Goal: Task Accomplishment & Management: Complete application form

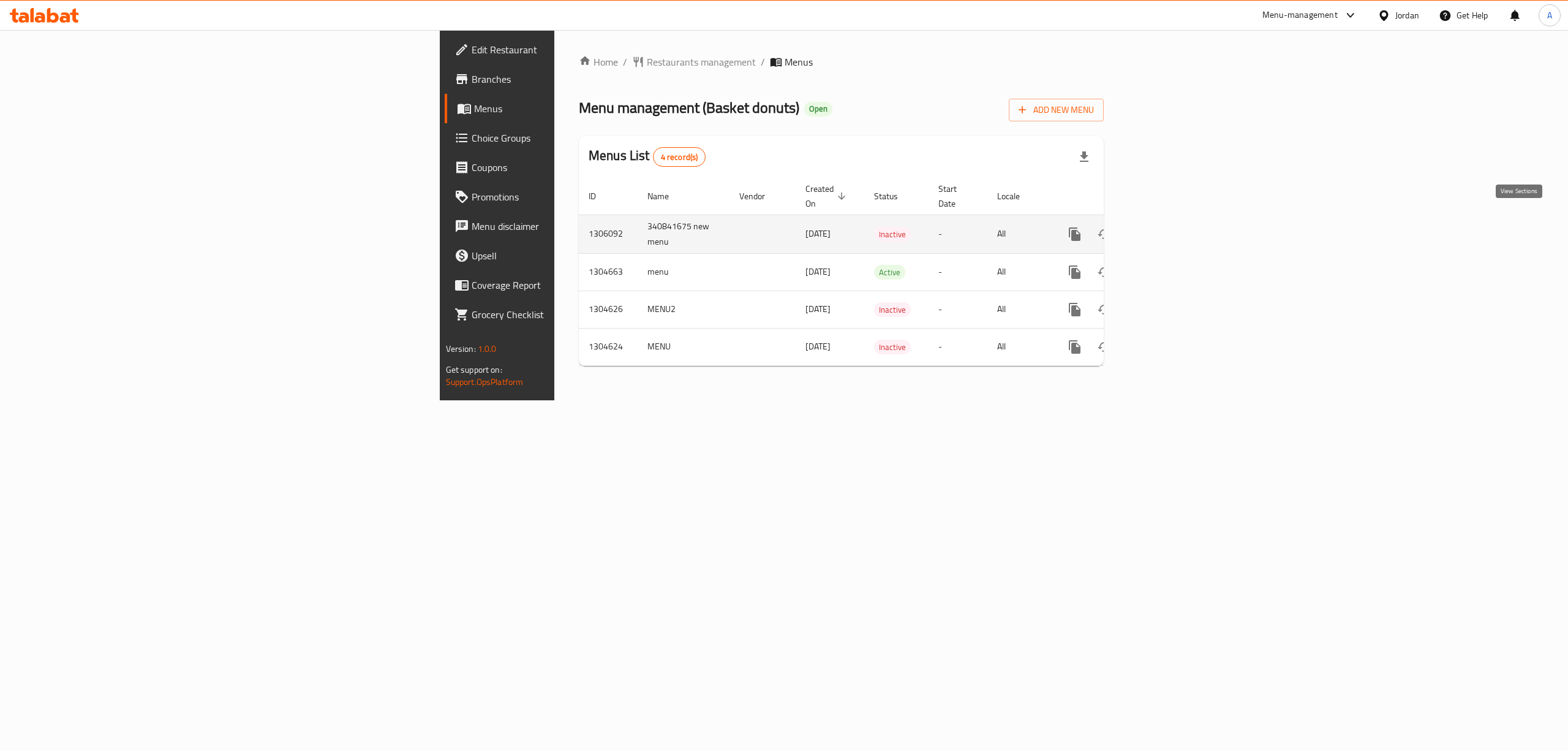
click at [1170, 227] on icon "enhanced table" at bounding box center [1163, 234] width 14 height 14
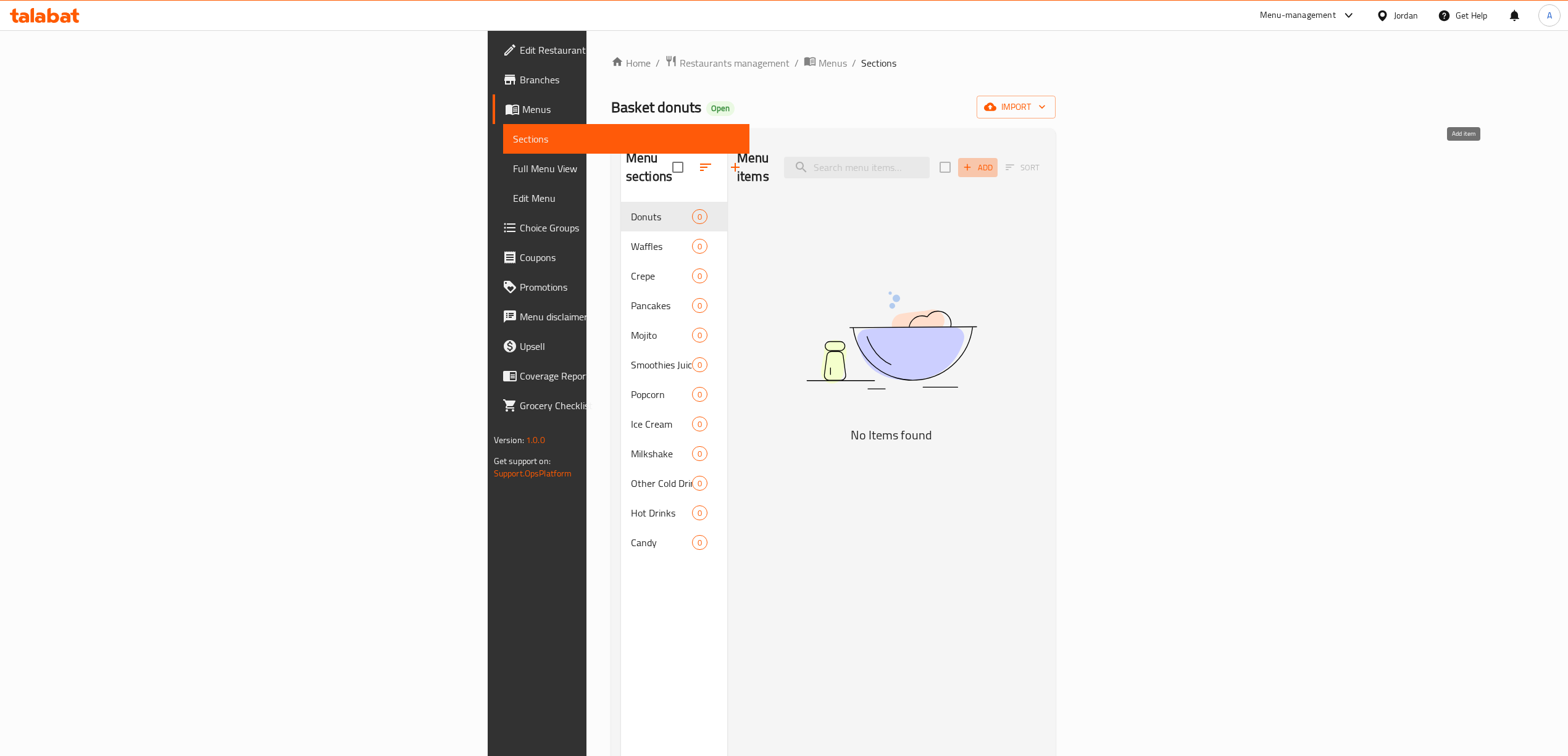
click at [973, 162] on icon "button" at bounding box center [967, 167] width 11 height 11
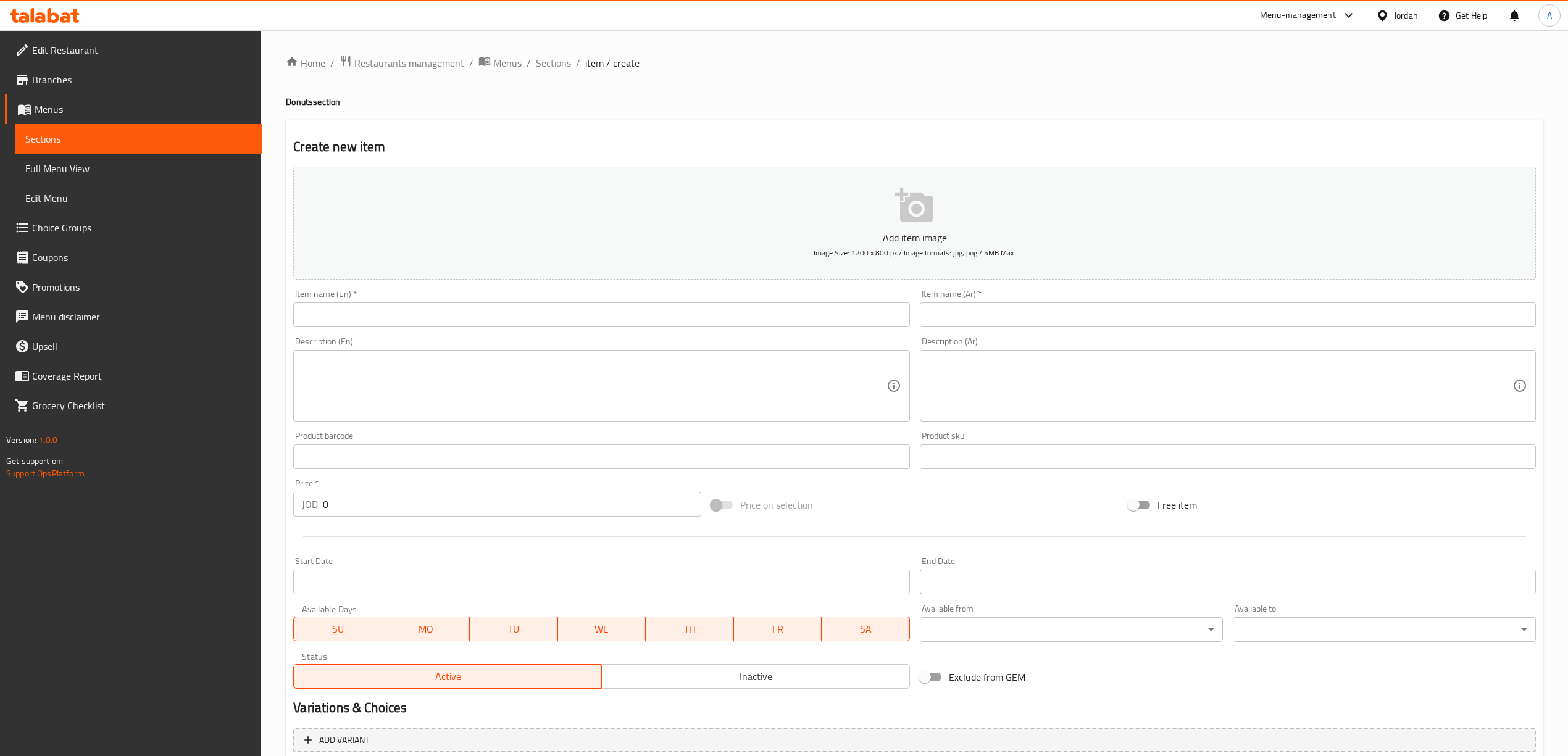
click at [1035, 327] on input "text" at bounding box center [1227, 314] width 616 height 24
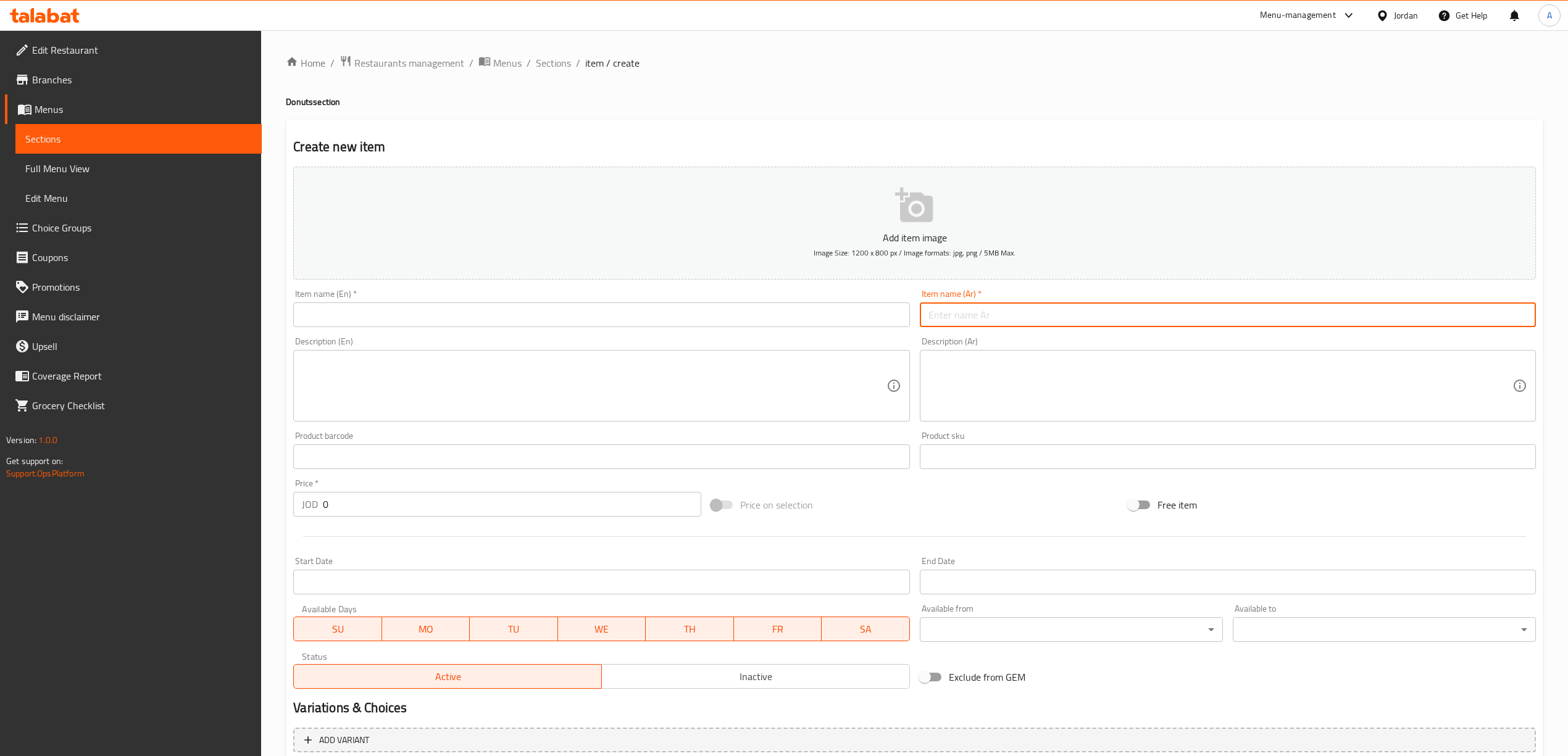
paste input "دونات اوريو"
type input "دونات اوريو"
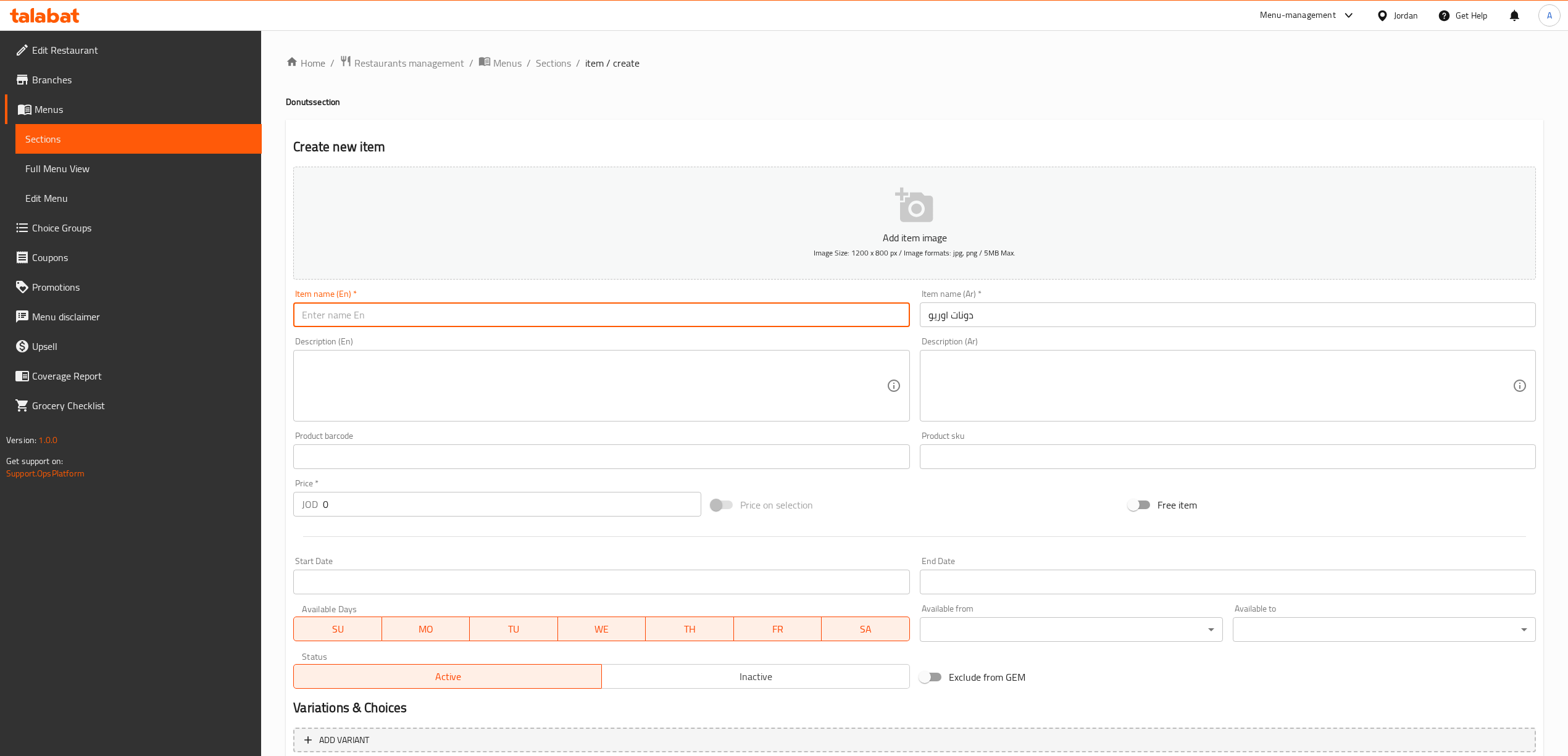
click at [464, 313] on input "text" at bounding box center [601, 314] width 616 height 24
paste input "[PERSON_NAME]"
type input "[PERSON_NAME]"
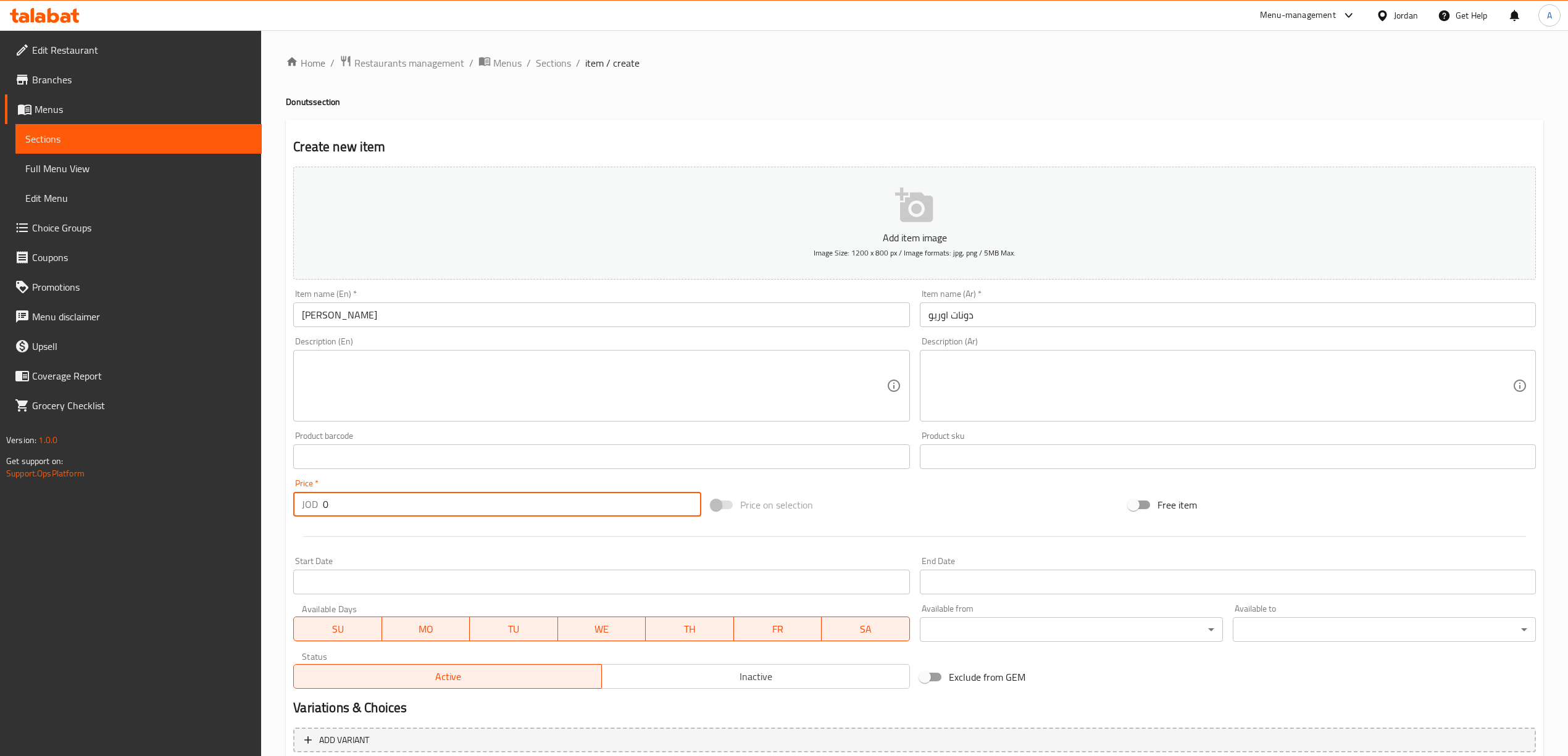
drag, startPoint x: 346, startPoint y: 502, endPoint x: 315, endPoint y: 501, distance: 31.0
click at [315, 501] on div "JOD 0 Price *" at bounding box center [496, 503] width 407 height 24
type input "1"
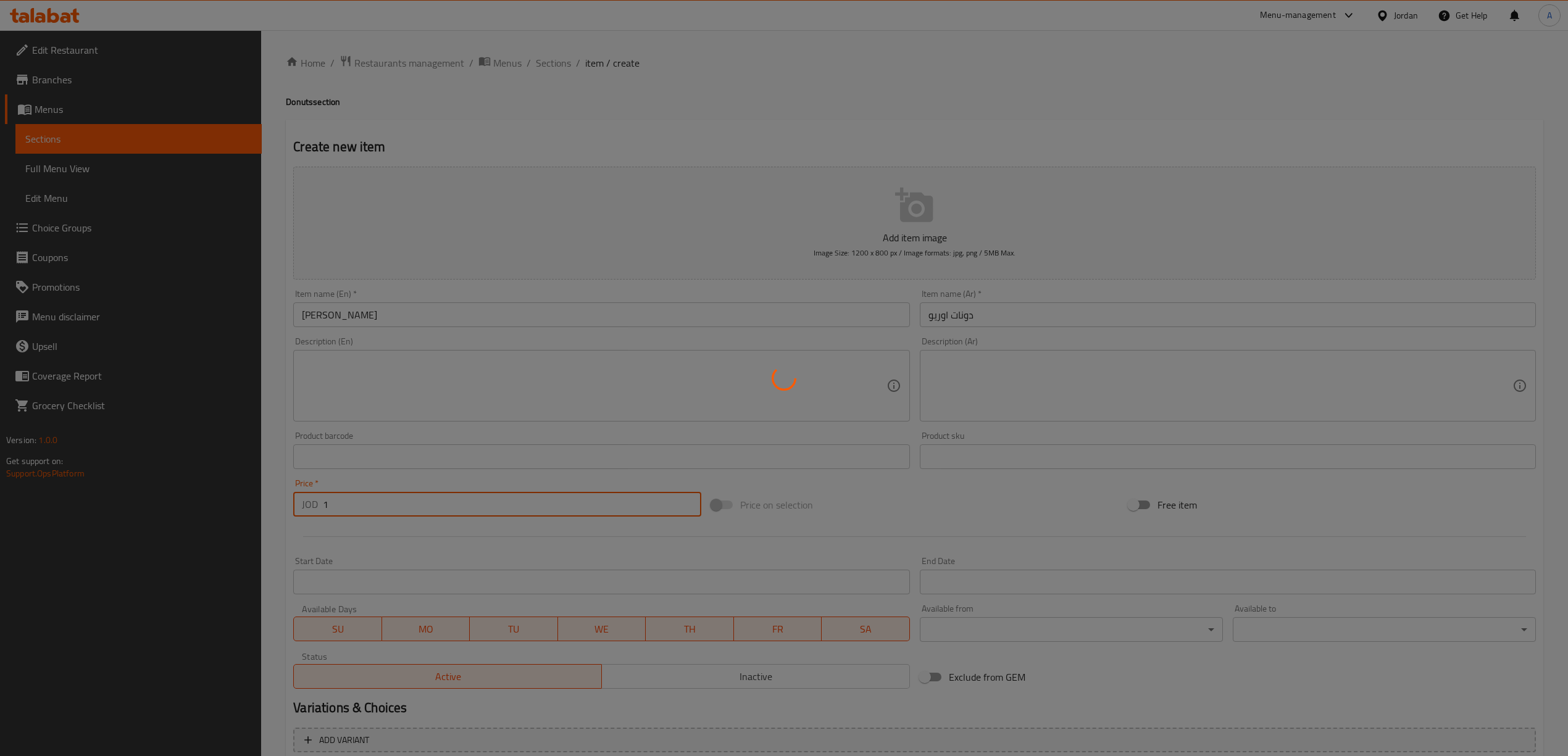
type input "0"
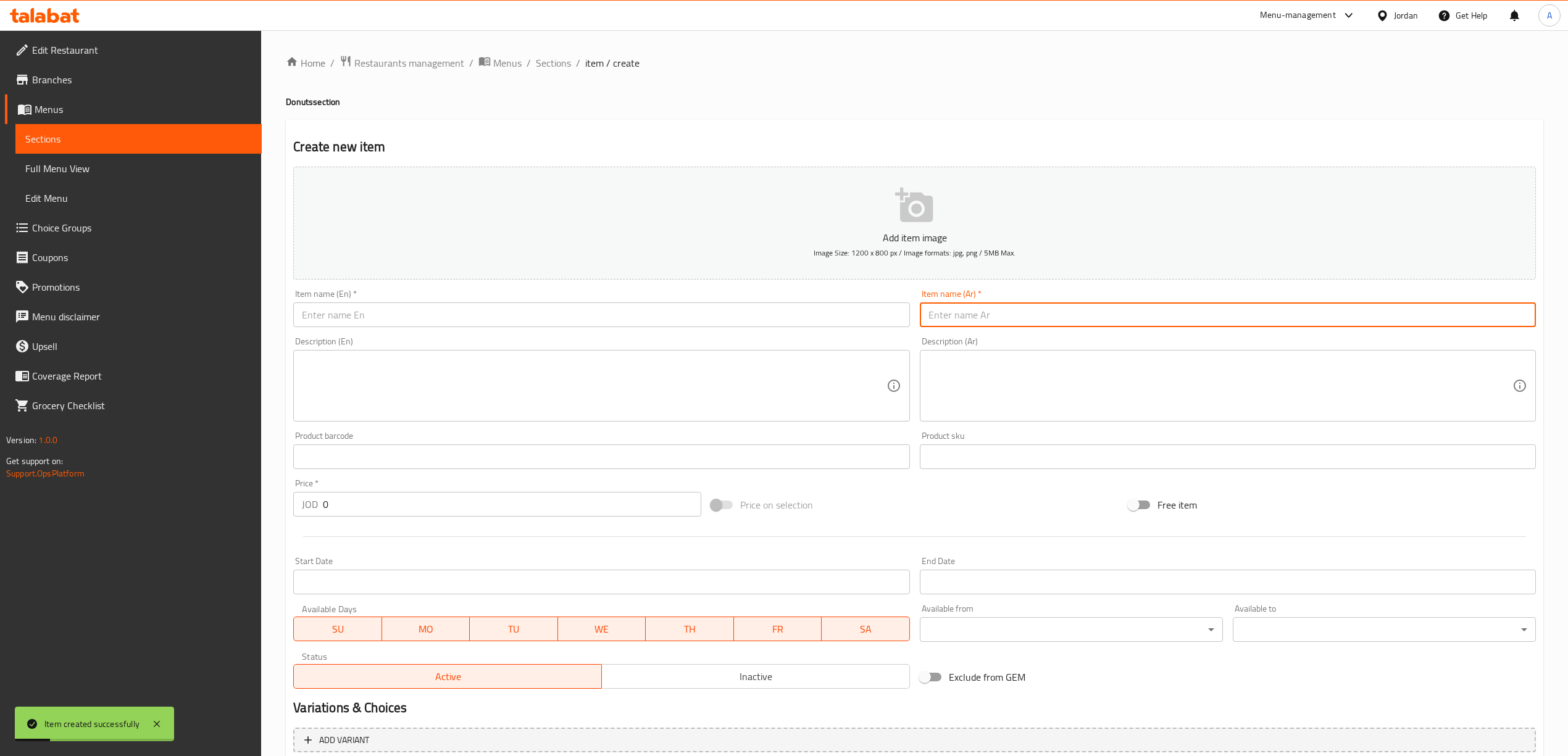
click at [1020, 325] on input "text" at bounding box center [1227, 314] width 616 height 24
paste input "دونات کندر"
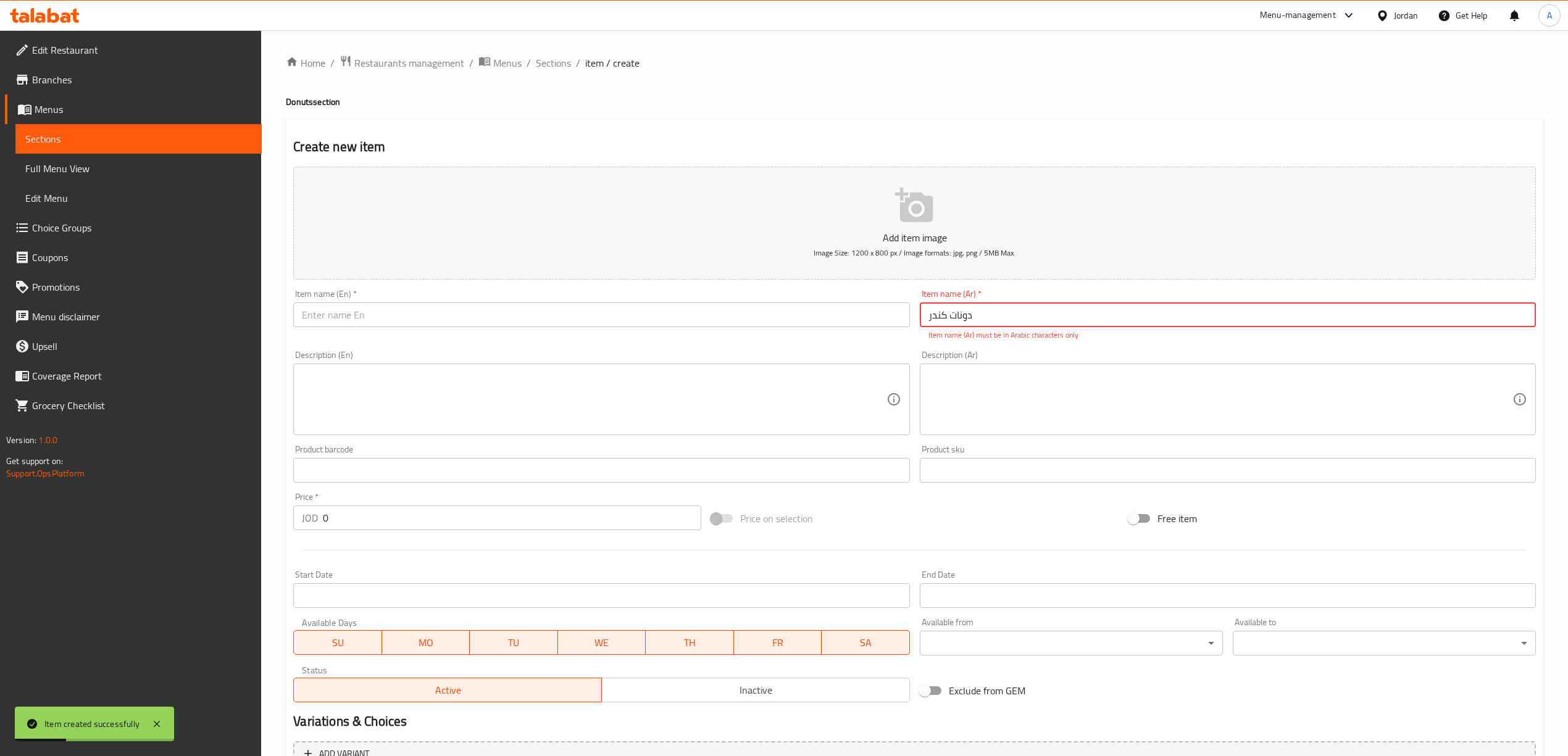
type input "دونات کندر"
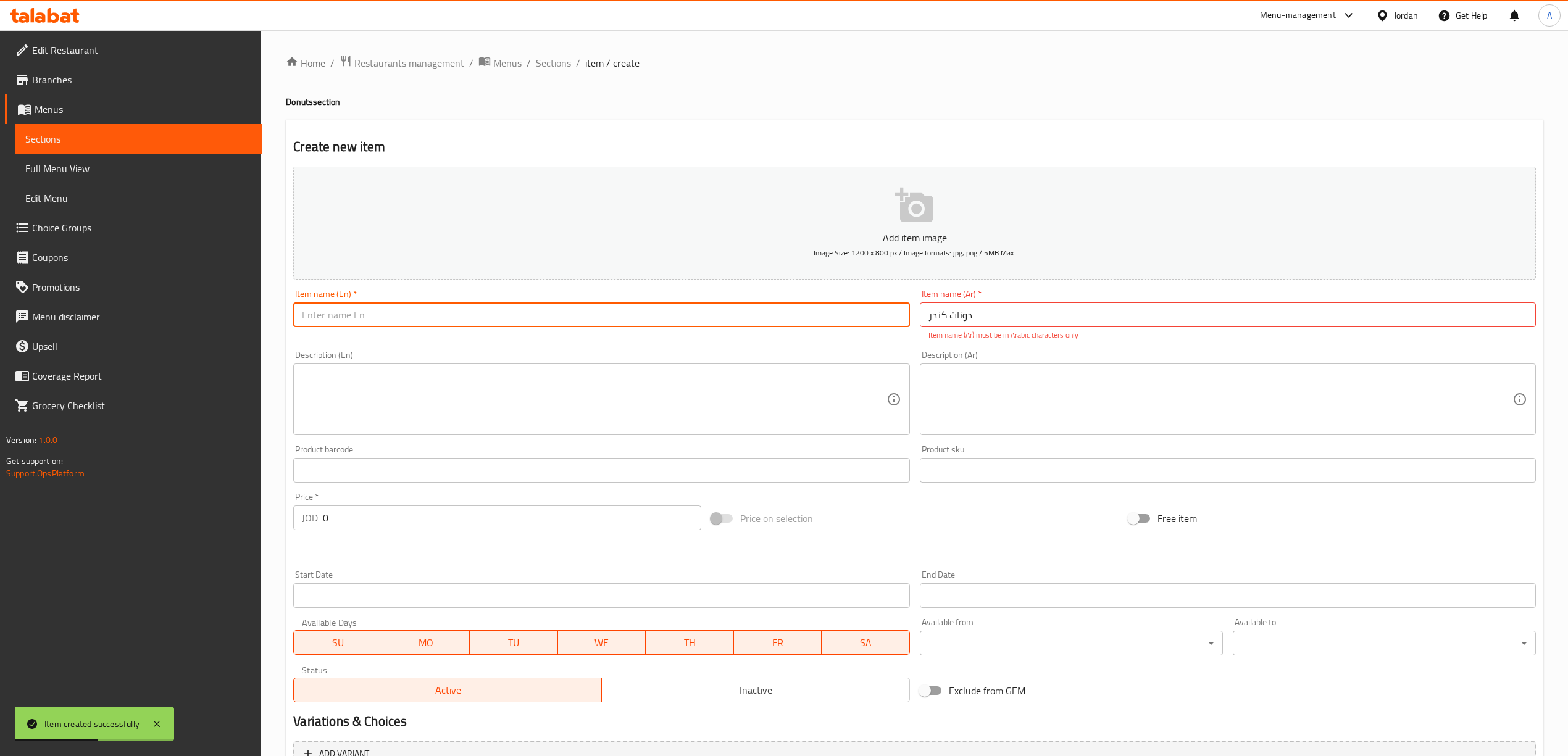
click at [544, 307] on input "text" at bounding box center [601, 314] width 616 height 24
paste input "Kinder Donuts"
type input "Kinder Donuts"
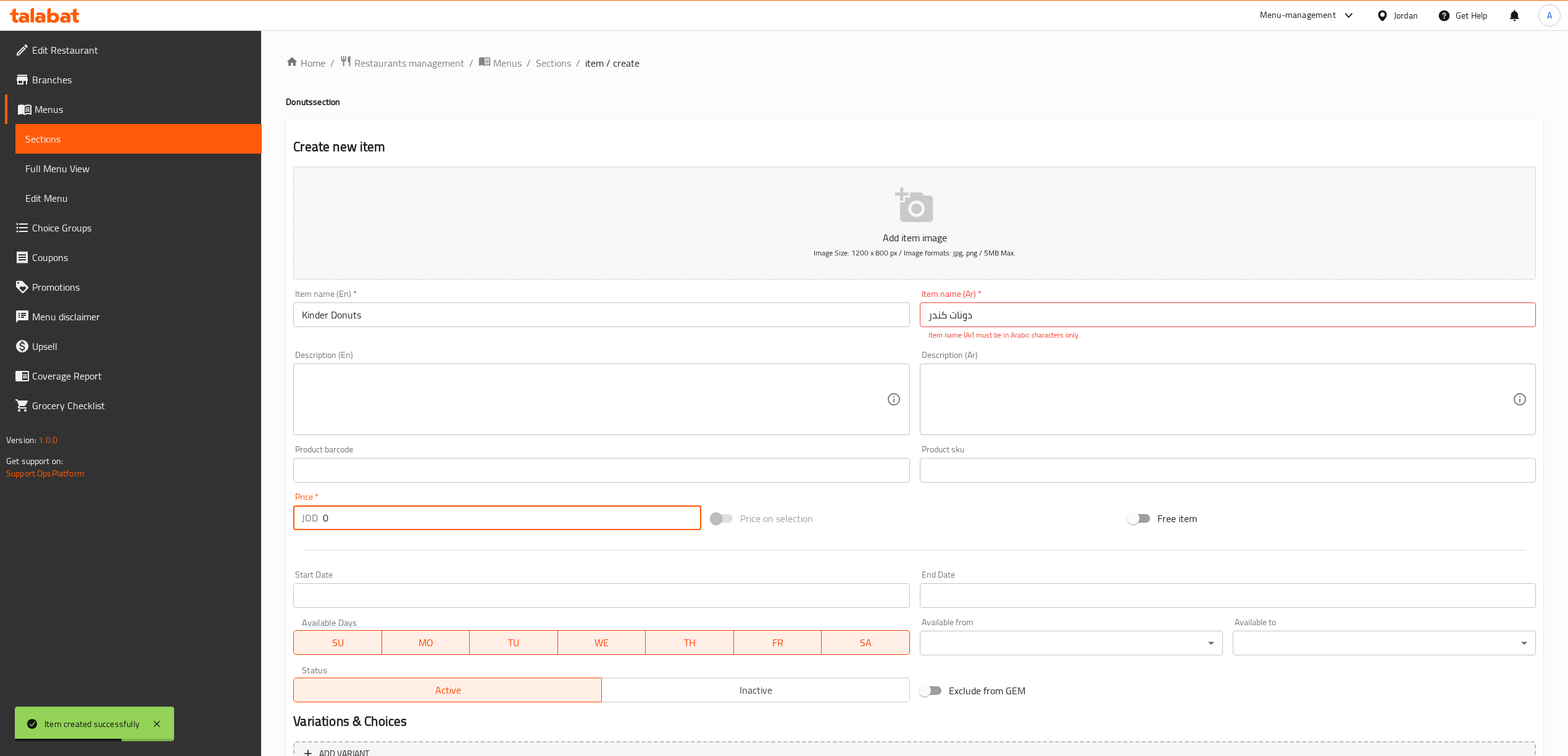
drag, startPoint x: 341, startPoint y: 511, endPoint x: 314, endPoint y: 506, distance: 27.5
click at [314, 506] on div "JOD 0 Price *" at bounding box center [496, 517] width 407 height 24
type input "1"
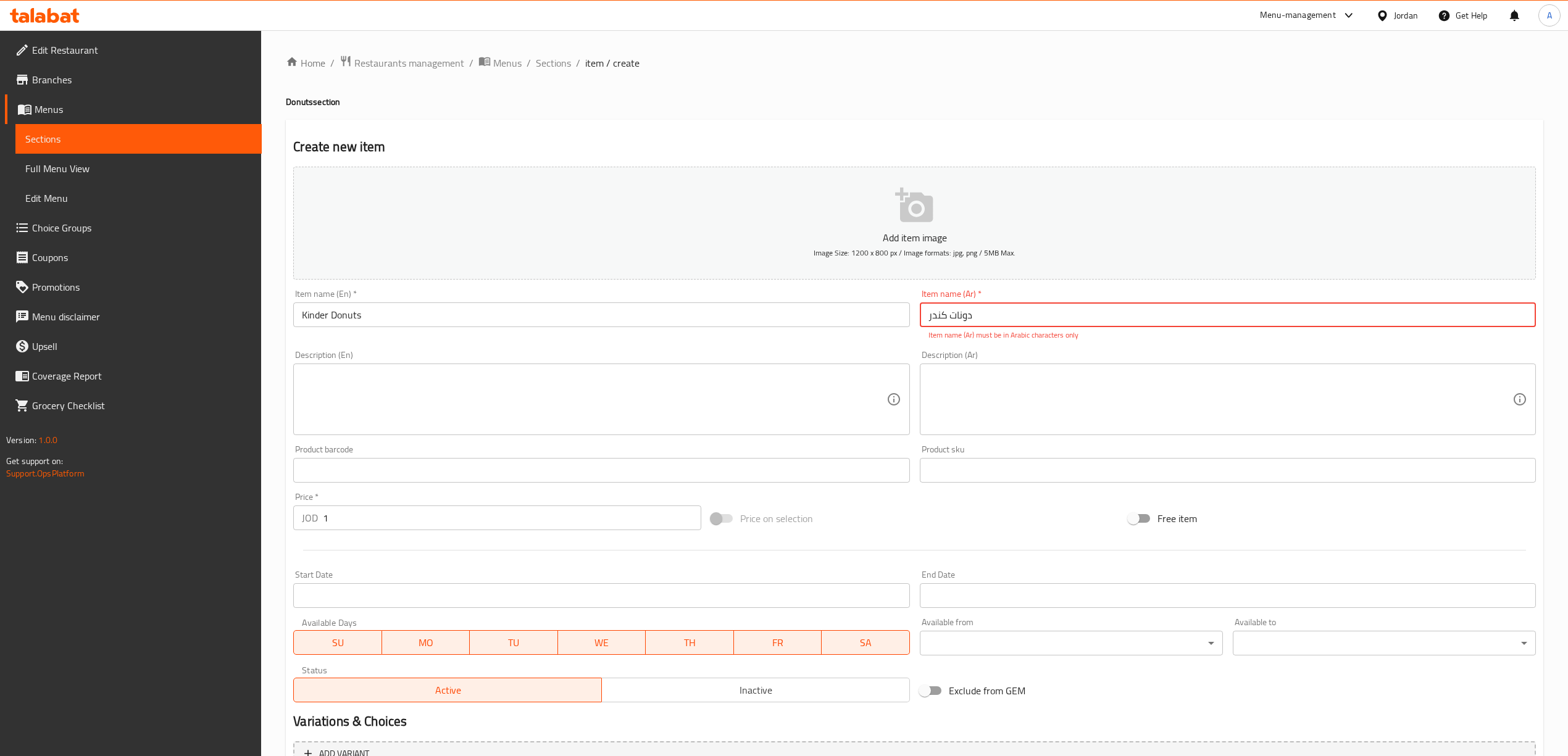
click at [978, 316] on input "دونات کندر" at bounding box center [1227, 314] width 616 height 24
click at [940, 316] on input "دونات کندر" at bounding box center [1227, 314] width 616 height 24
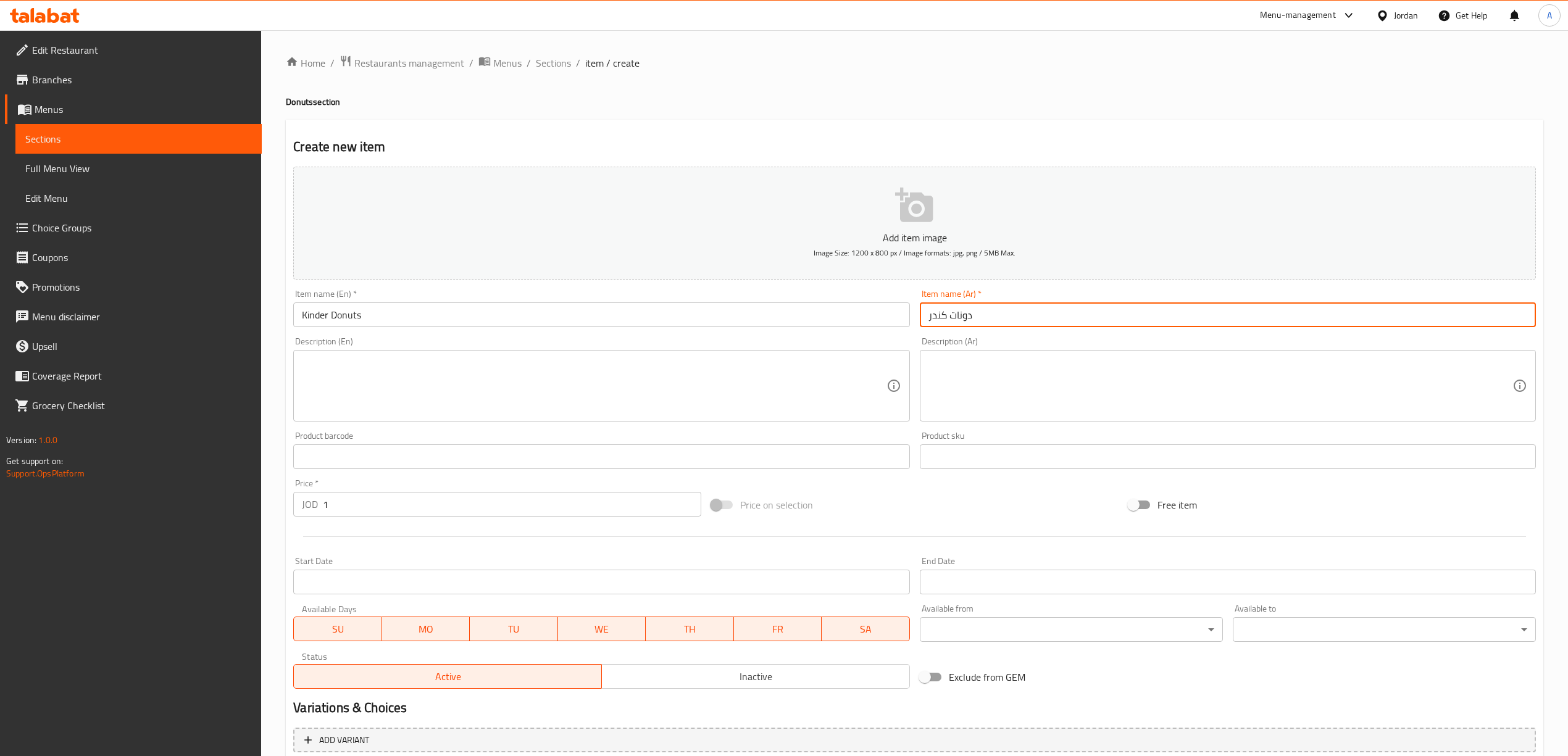
type input "دونات كندر"
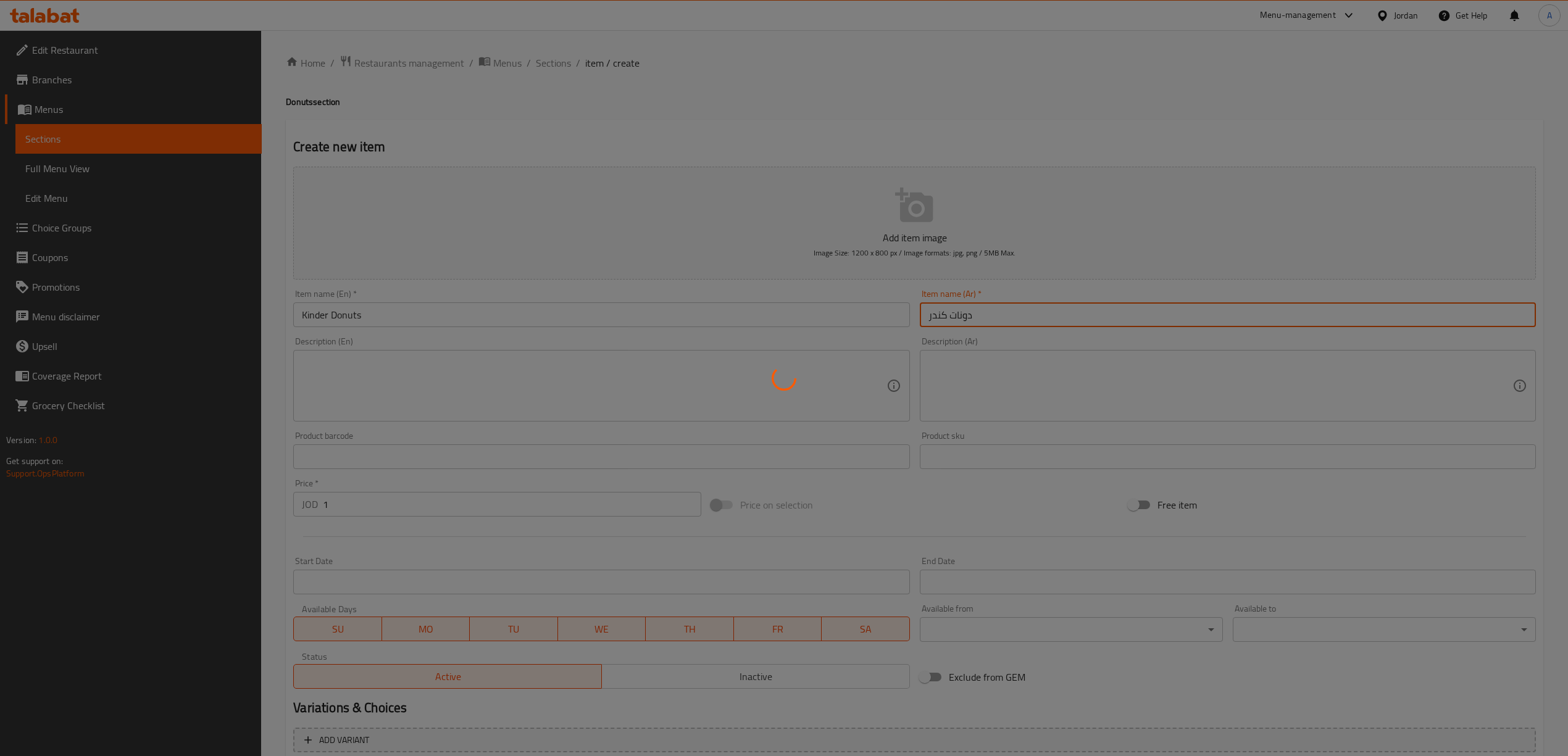
type input "0"
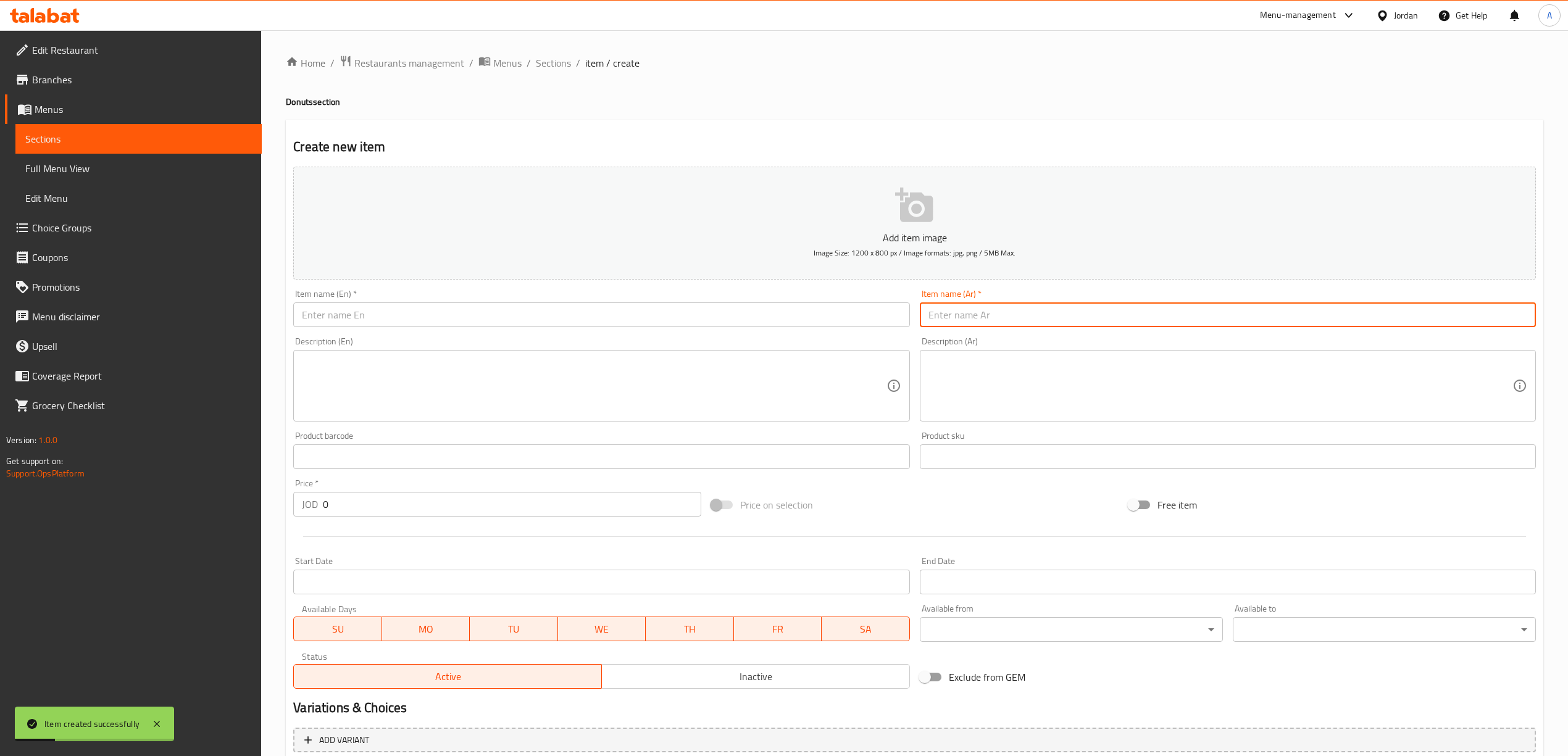
paste input "دونات تشيز كيك"
type input "دونات تشيز كيك"
click at [655, 311] on input "text" at bounding box center [601, 314] width 616 height 24
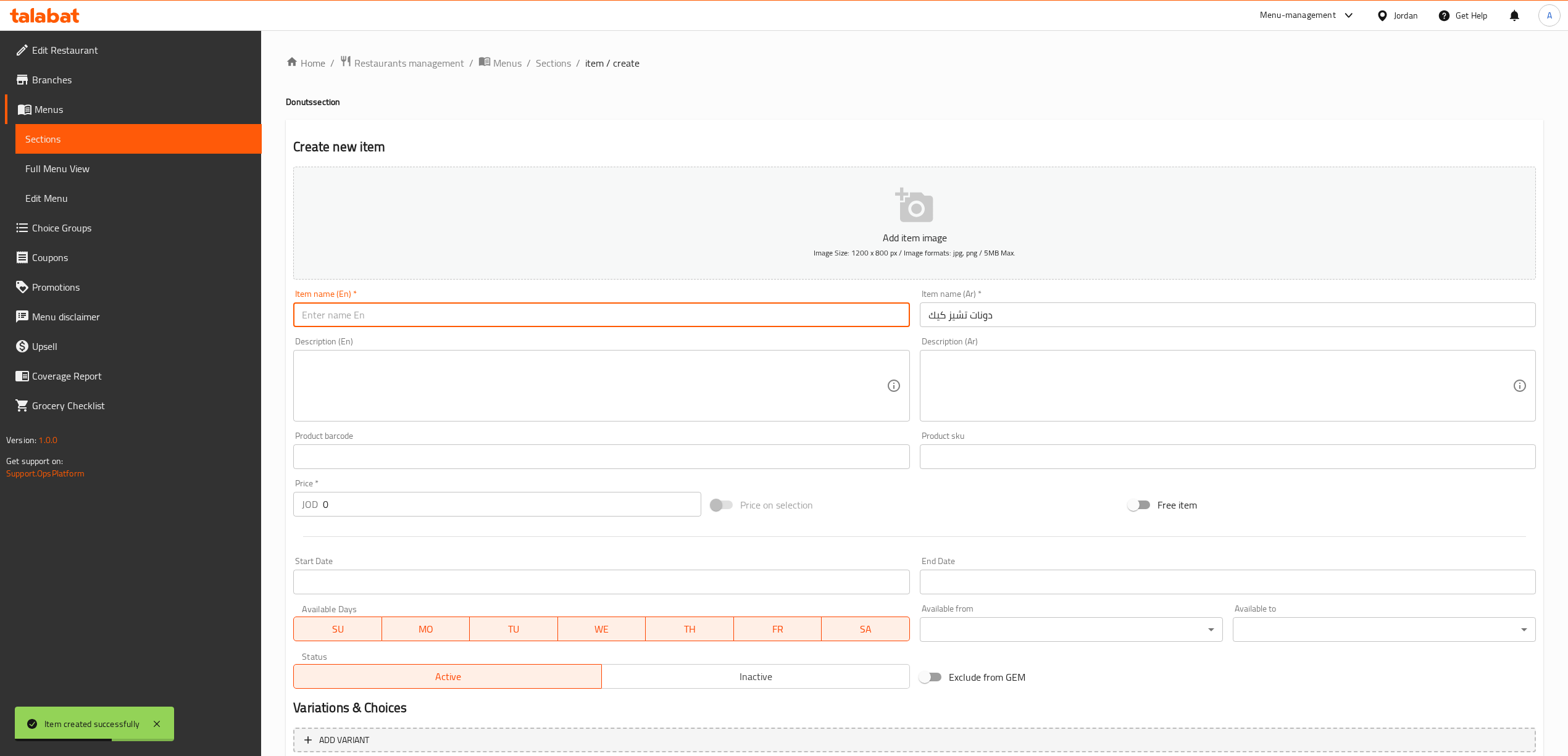
paste input "Cheesecake Donut"
type input "Cheesecake Donut"
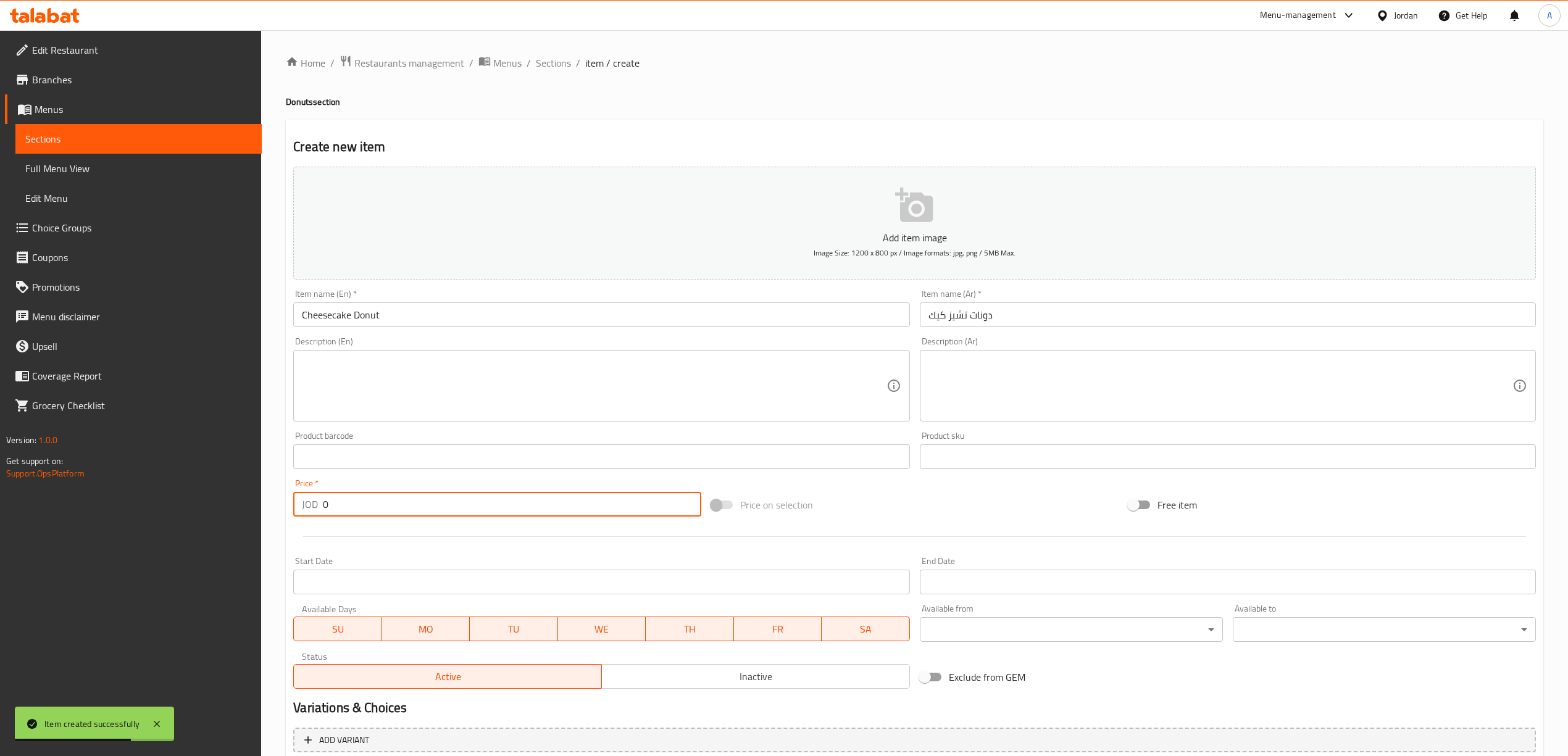
drag, startPoint x: 329, startPoint y: 500, endPoint x: 316, endPoint y: 501, distance: 13.0
click at [316, 501] on div "JOD 0 Price *" at bounding box center [496, 503] width 407 height 24
type input "1"
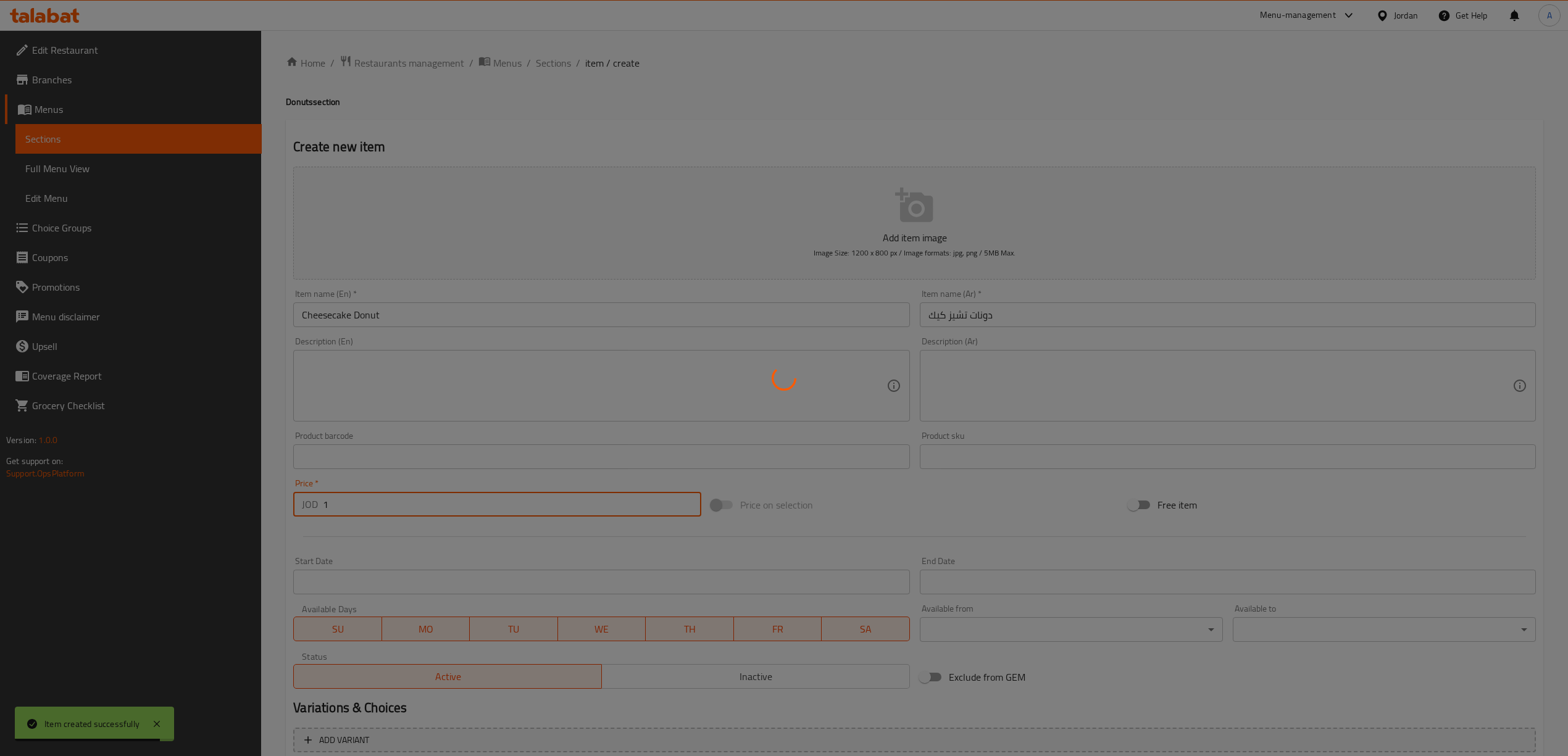
type input "0"
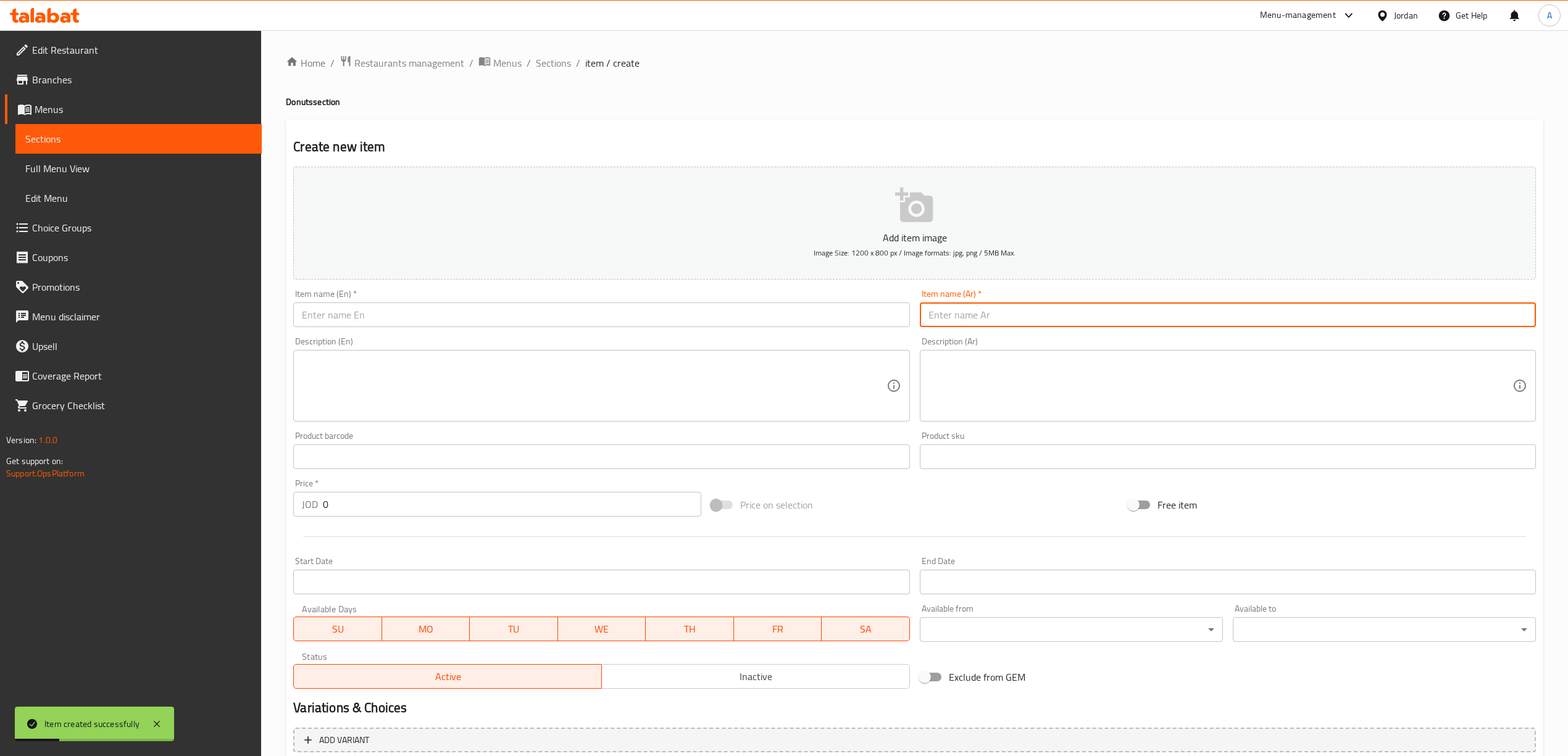
click at [990, 319] on input "text" at bounding box center [1227, 314] width 616 height 24
paste input "دونات ريد فلفت"
type input "دونات ريد فلفت"
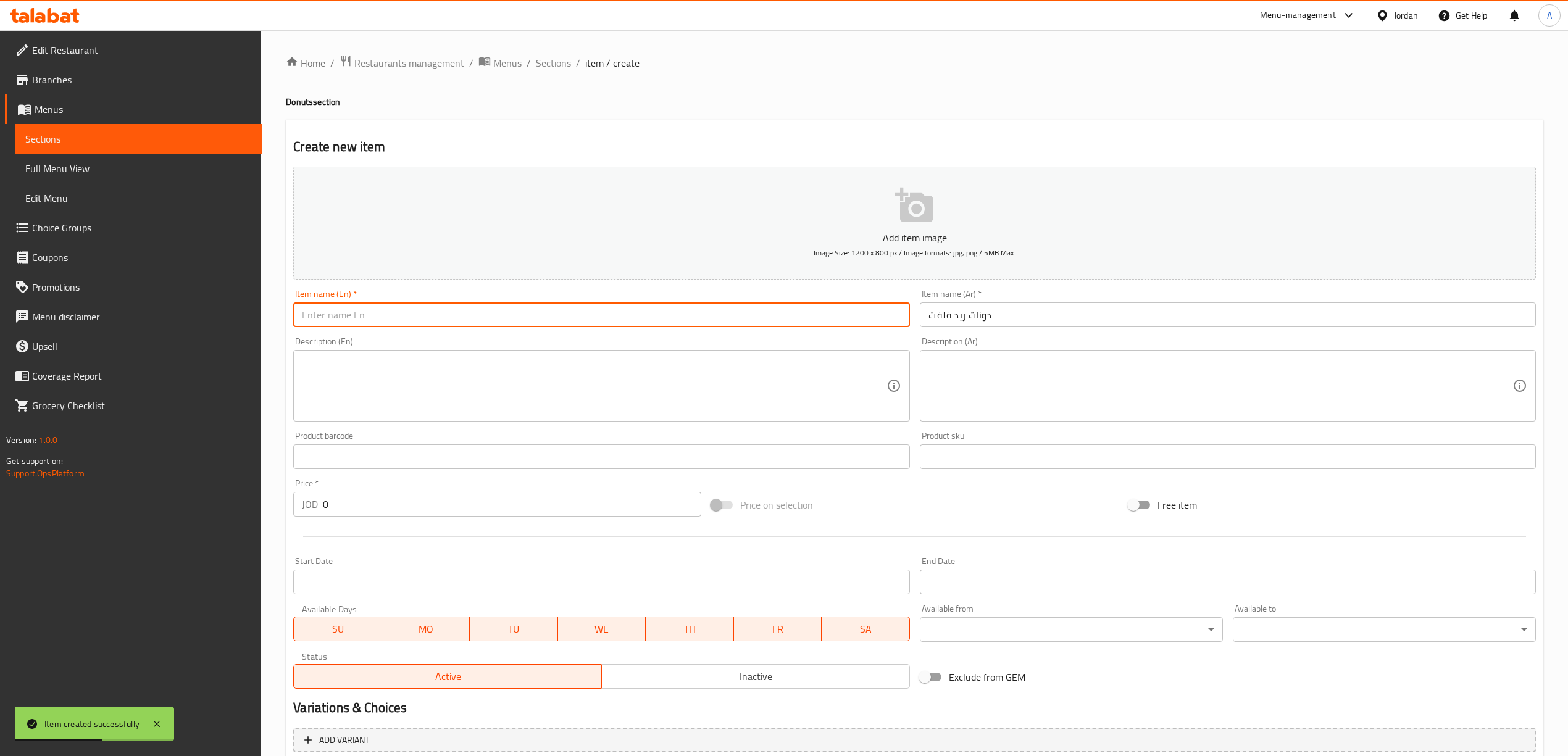
click at [544, 321] on input "text" at bounding box center [601, 314] width 616 height 24
paste input "Red Velvet Donut"
type input "Red Velvet Donut"
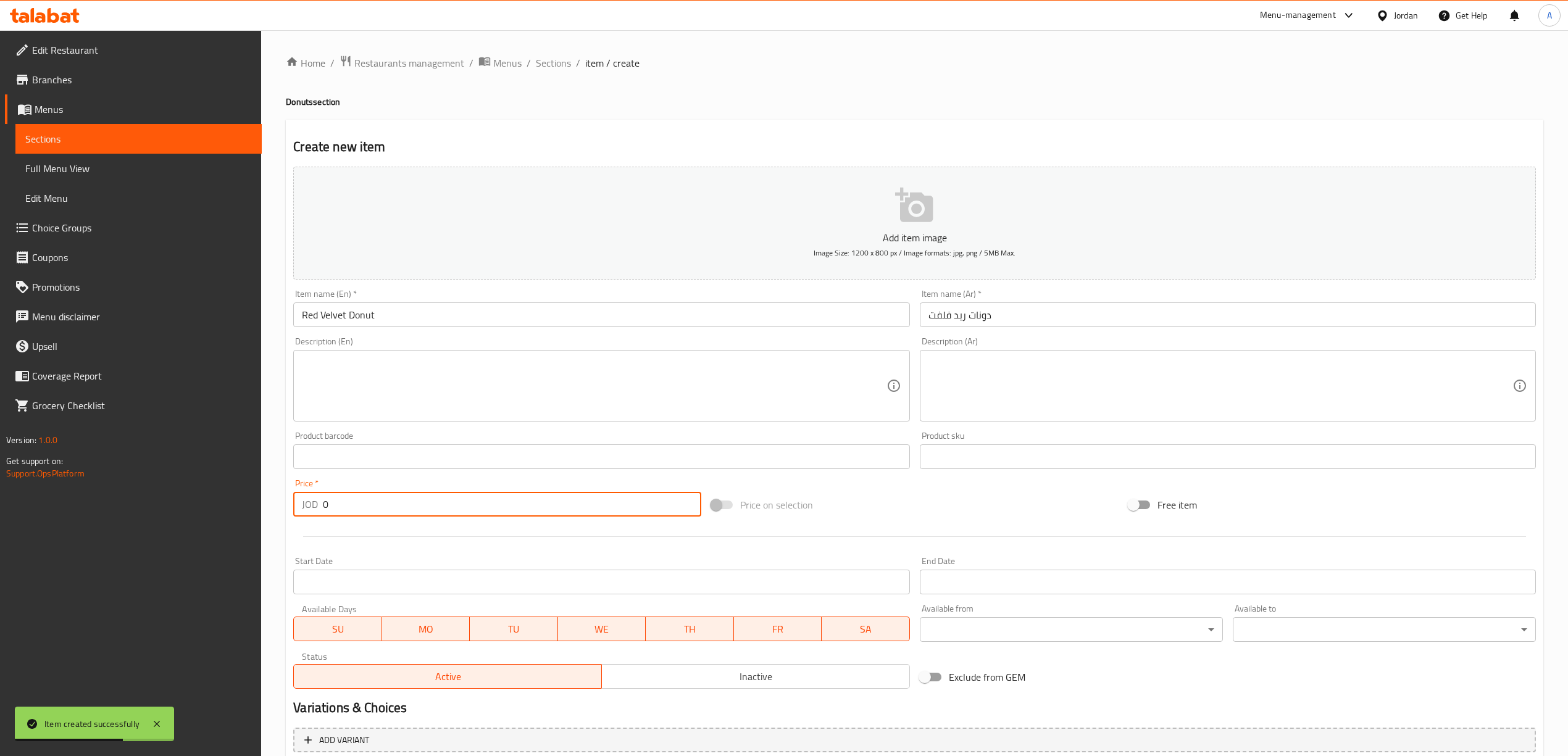
drag, startPoint x: 337, startPoint y: 512, endPoint x: 311, endPoint y: 507, distance: 26.5
click at [311, 507] on div "JOD 0 Price *" at bounding box center [496, 503] width 407 height 24
type input "1"
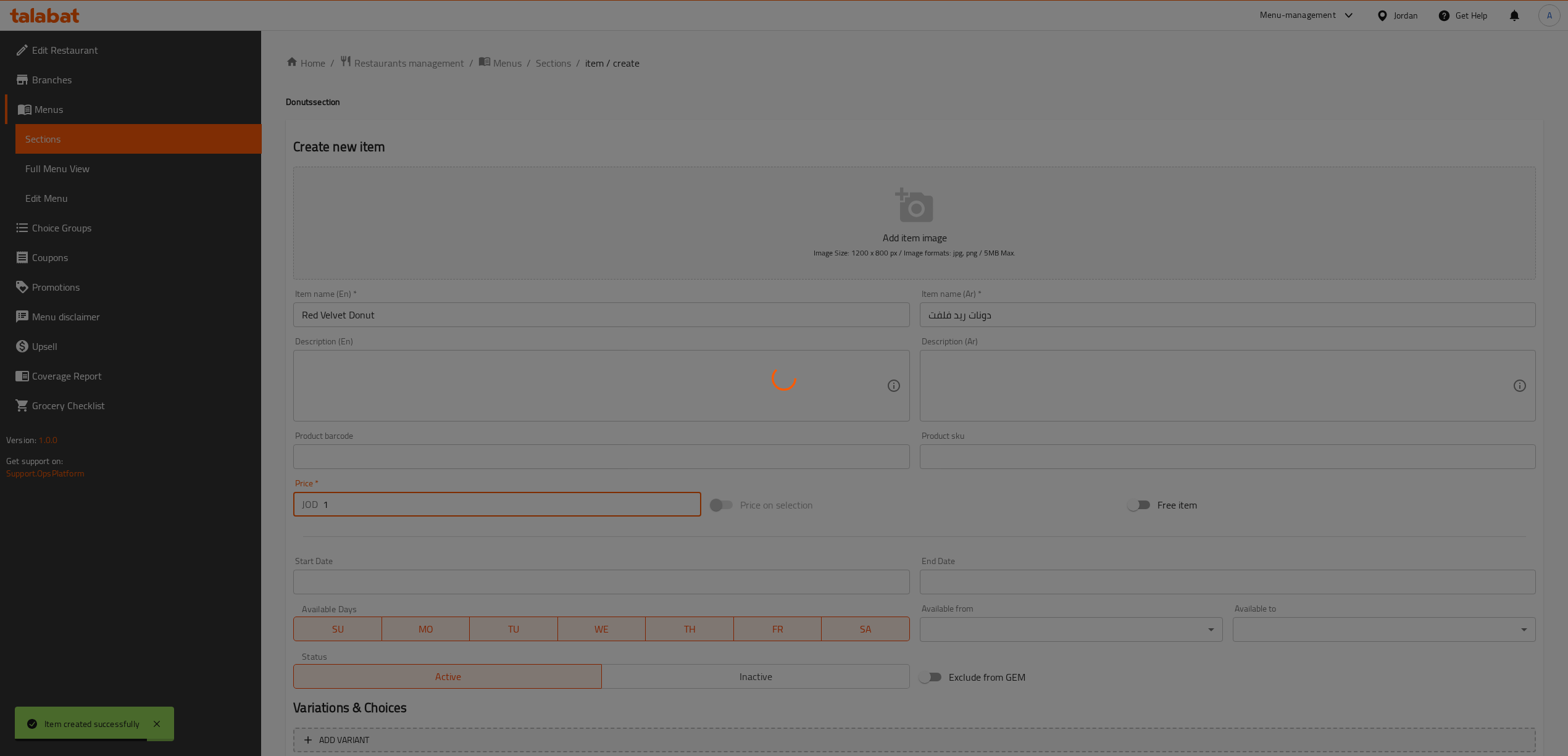
type input "0"
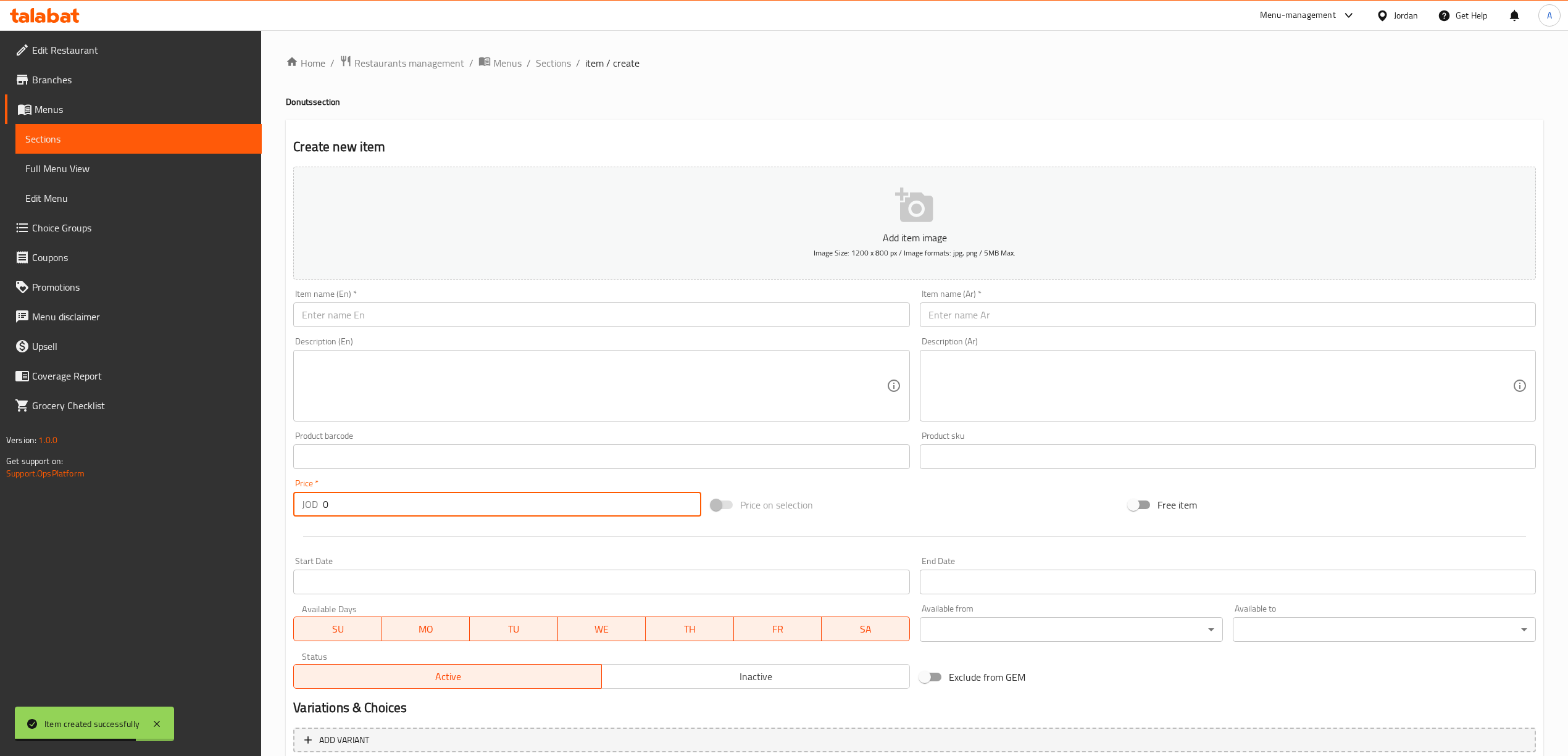
click at [980, 307] on input "text" at bounding box center [1227, 314] width 616 height 24
paste input "[PERSON_NAME]"
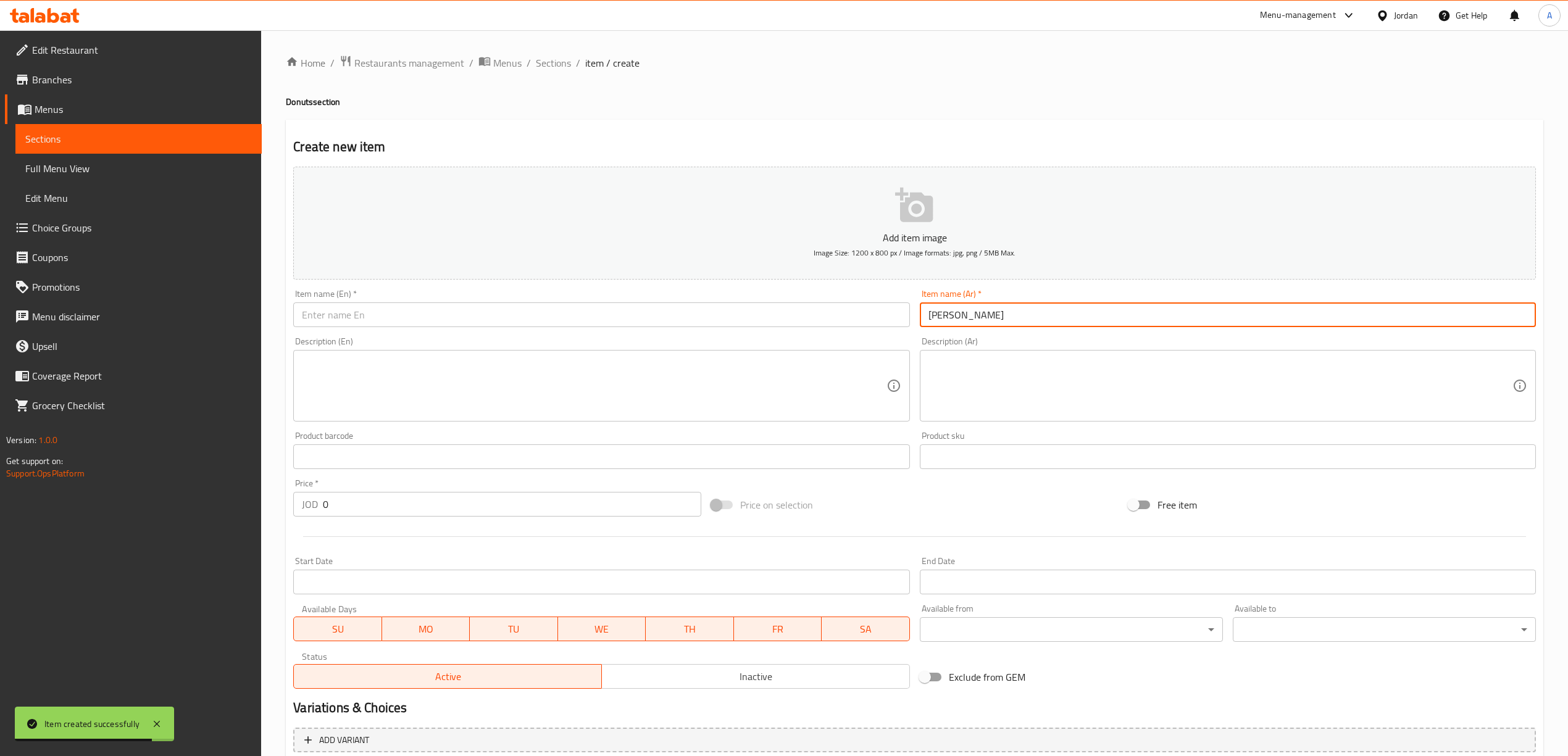
type input "[PERSON_NAME]"
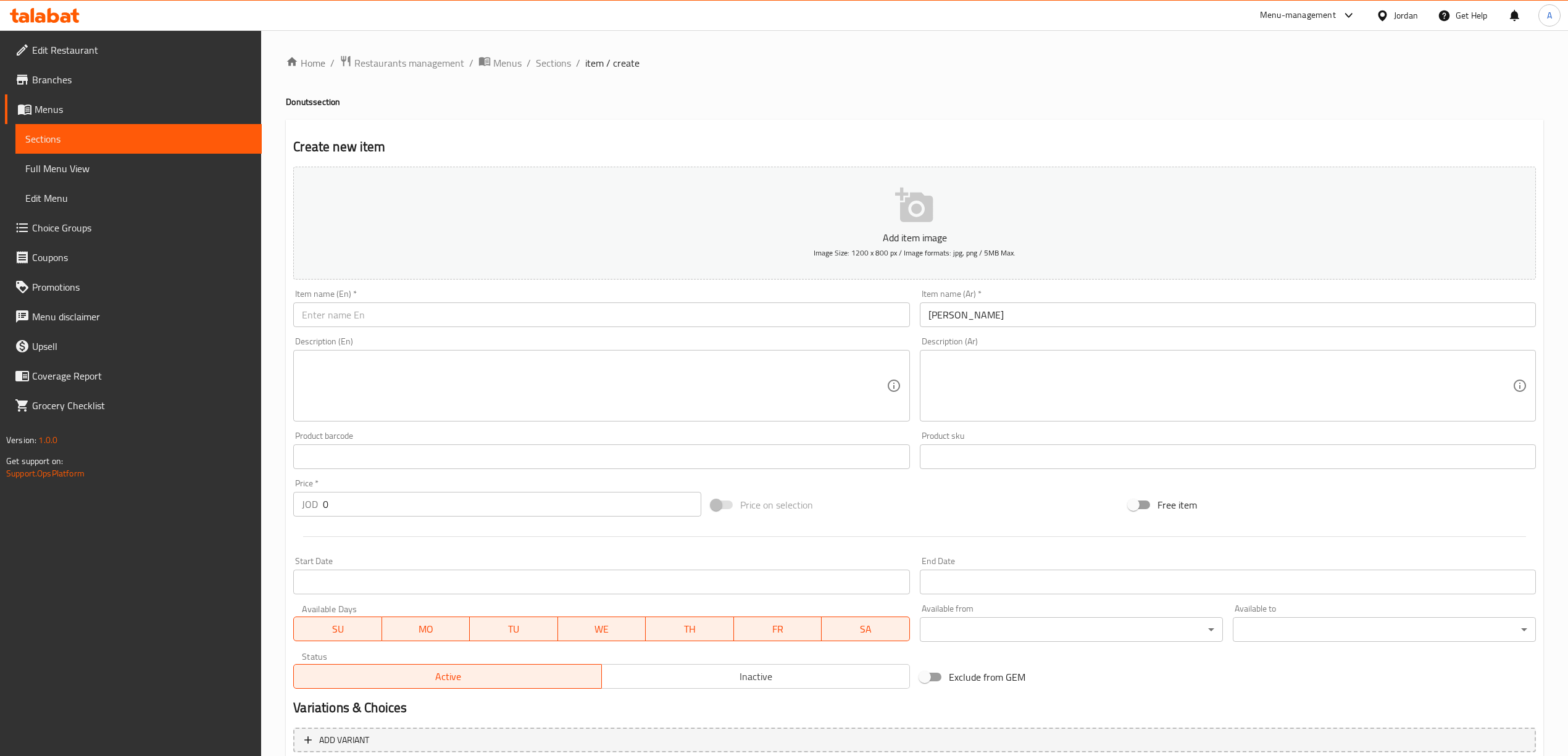
click at [628, 302] on div "Item name (En)   * Item name (En) *" at bounding box center [601, 308] width 616 height 38
click at [634, 317] on input "text" at bounding box center [601, 314] width 616 height 24
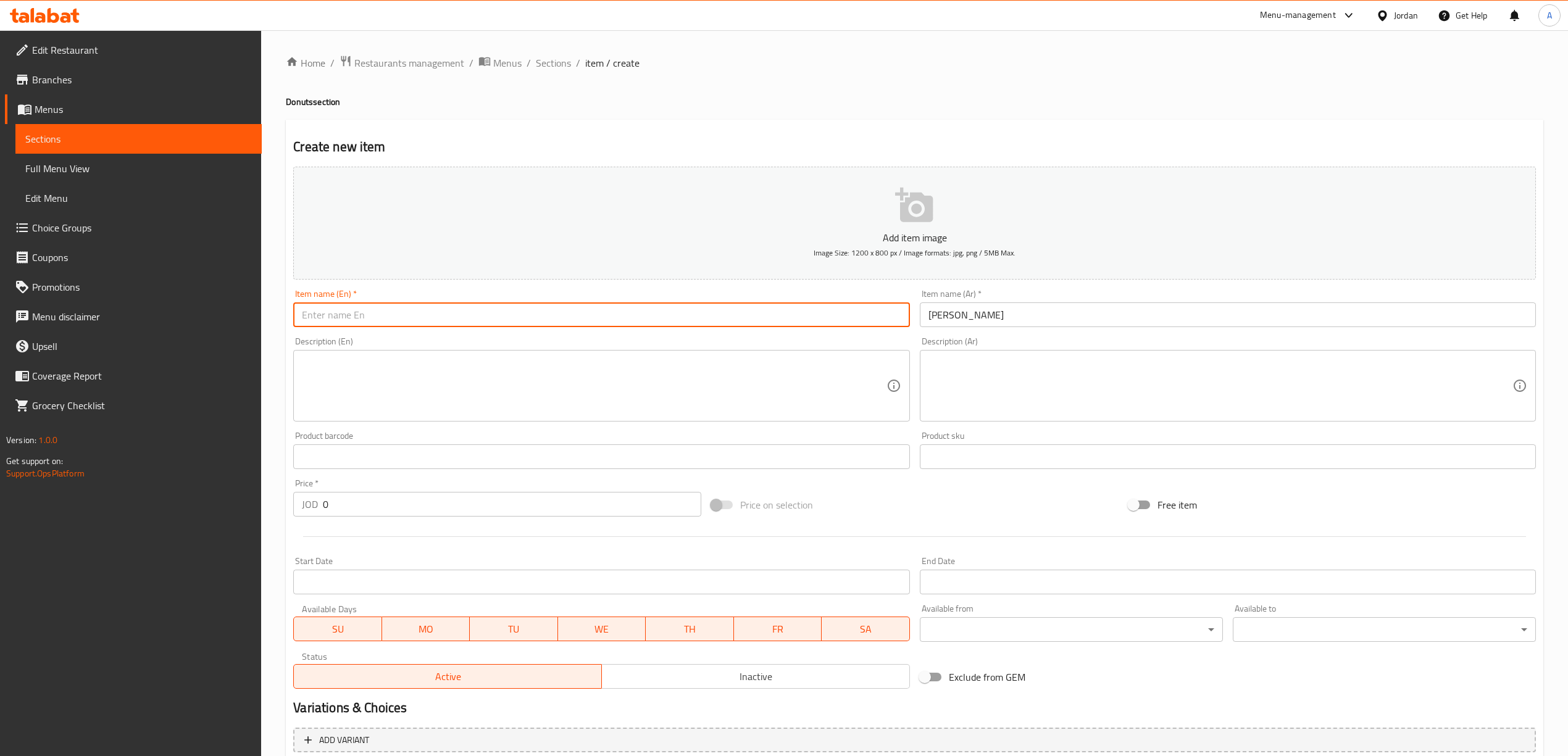
paste input "Ferrero Donuts"
type input "Ferrero Donuts"
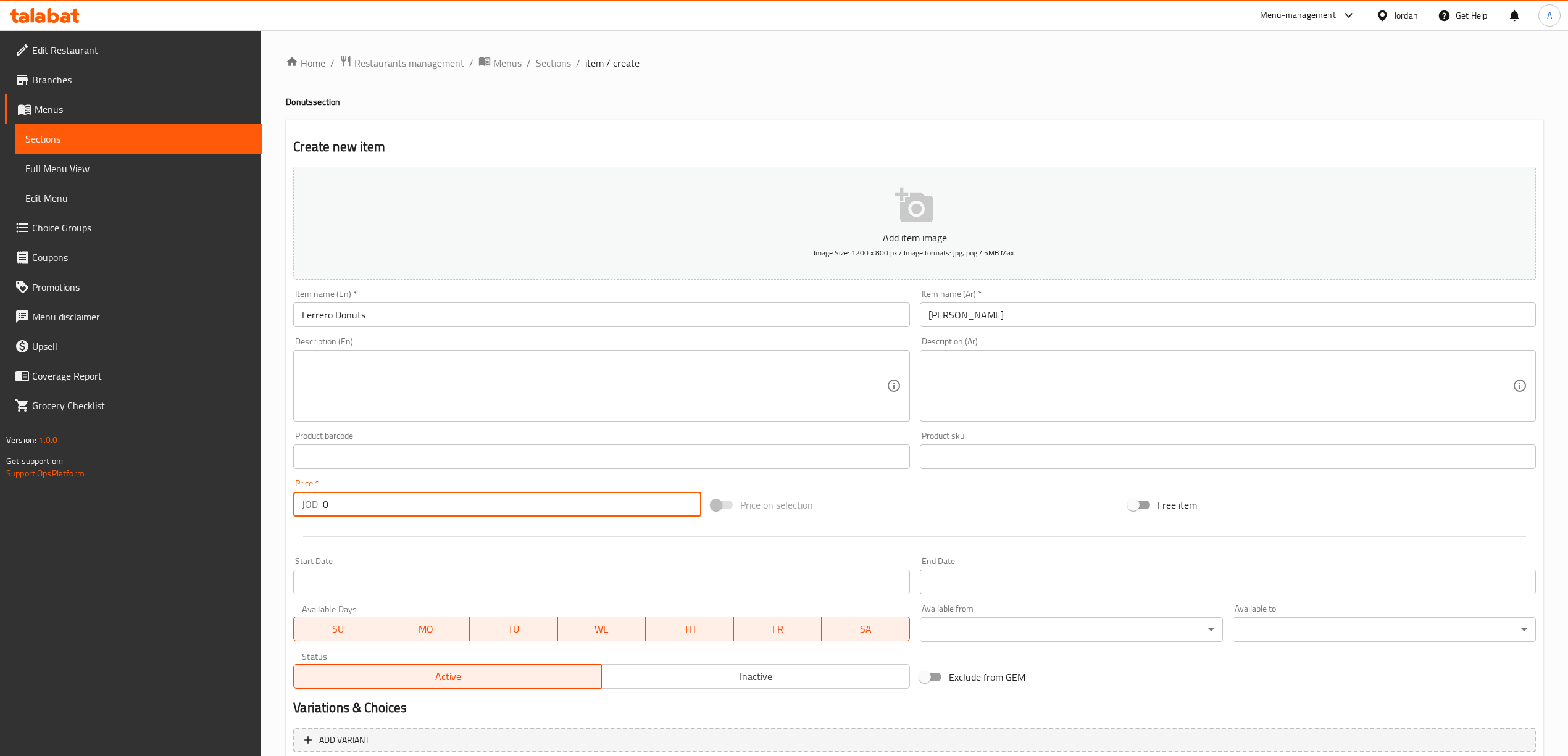
drag, startPoint x: 337, startPoint y: 511, endPoint x: 321, endPoint y: 509, distance: 16.1
click at [321, 509] on div "JOD 0 Price *" at bounding box center [496, 503] width 407 height 24
type input "1"
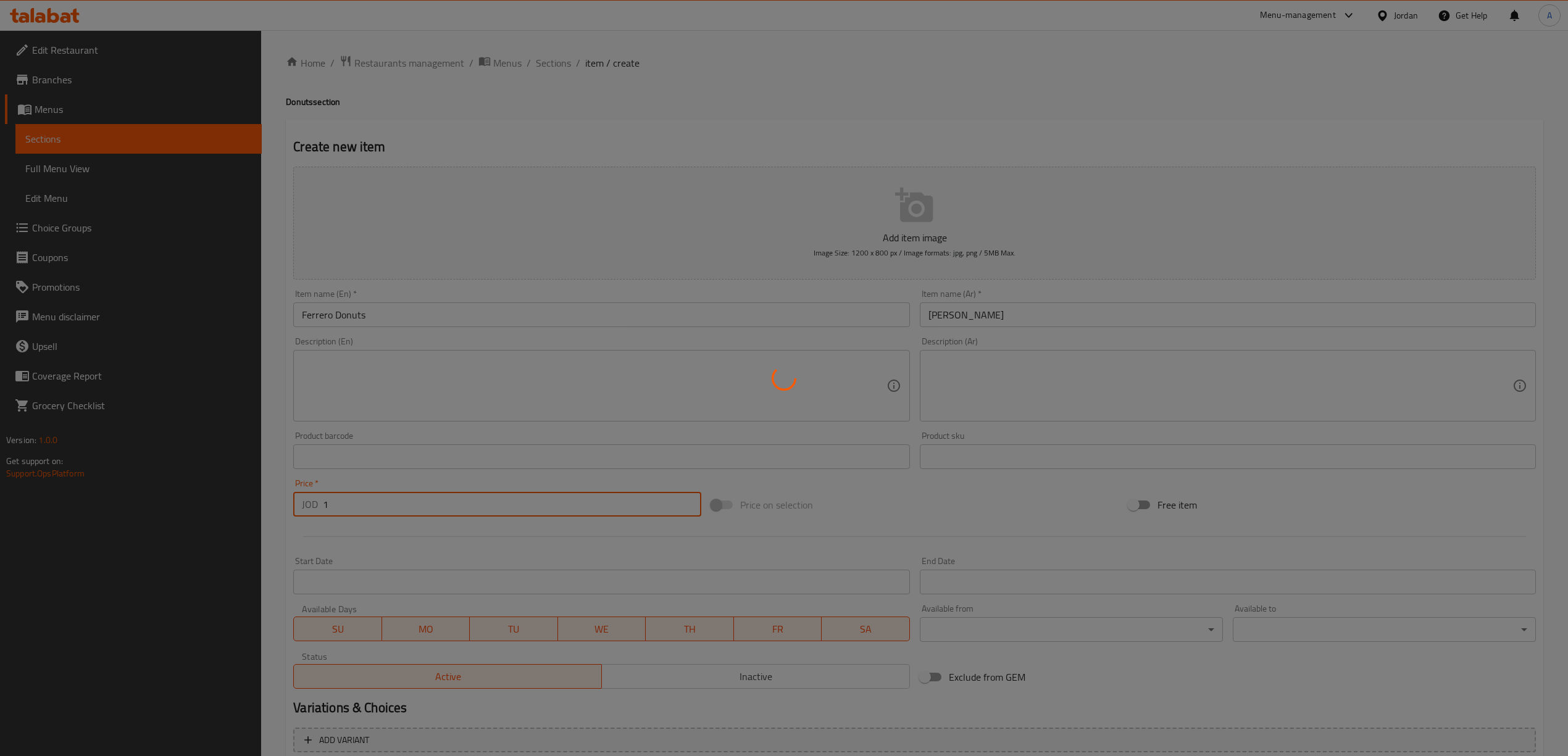
type input "0"
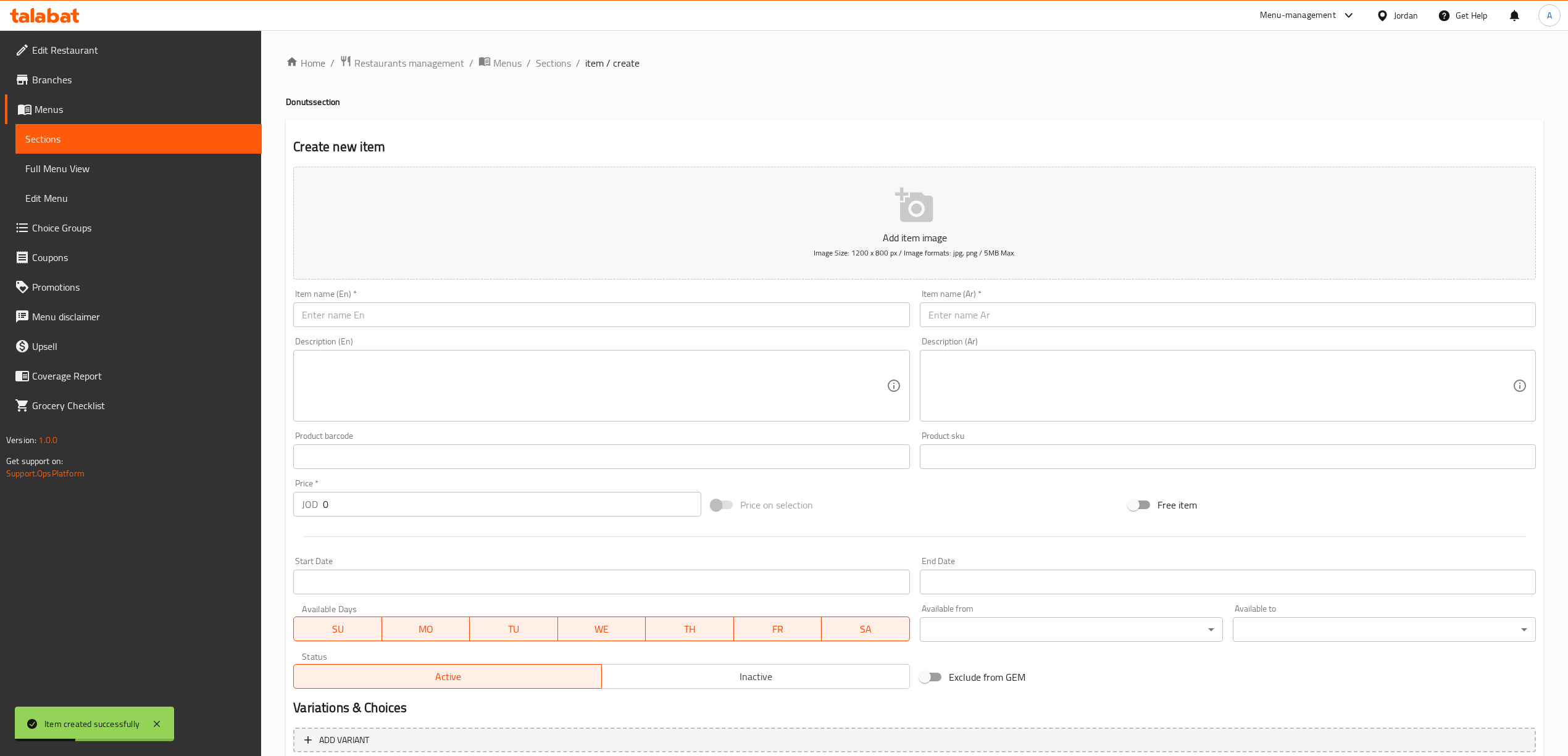
click at [1051, 299] on div "Item name (Ar)   * Item name (Ar) *" at bounding box center [1227, 308] width 616 height 38
click at [1055, 311] on input "text" at bounding box center [1227, 314] width 616 height 24
paste input "دونات سنكرز"
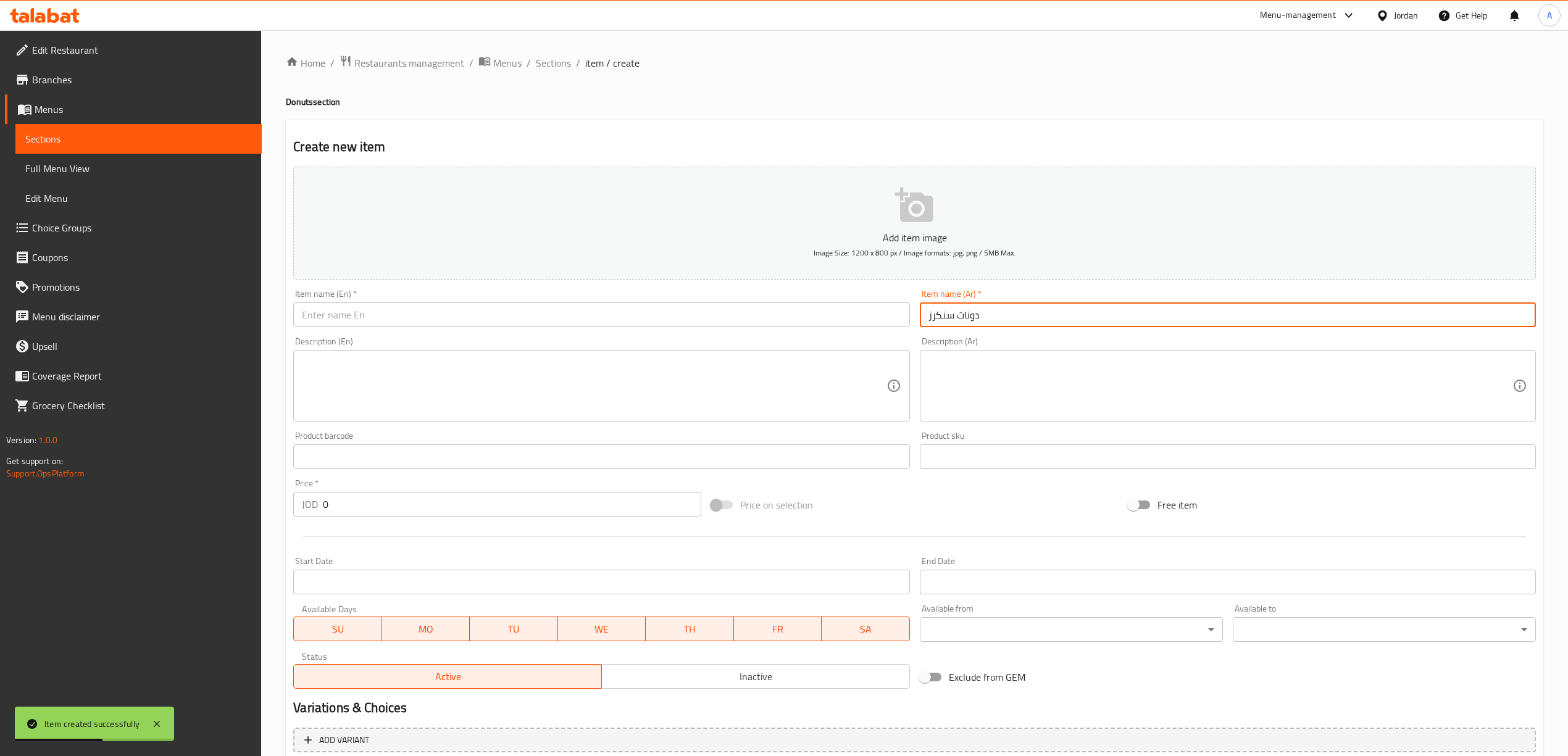
type input "دونات سنكرز"
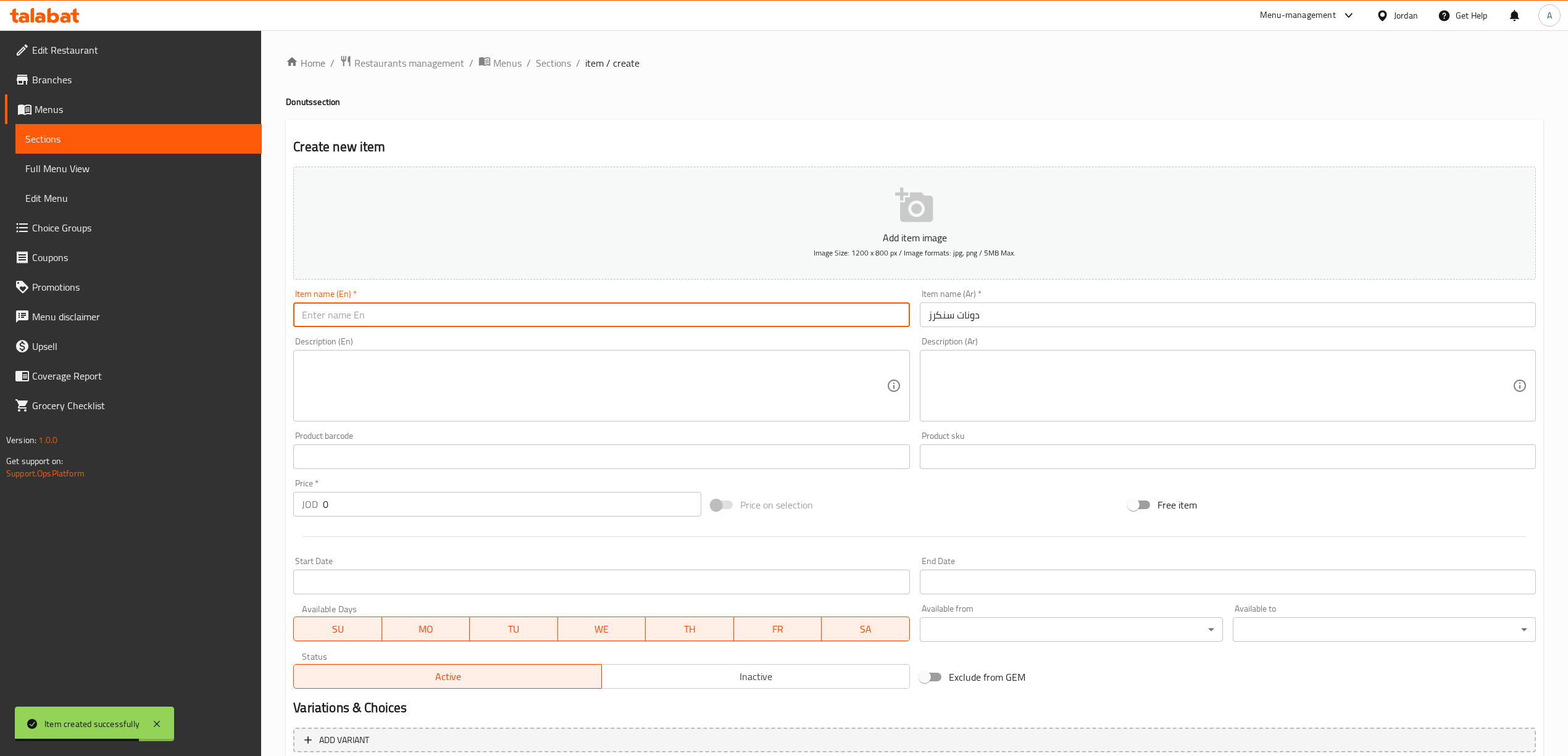
click at [645, 312] on input "text" at bounding box center [601, 314] width 616 height 24
paste input "Snickers Donuts"
type input "Snickers Donuts"
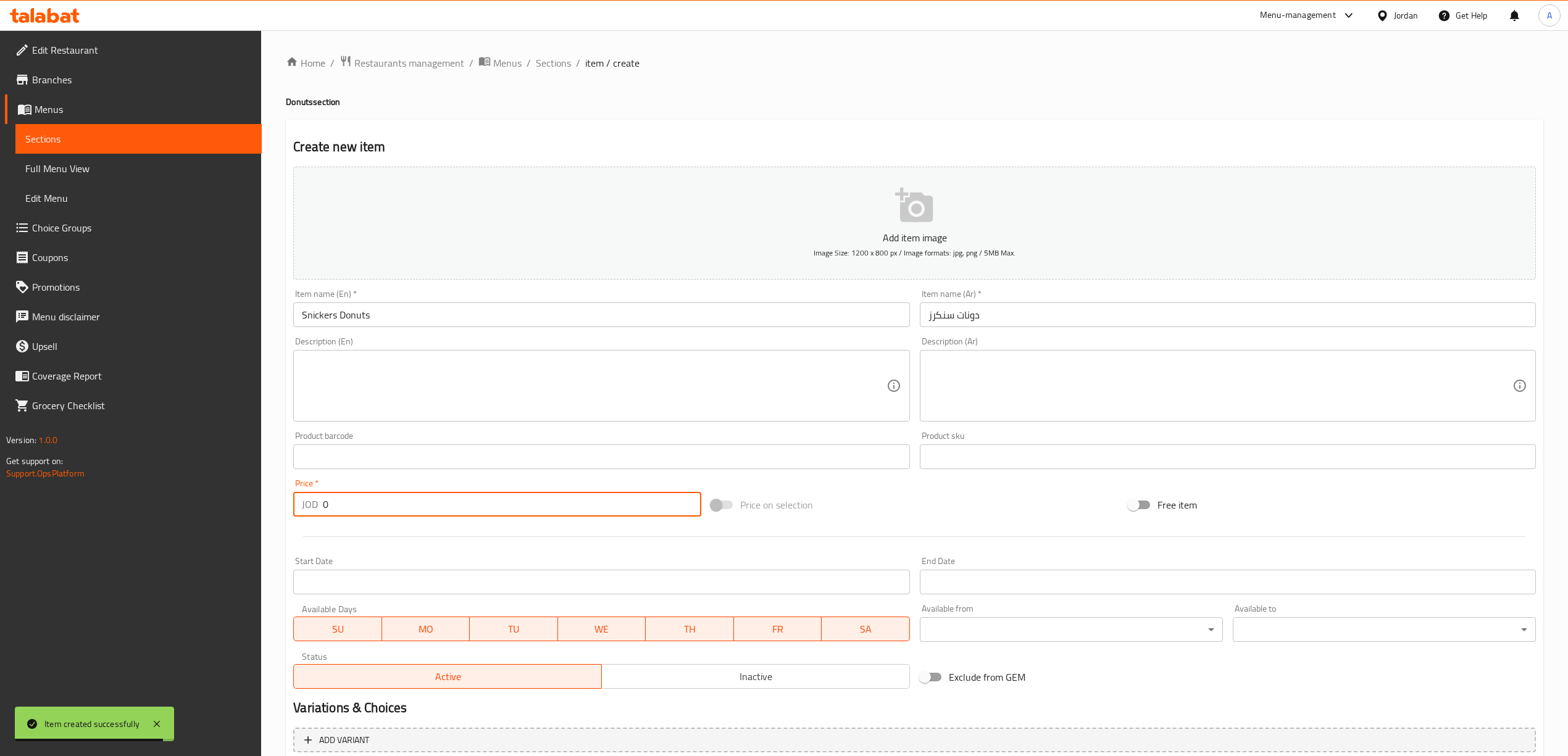
drag, startPoint x: 335, startPoint y: 501, endPoint x: 309, endPoint y: 509, distance: 27.2
click at [309, 509] on div "JOD 0 Price *" at bounding box center [496, 503] width 407 height 24
type input "1"
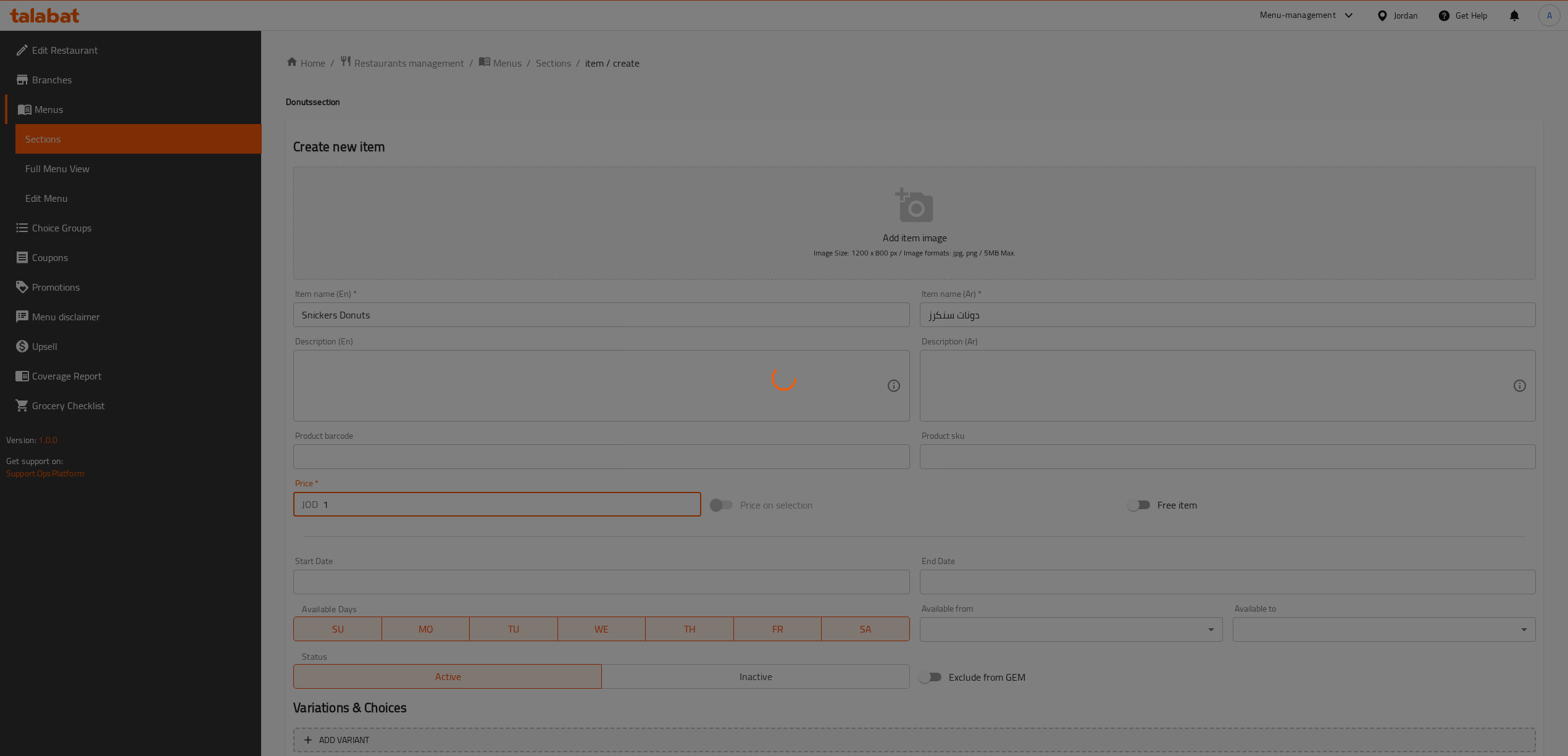
type input "0"
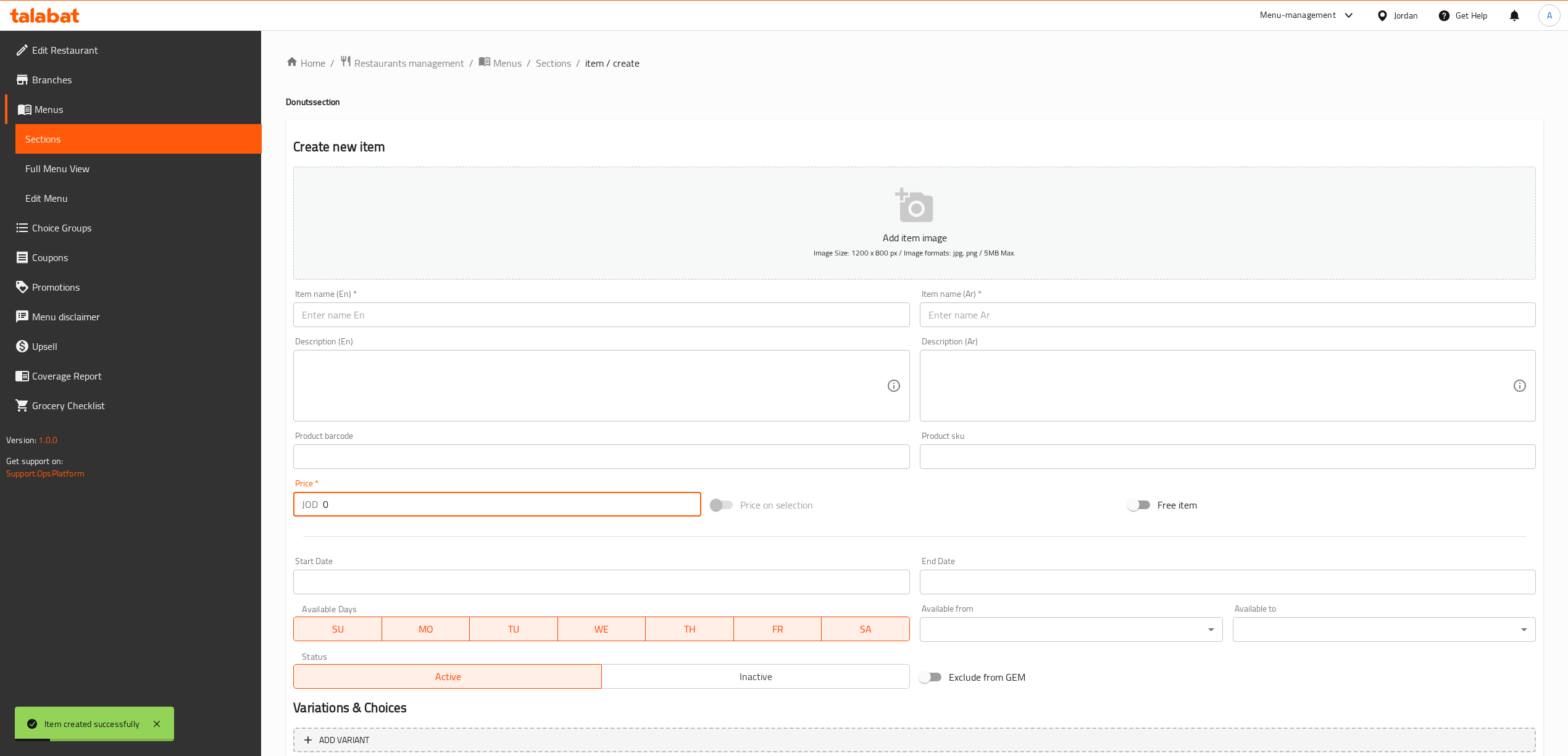
drag, startPoint x: 956, startPoint y: 324, endPoint x: 946, endPoint y: 314, distance: 14.1
click at [956, 324] on input "text" at bounding box center [1227, 314] width 616 height 24
paste input "[PERSON_NAME]"
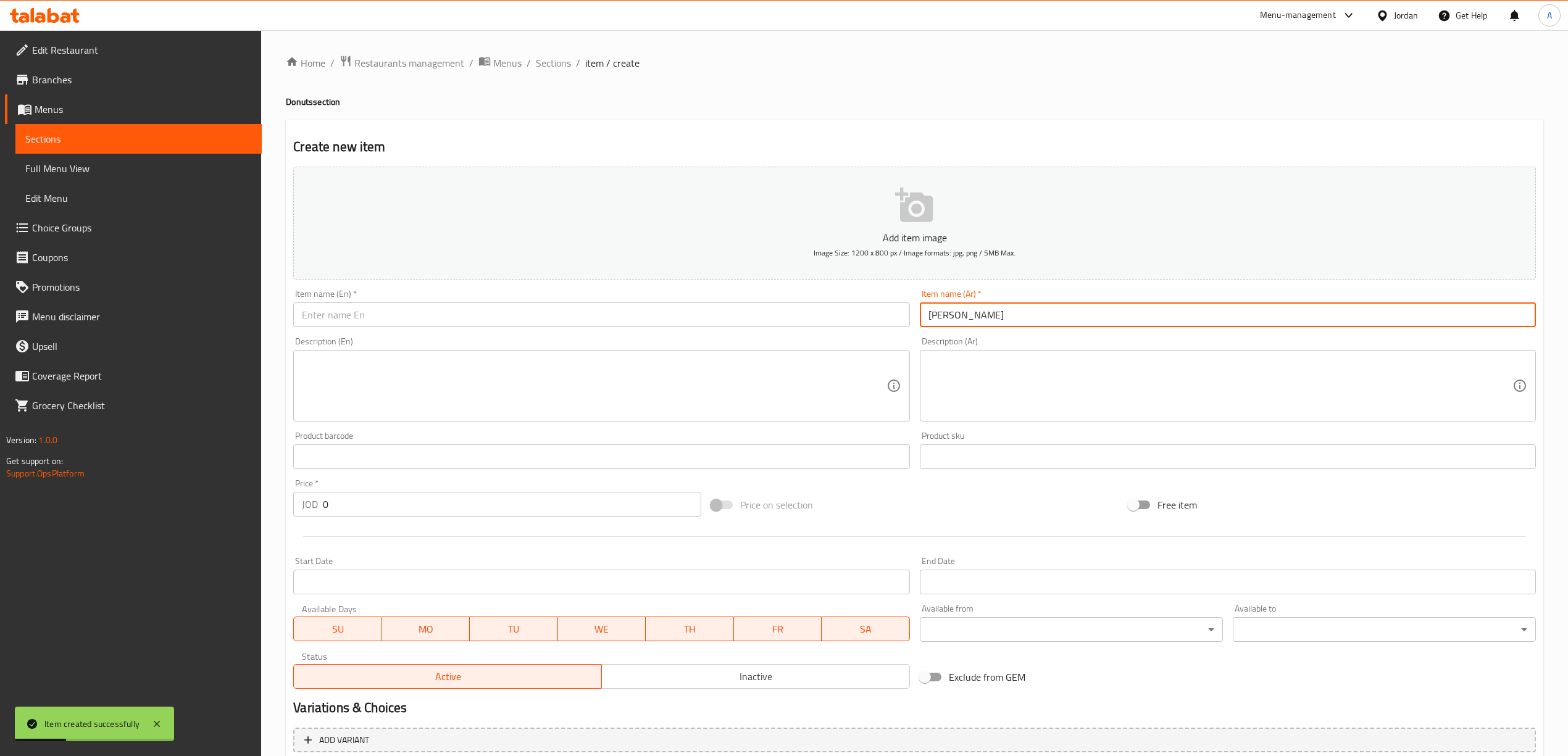
type input "[PERSON_NAME]"
click at [644, 316] on input "text" at bounding box center [601, 314] width 616 height 24
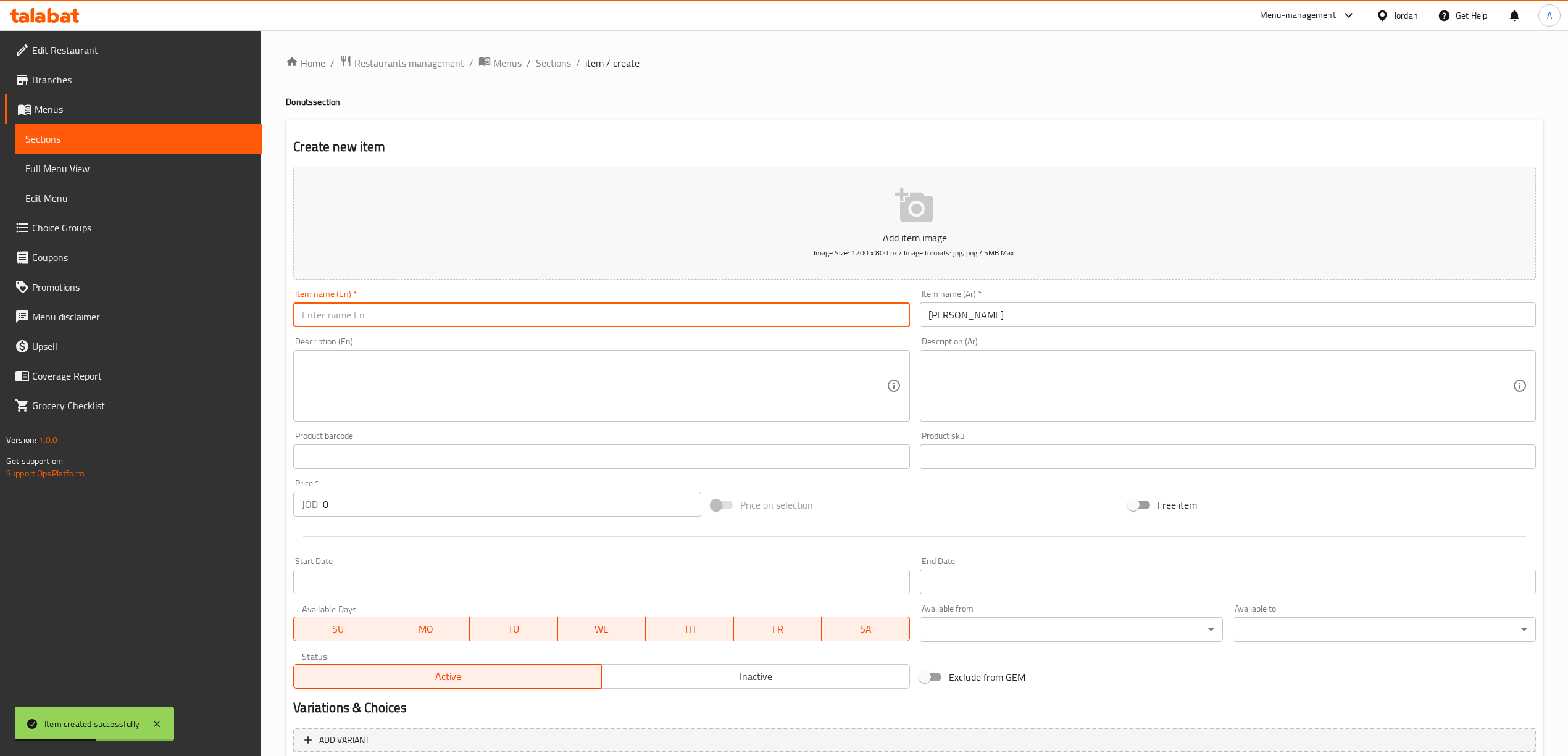
paste input "Lotus Donut"
type input "Lotus Donut"
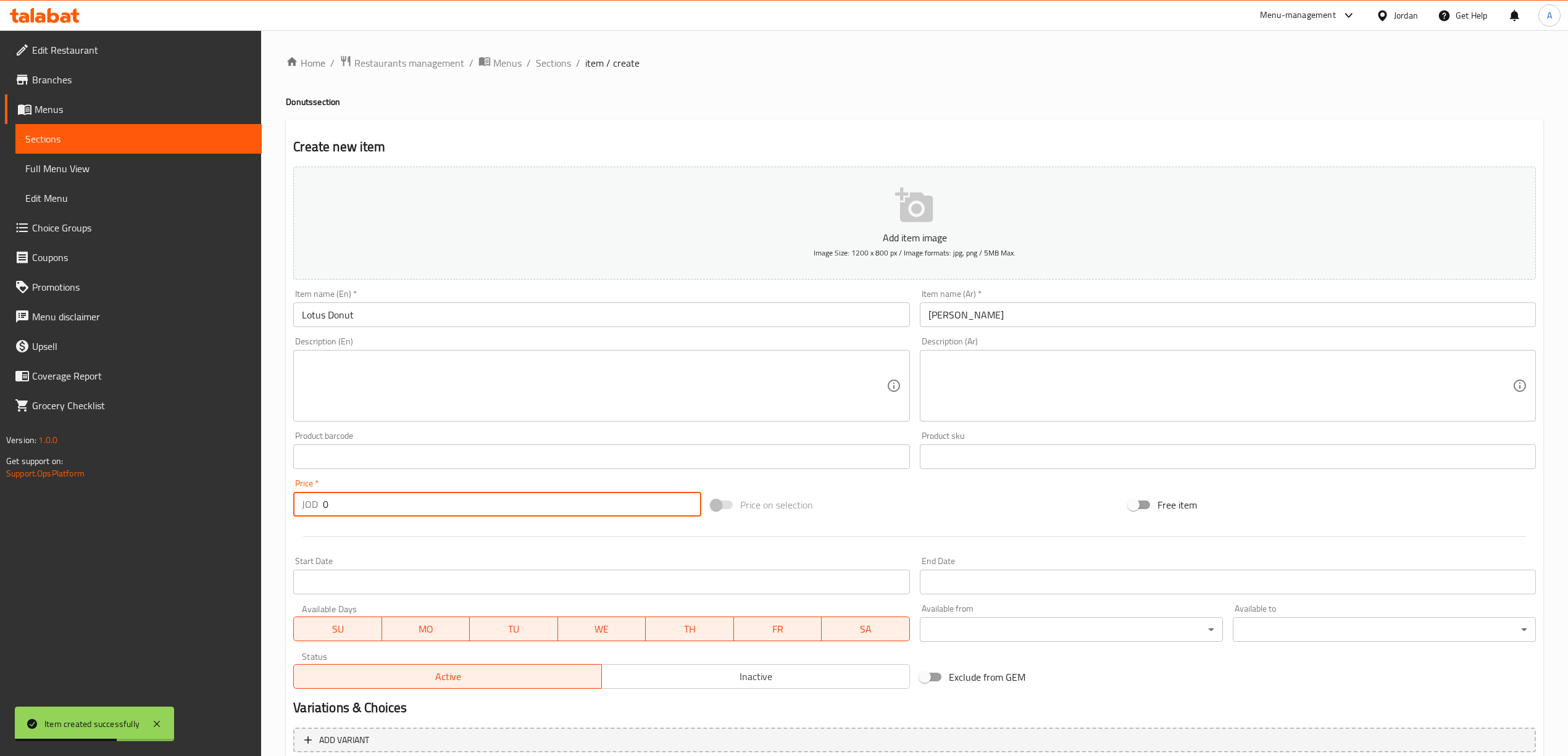
drag, startPoint x: 327, startPoint y: 515, endPoint x: 335, endPoint y: 519, distance: 8.9
click at [335, 519] on div "Price   * JOD 0 Price *" at bounding box center [497, 497] width 417 height 47
type input "1"
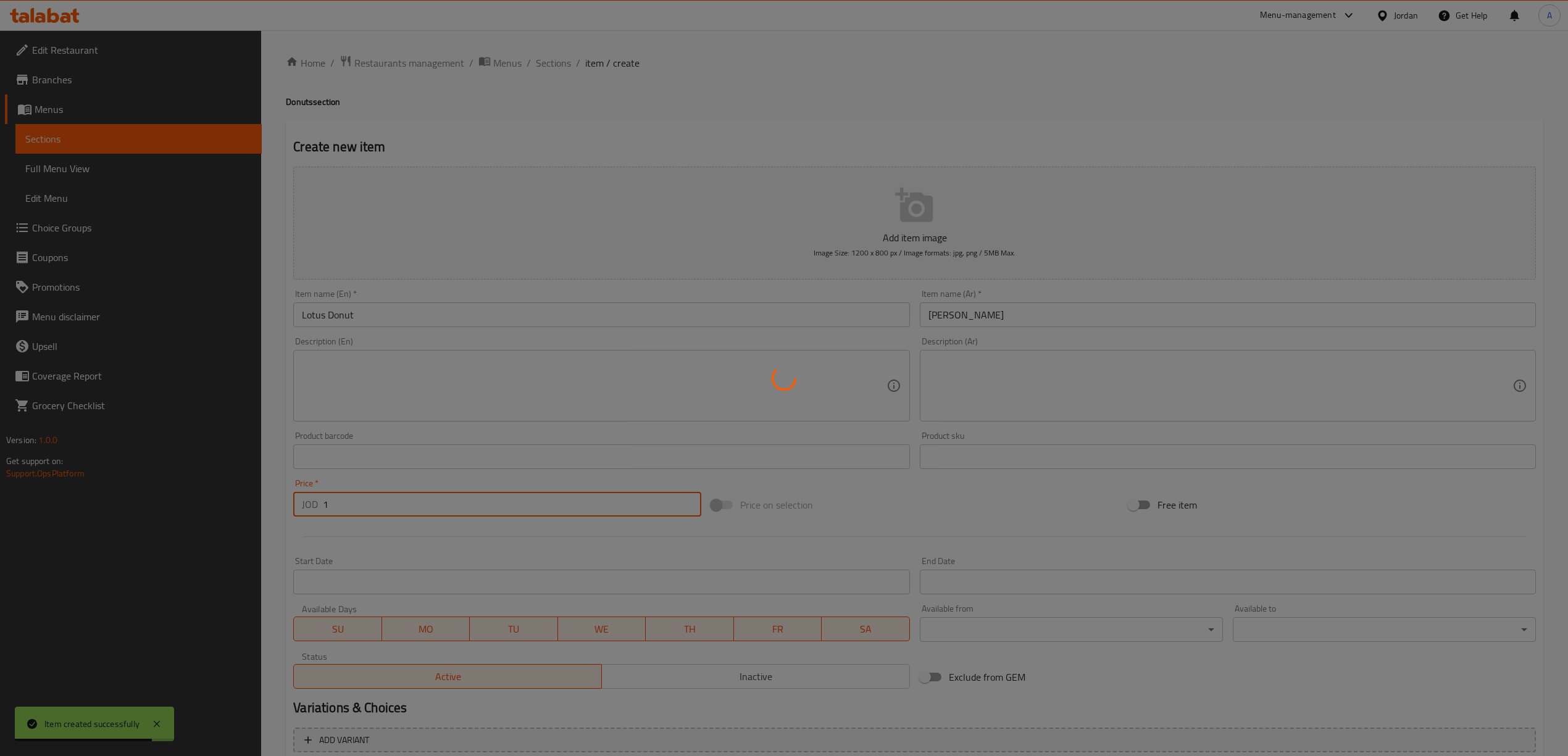
type input "0"
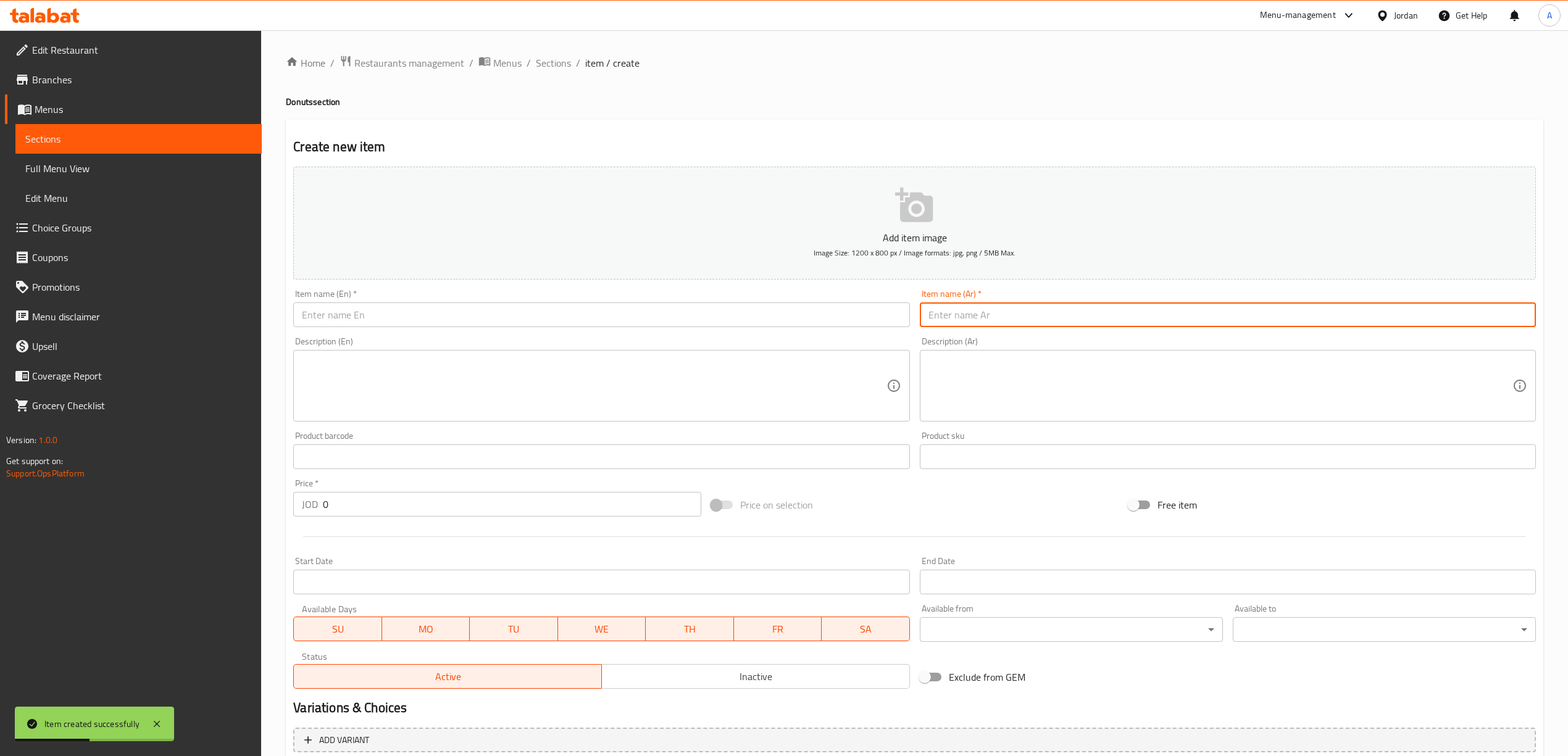
click at [1057, 325] on input "text" at bounding box center [1227, 314] width 616 height 24
paste input "دونات بستاشيو"
type input "دونات بستاشيو"
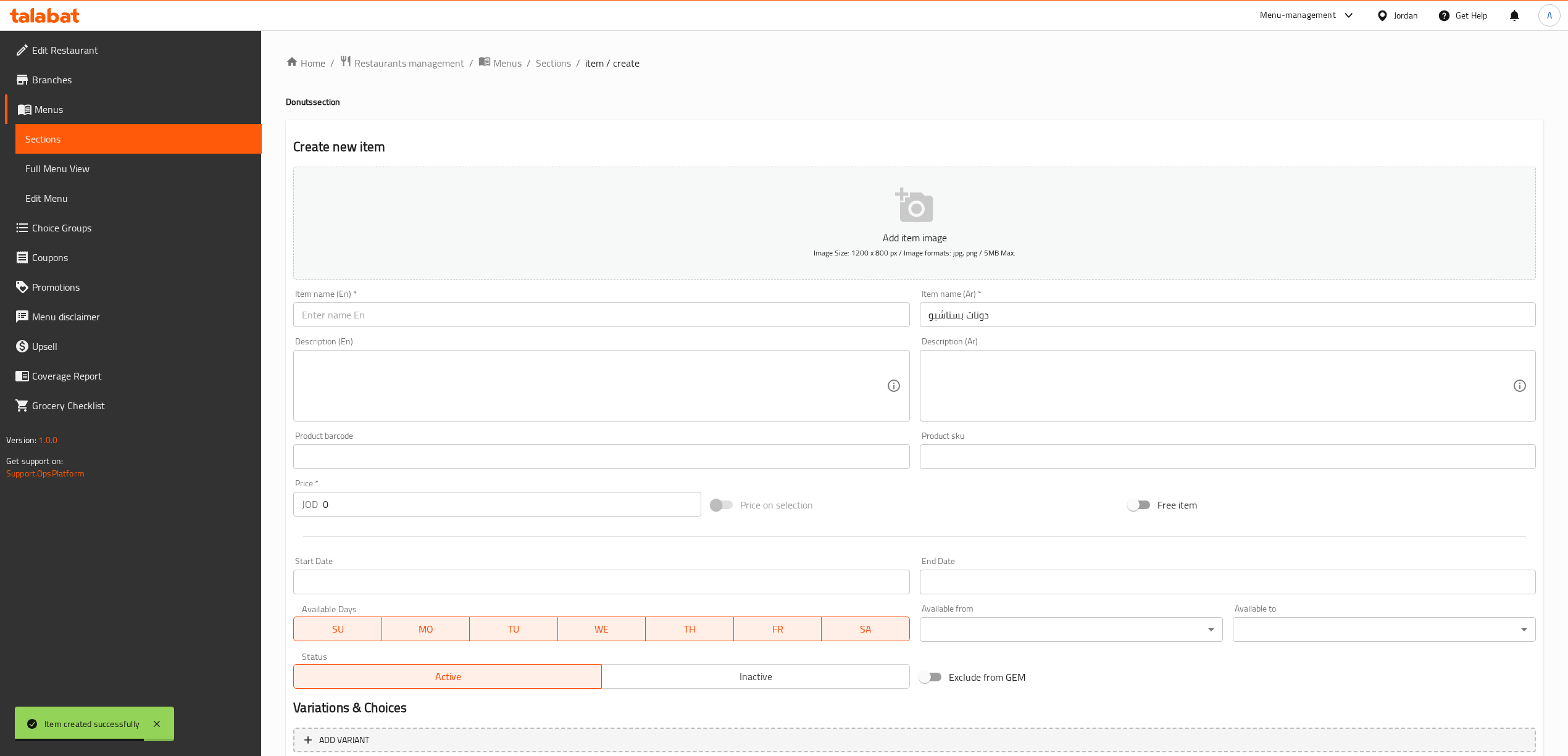
click at [519, 301] on div "Item name (En)   * Item name (En) *" at bounding box center [601, 308] width 616 height 38
click at [532, 321] on input "text" at bounding box center [601, 314] width 616 height 24
paste input "Pistachio Donut"
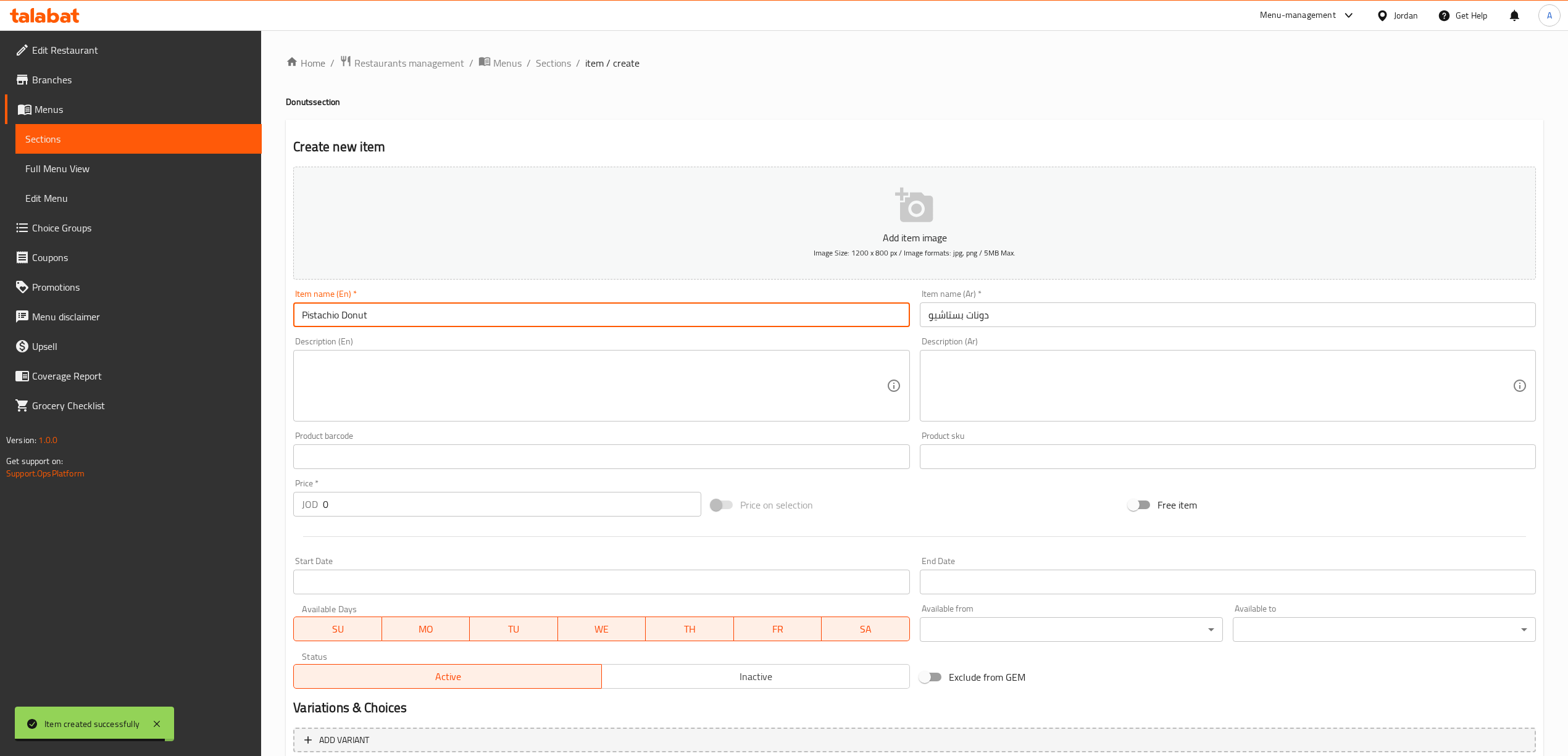
type input "Pistachio Donut"
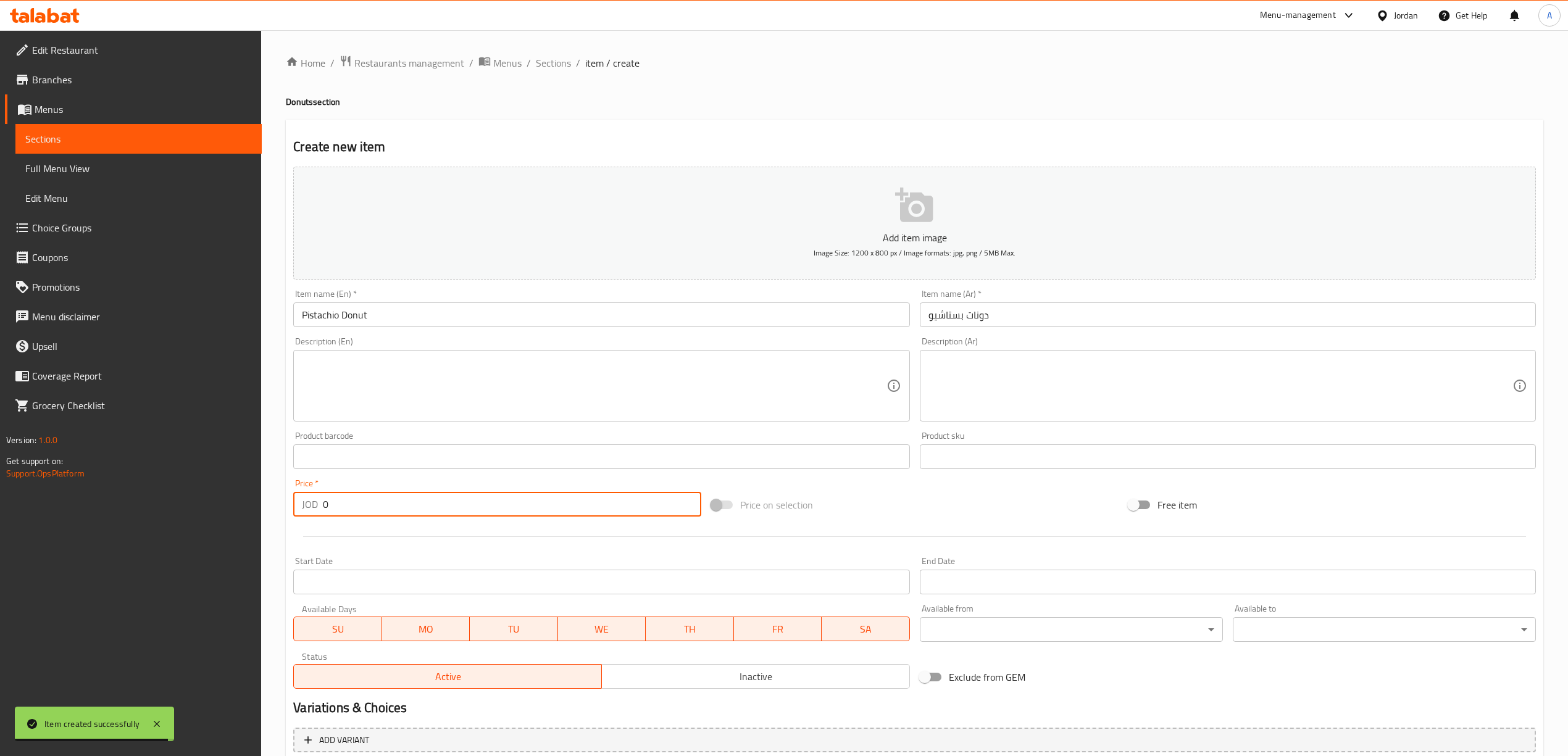
drag, startPoint x: 339, startPoint y: 511, endPoint x: 319, endPoint y: 507, distance: 20.4
click at [319, 507] on div "JOD 0 Price *" at bounding box center [496, 503] width 407 height 24
type input "1"
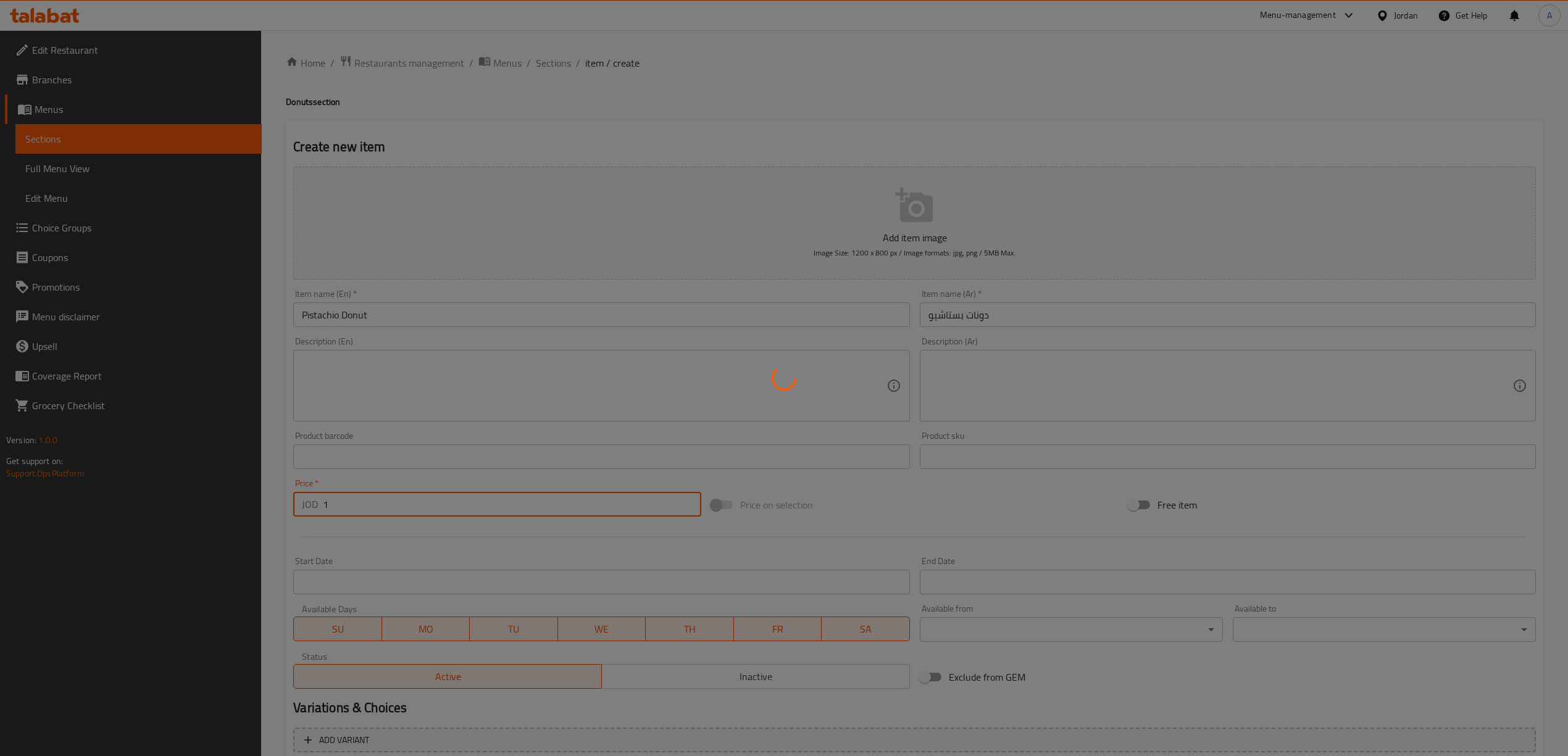
type input "0"
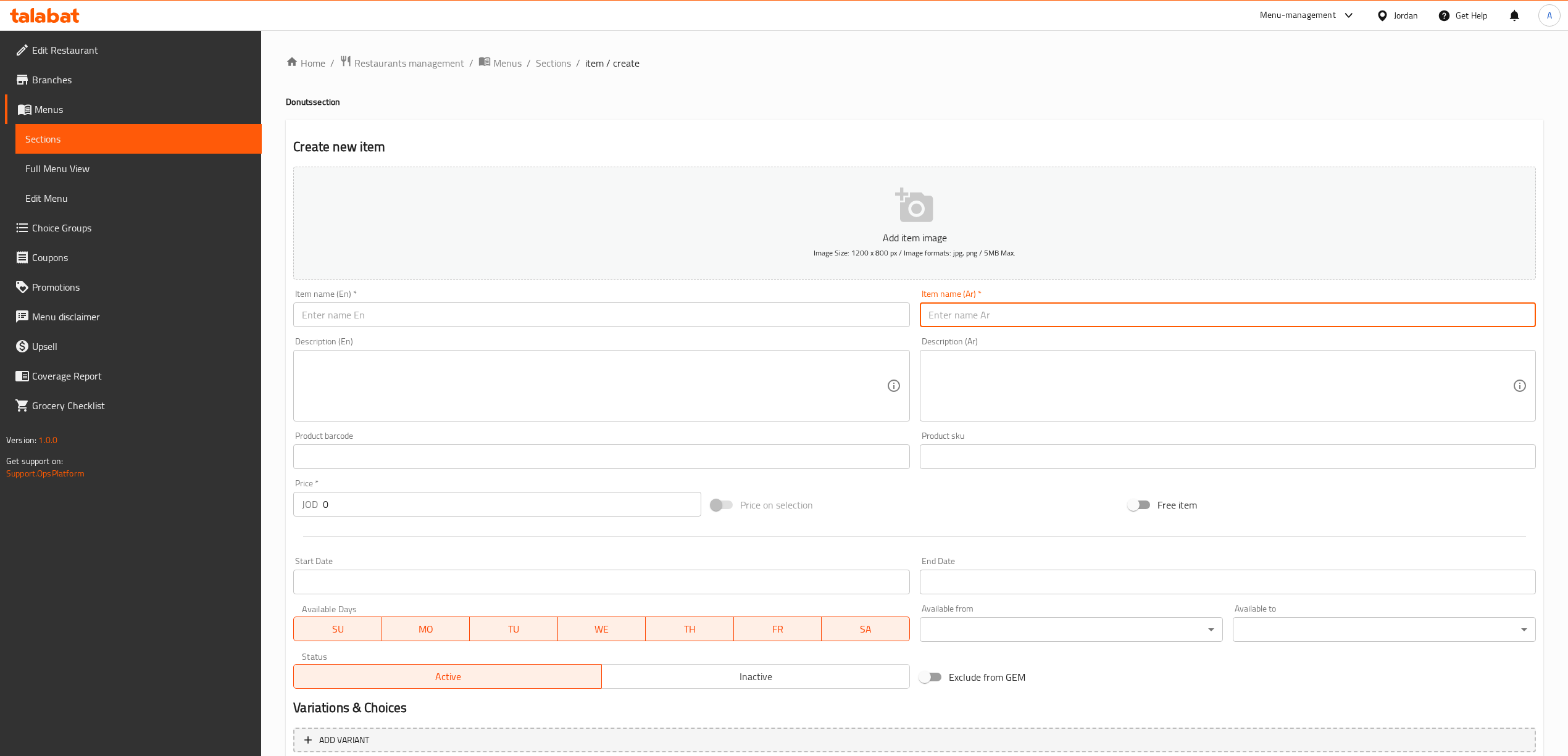
click at [983, 316] on input "text" at bounding box center [1227, 314] width 616 height 24
paste input "دونات ترند [GEOGRAPHIC_DATA]"
type input "دونات ترند [GEOGRAPHIC_DATA]"
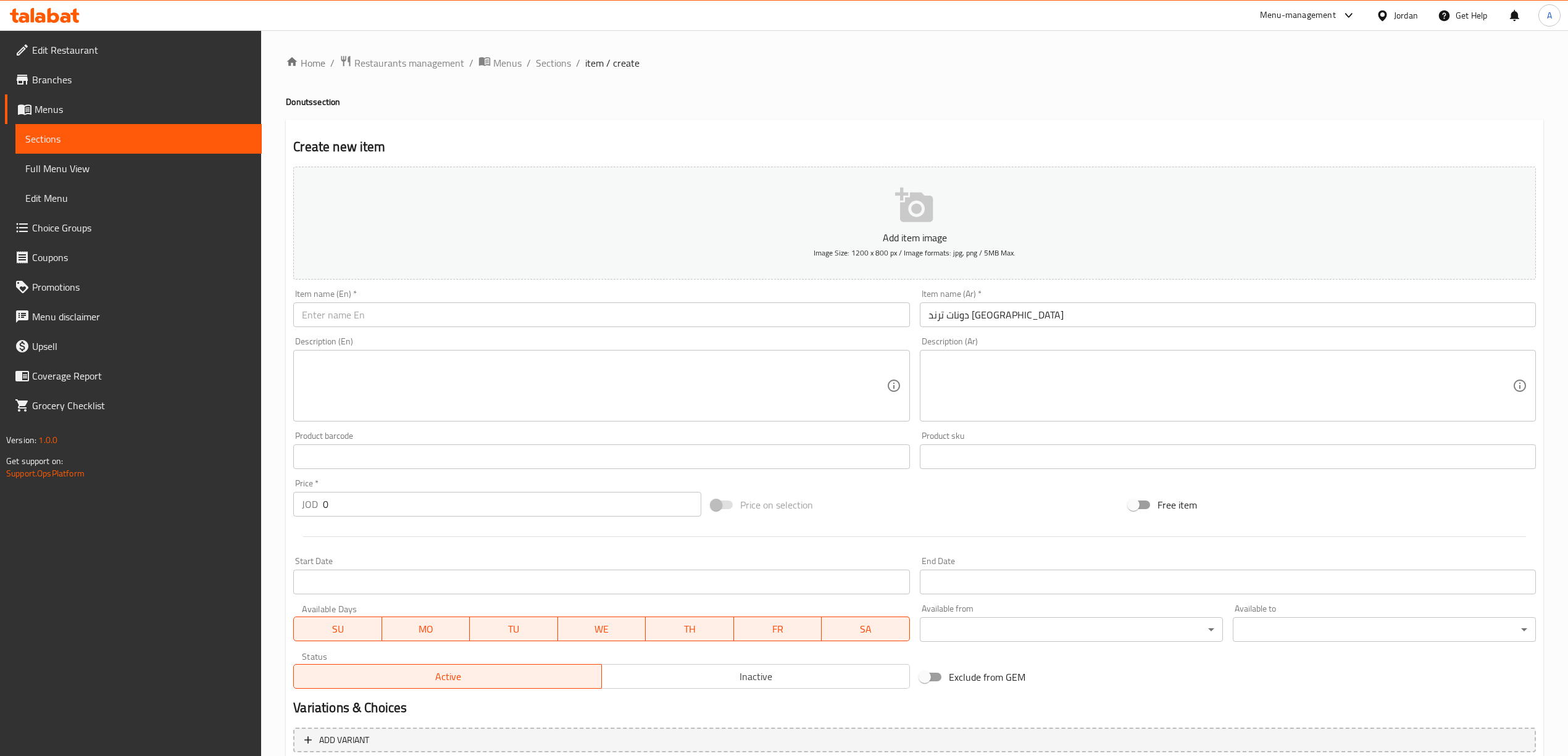
click at [649, 331] on div "Item name (En)   * Item name (En) *" at bounding box center [601, 308] width 626 height 47
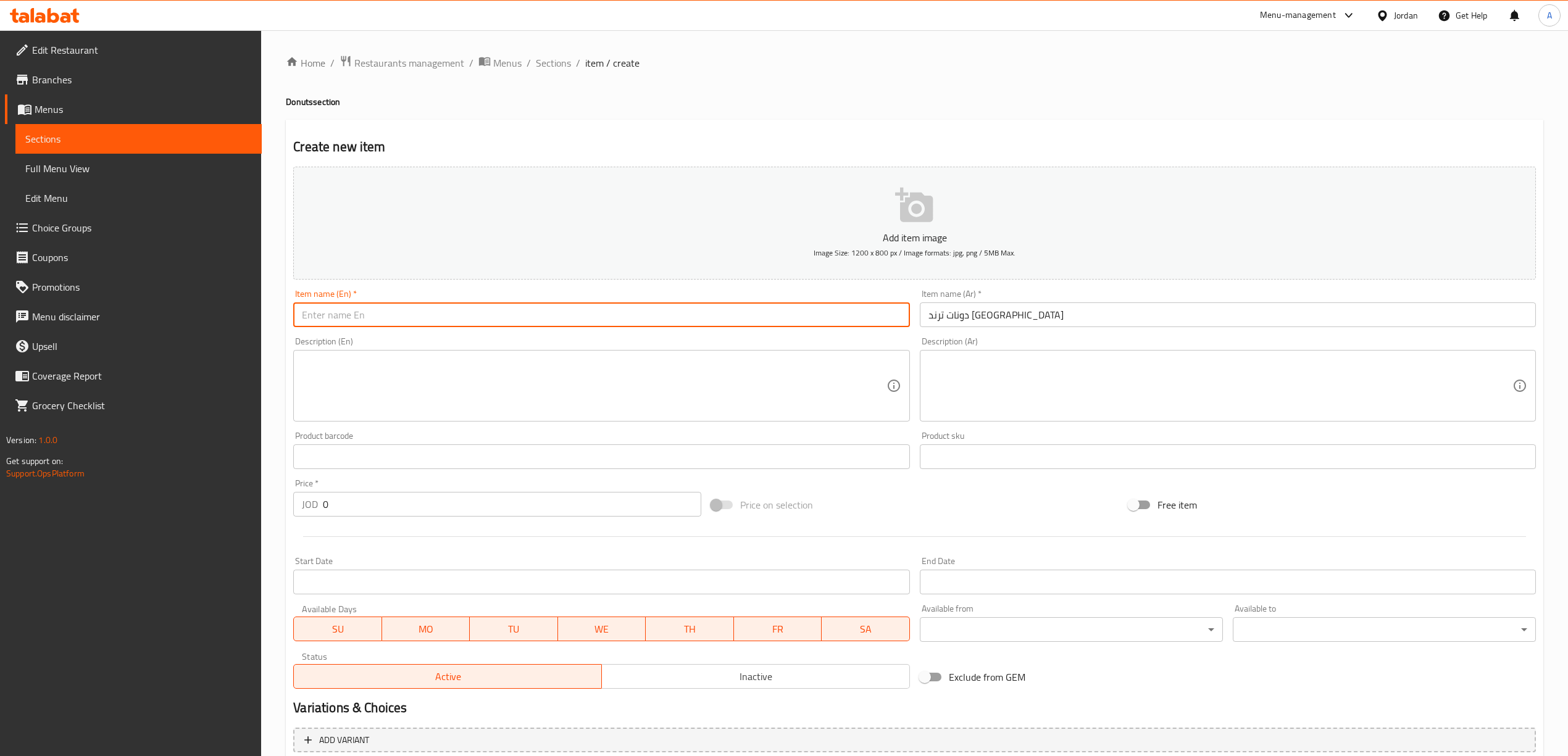
click at [650, 305] on input "text" at bounding box center [601, 314] width 616 height 24
paste input "Donut Trend Dubai"
type input "Donut Trend Dubai"
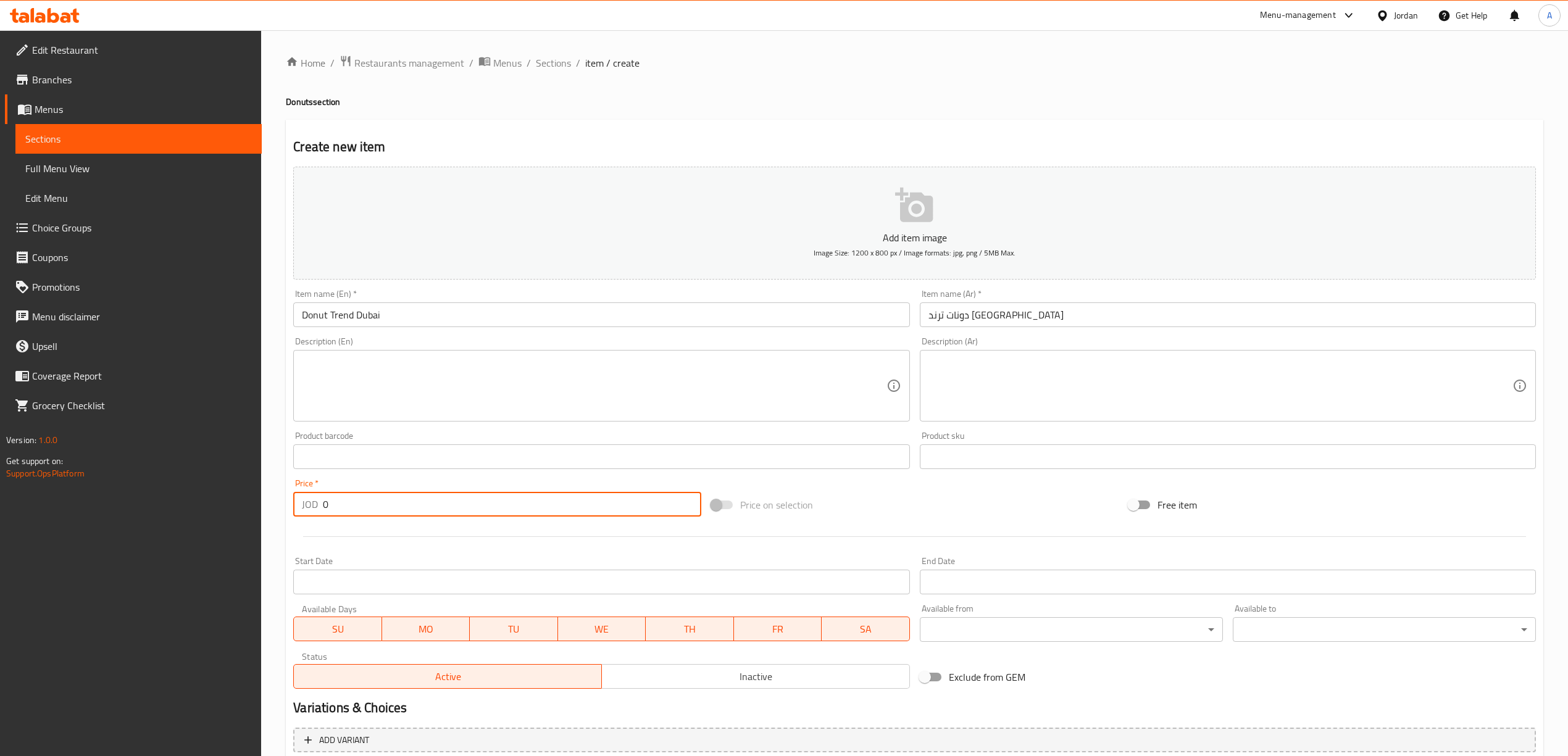
drag, startPoint x: 339, startPoint y: 505, endPoint x: 305, endPoint y: 505, distance: 34.0
click at [305, 505] on div "JOD 0 Price *" at bounding box center [496, 503] width 407 height 24
type input "1"
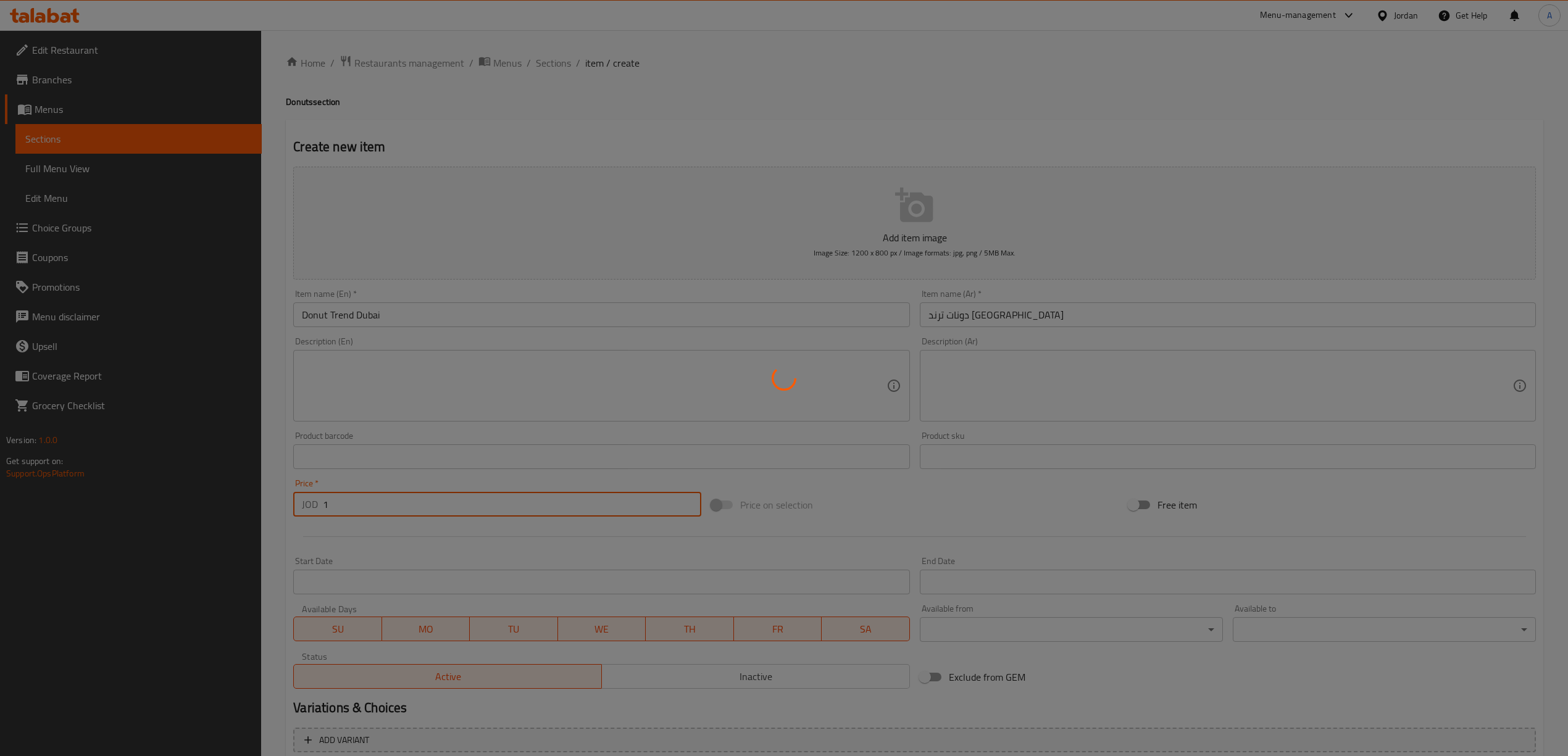
type input "0"
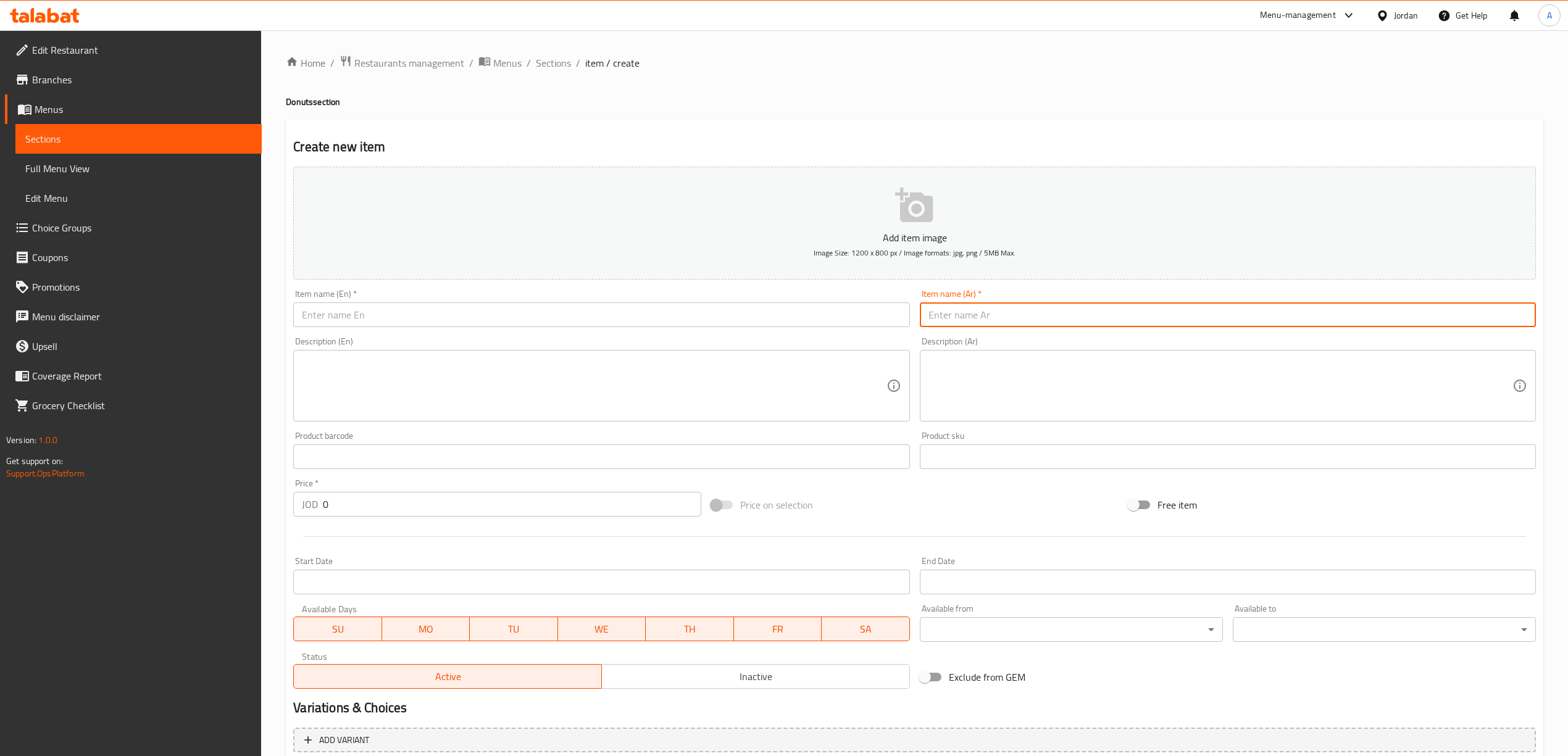
click at [964, 321] on input "text" at bounding box center [1227, 314] width 616 height 24
paste input "دونات نوتيلا"
type input "دونات نوتيلا"
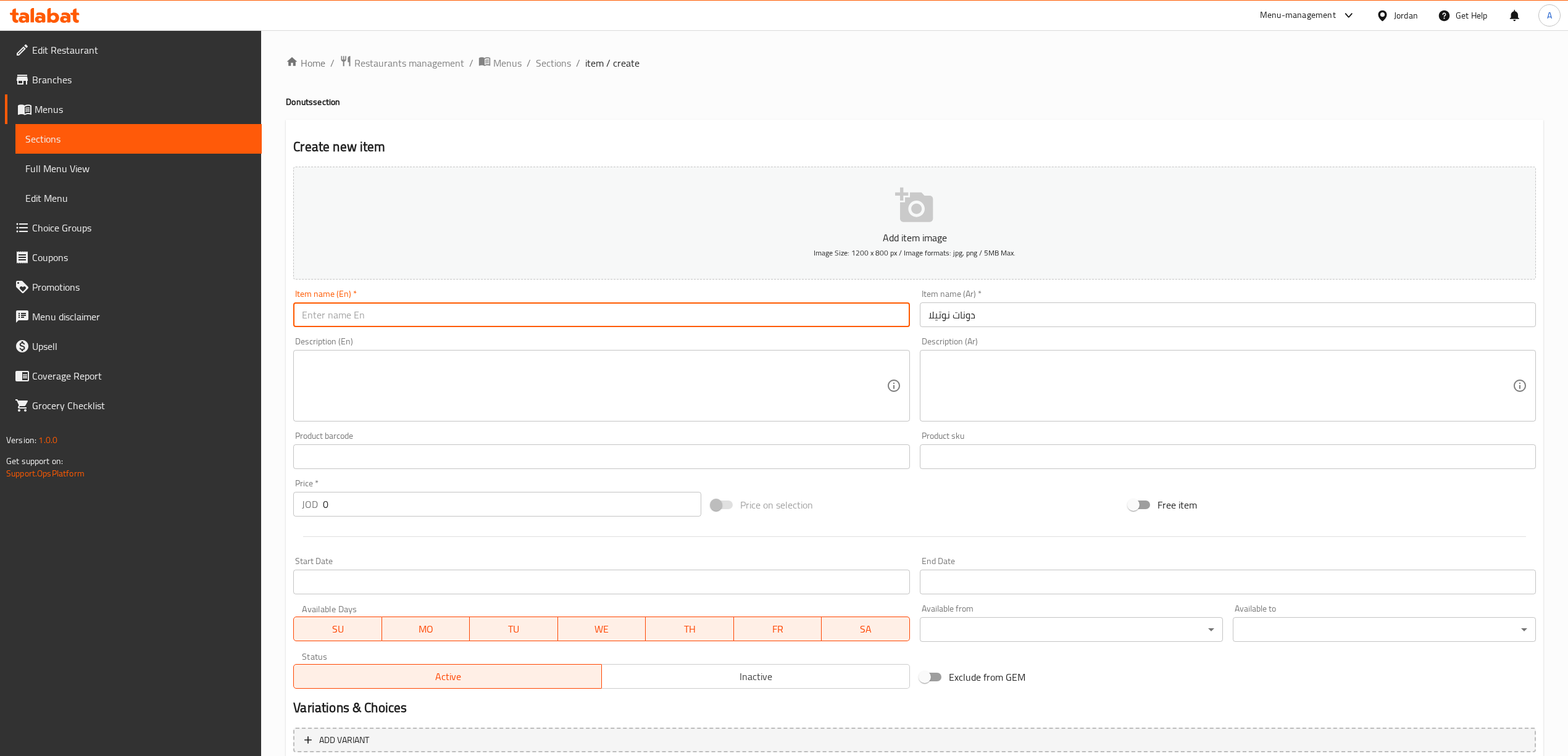
click at [438, 317] on input "text" at bounding box center [601, 314] width 616 height 24
paste input "Nutella Donuts"
type input "Nutella Donuts"
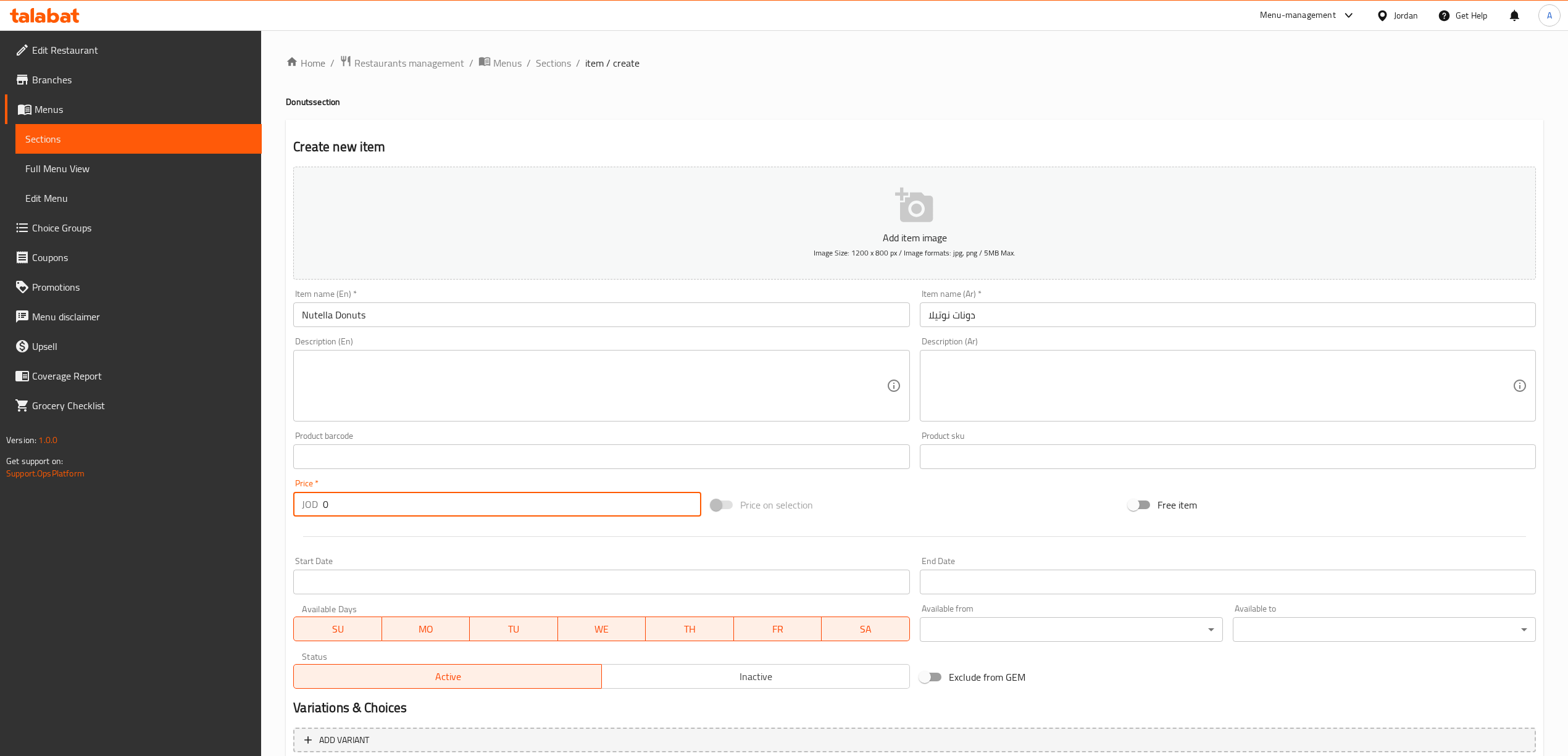
drag, startPoint x: 352, startPoint y: 511, endPoint x: 311, endPoint y: 519, distance: 41.8
click at [311, 519] on div "Price   * JOD 0 Price *" at bounding box center [497, 497] width 417 height 47
type input "1"
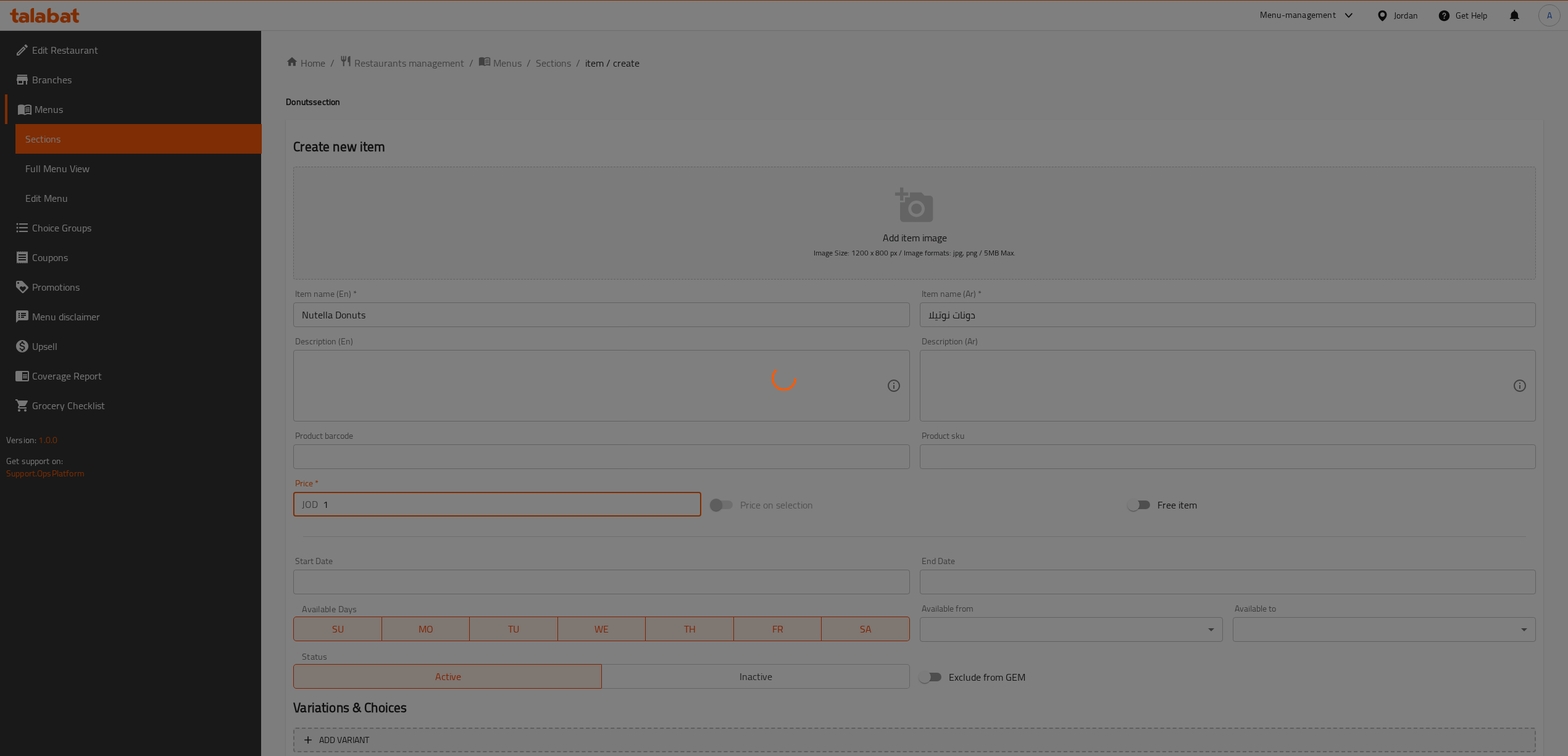
type input "0"
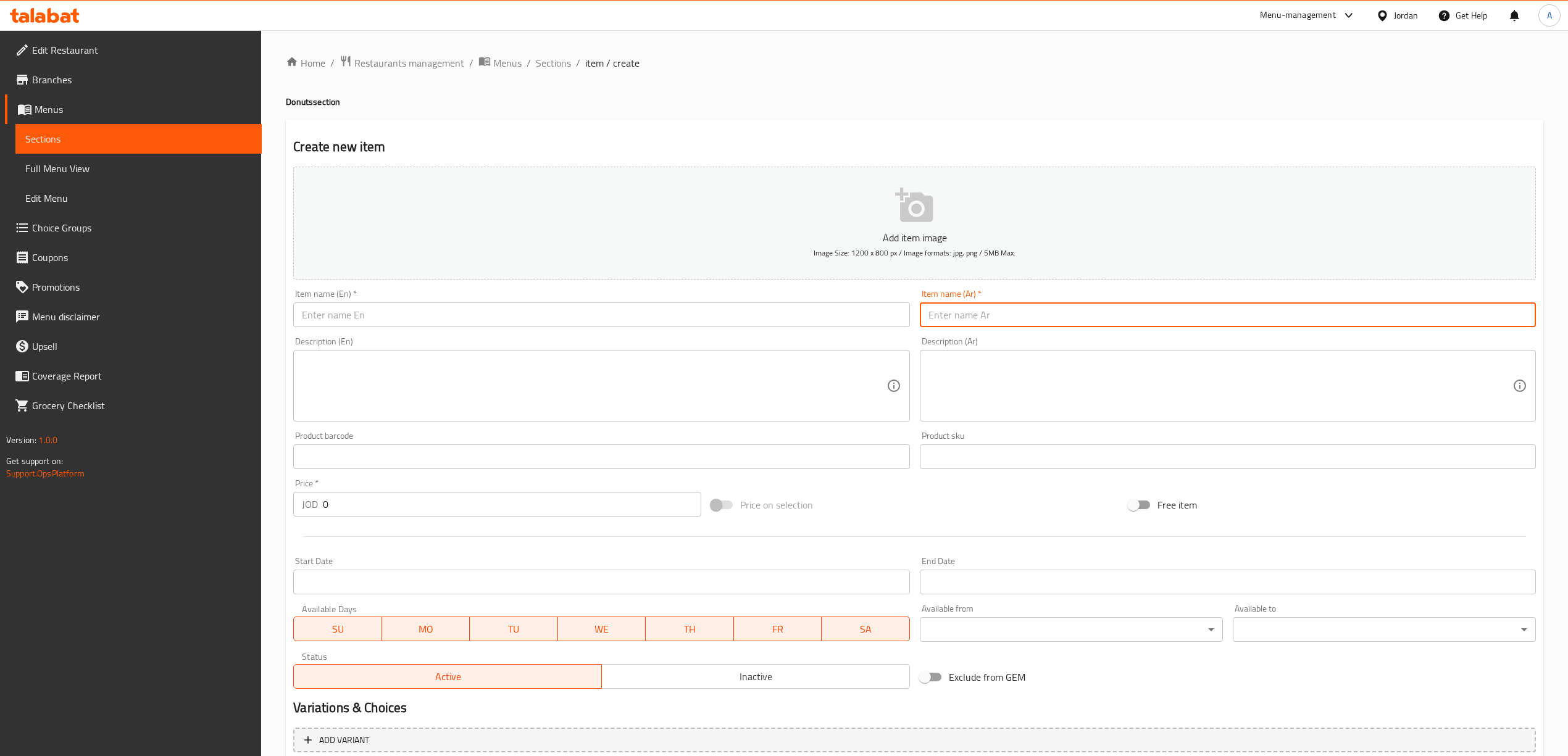
click at [985, 319] on input "text" at bounding box center [1227, 314] width 616 height 24
paste input "[PERSON_NAME]"
type input "[PERSON_NAME]"
drag, startPoint x: 659, startPoint y: 331, endPoint x: 657, endPoint y: 321, distance: 10.2
click at [658, 331] on div "Item name (En)   * Item name (En) *" at bounding box center [601, 308] width 626 height 47
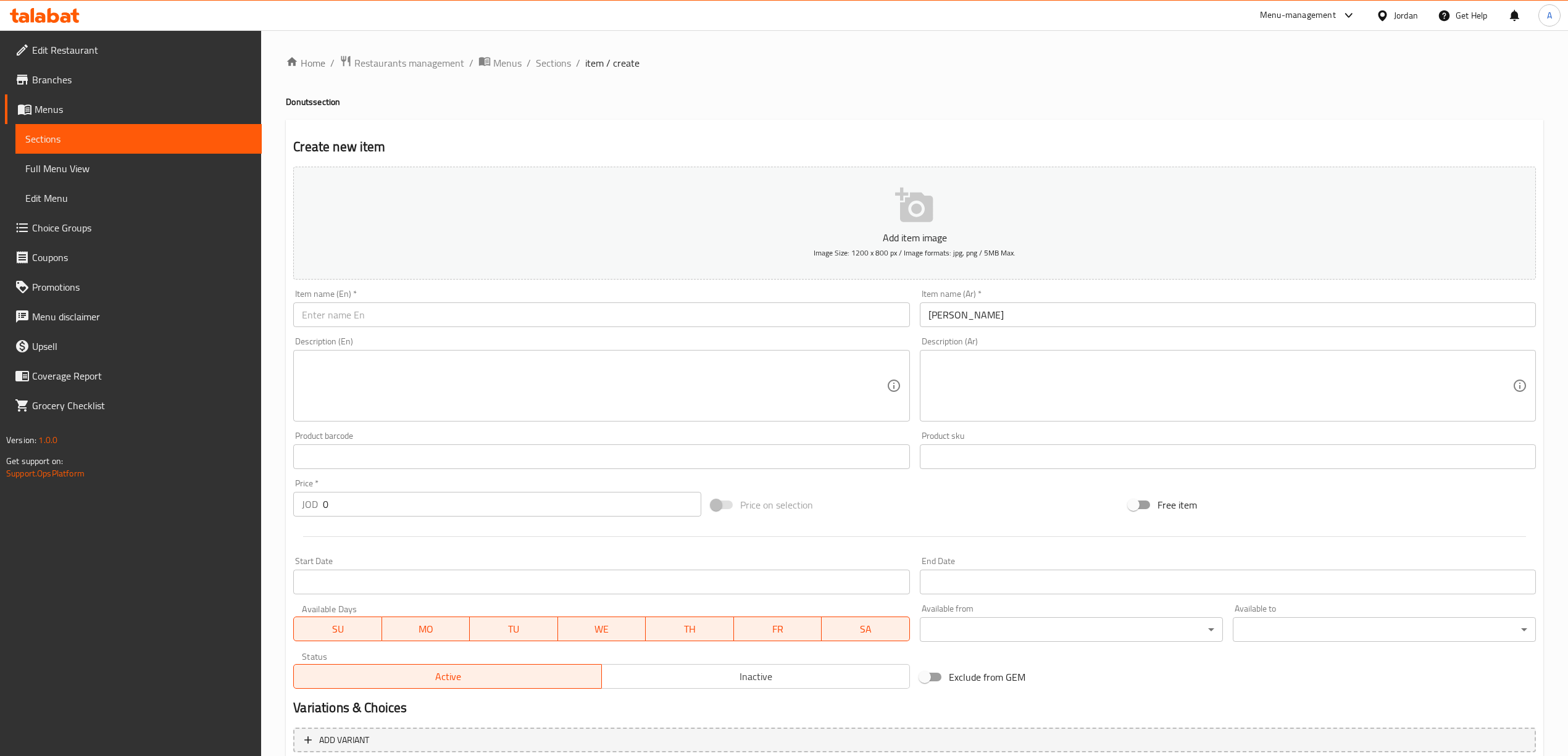
click at [657, 321] on input "text" at bounding box center [601, 314] width 616 height 24
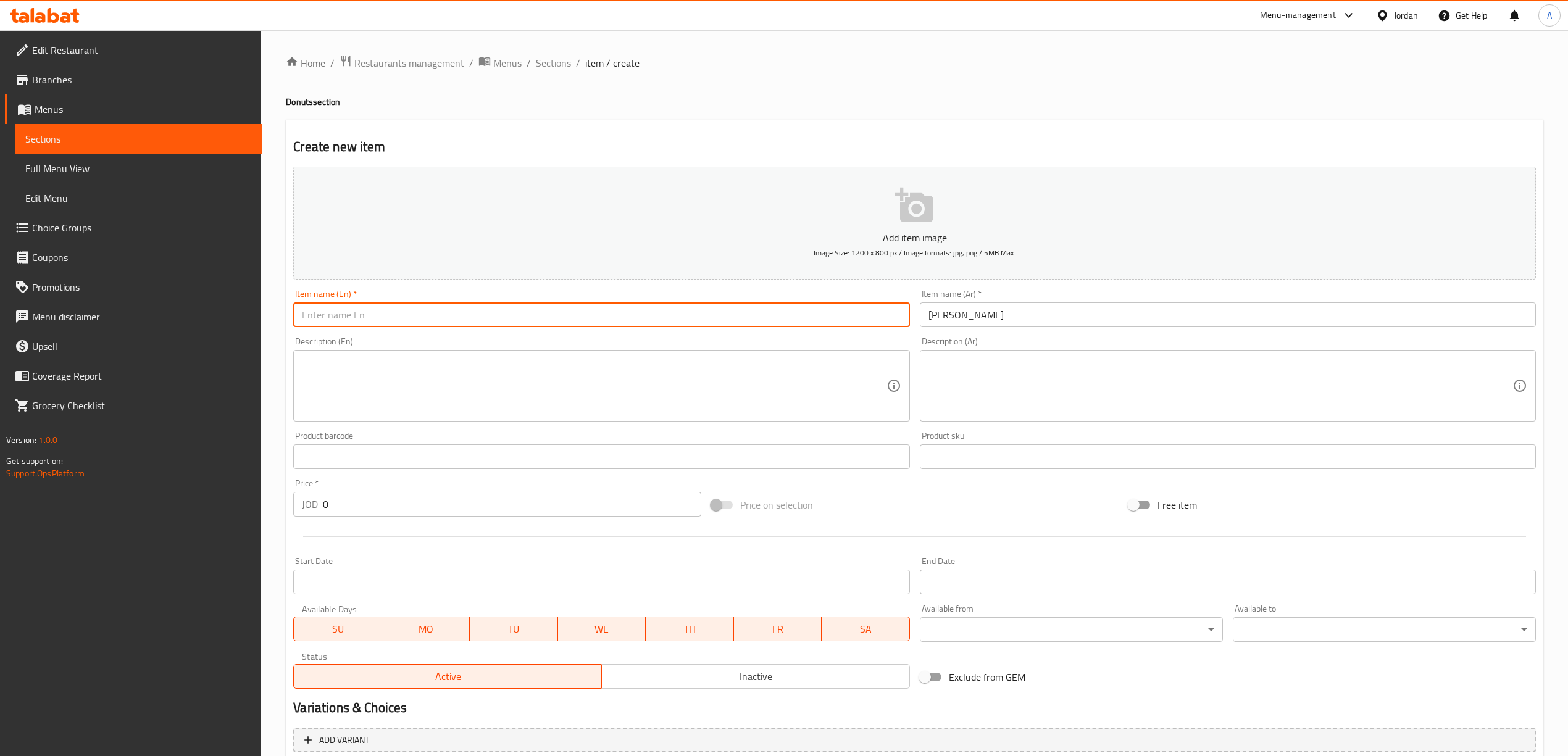
paste input "[PERSON_NAME]"
type input "[PERSON_NAME]"
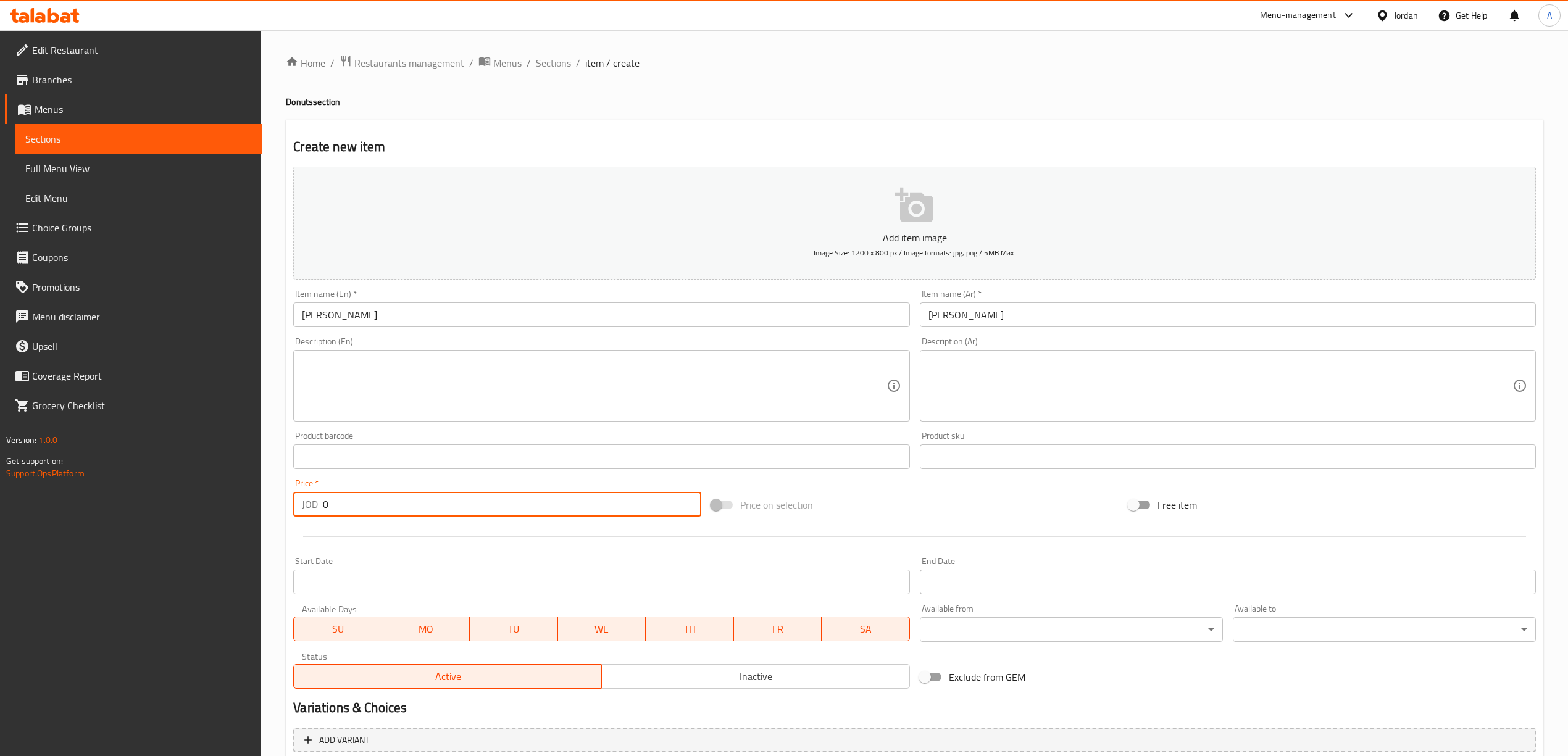
drag, startPoint x: 325, startPoint y: 510, endPoint x: 341, endPoint y: 509, distance: 16.0
click at [341, 509] on input "0" at bounding box center [511, 503] width 377 height 24
type input "1"
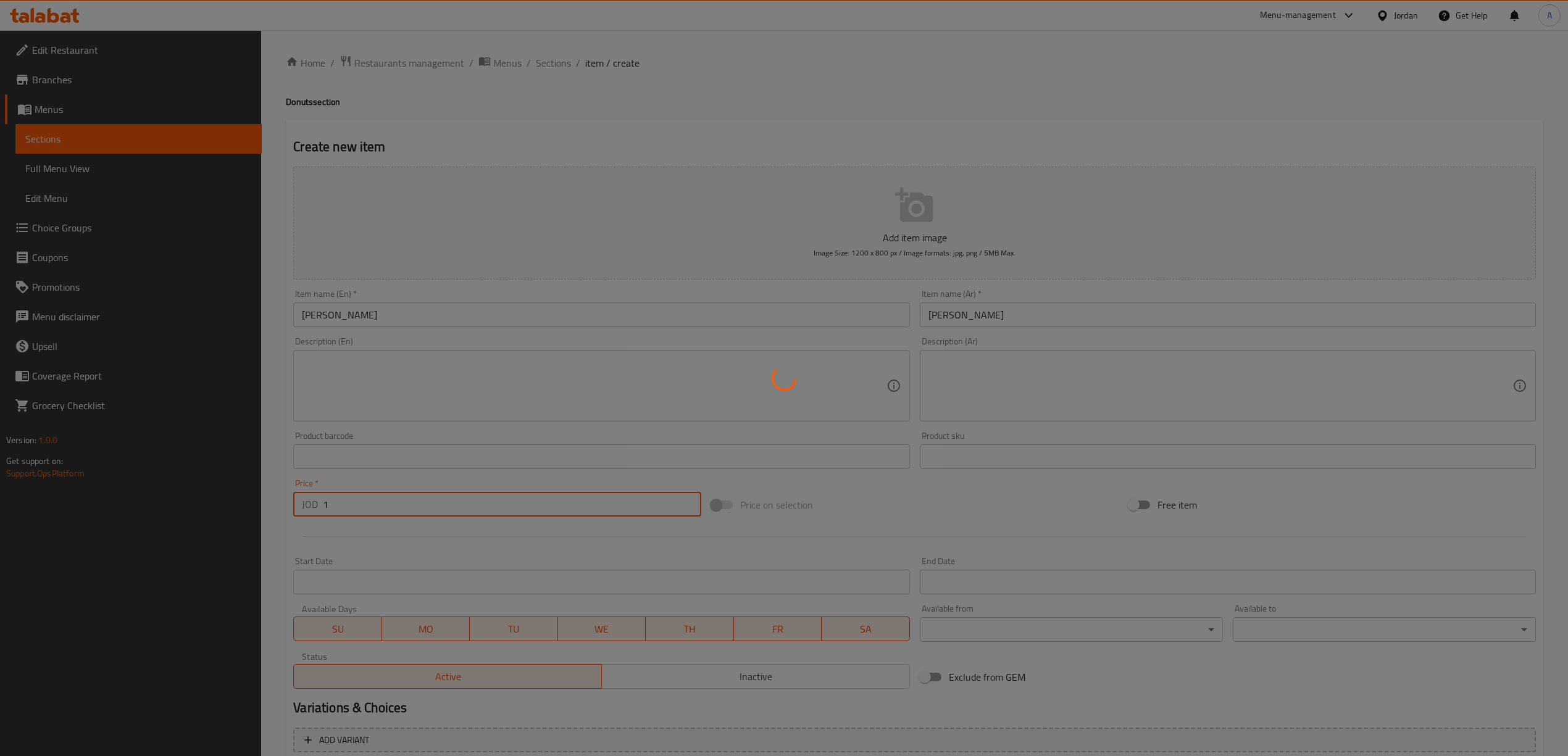
type input "0"
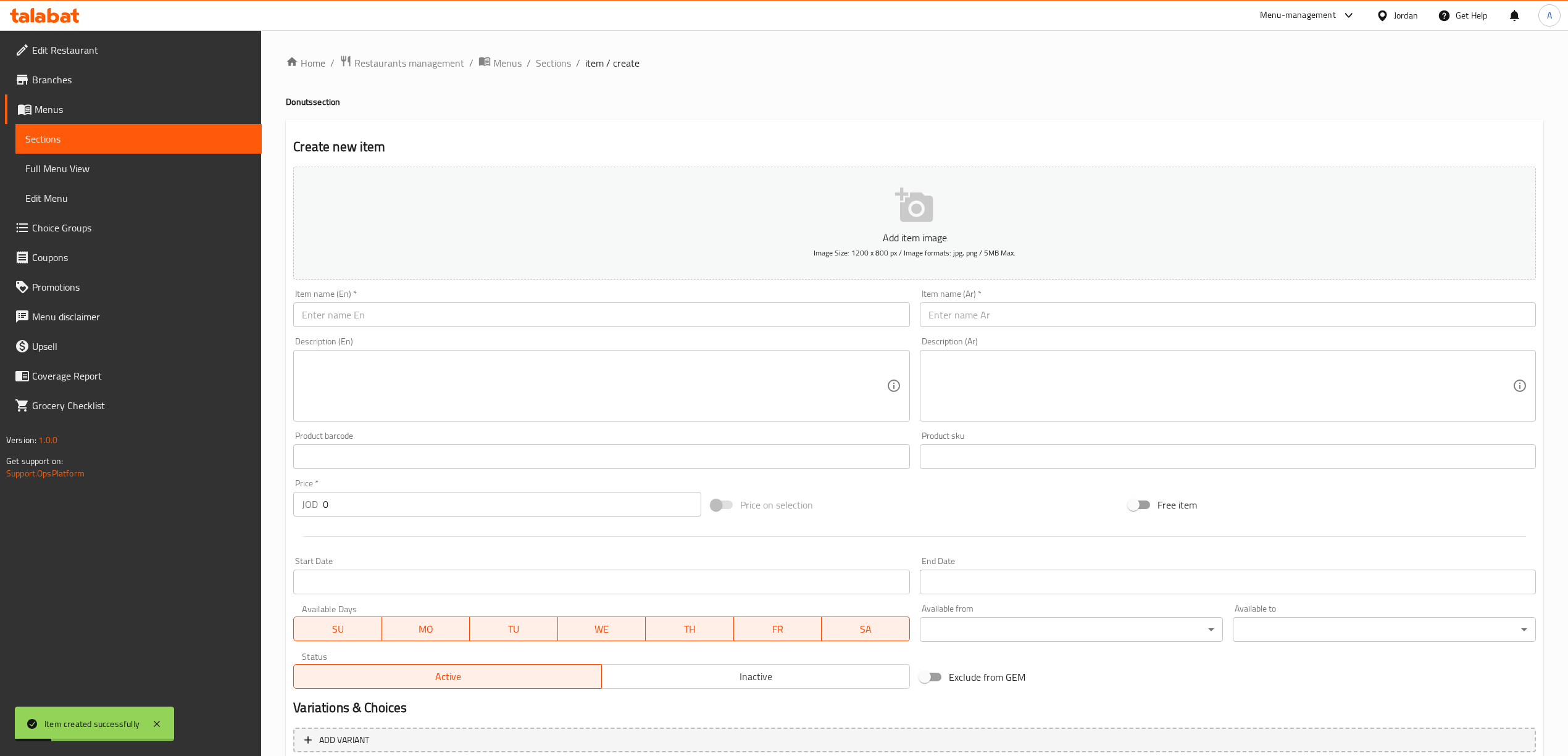
click at [985, 307] on div "Item name (Ar)   * Item name (Ar) *" at bounding box center [1227, 308] width 616 height 38
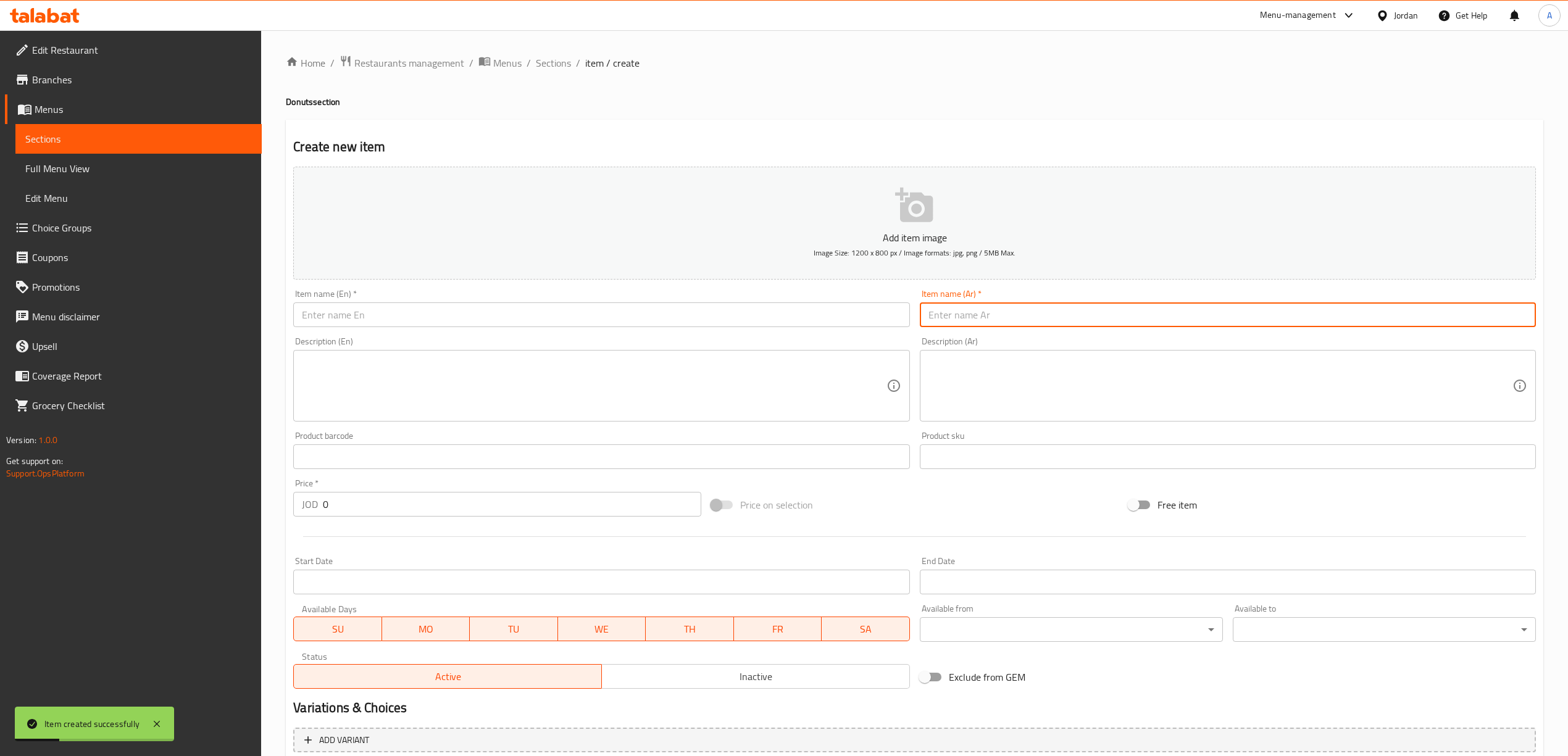
click at [988, 314] on input "text" at bounding box center [1227, 314] width 616 height 24
paste input "دونات عربية"
type input "دونات عربية"
click at [626, 301] on div "Item name (En)   * Item name (En) *" at bounding box center [601, 308] width 616 height 38
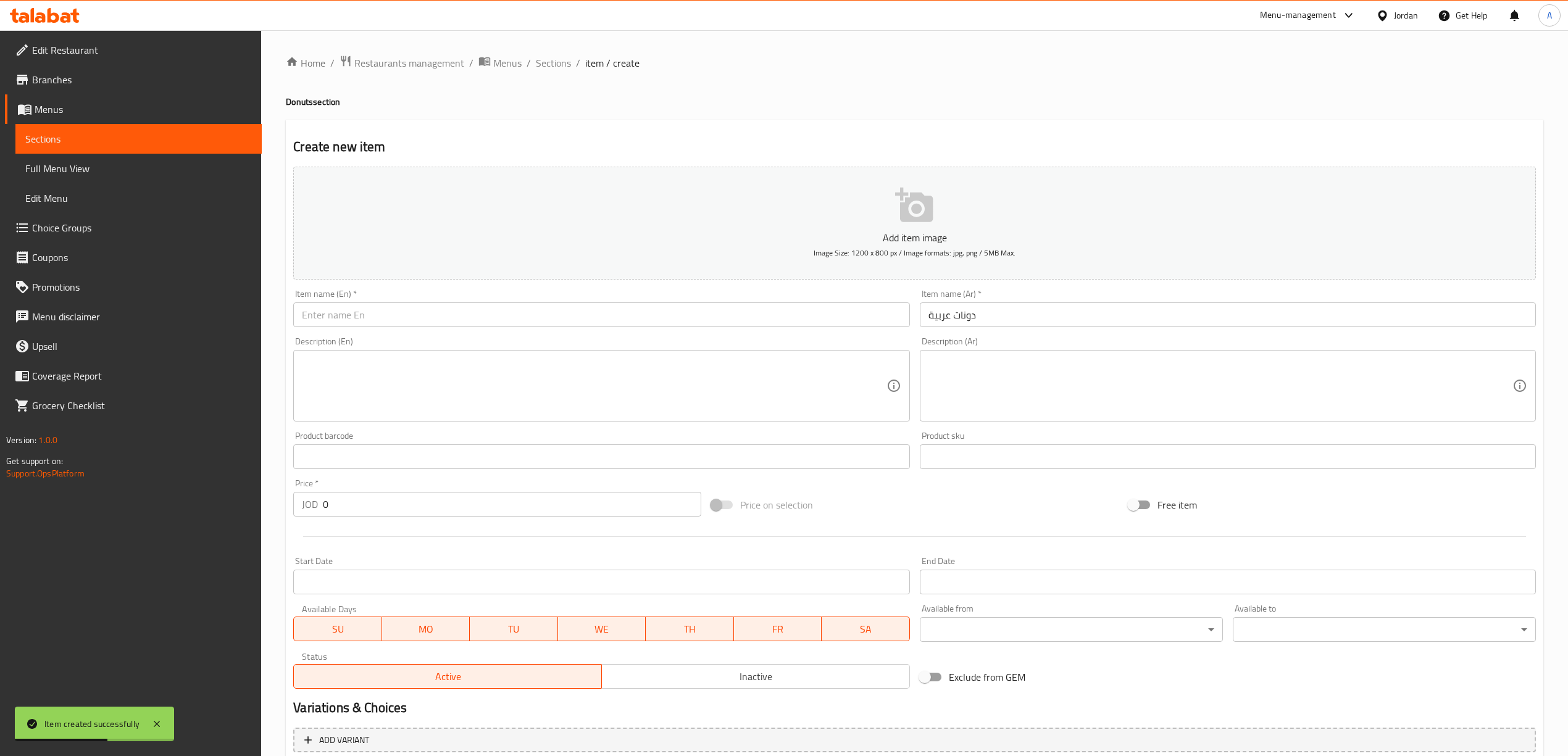
click at [625, 317] on input "text" at bounding box center [601, 314] width 616 height 24
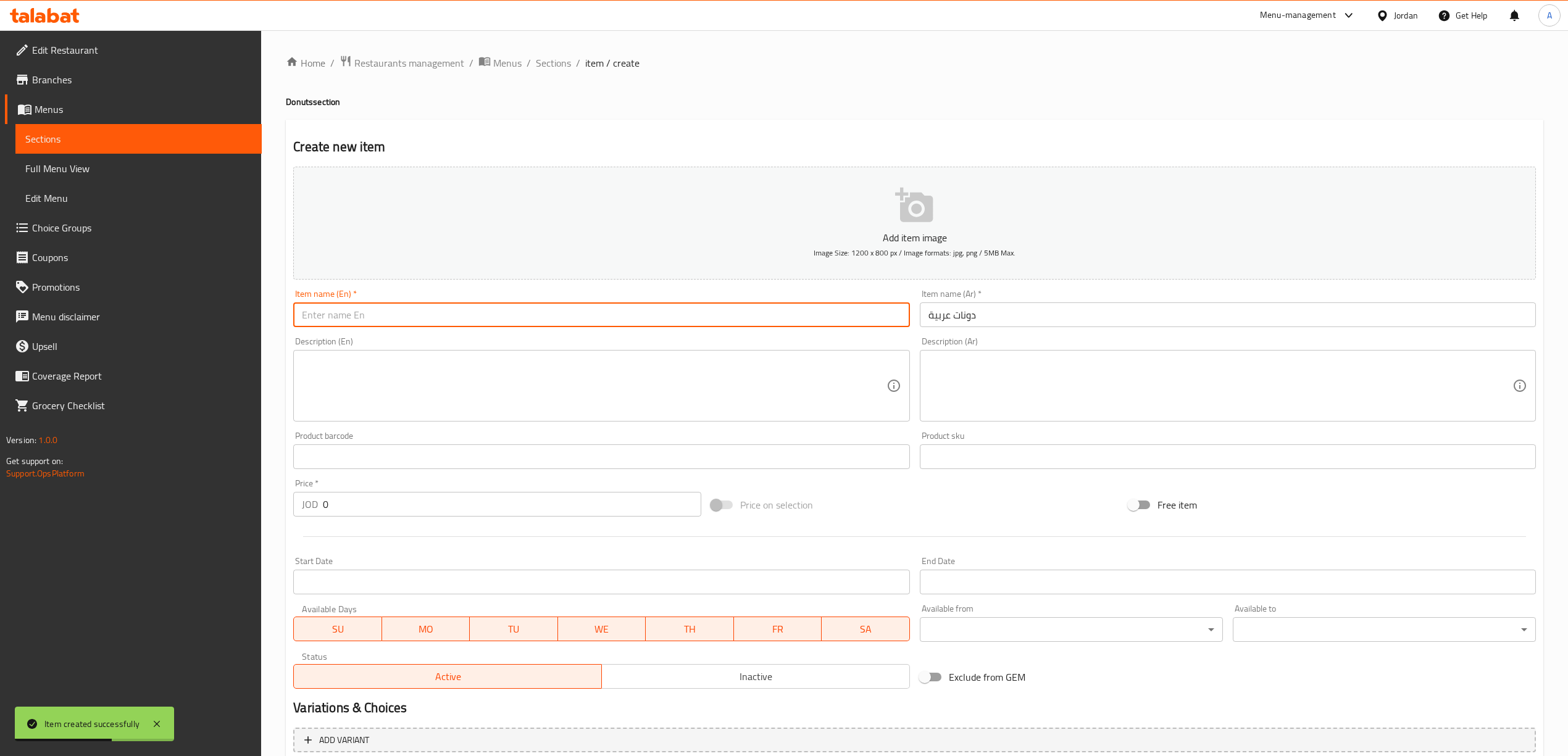
paste input "Arabic Donuts"
type input "Arabic Donuts"
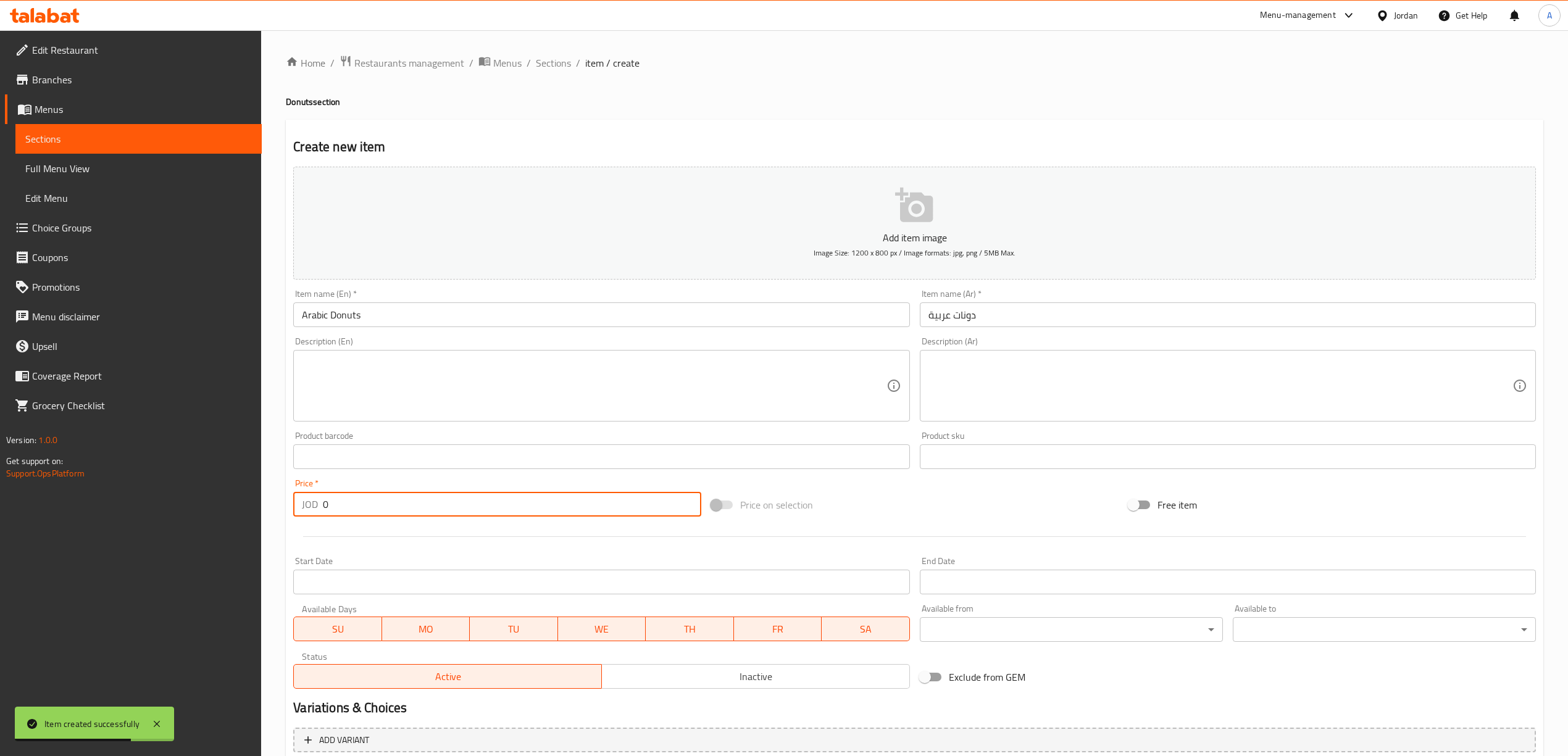
drag, startPoint x: 348, startPoint y: 517, endPoint x: 325, endPoint y: 520, distance: 23.2
click at [325, 520] on div "Price   * JOD 0 Price *" at bounding box center [497, 497] width 417 height 47
type input "1"
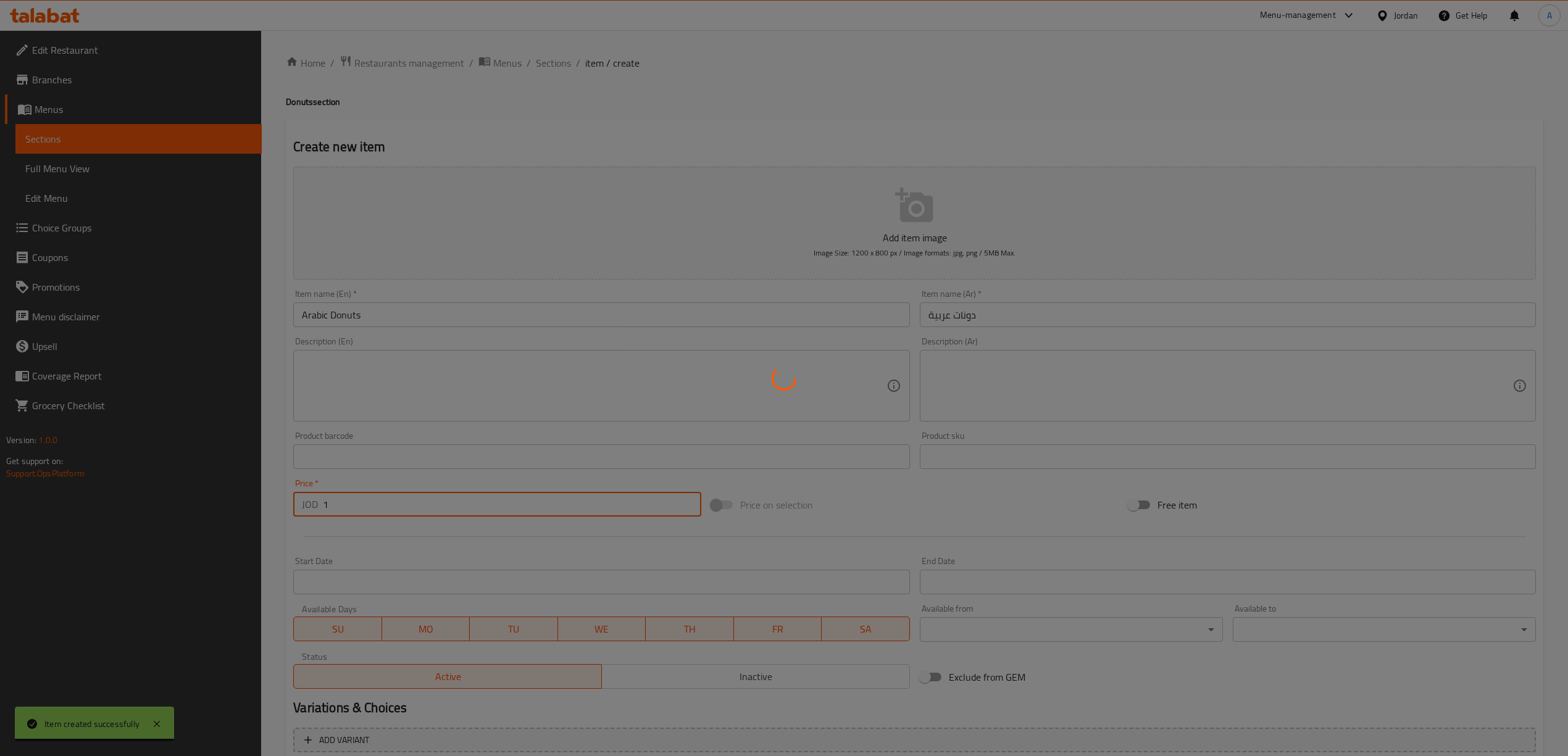
type input "0"
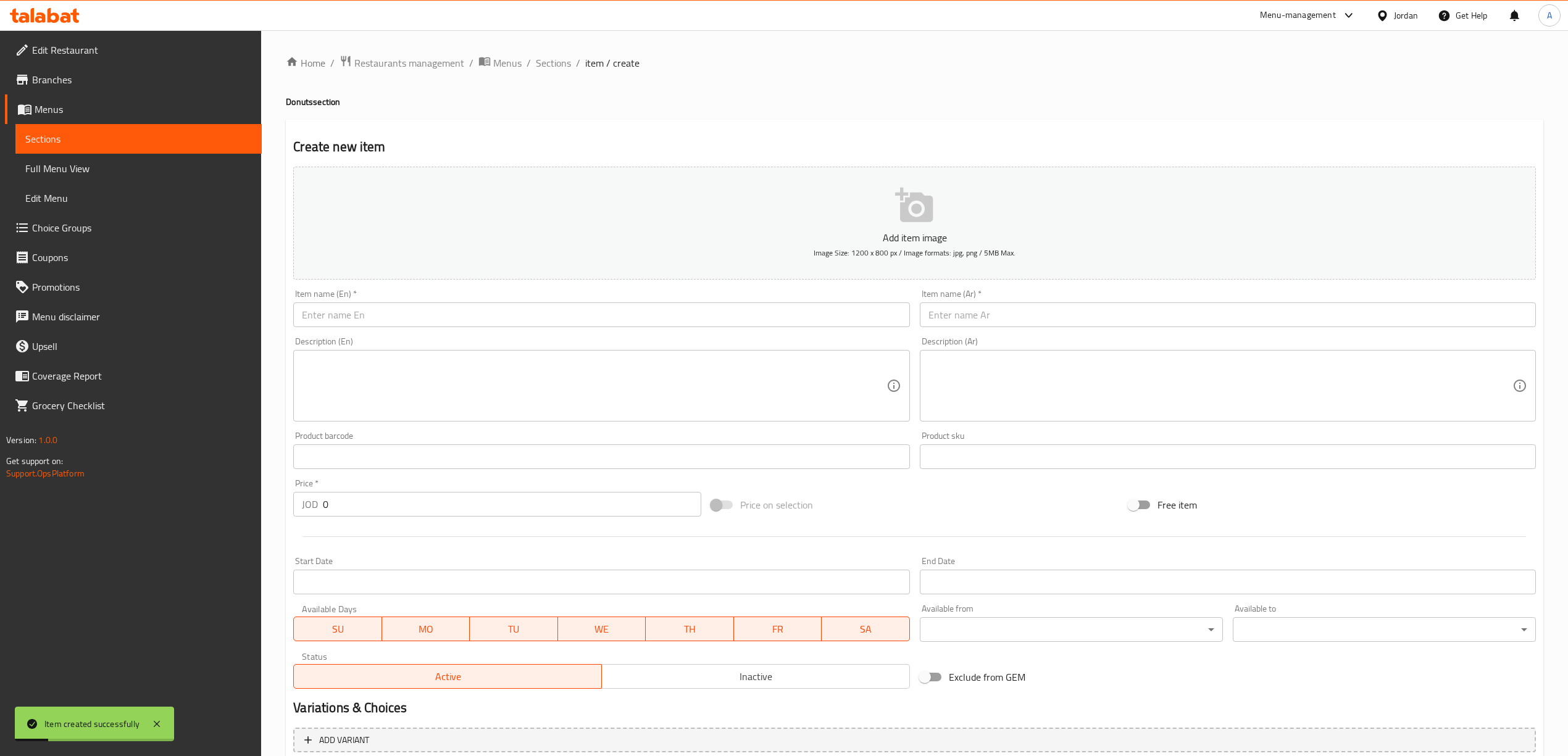
drag, startPoint x: 1053, startPoint y: 301, endPoint x: 1053, endPoint y: 314, distance: 13.0
click at [1053, 311] on div "Item name (Ar)   * Item name (Ar) *" at bounding box center [1227, 308] width 616 height 38
click at [1053, 317] on input "text" at bounding box center [1227, 314] width 616 height 24
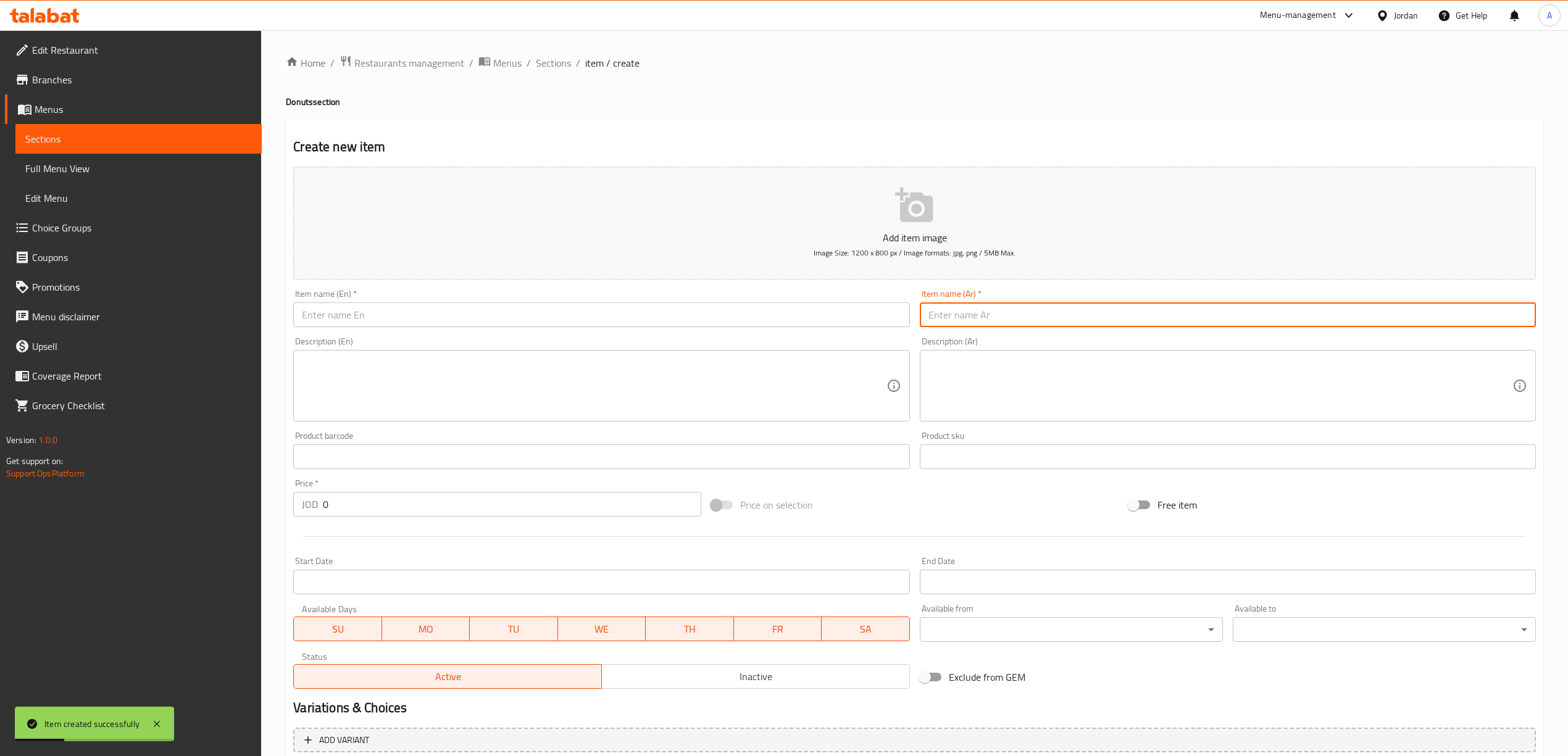
click at [1040, 315] on input "text" at bounding box center [1227, 314] width 616 height 24
paste input "دونات سينامون رول"
type input "دونات سينامون رول"
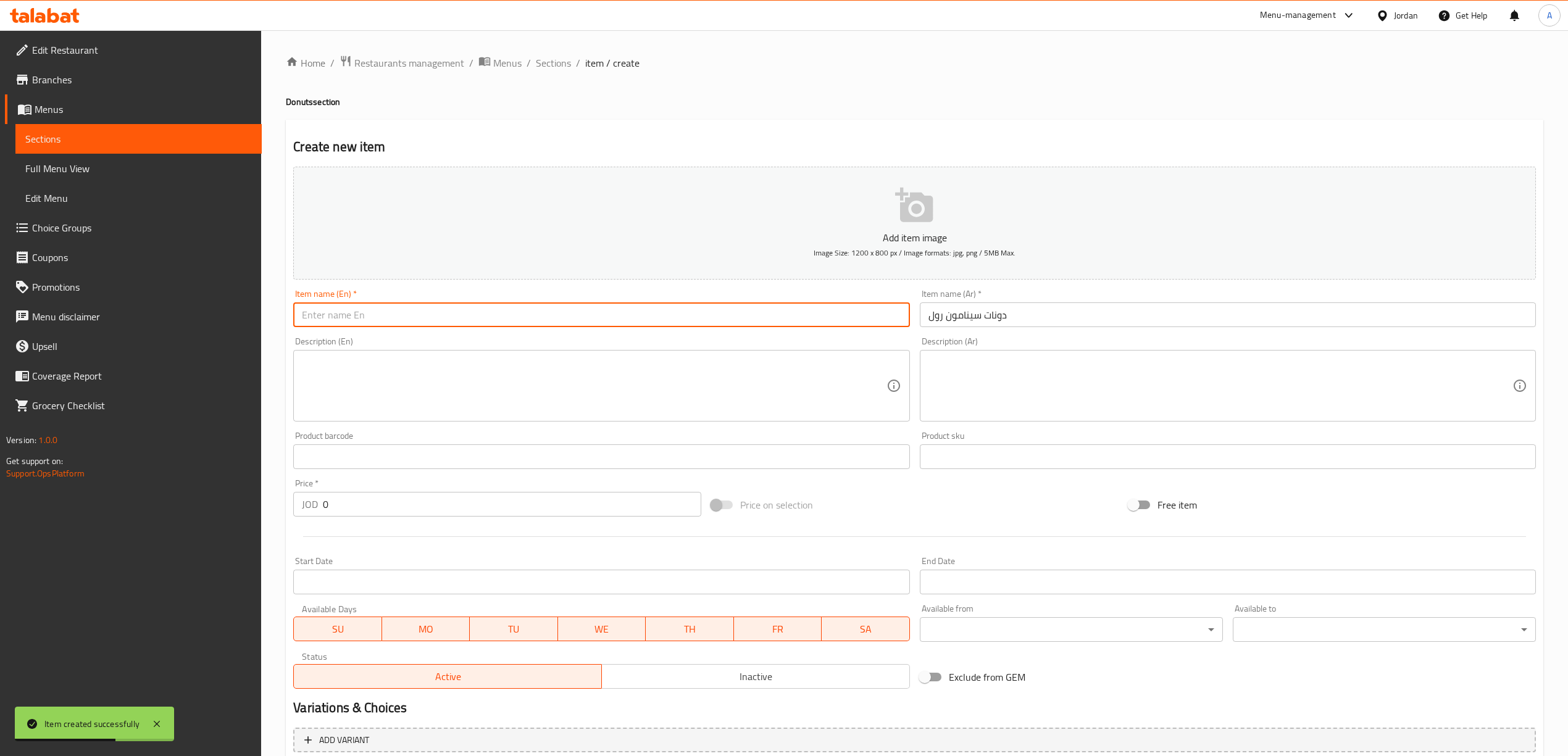
click at [554, 311] on input "text" at bounding box center [601, 314] width 616 height 24
paste input "Cinnamon Roll Donut"
type input "Cinnamon Roll Donut"
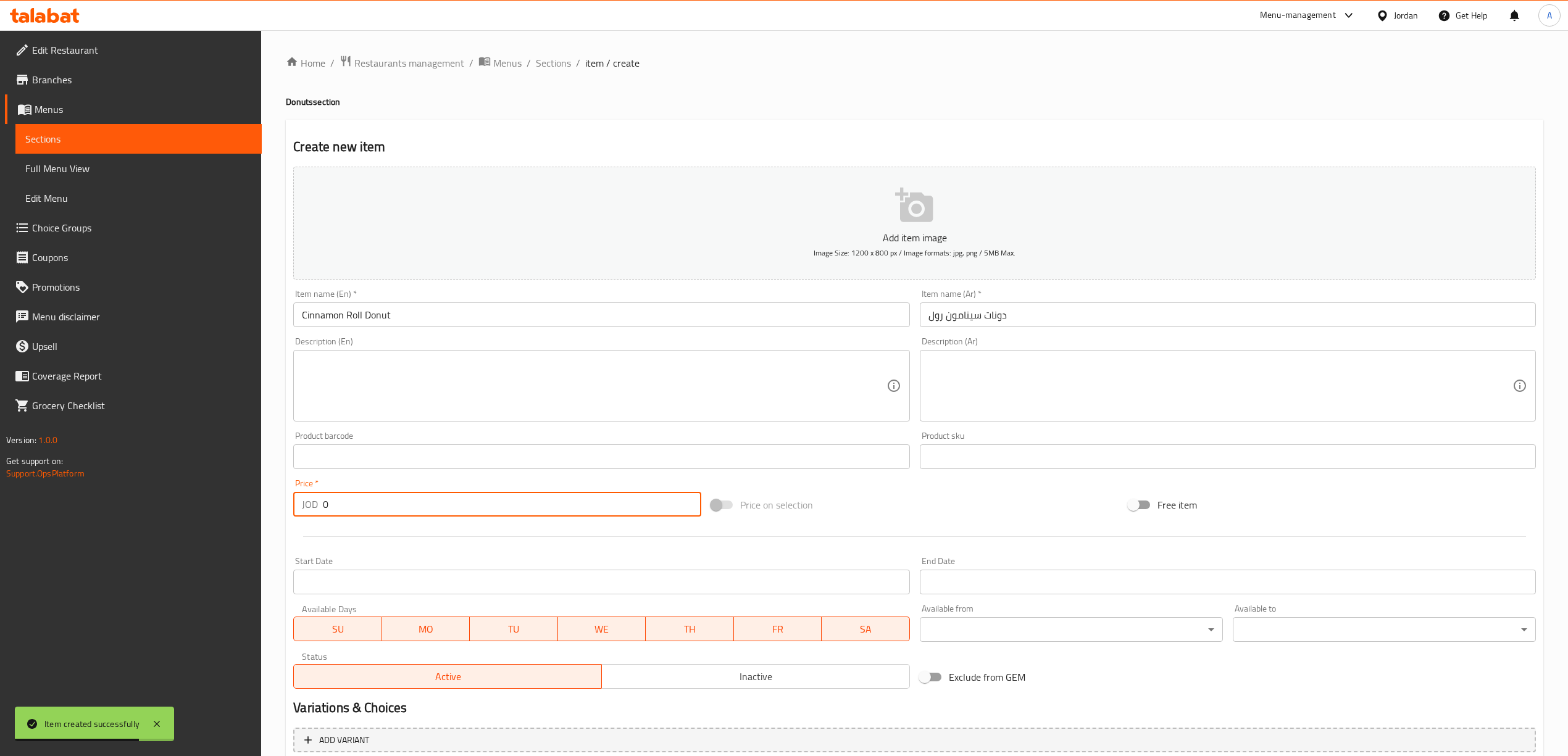
drag, startPoint x: 329, startPoint y: 507, endPoint x: 321, endPoint y: 511, distance: 8.9
click at [321, 511] on div "JOD 0 Price *" at bounding box center [496, 503] width 407 height 24
type input "1"
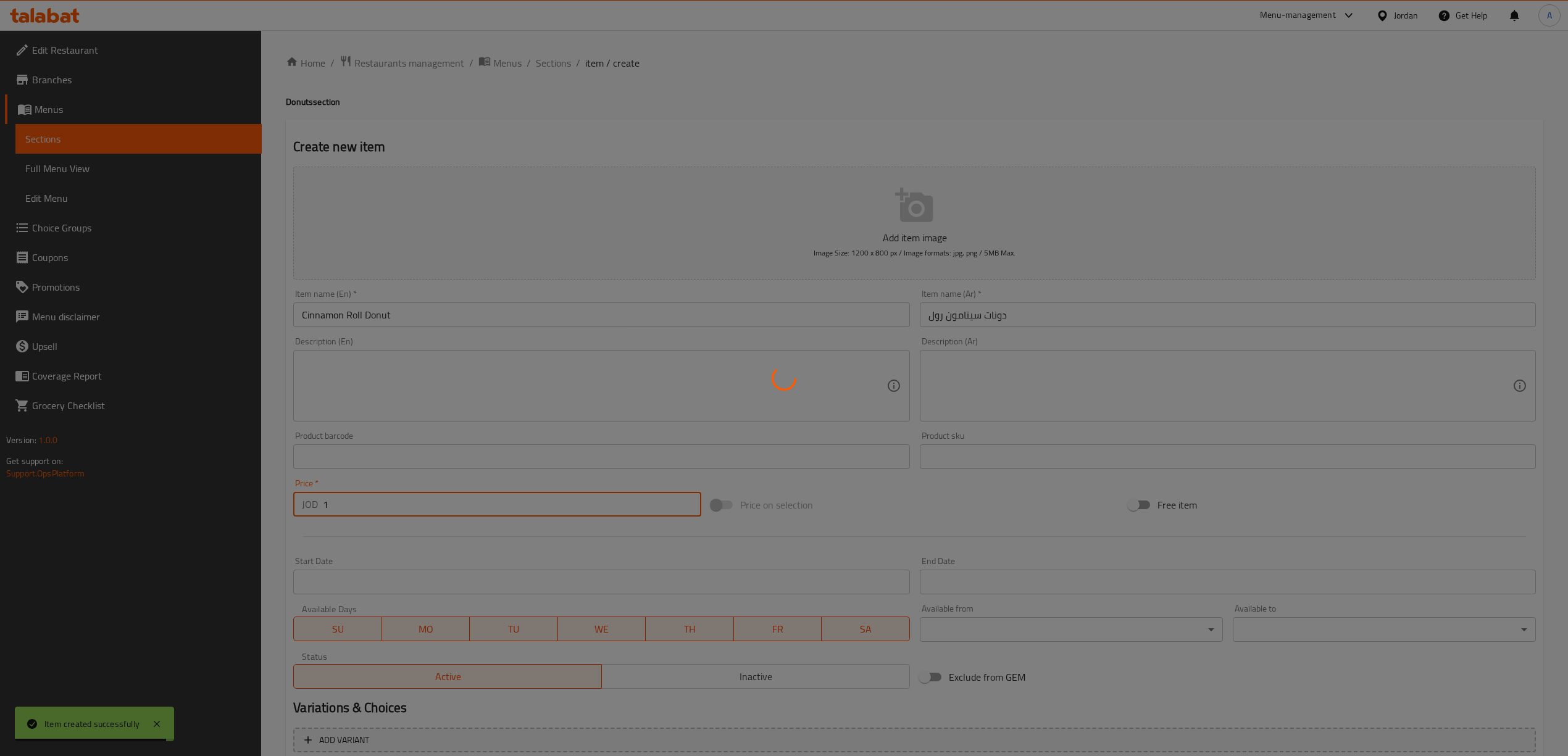
type input "0"
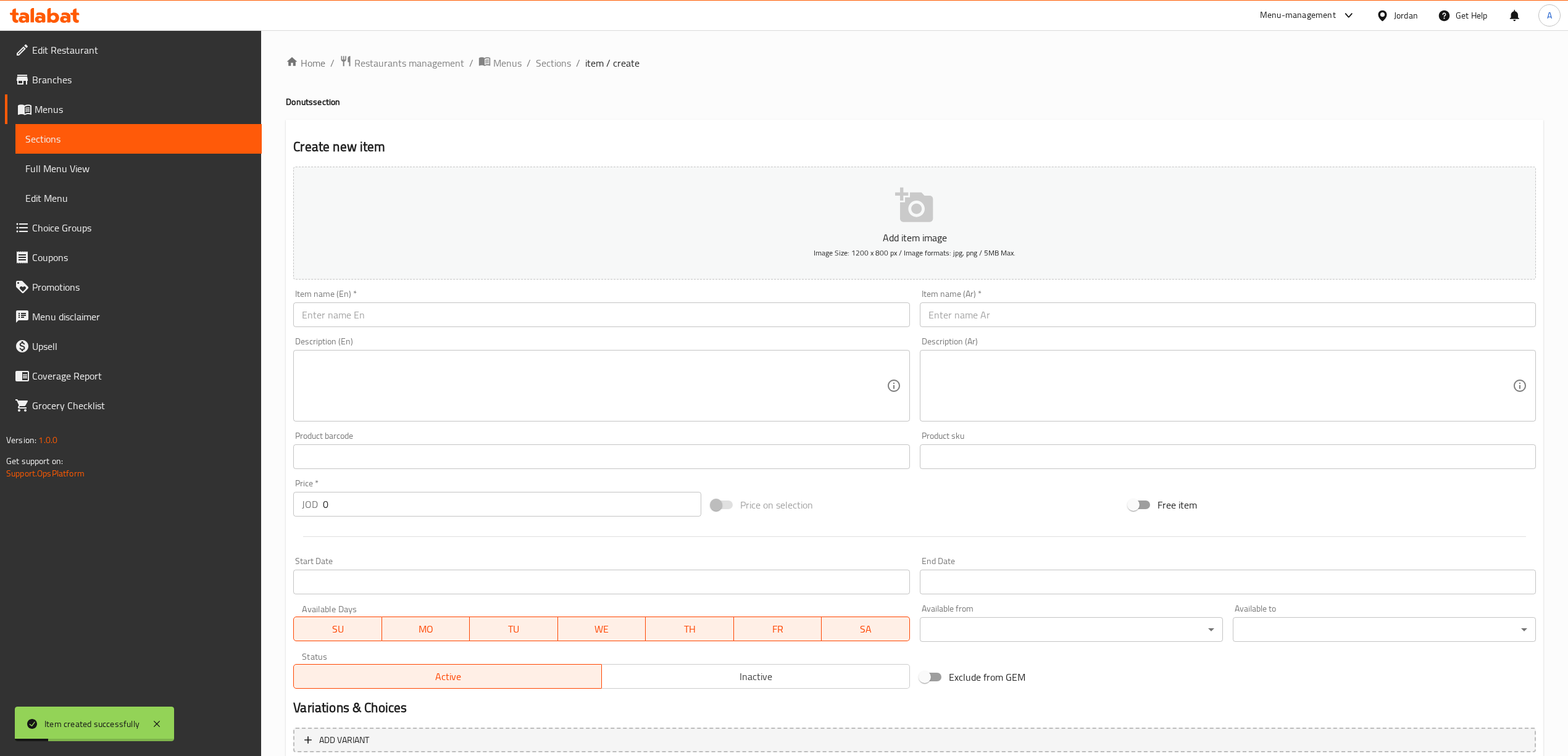
drag, startPoint x: 1029, startPoint y: 341, endPoint x: 1018, endPoint y: 309, distance: 33.8
click at [1028, 338] on div "Description (Ar) Description (Ar)" at bounding box center [1227, 379] width 616 height 84
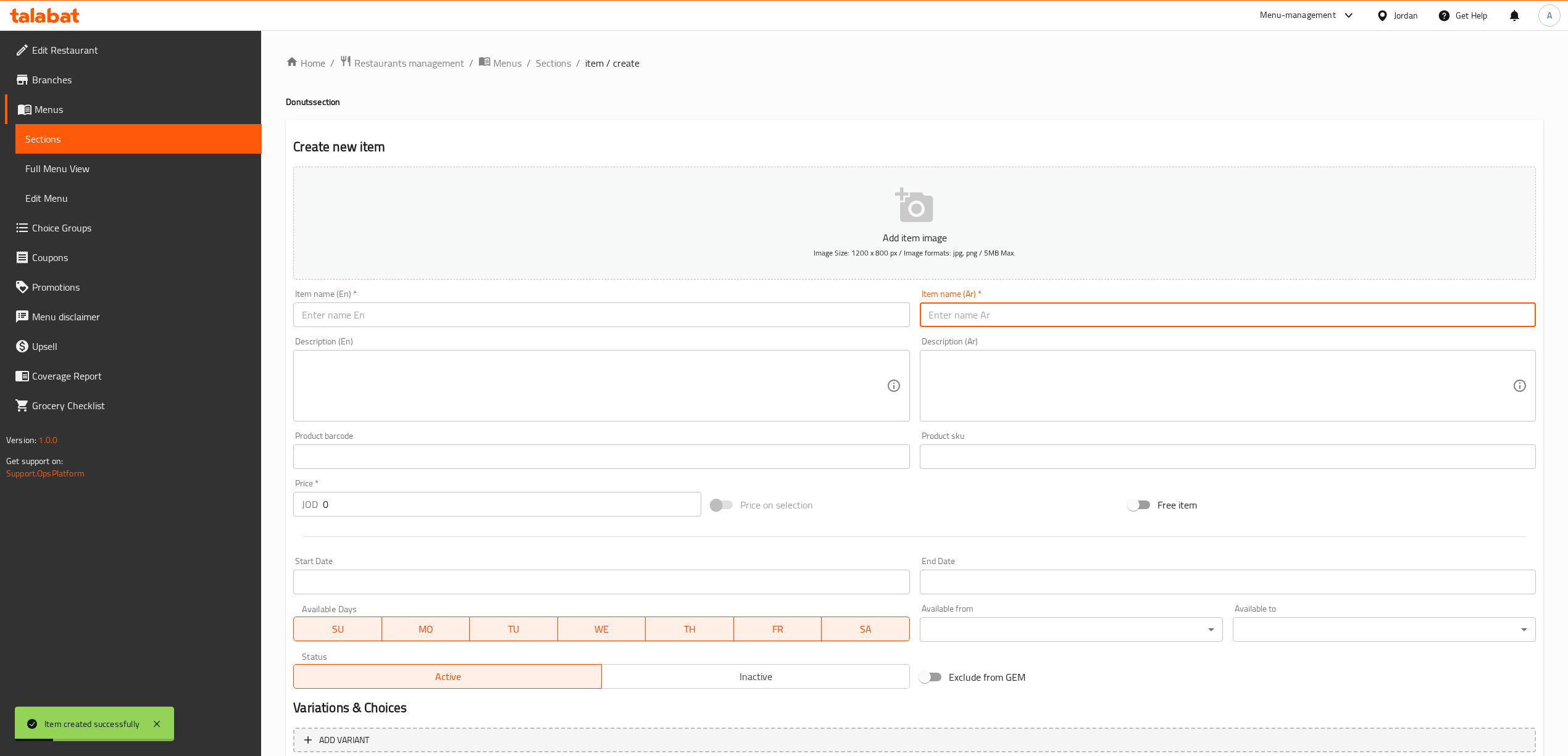
click at [1018, 309] on input "text" at bounding box center [1227, 314] width 616 height 24
paste input "دونات سينامون بوتيه"
type input "دونات سينامون بوتيه"
click at [478, 333] on div "Description (En) Description (En)" at bounding box center [601, 379] width 626 height 94
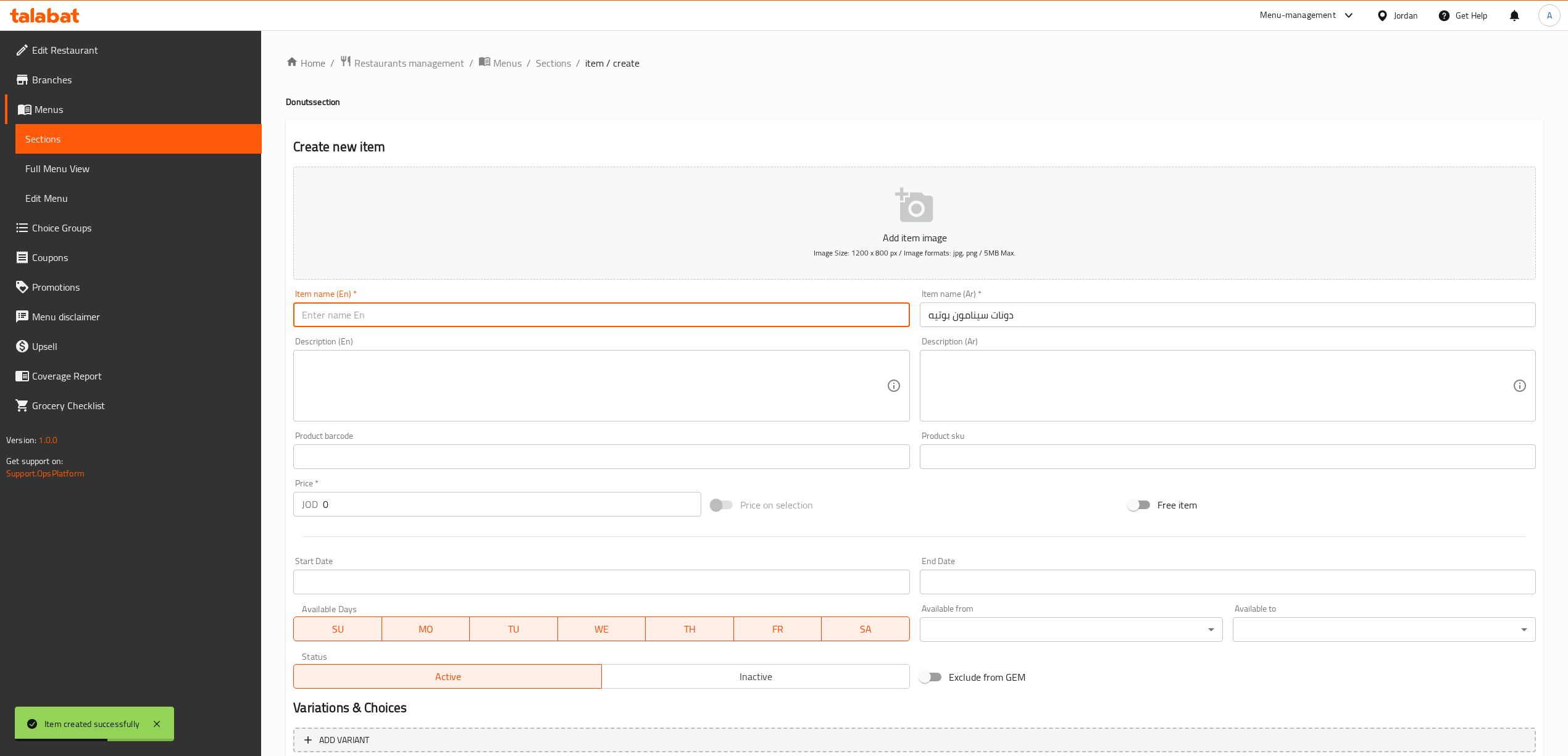
click at [478, 319] on input "text" at bounding box center [601, 314] width 616 height 24
paste input "Cinnamon Putte Donut"
type input "Cinnamon Putte Donut"
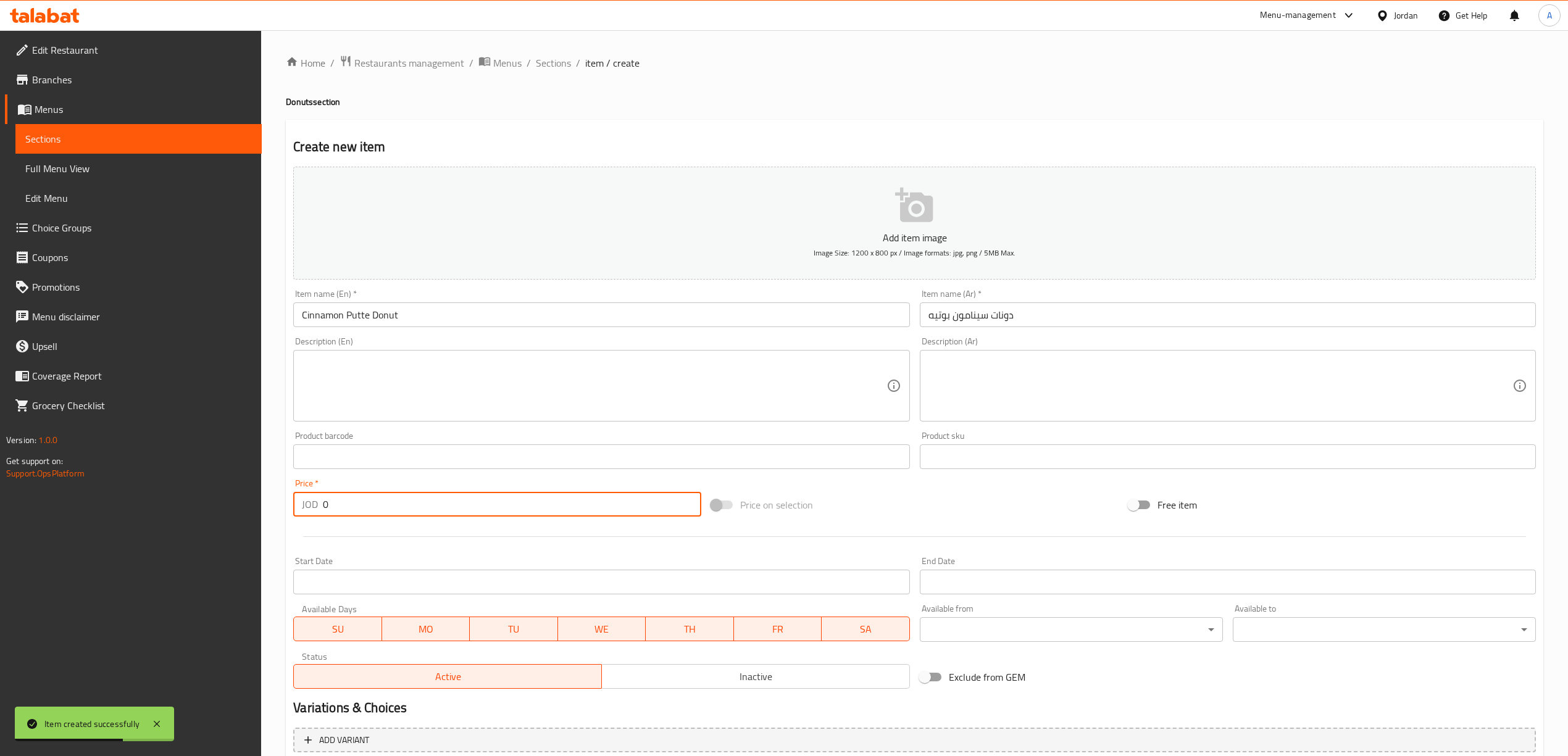
drag, startPoint x: 337, startPoint y: 514, endPoint x: 302, endPoint y: 510, distance: 35.2
click at [302, 510] on div "JOD 0 Price *" at bounding box center [496, 503] width 407 height 24
type input "1"
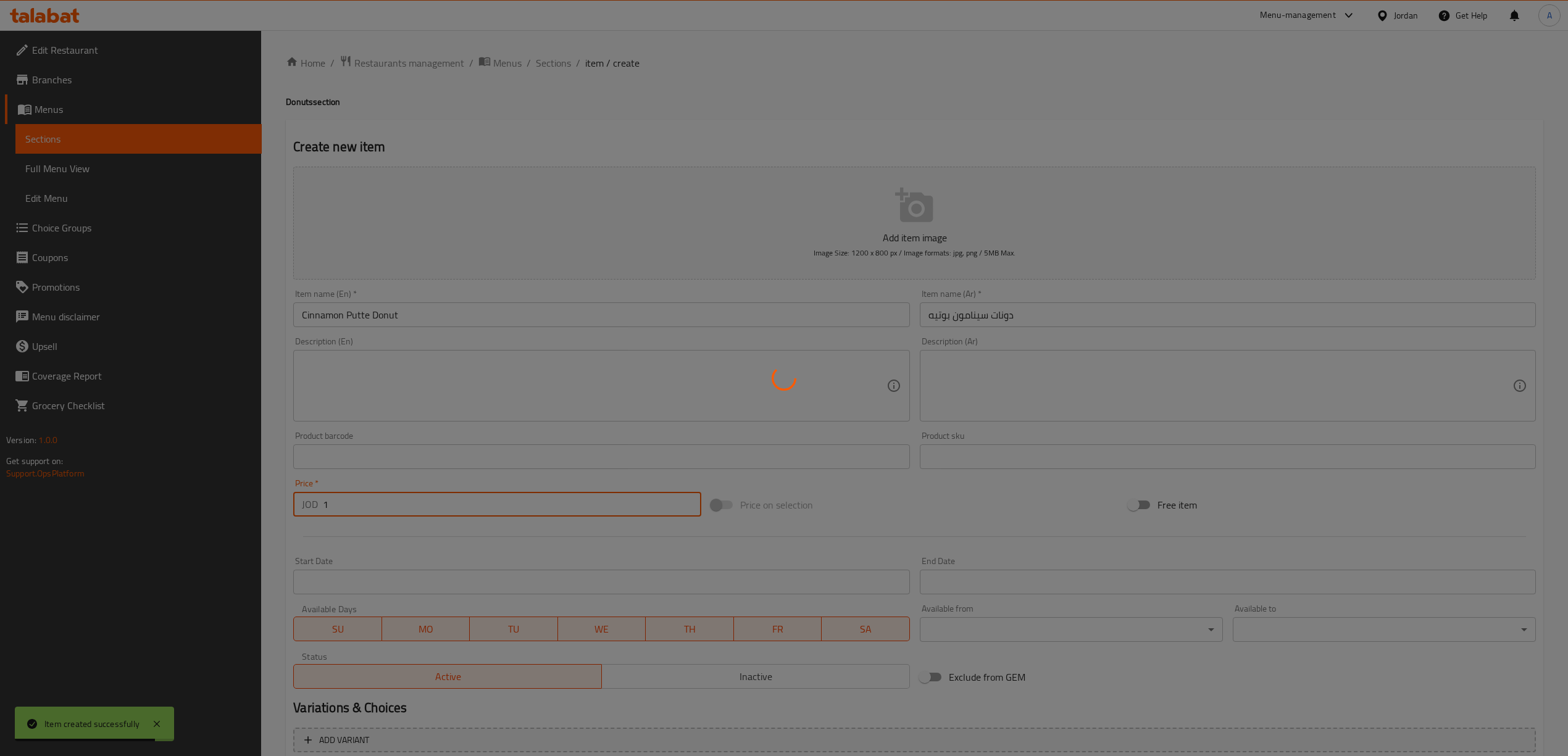
type input "0"
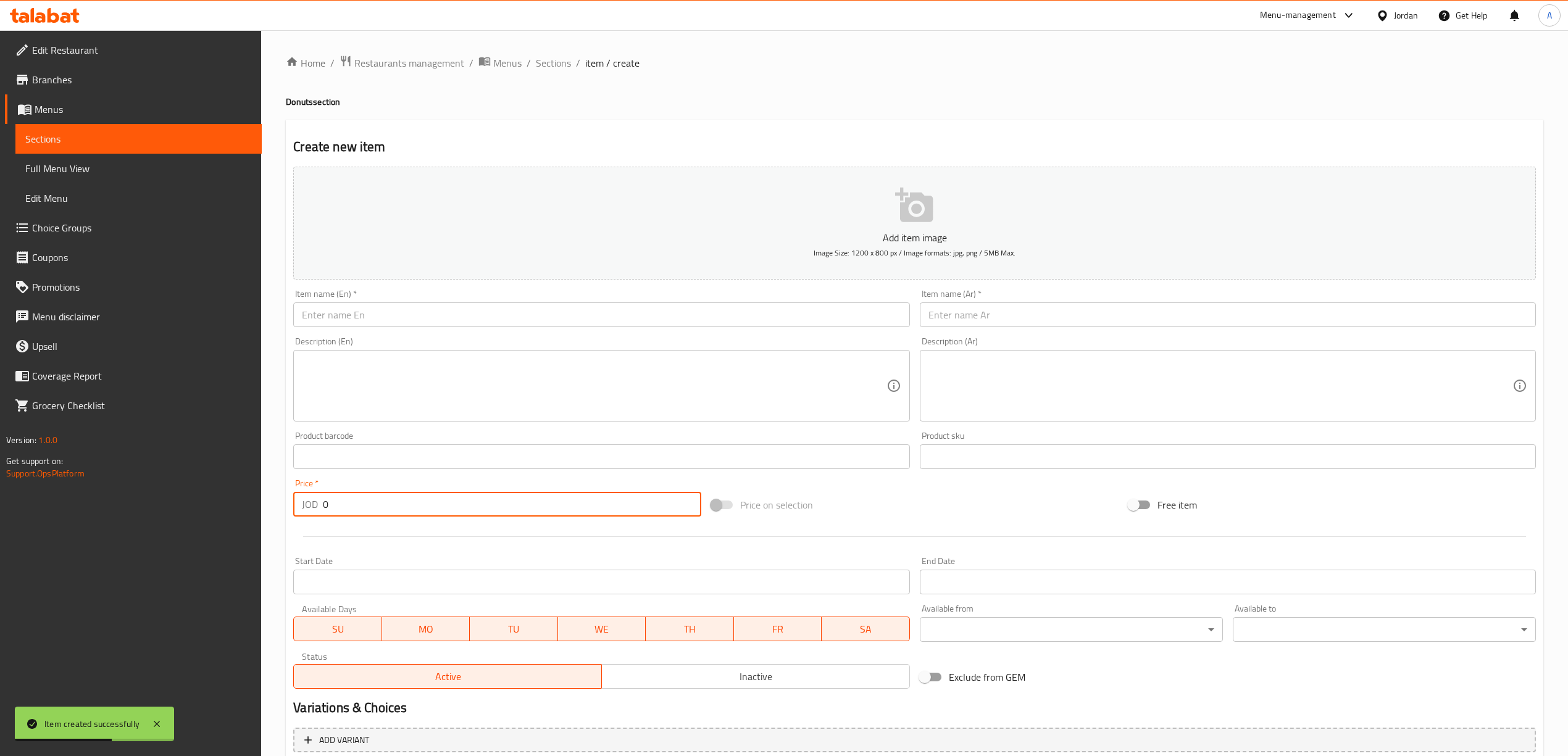
click at [973, 317] on input "text" at bounding box center [1227, 314] width 616 height 24
paste input "دونات ابل باي"
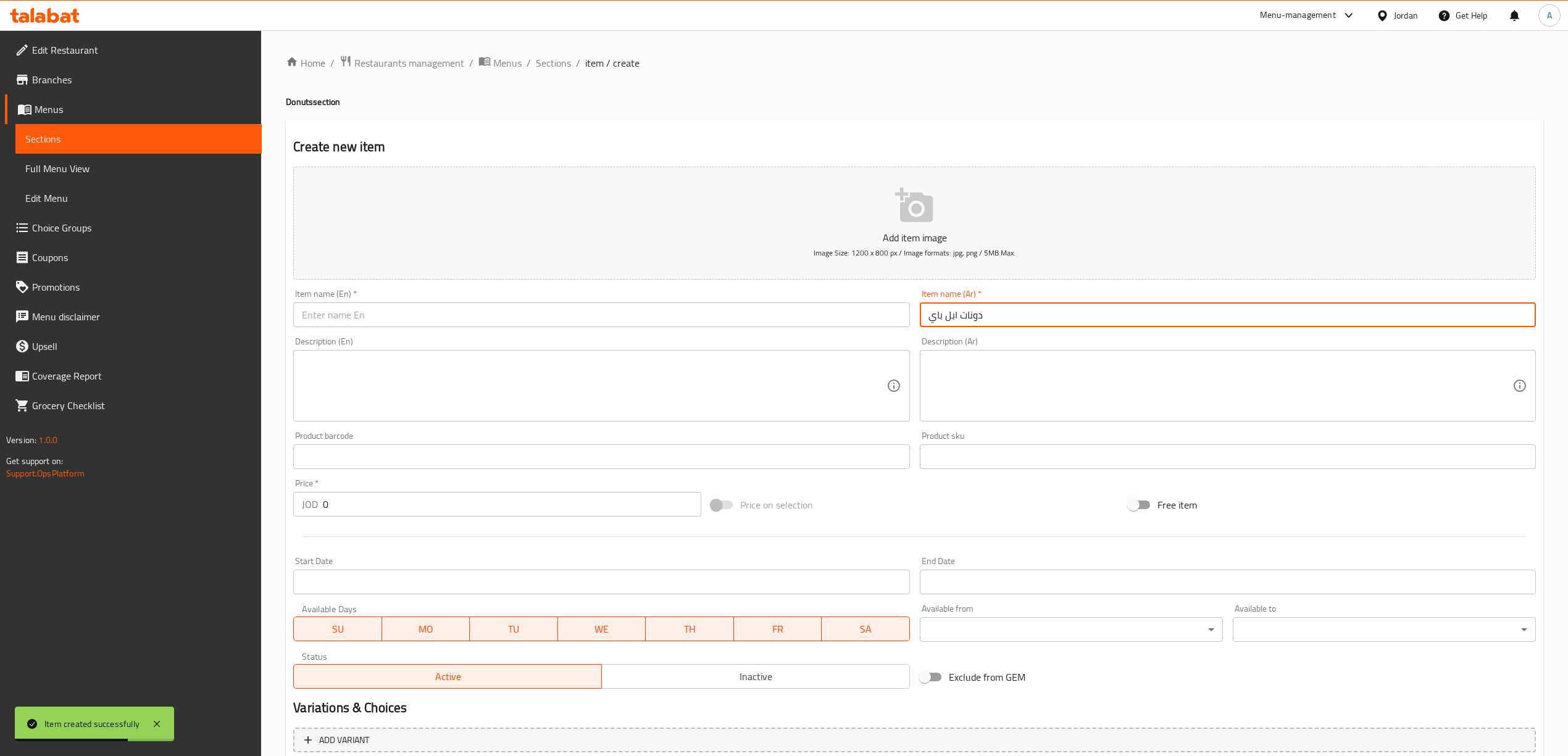
type input "دونات ابل باي"
click at [576, 313] on input "text" at bounding box center [601, 314] width 616 height 24
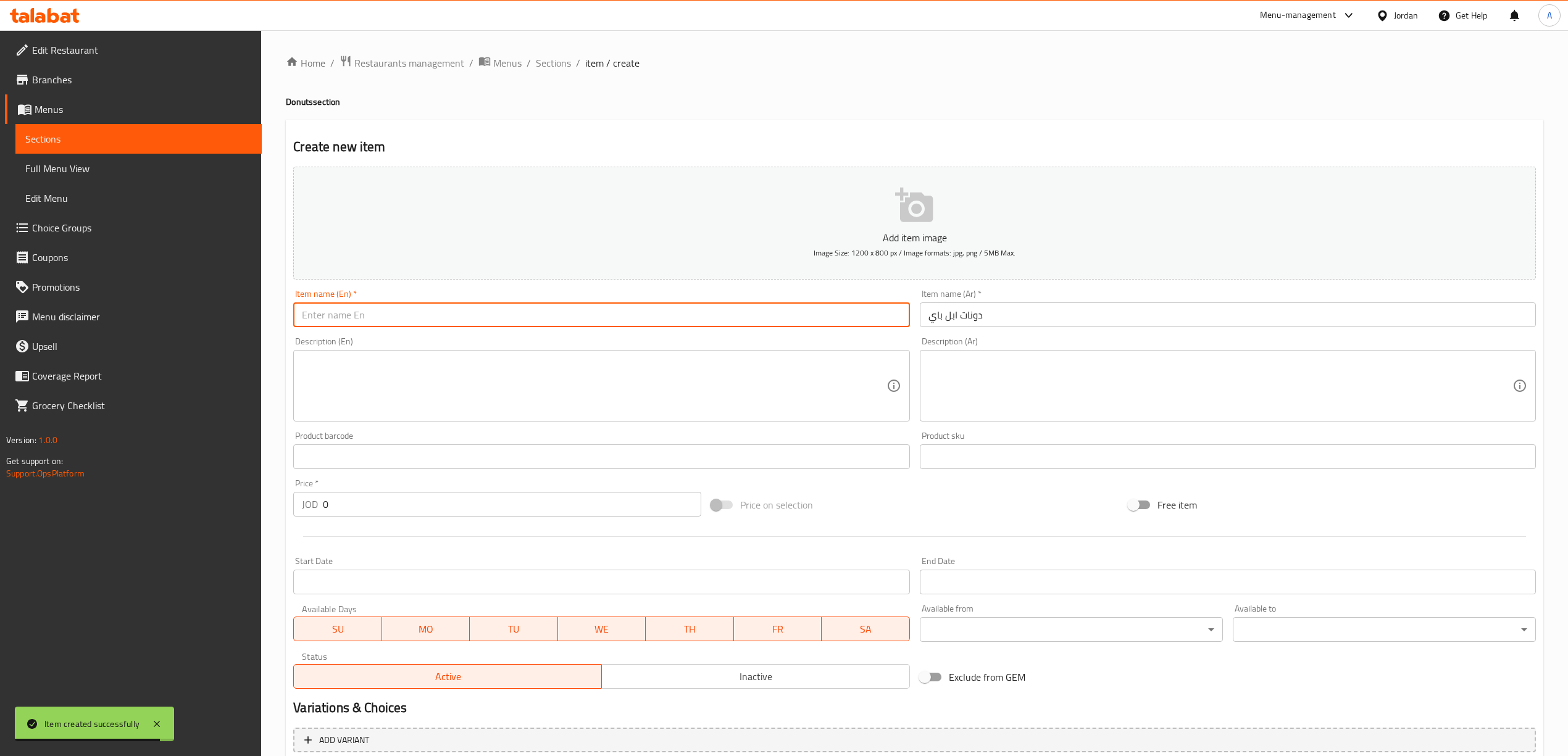
paste input "Apple Pie Donuts"
type input "Apple Pie Donuts"
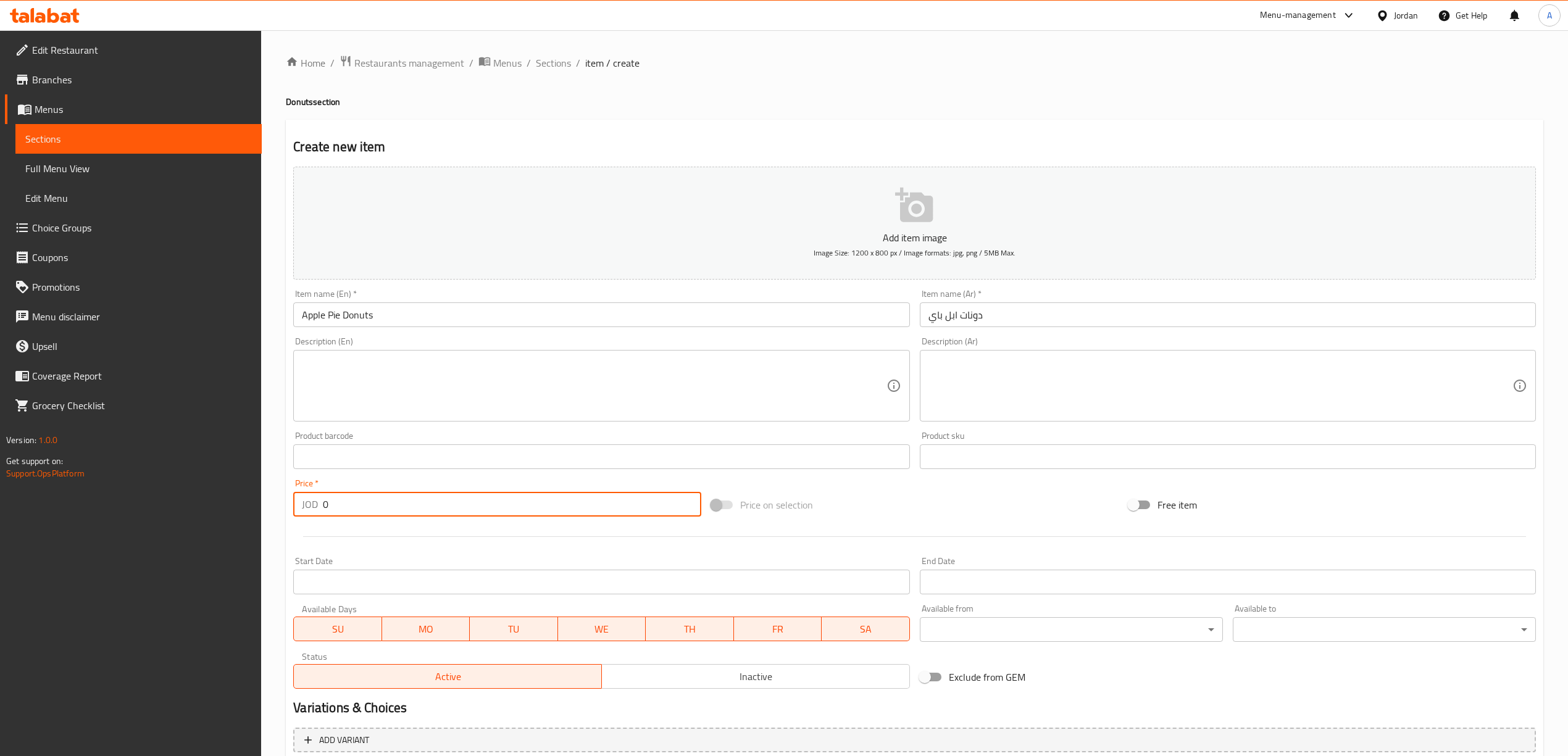
drag, startPoint x: 377, startPoint y: 500, endPoint x: 271, endPoint y: 504, distance: 106.1
click at [271, 504] on div "Home / Restaurants management / Menus / Sections / item / create Donuts section…" at bounding box center [915, 451] width 1307 height 842
paste input "1.0"
type input "1.00"
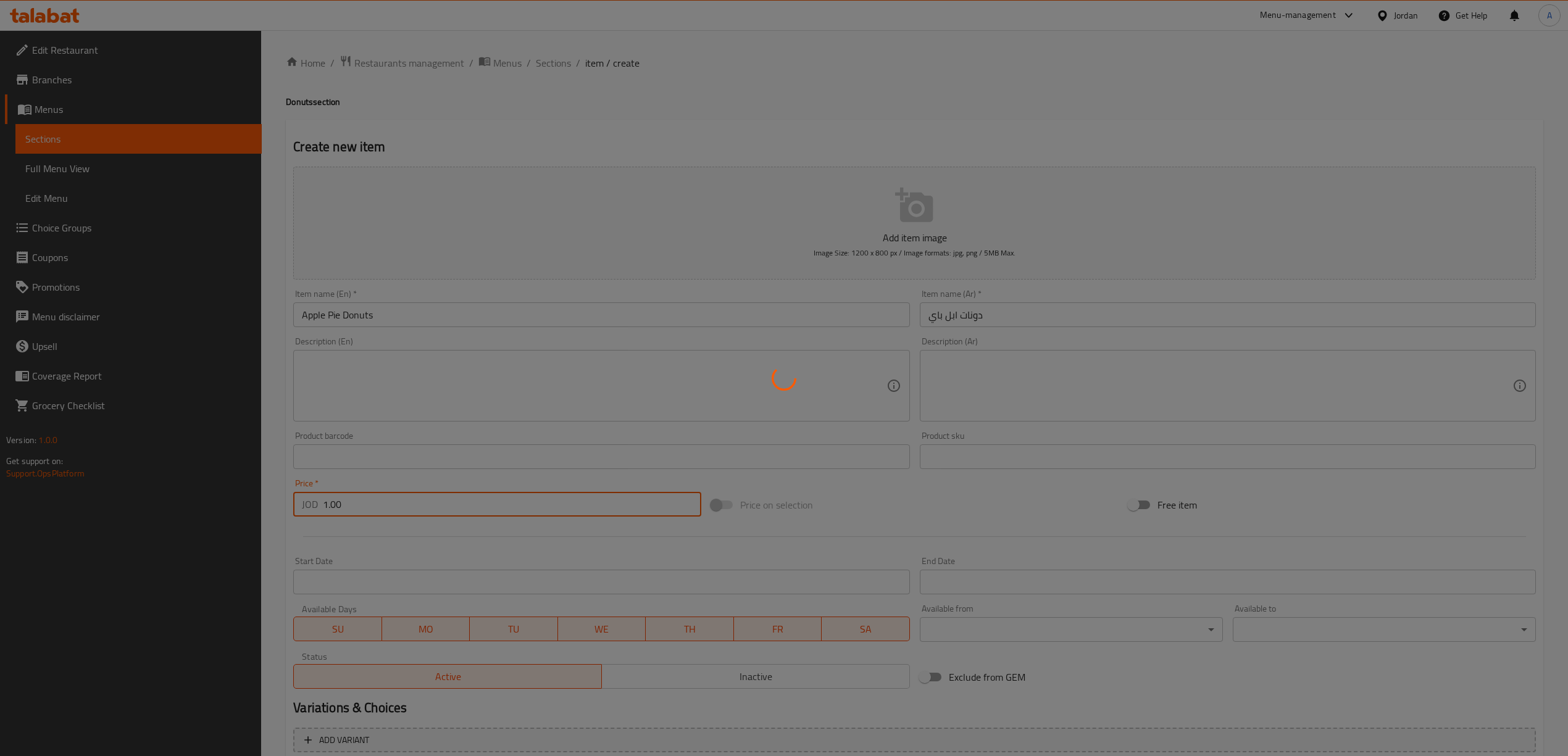
type input "0"
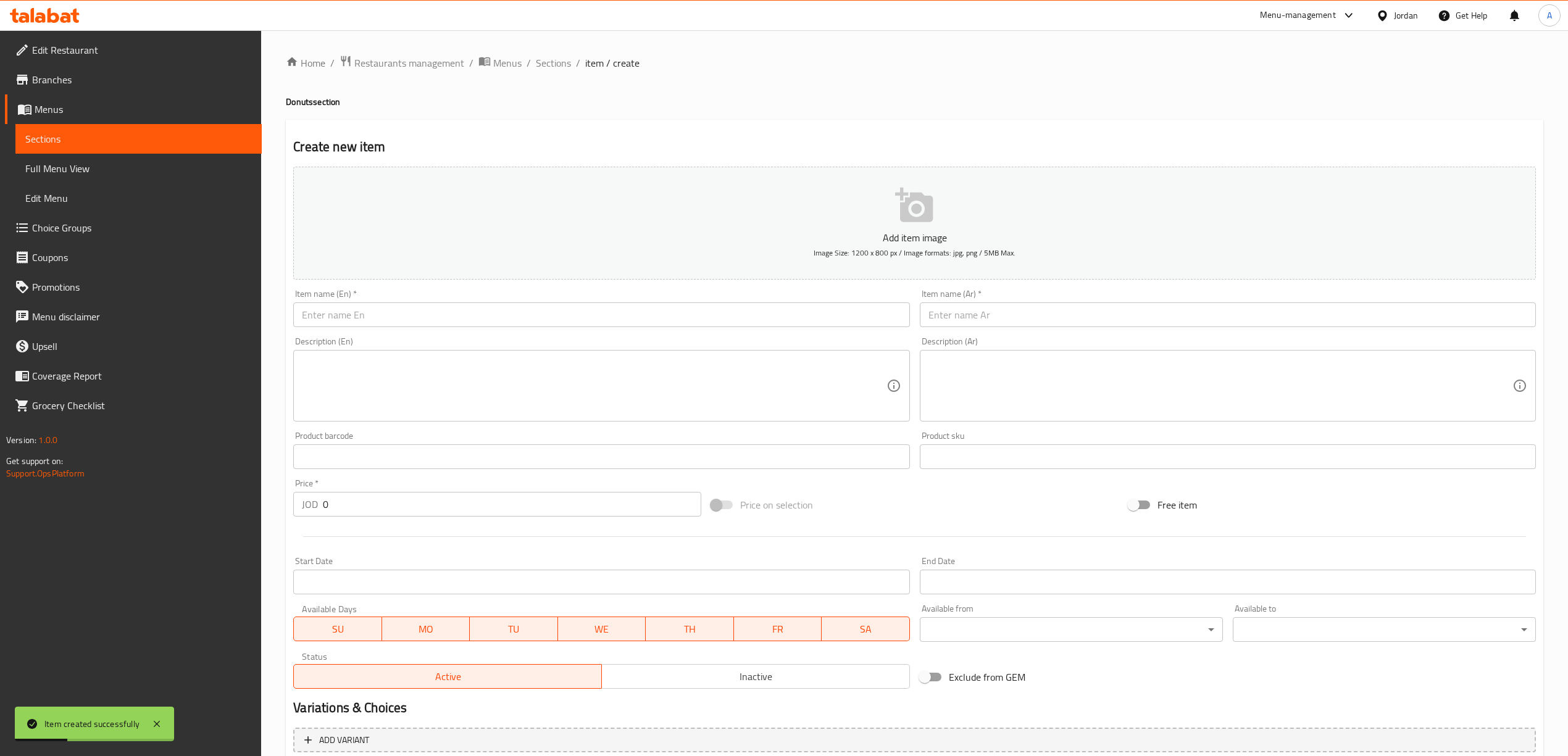
click at [1021, 343] on div "Description (Ar) Description (Ar)" at bounding box center [1227, 379] width 616 height 84
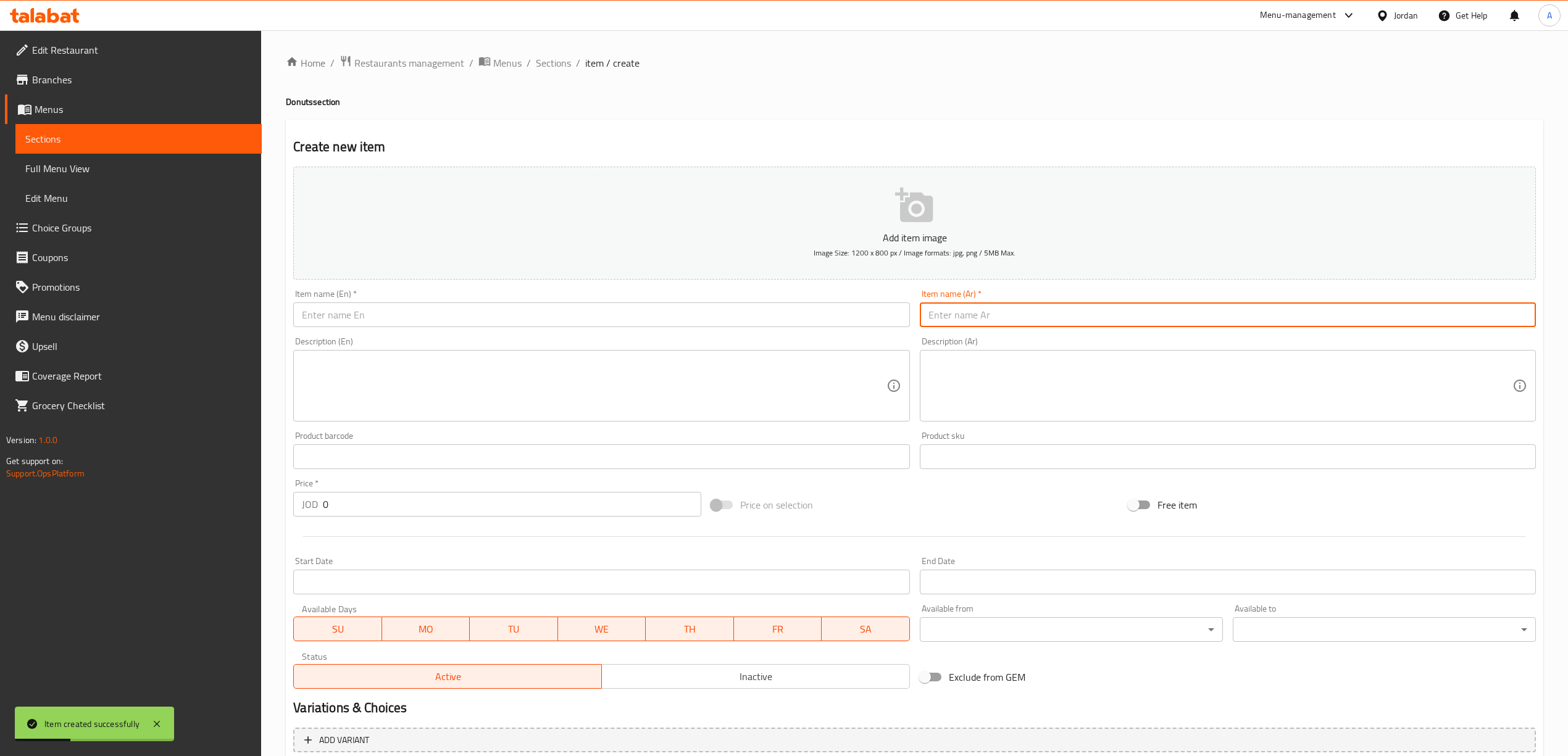
drag, startPoint x: 1010, startPoint y: 321, endPoint x: 1007, endPoint y: 327, distance: 6.7
click at [1007, 327] on input "text" at bounding box center [1227, 314] width 616 height 24
paste input "[PERSON_NAME]"
type input "[PERSON_NAME]"
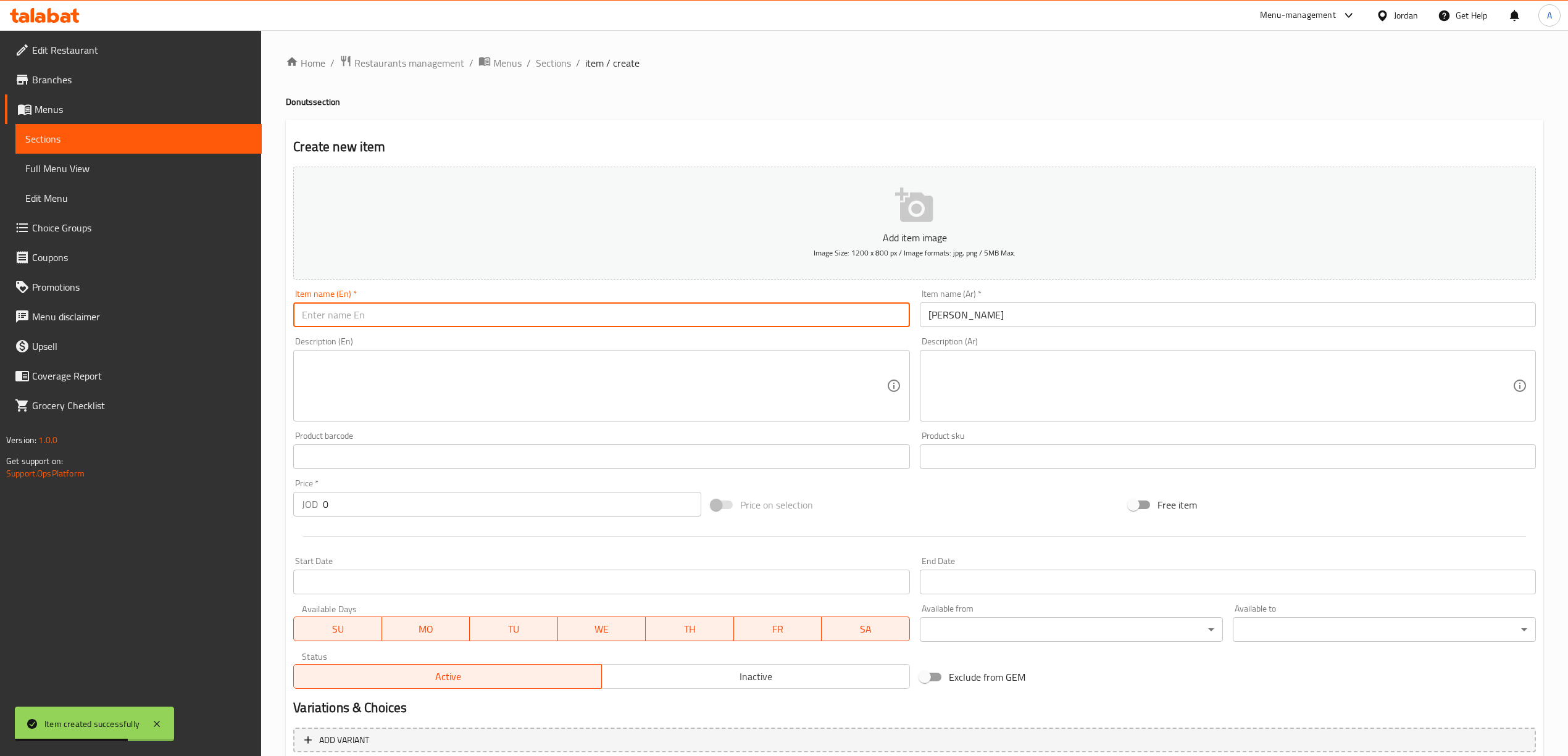
click at [502, 319] on input "text" at bounding box center [601, 314] width 616 height 24
paste input "Boston Cream Donut"
type input "Boston Cream Donut"
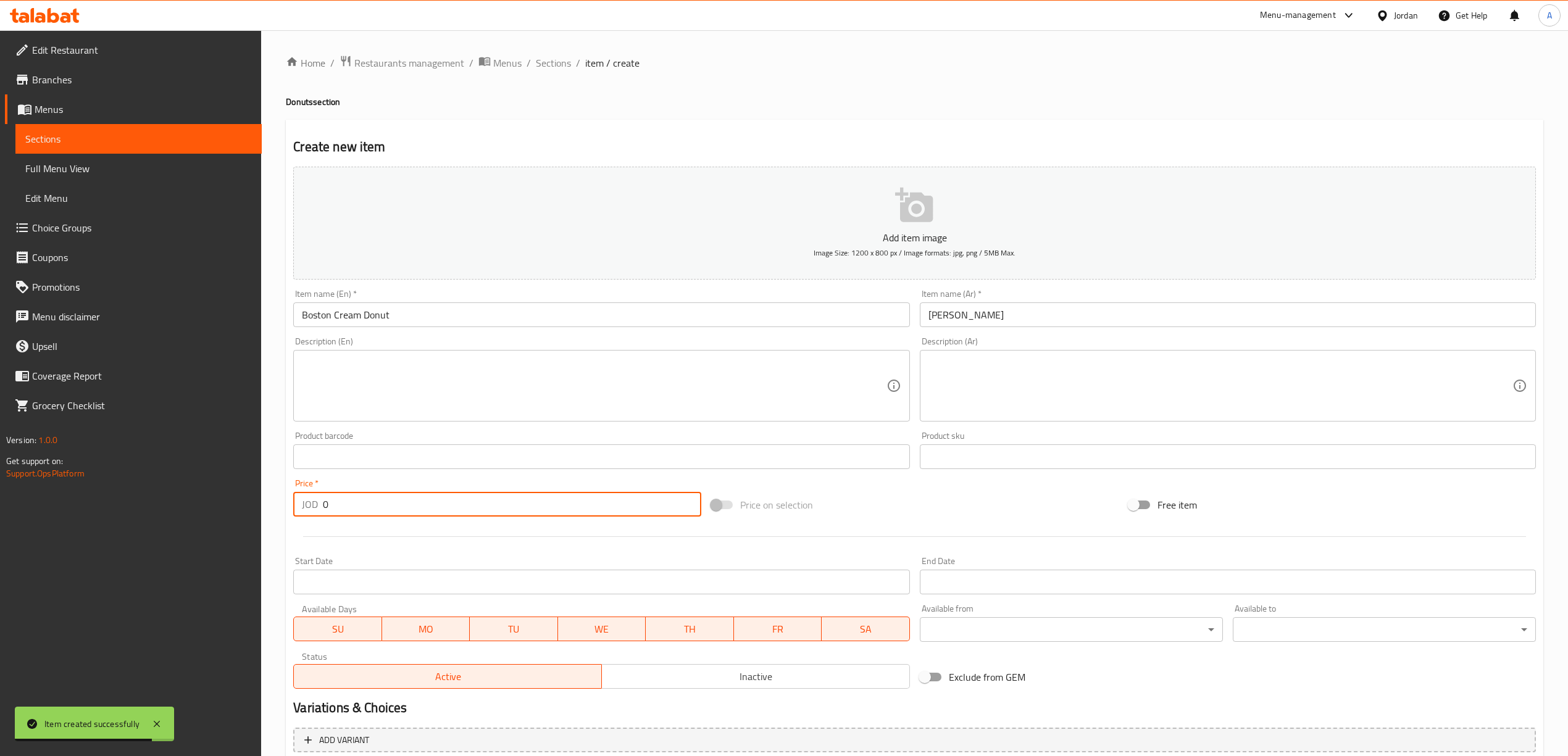
drag, startPoint x: 327, startPoint y: 513, endPoint x: 308, endPoint y: 515, distance: 19.1
click at [308, 515] on div "JOD 0 Price *" at bounding box center [496, 503] width 407 height 24
type input "1"
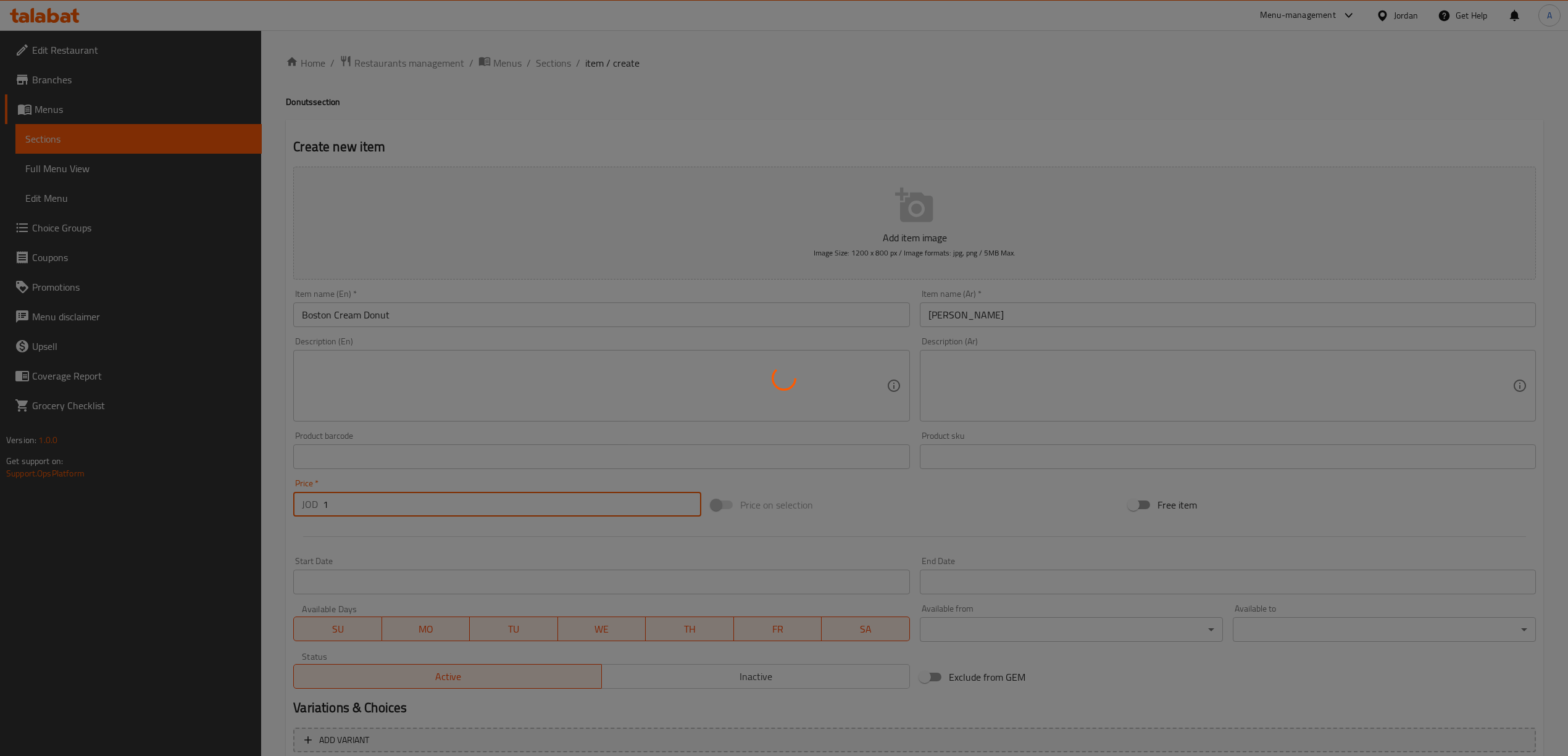
type input "0"
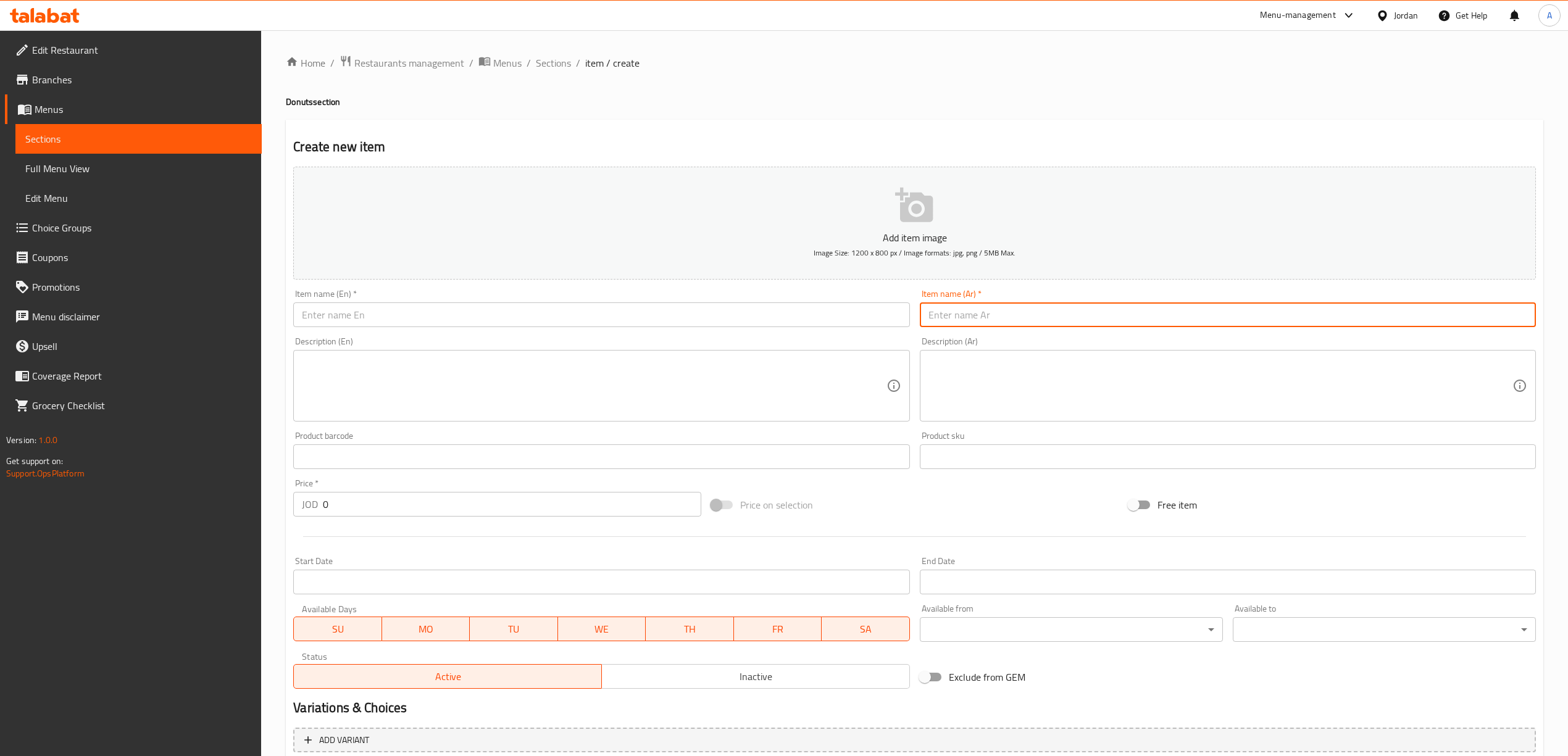
click at [1063, 317] on input "text" at bounding box center [1227, 314] width 616 height 24
paste input "دونات ستروبيري"
type input "دونات ستروبيري"
click at [653, 304] on input "text" at bounding box center [601, 314] width 616 height 24
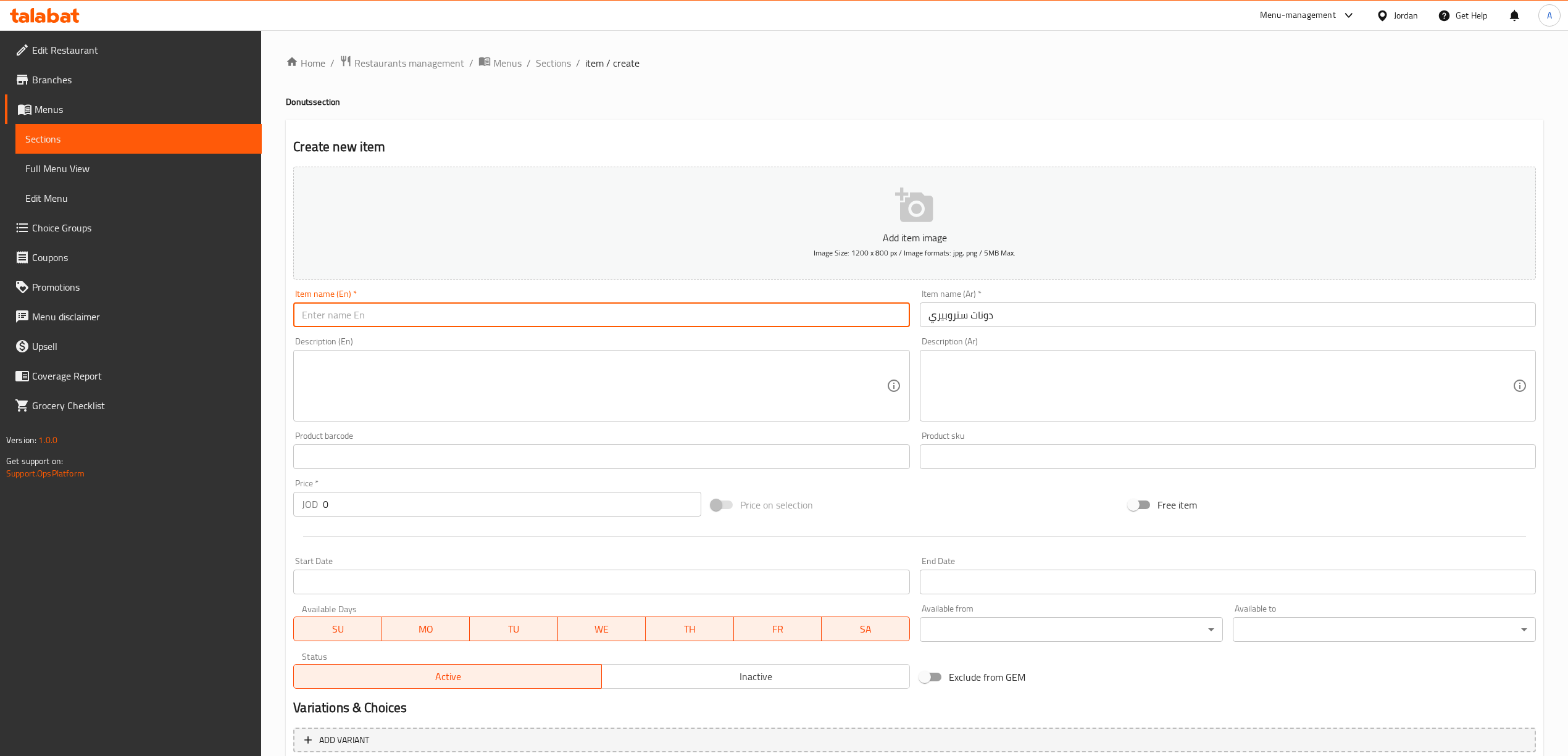
paste input "Strawberry Donut"
type input "Strawberry Donut"
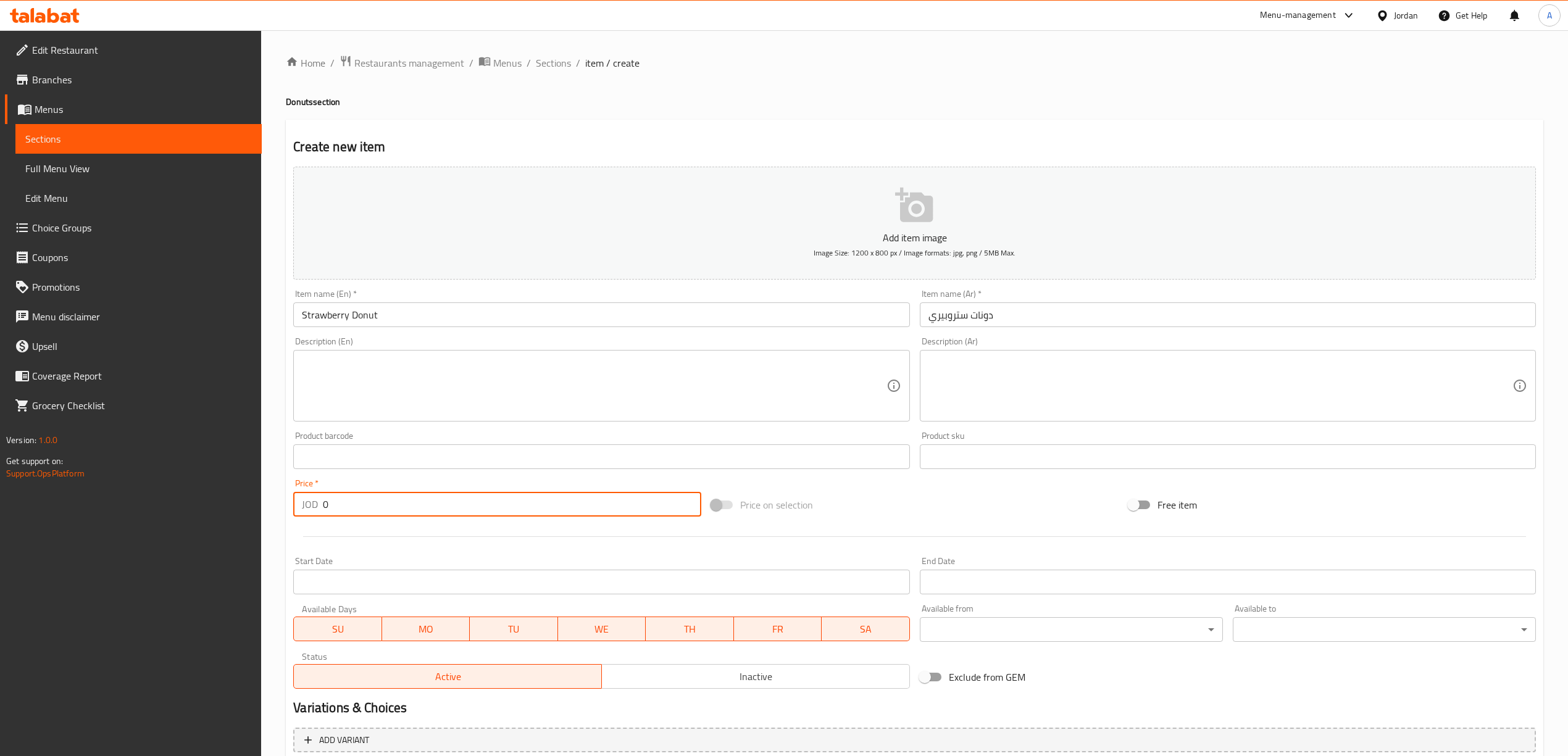
drag, startPoint x: 358, startPoint y: 495, endPoint x: 309, endPoint y: 501, distance: 49.4
click at [309, 501] on div "JOD 0 Price *" at bounding box center [496, 503] width 407 height 24
type input "1"
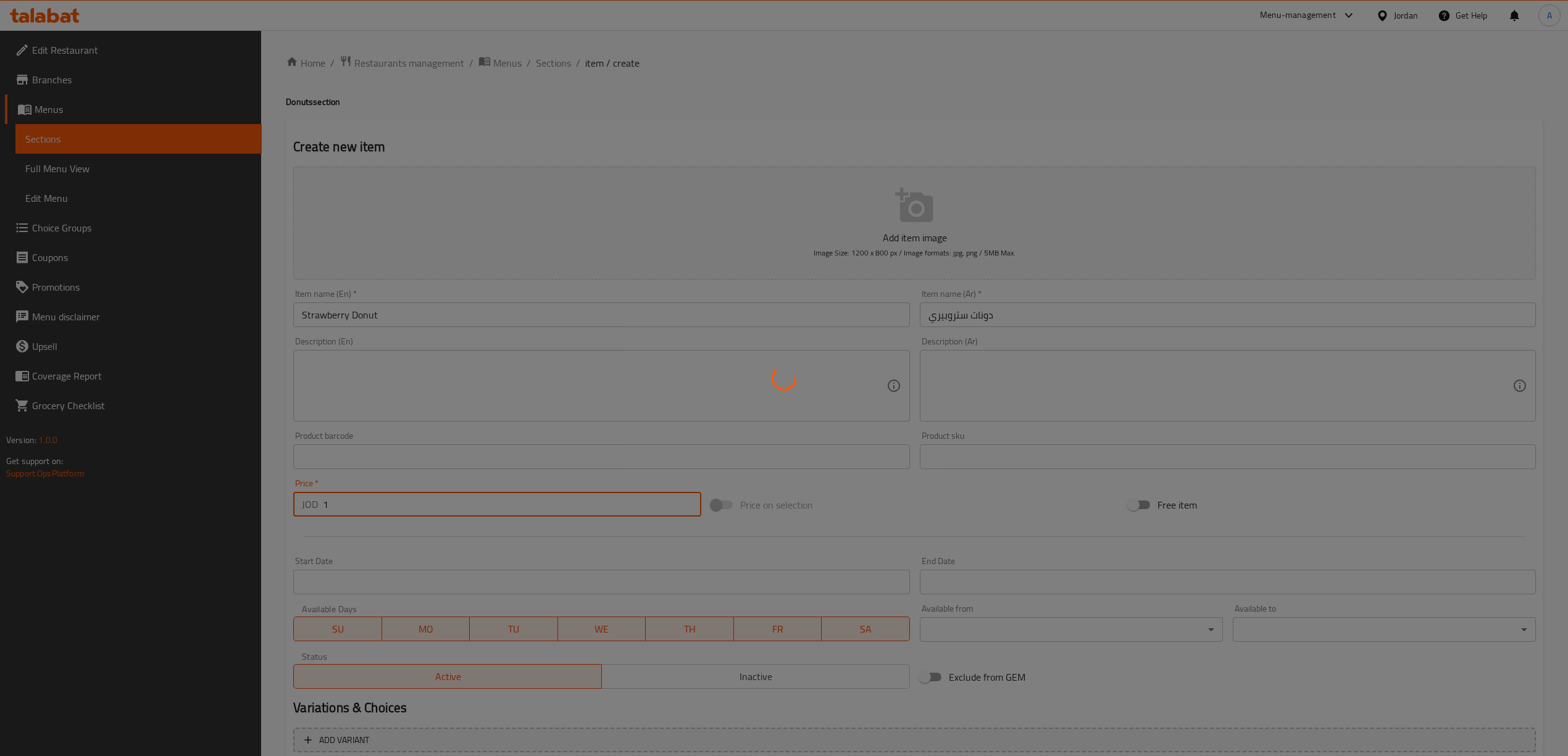
type input "0"
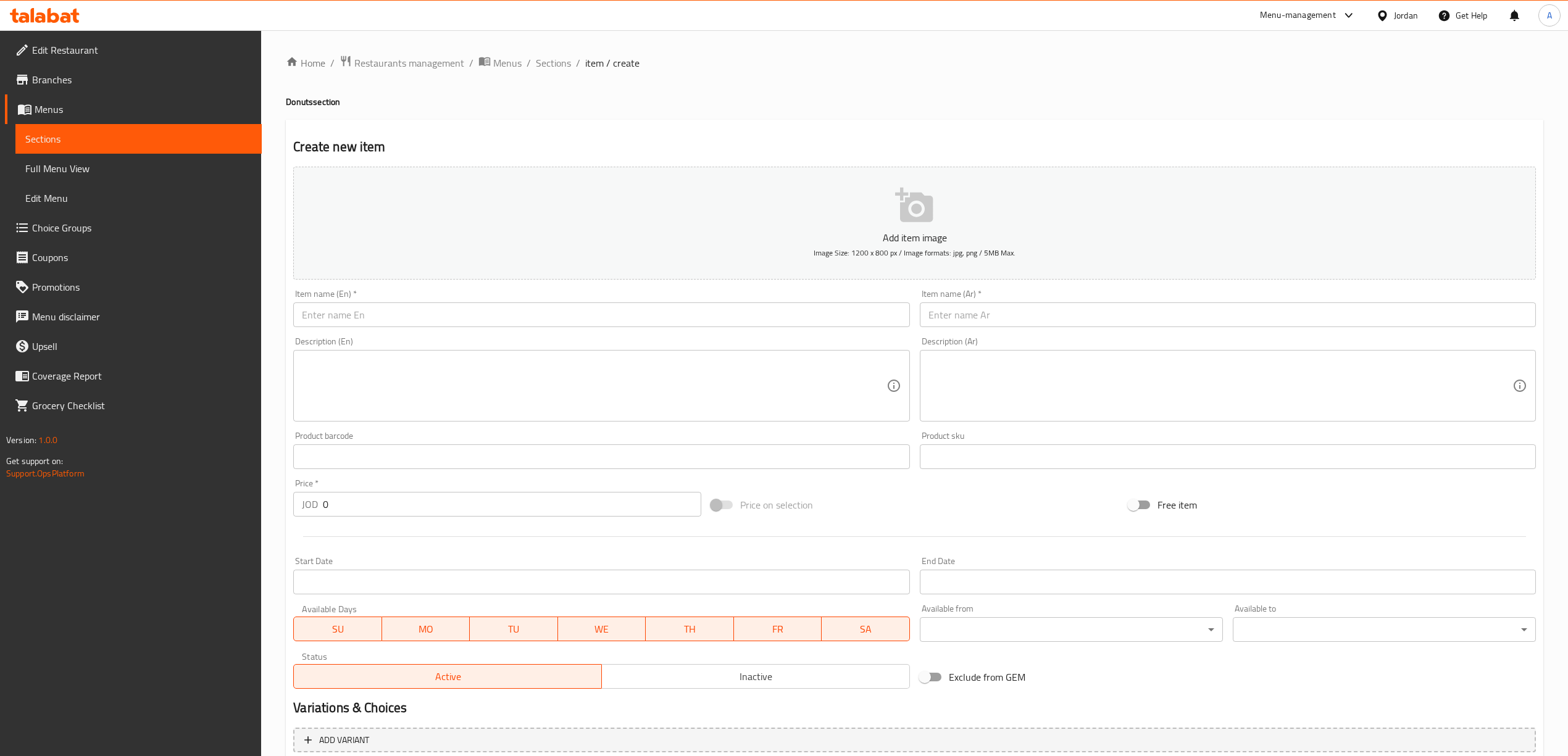
drag, startPoint x: 969, startPoint y: 337, endPoint x: 963, endPoint y: 317, distance: 20.9
click at [969, 337] on div "Description (Ar) Description (Ar)" at bounding box center [1227, 379] width 626 height 94
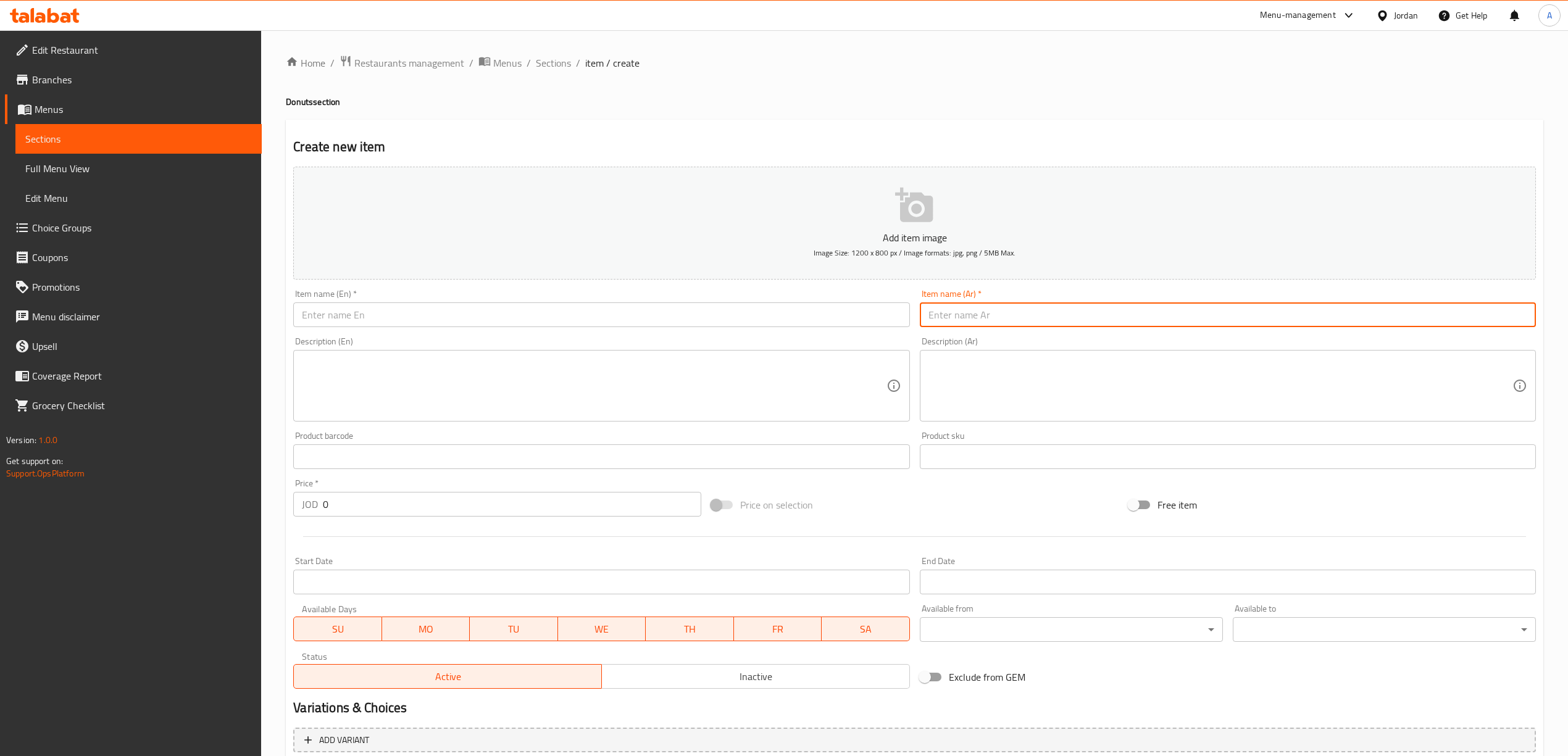
click at [963, 317] on input "text" at bounding box center [1227, 314] width 616 height 24
paste input "دونات كلير كاسترد"
type input "دونات كلير كاسترد"
click at [572, 325] on input "text" at bounding box center [601, 314] width 616 height 24
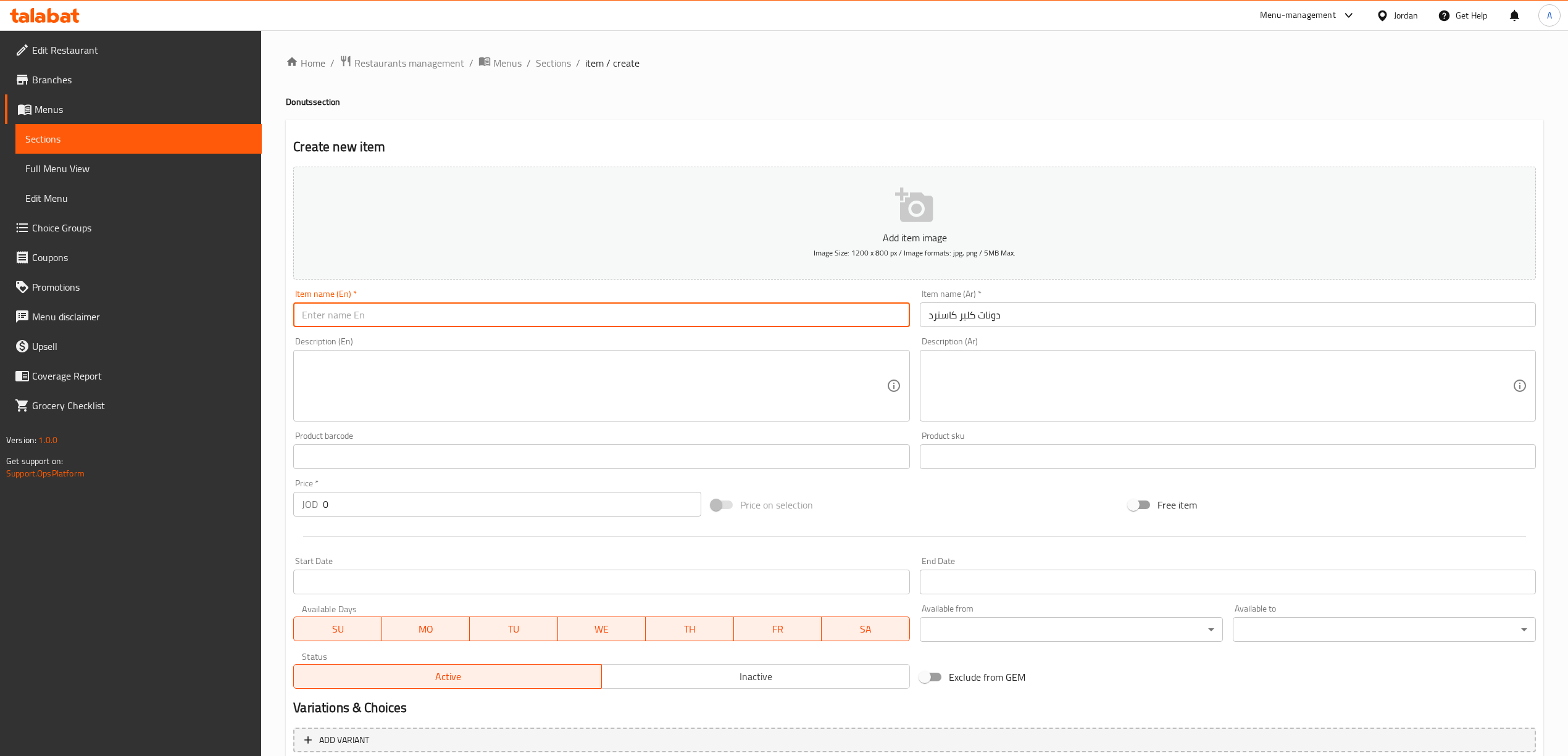
paste input "Clear Custard Donuts"
type input "Clear Custard Donuts"
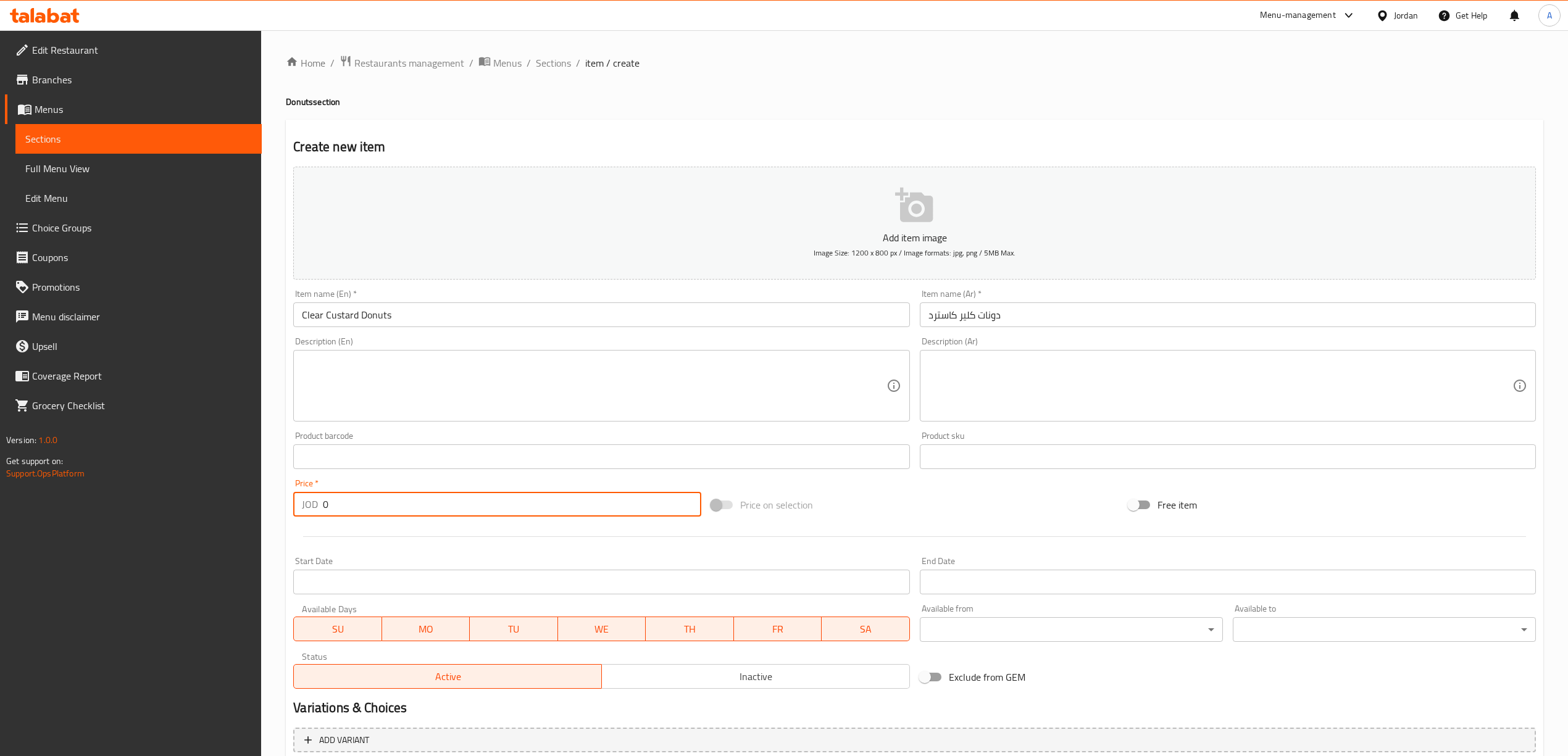
drag, startPoint x: 341, startPoint y: 499, endPoint x: 282, endPoint y: 519, distance: 62.3
click at [282, 519] on div "Home / Restaurants management / Menus / Sections / item / create Donuts section…" at bounding box center [915, 451] width 1307 height 842
type input "1"
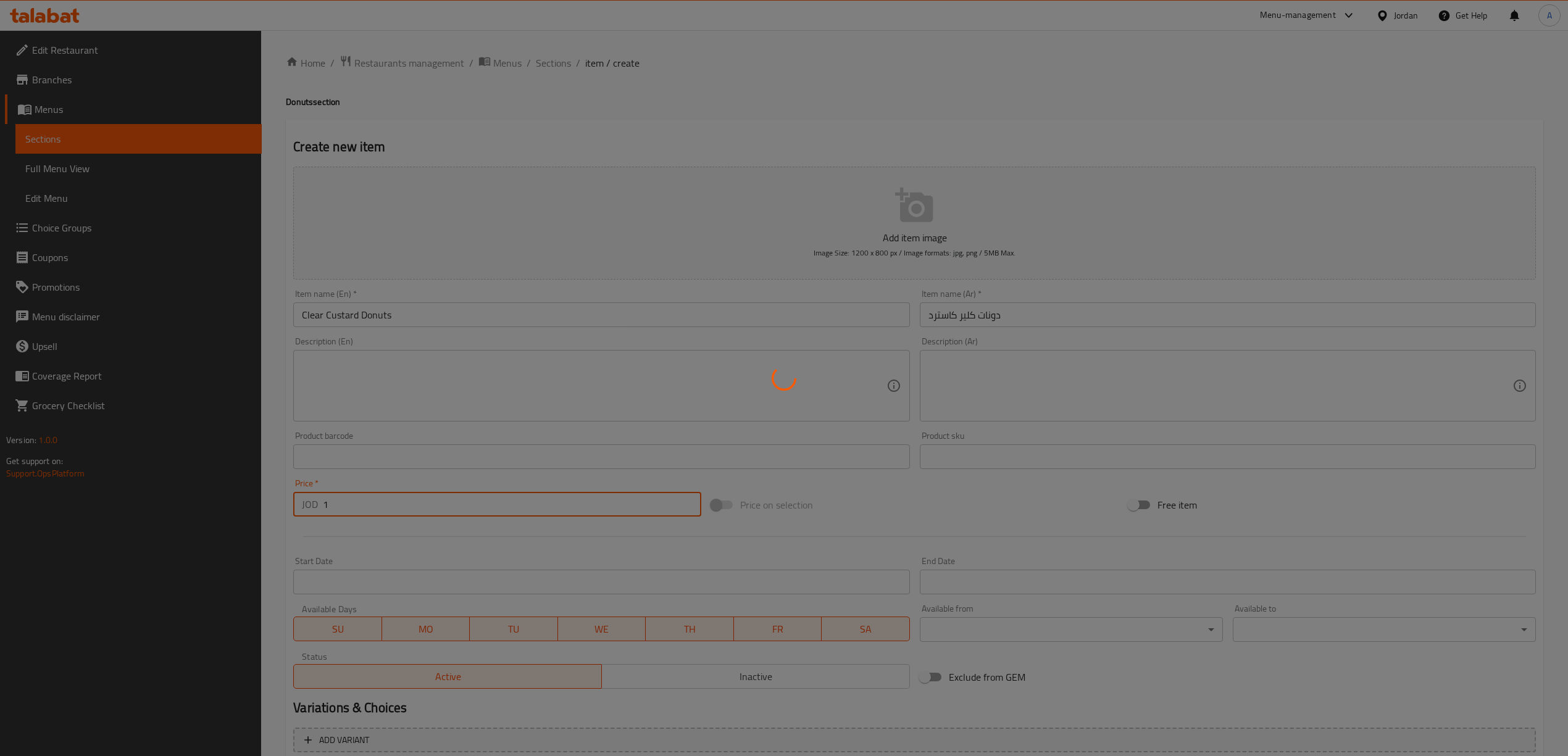
type input "0"
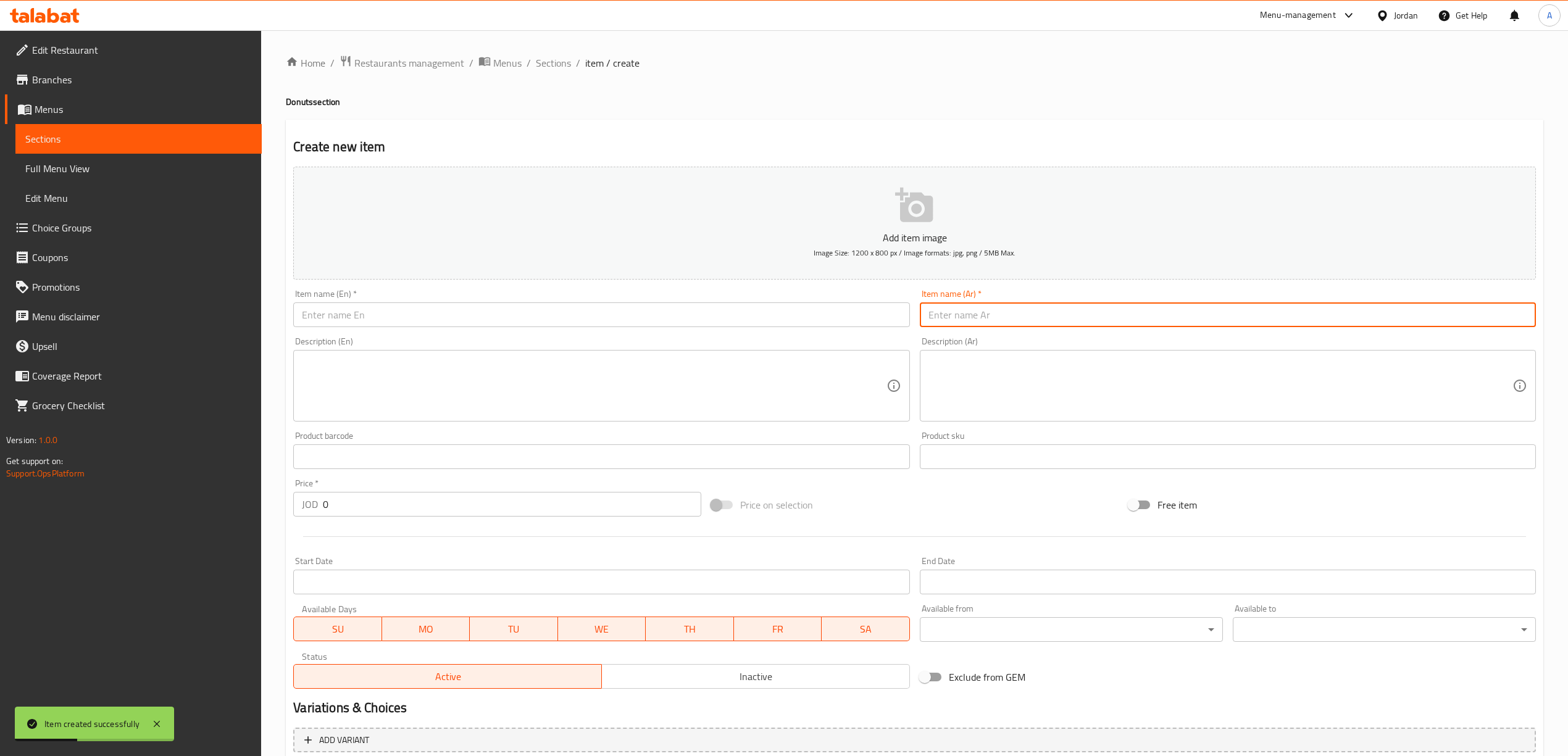
click at [1037, 319] on input "text" at bounding box center [1227, 314] width 616 height 24
paste input "دونات [PERSON_NAME]"
type input "دونات [PERSON_NAME]"
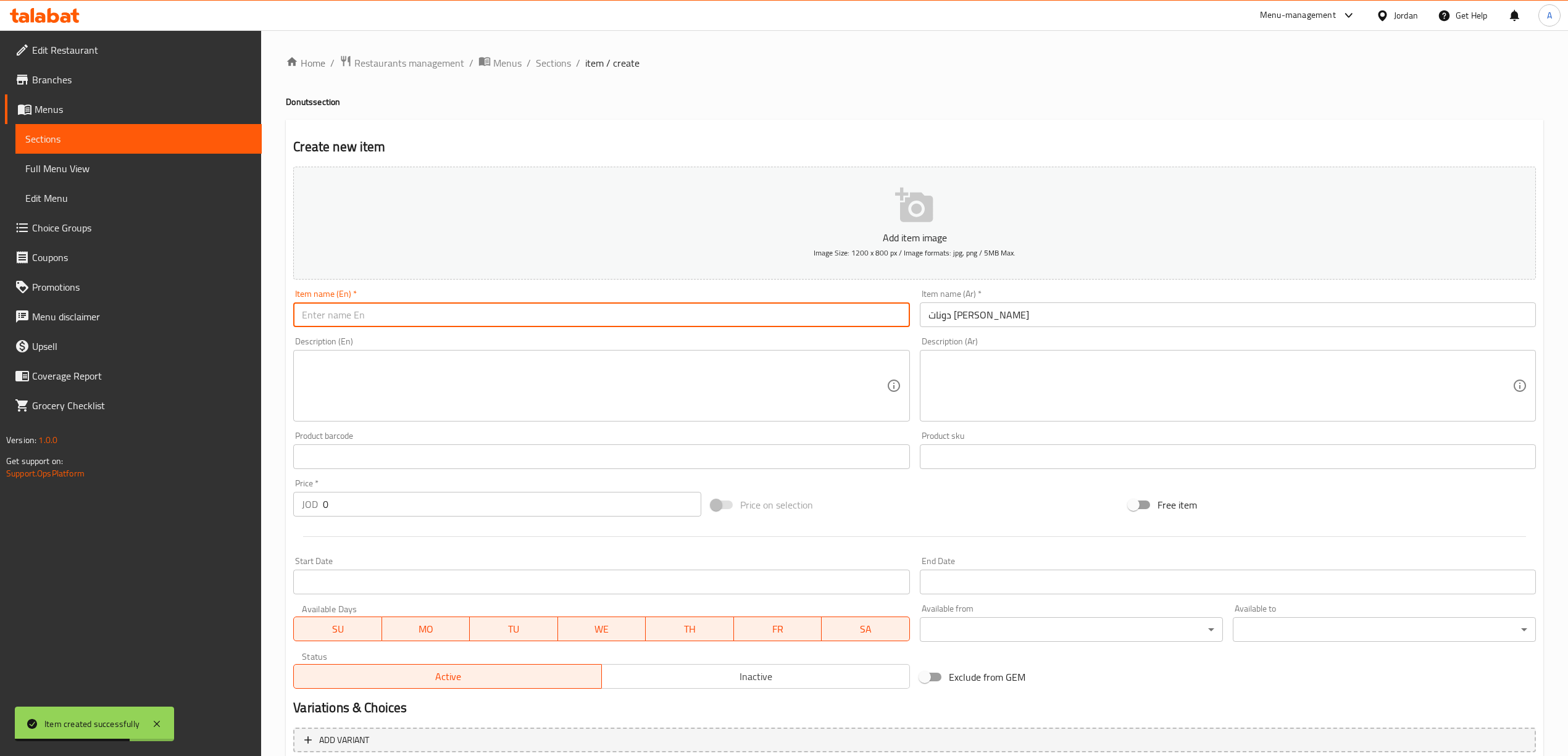
click at [661, 315] on input "text" at bounding box center [601, 314] width 616 height 24
paste input "Clear Chocolate Donuts"
type input "Clear Chocolate Donuts"
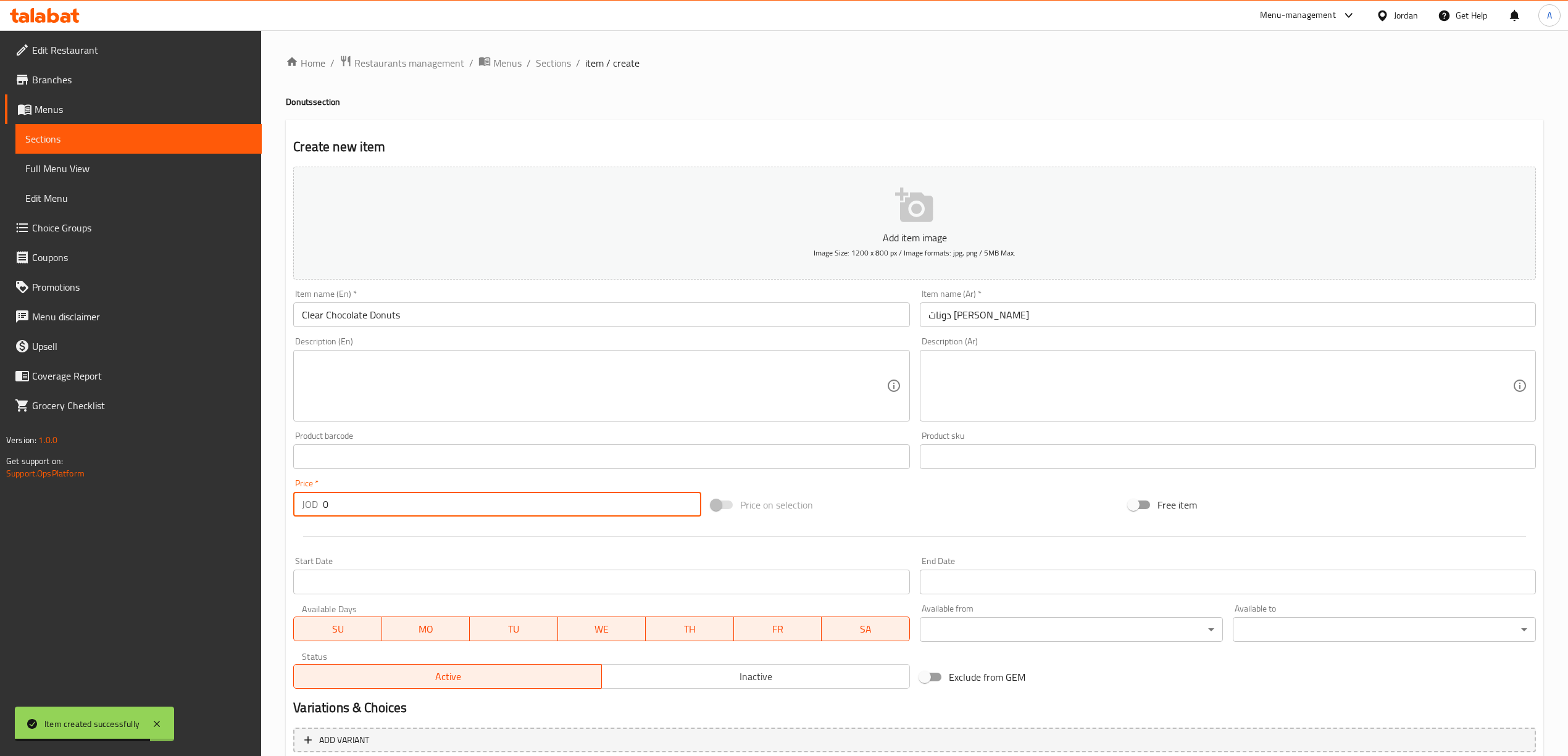
drag, startPoint x: 356, startPoint y: 509, endPoint x: 322, endPoint y: 517, distance: 34.9
click at [323, 517] on input "0" at bounding box center [511, 503] width 377 height 24
type input "1"
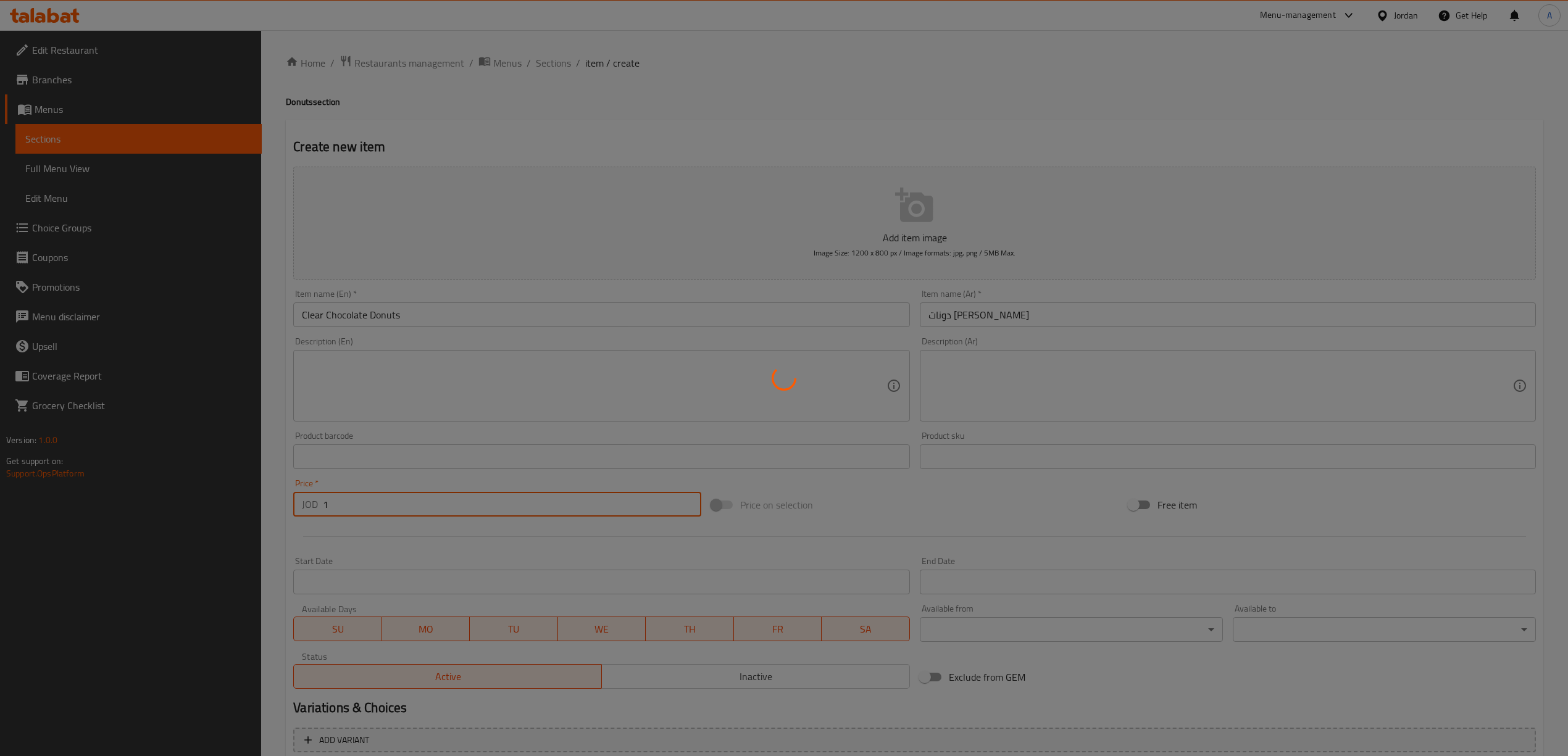
type input "0"
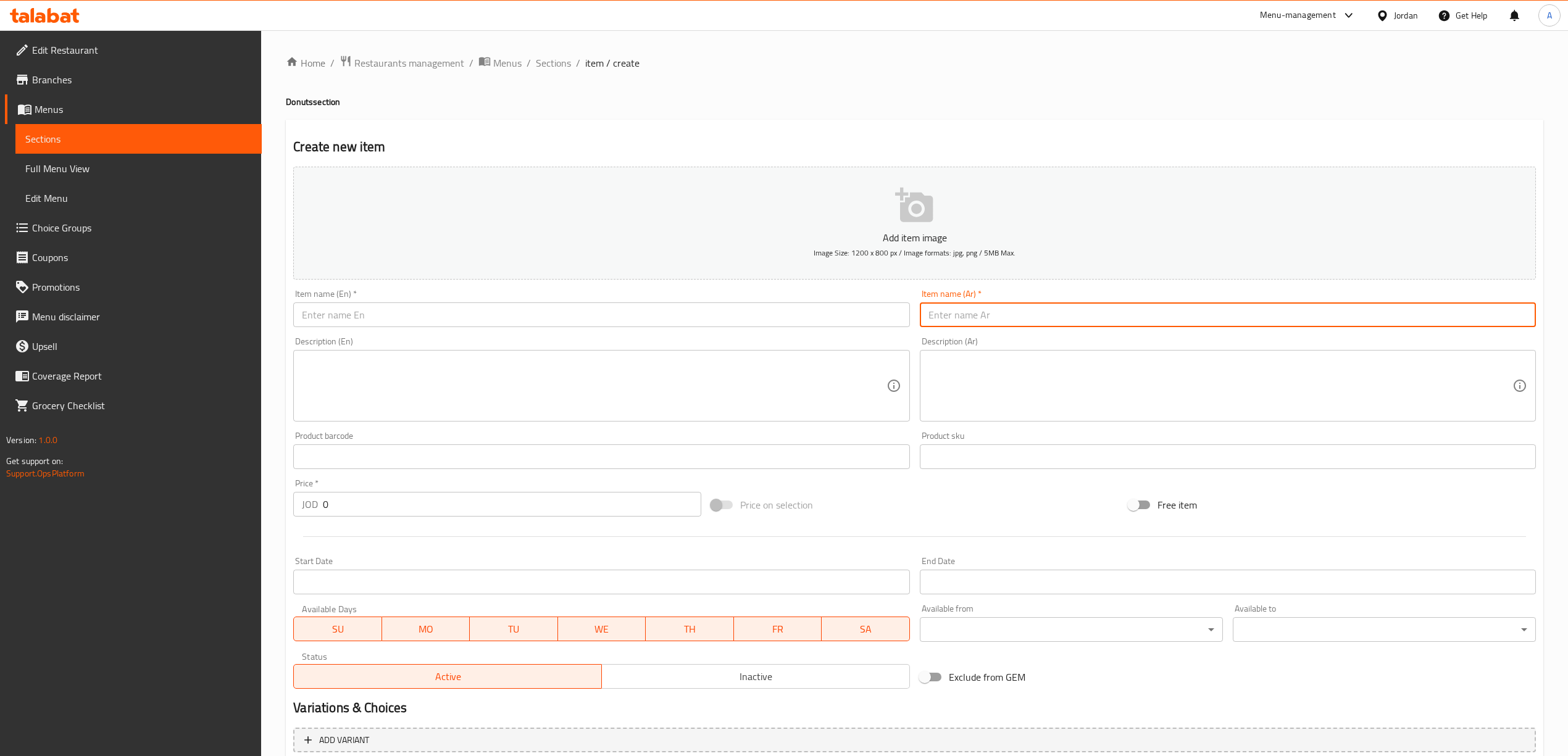
click at [1077, 304] on input "text" at bounding box center [1227, 314] width 616 height 24
paste input "دونات رينج مشكل"
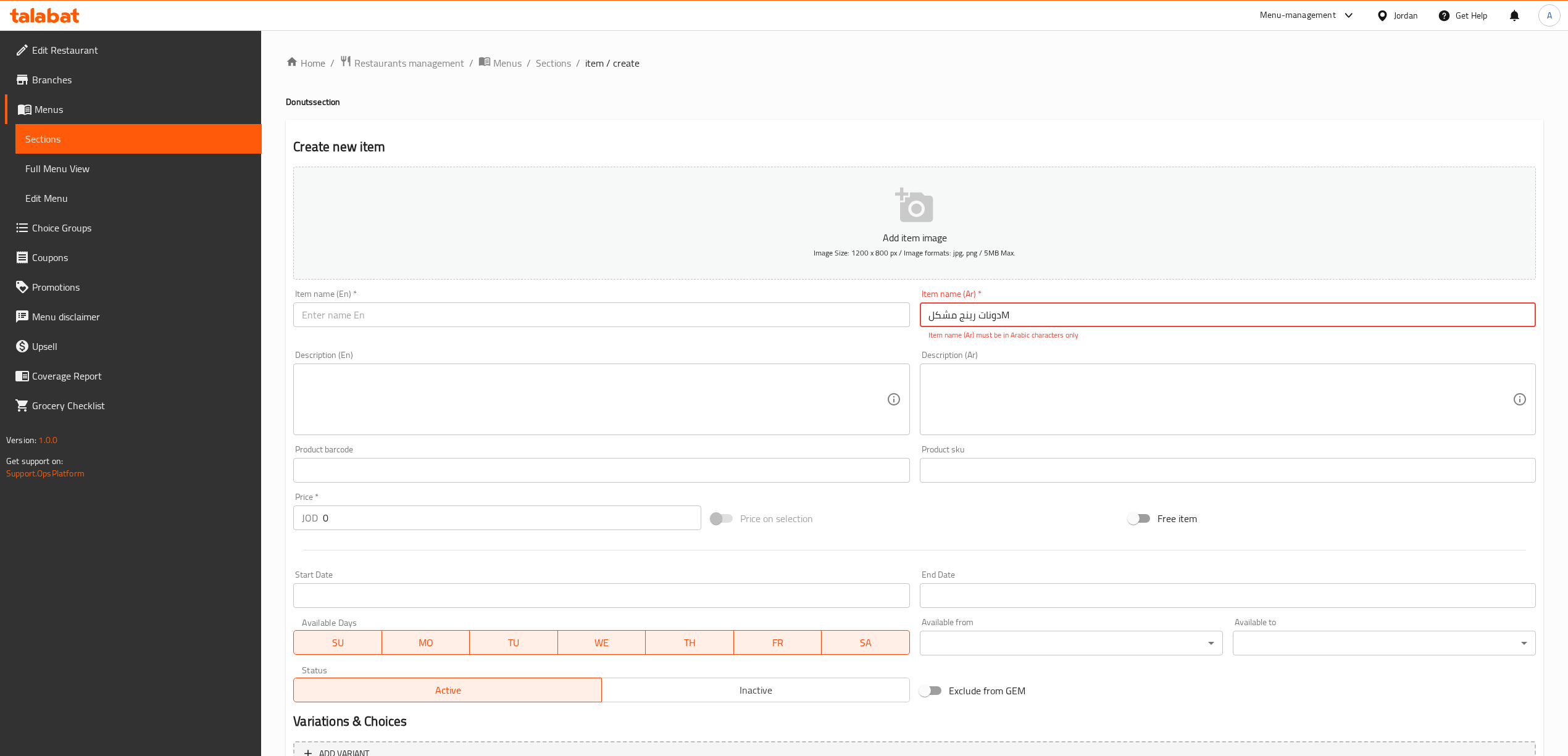
type input "دونات رينج مشكل"
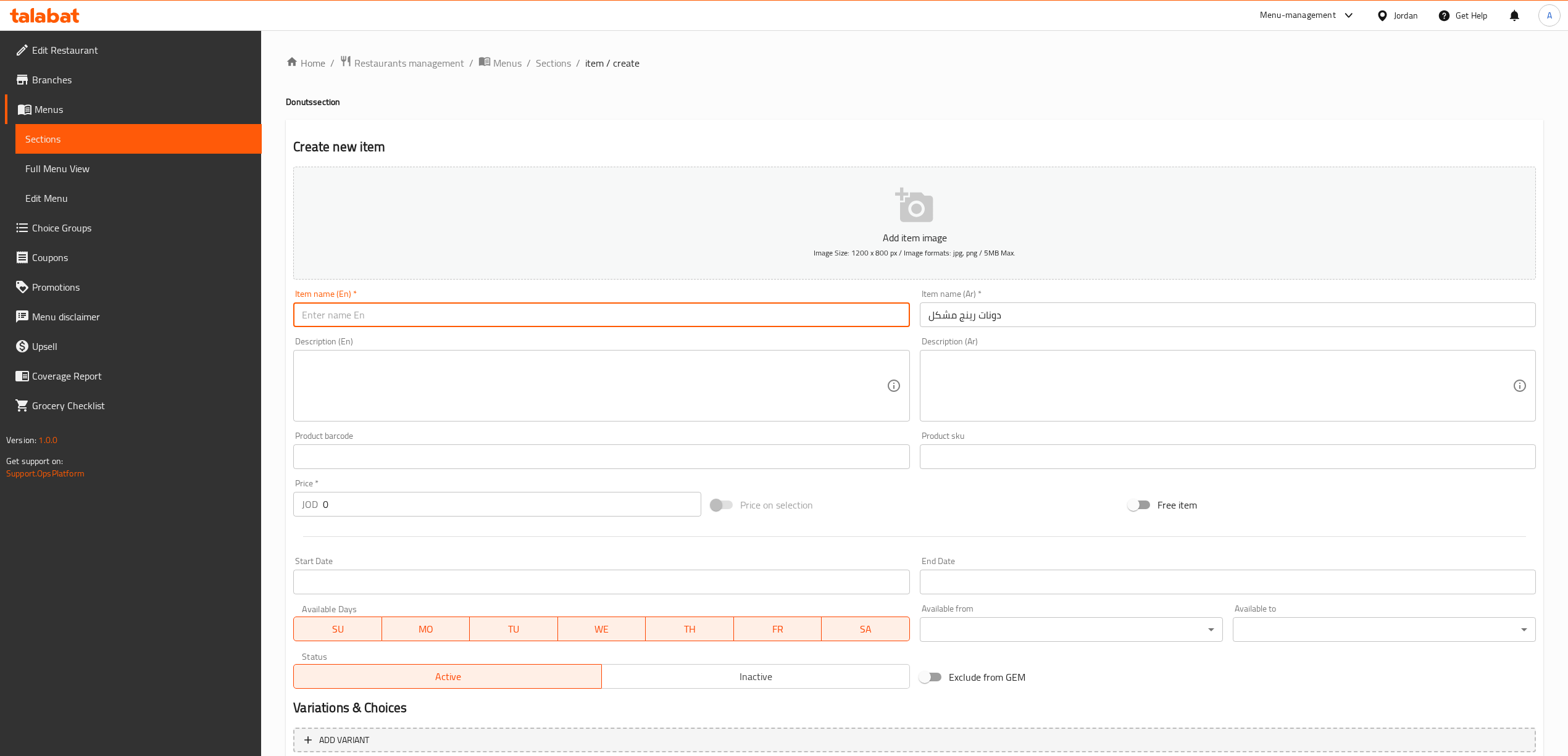
click at [738, 311] on input "text" at bounding box center [601, 314] width 616 height 24
paste input "donut ring"
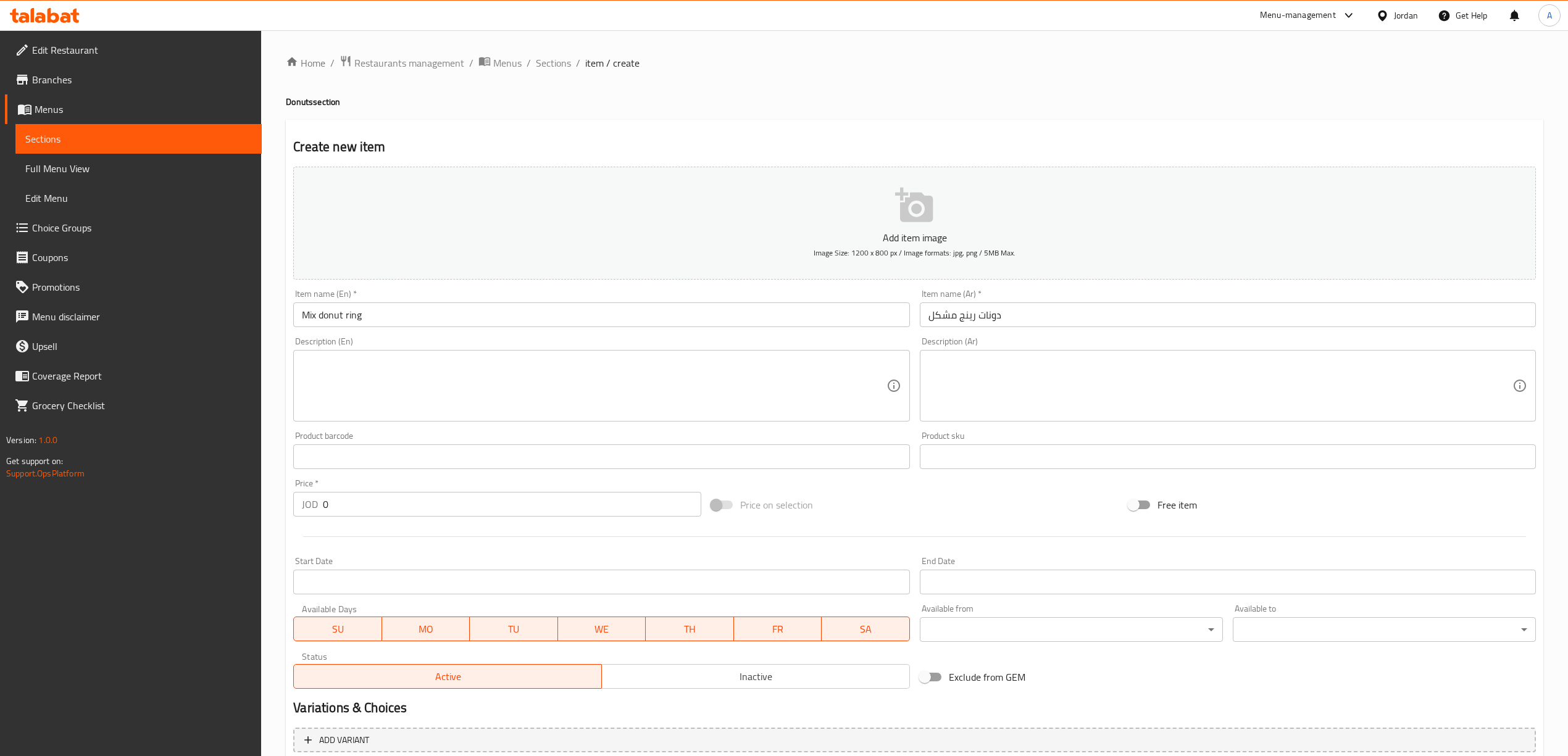
click at [379, 313] on input "Mix donut ring" at bounding box center [601, 314] width 616 height 24
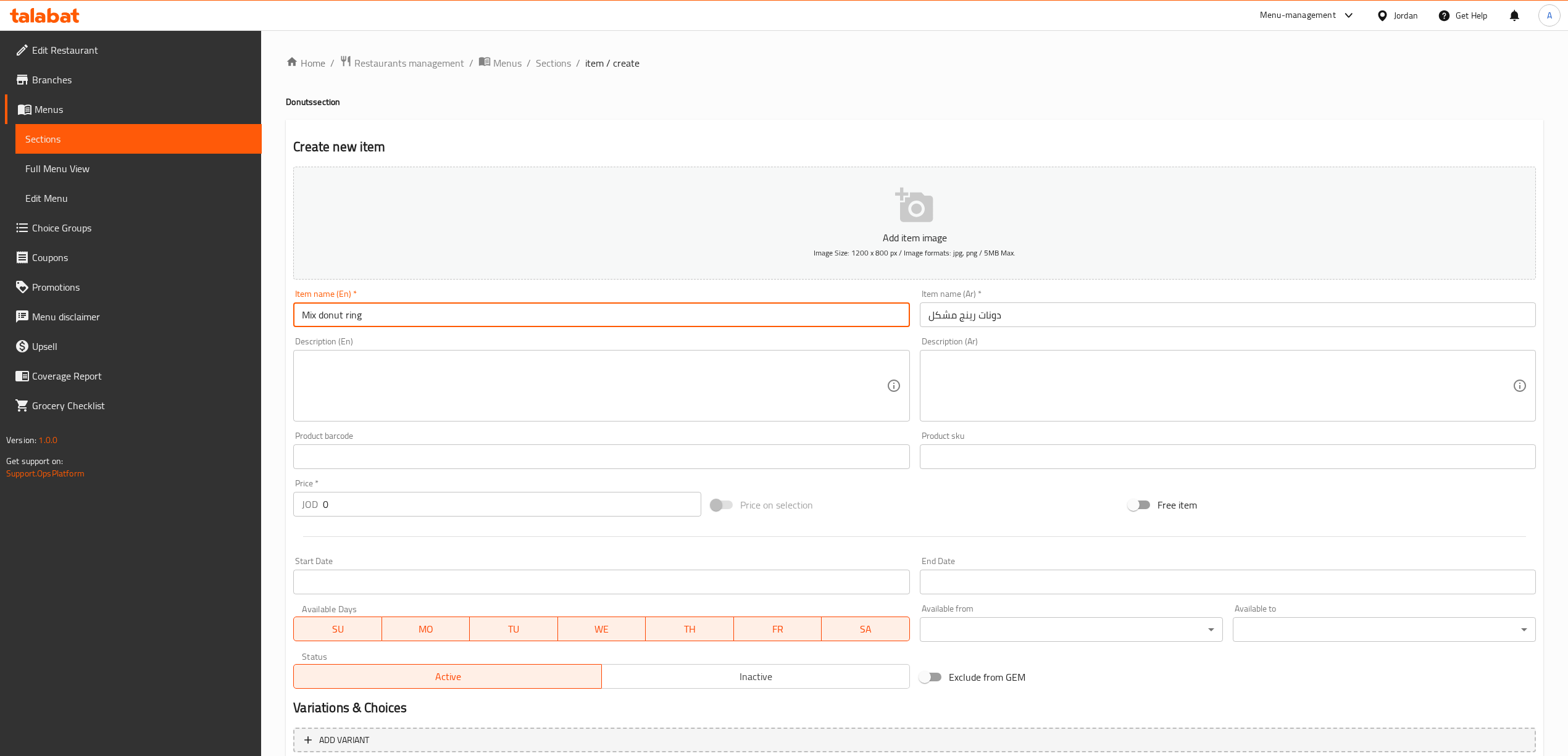
click at [379, 313] on input "Mix donut ring" at bounding box center [601, 314] width 616 height 24
paste input "Donut R"
type input "Mix Donut Ring"
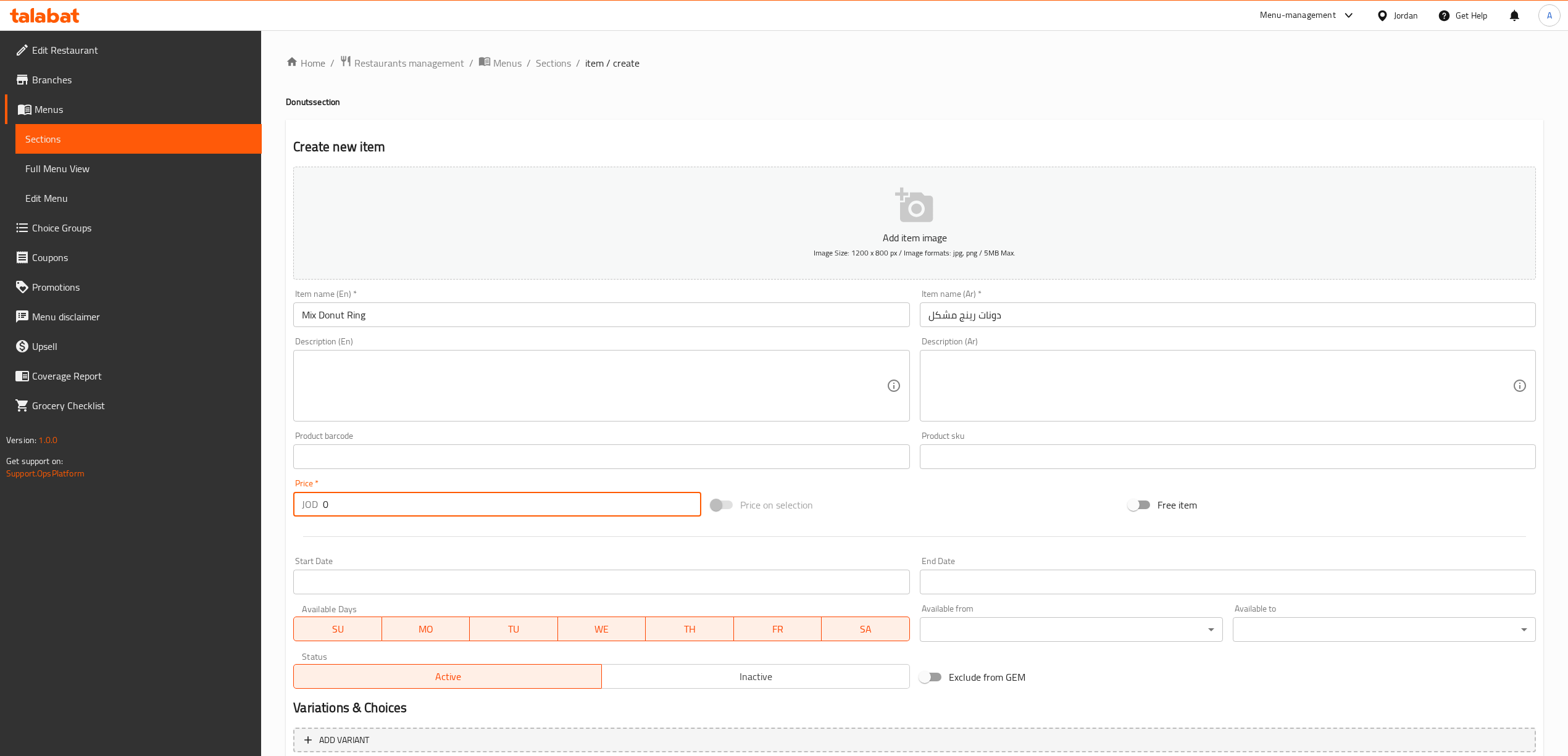
drag, startPoint x: 359, startPoint y: 515, endPoint x: 322, endPoint y: 505, distance: 38.3
click at [323, 505] on input "0" at bounding box center [511, 503] width 377 height 24
type input "1"
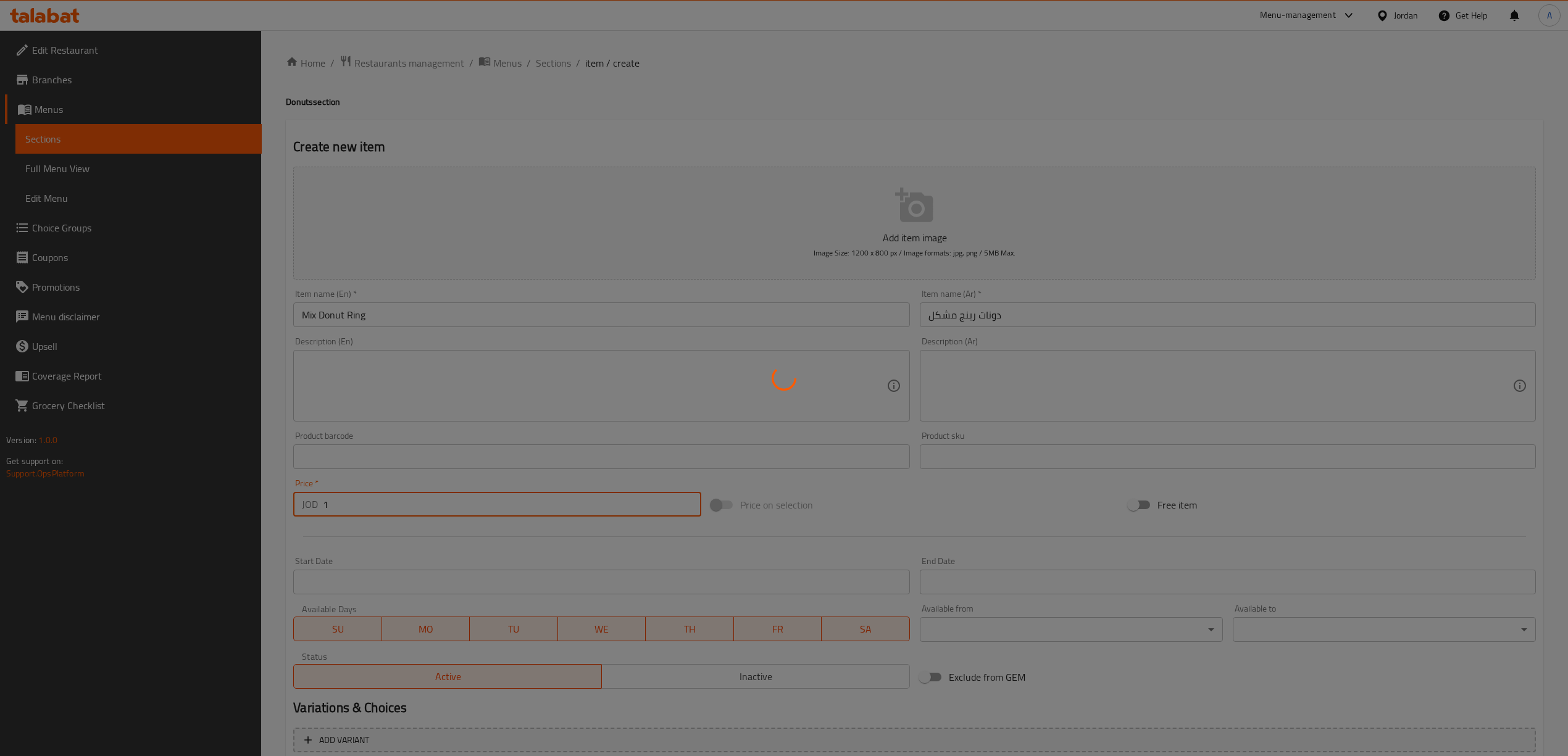
type input "0"
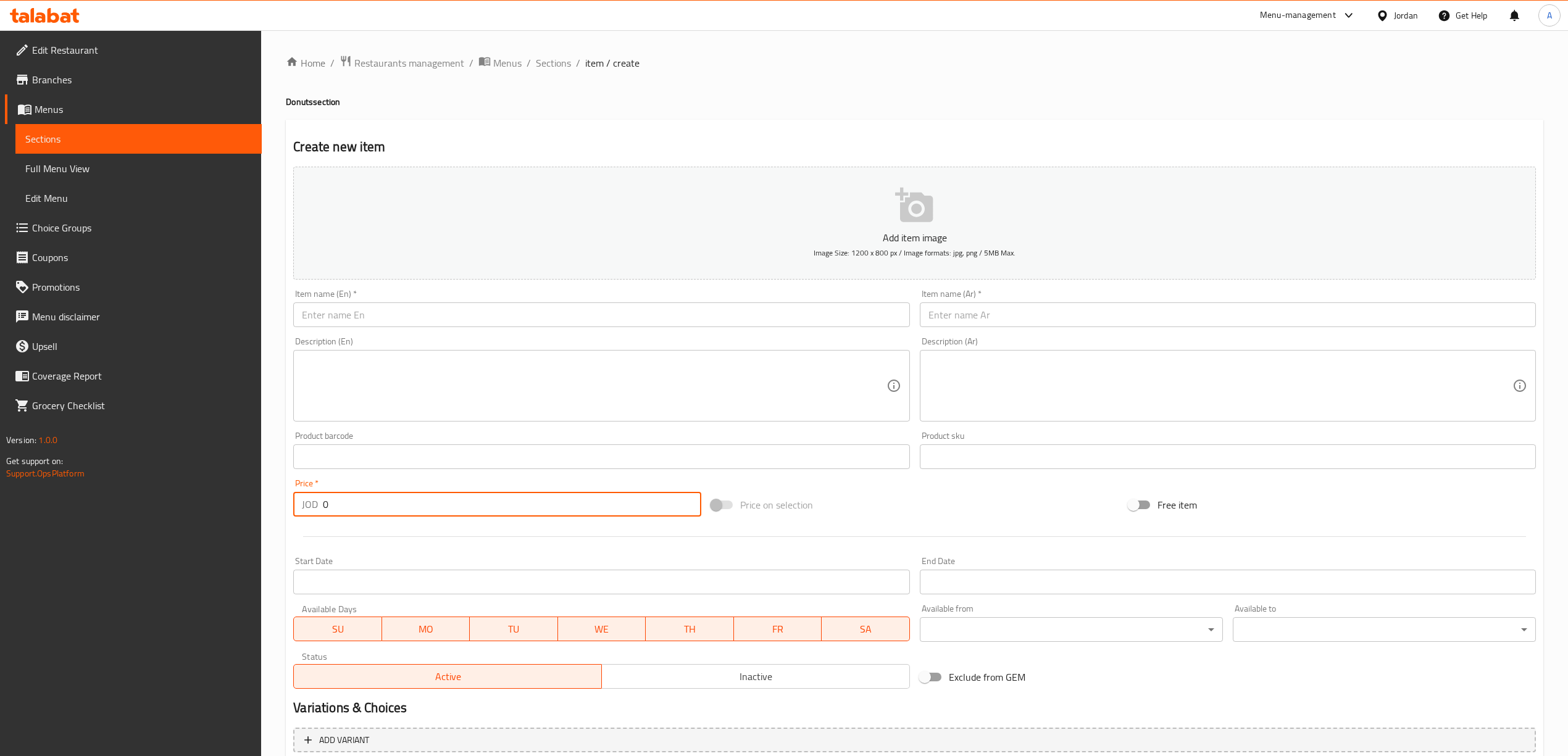
click at [1115, 306] on input "text" at bounding box center [1227, 314] width 616 height 24
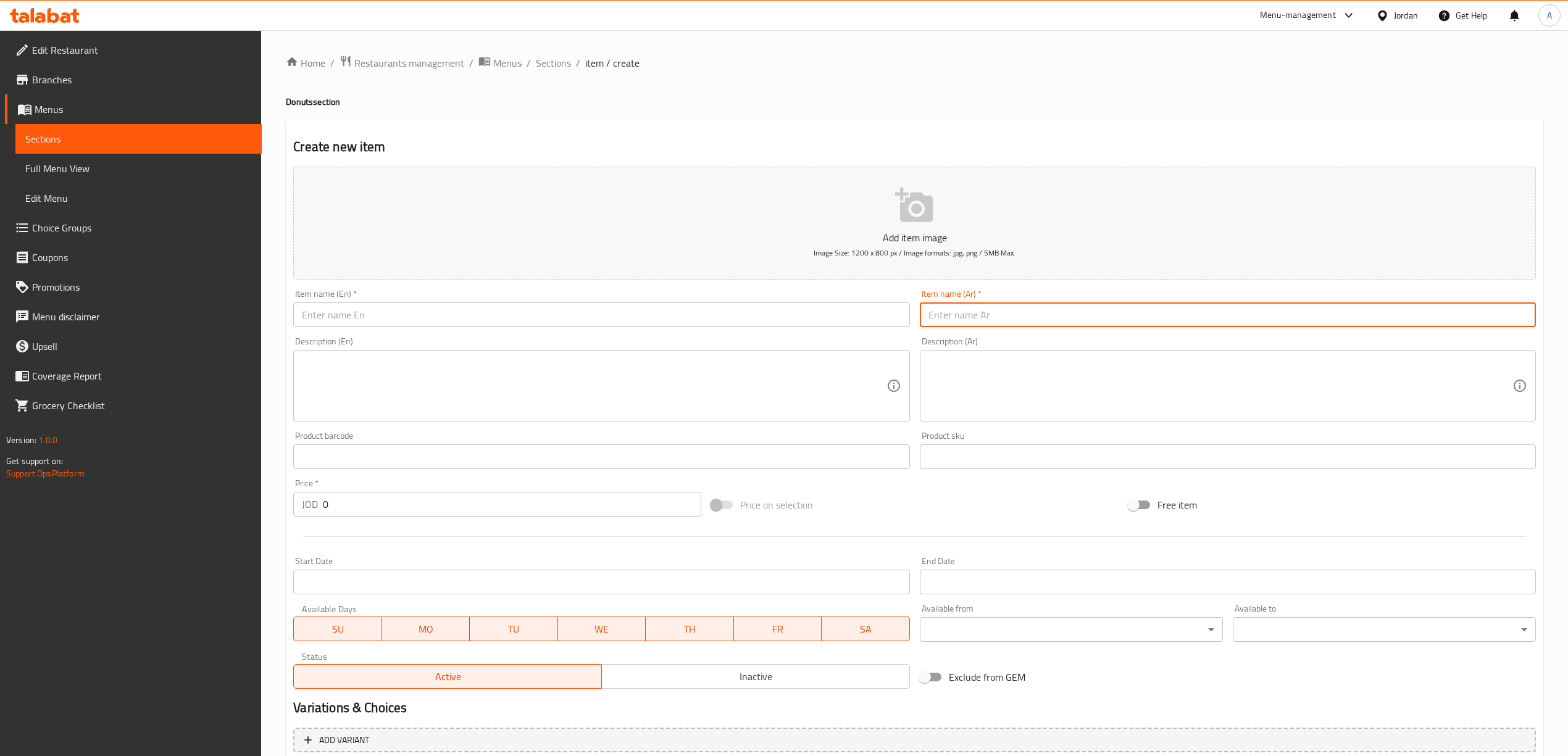
paste input "[PERSON_NAME]"
type input "[PERSON_NAME]"
click at [395, 324] on input "text" at bounding box center [601, 314] width 616 height 24
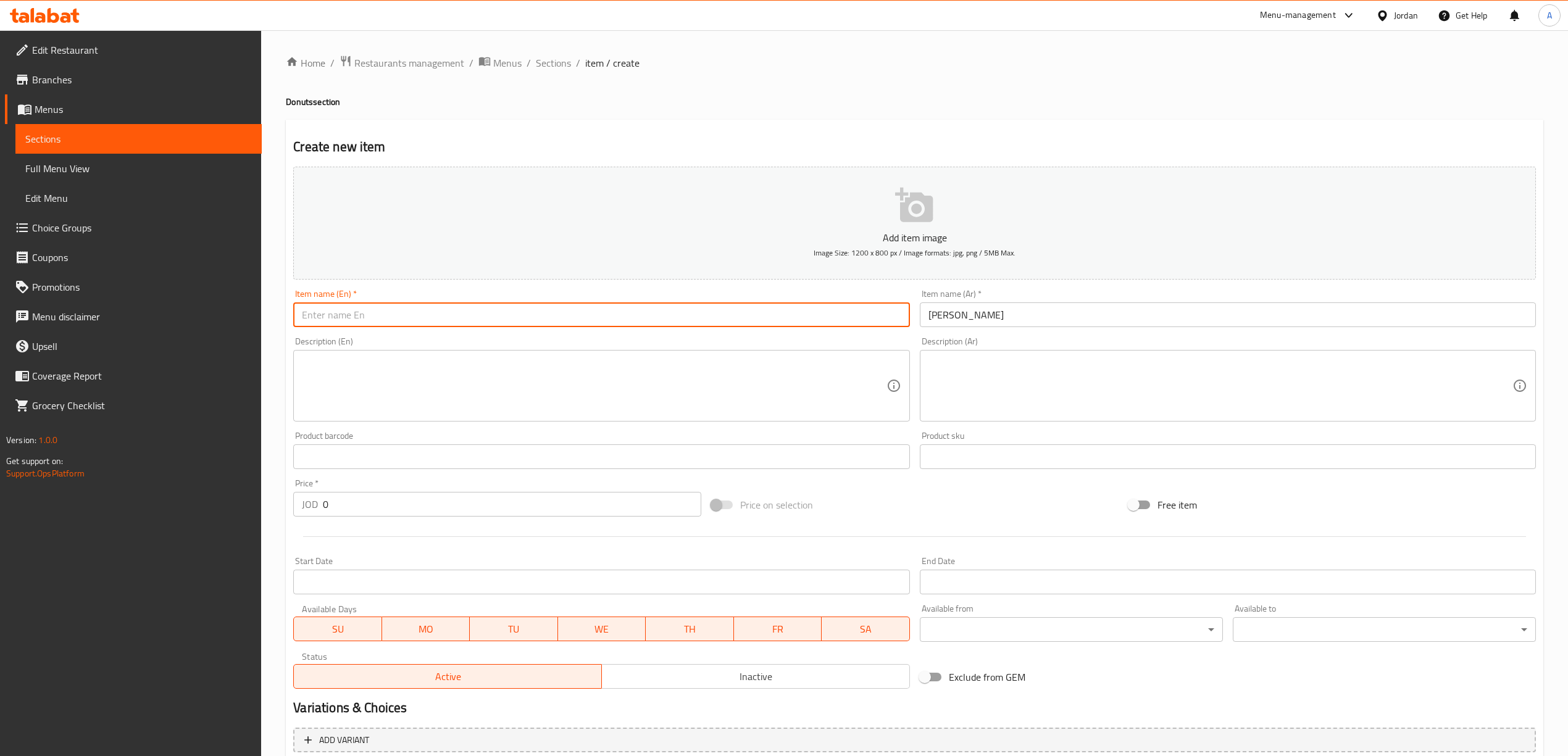
paste input "[PERSON_NAME]"
type input "[PERSON_NAME]"
click at [334, 524] on div "Add item image Image Size: 1200 x 800 px / Image formats: jpg, png / 5MB Max. I…" at bounding box center [915, 427] width 1253 height 532
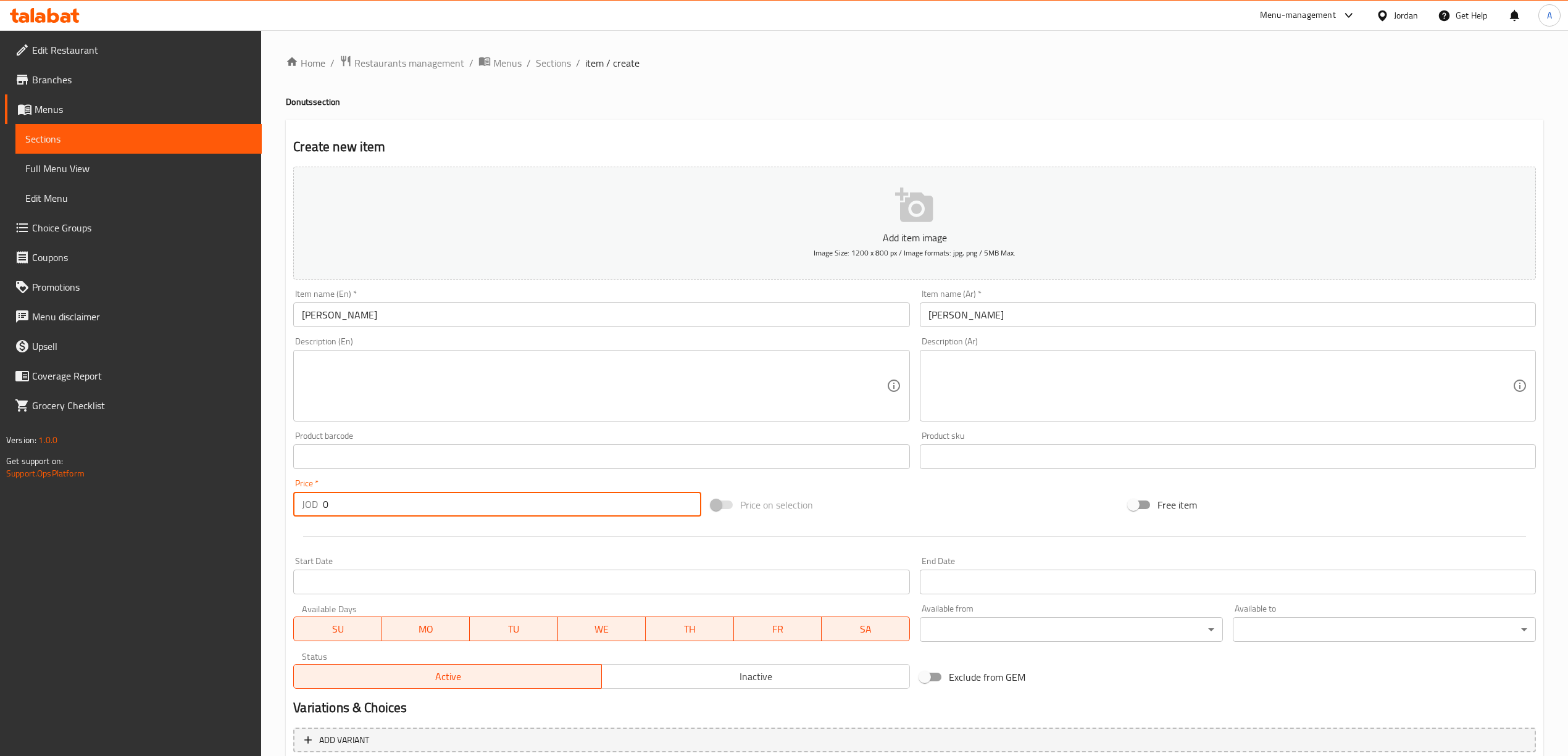
drag, startPoint x: 337, startPoint y: 511, endPoint x: 311, endPoint y: 500, distance: 28.2
click at [311, 500] on div "JOD 0 Price *" at bounding box center [496, 503] width 407 height 24
type input "1"
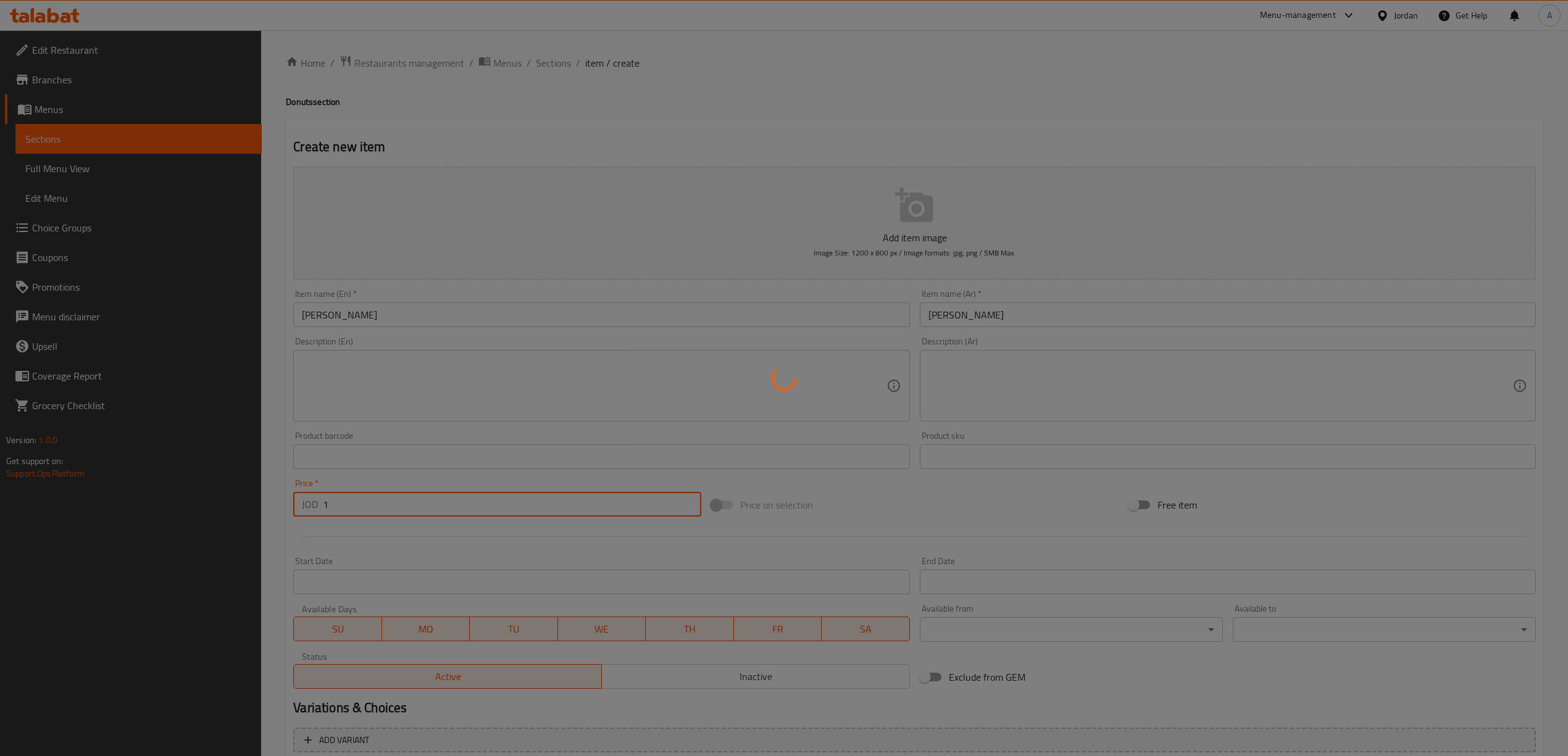
type input "0"
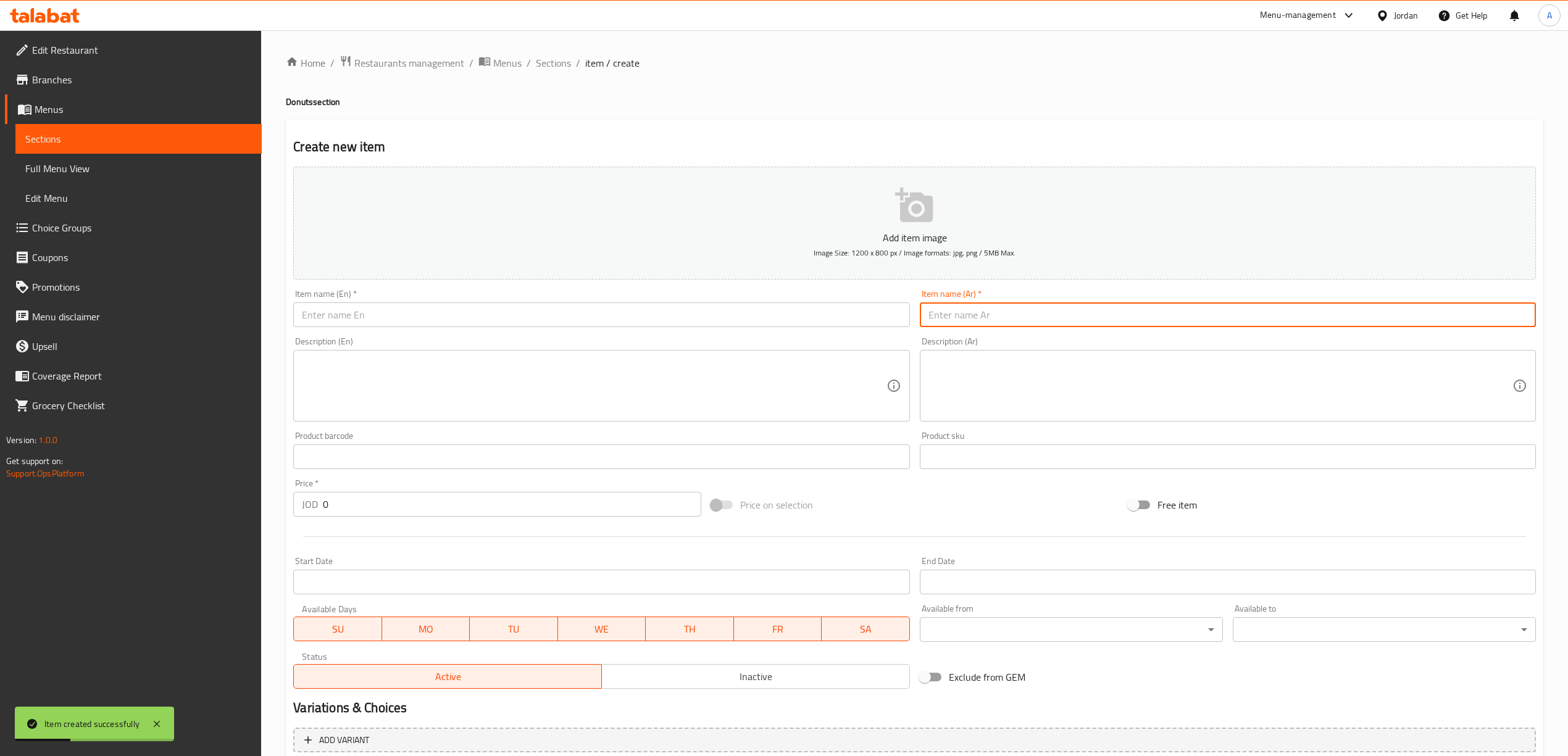
click at [1086, 321] on input "text" at bounding box center [1227, 314] width 616 height 24
paste input "دونات ميني - رينج"
type input "دونات ميني - رينج"
click at [614, 304] on input "text" at bounding box center [601, 314] width 616 height 24
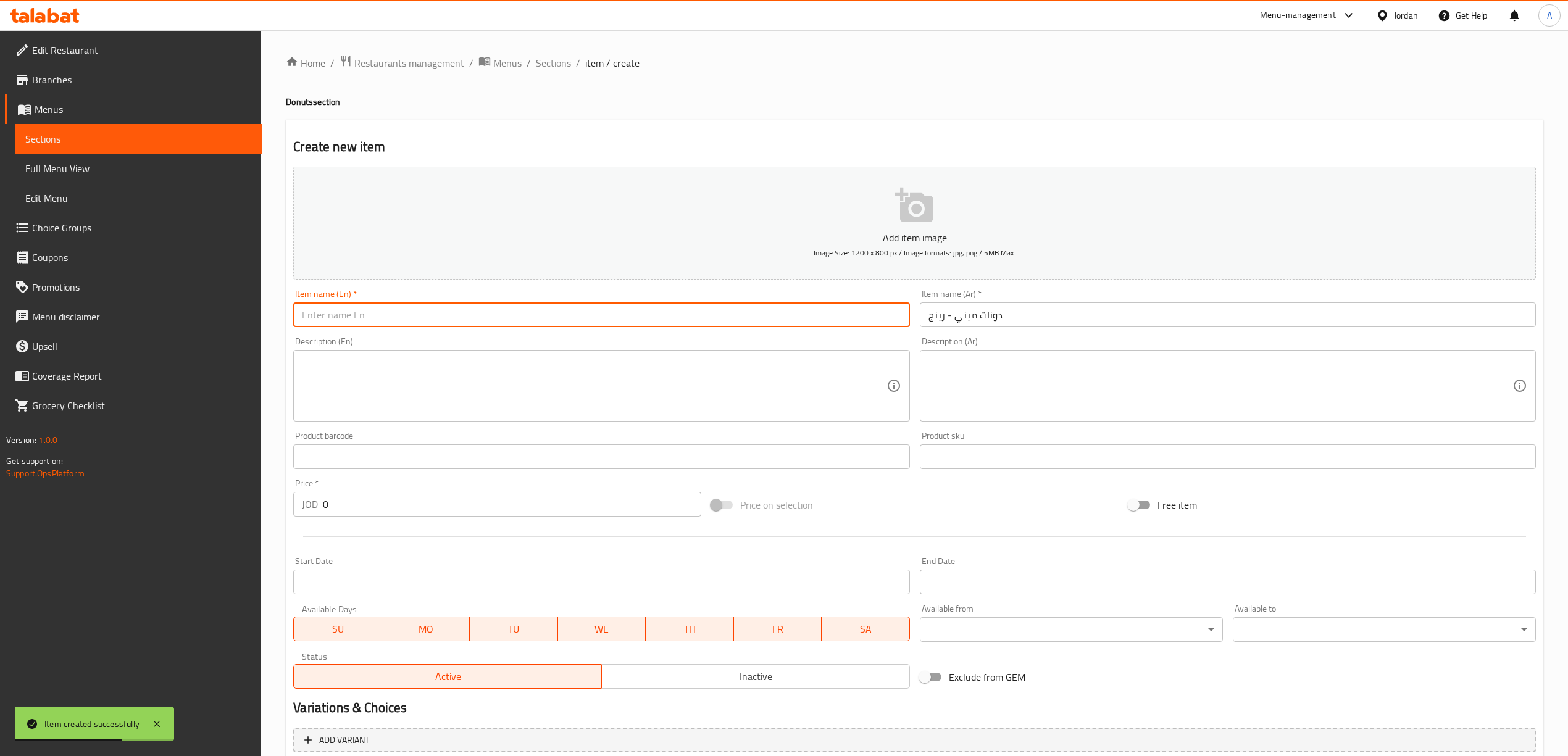
paste input "Mini Donut Ring"
type input "Mini Donut Ring"
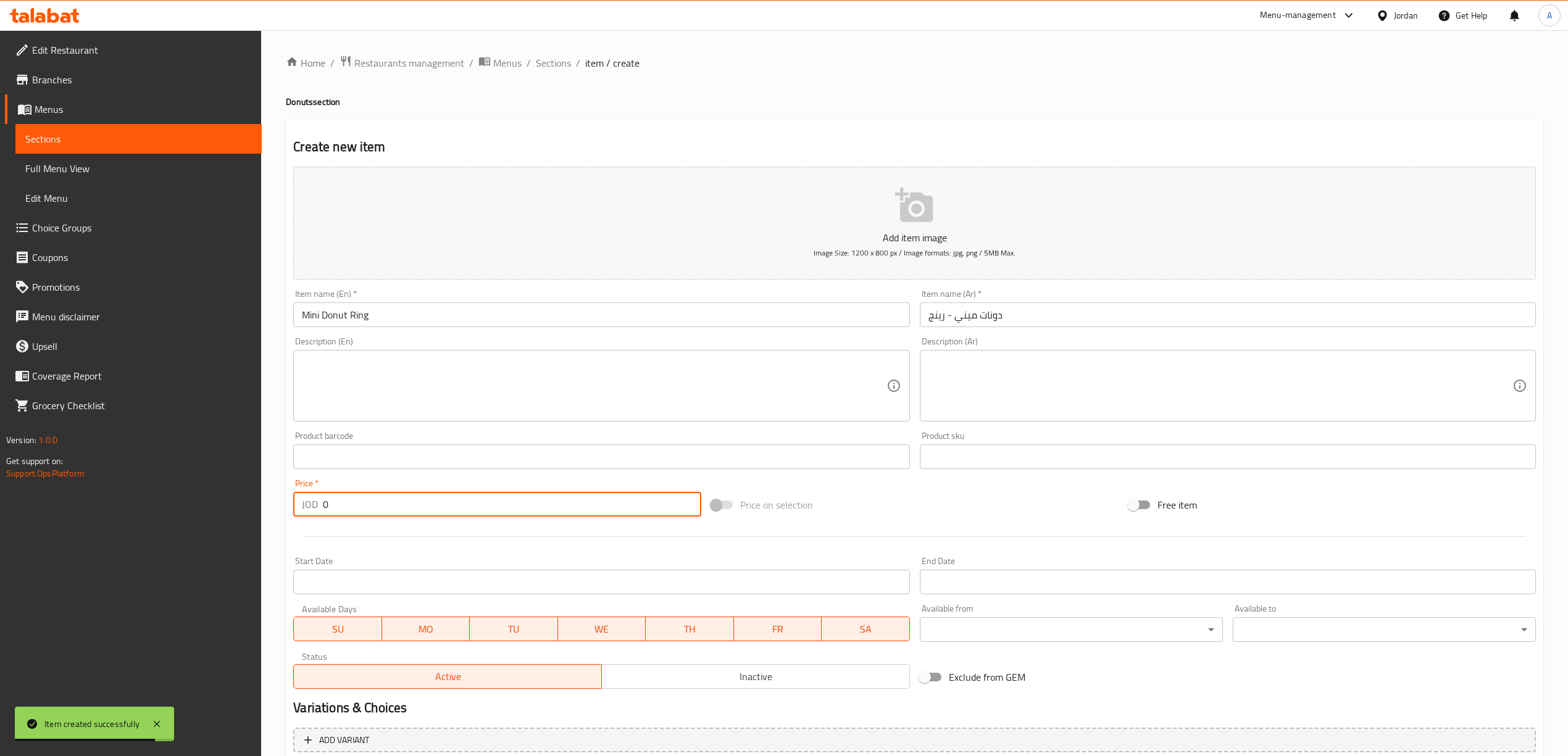
drag, startPoint x: 376, startPoint y: 515, endPoint x: 308, endPoint y: 502, distance: 69.2
click at [308, 502] on div "JOD 0 Price *" at bounding box center [496, 503] width 407 height 24
paste input ".50"
type input "0.50"
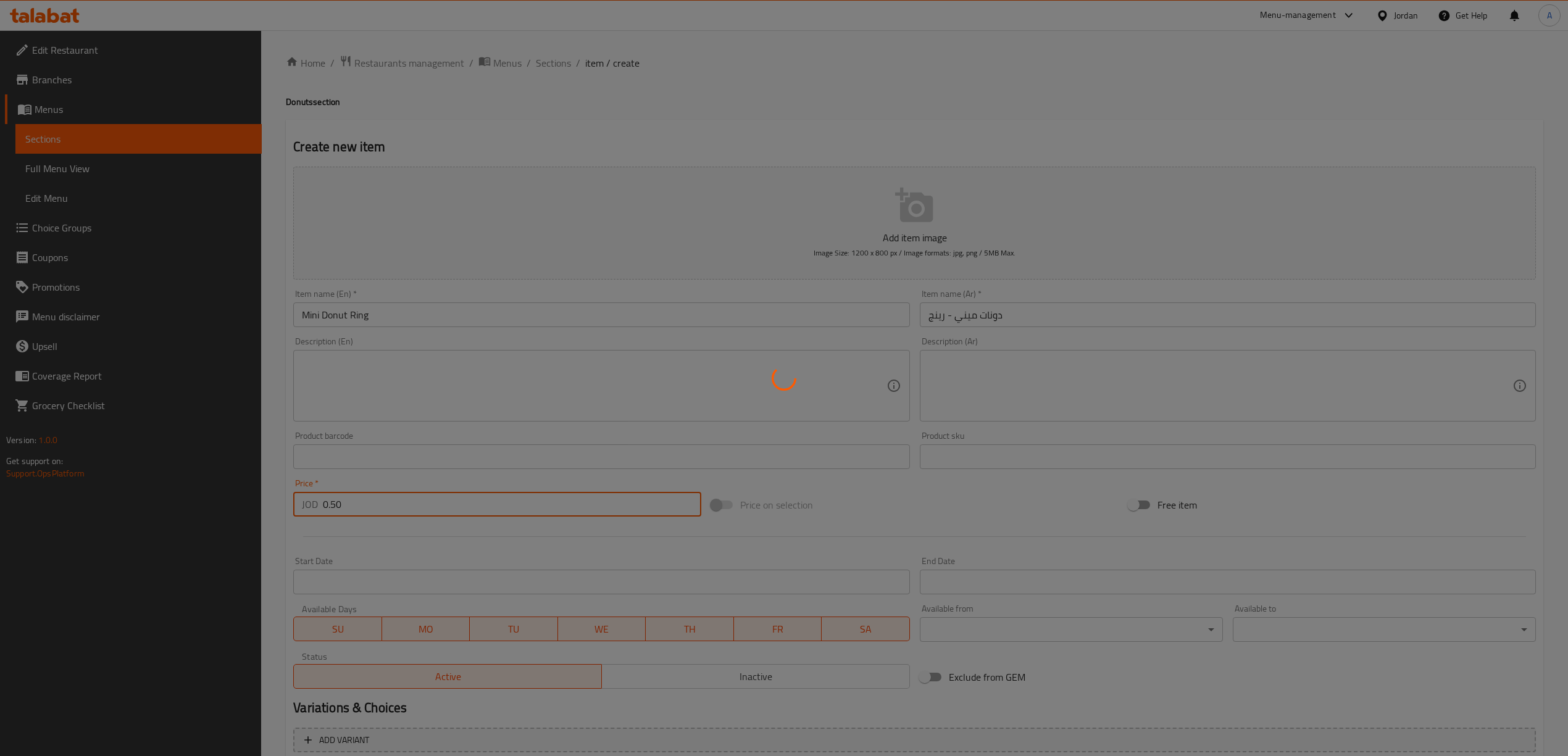
type input "0"
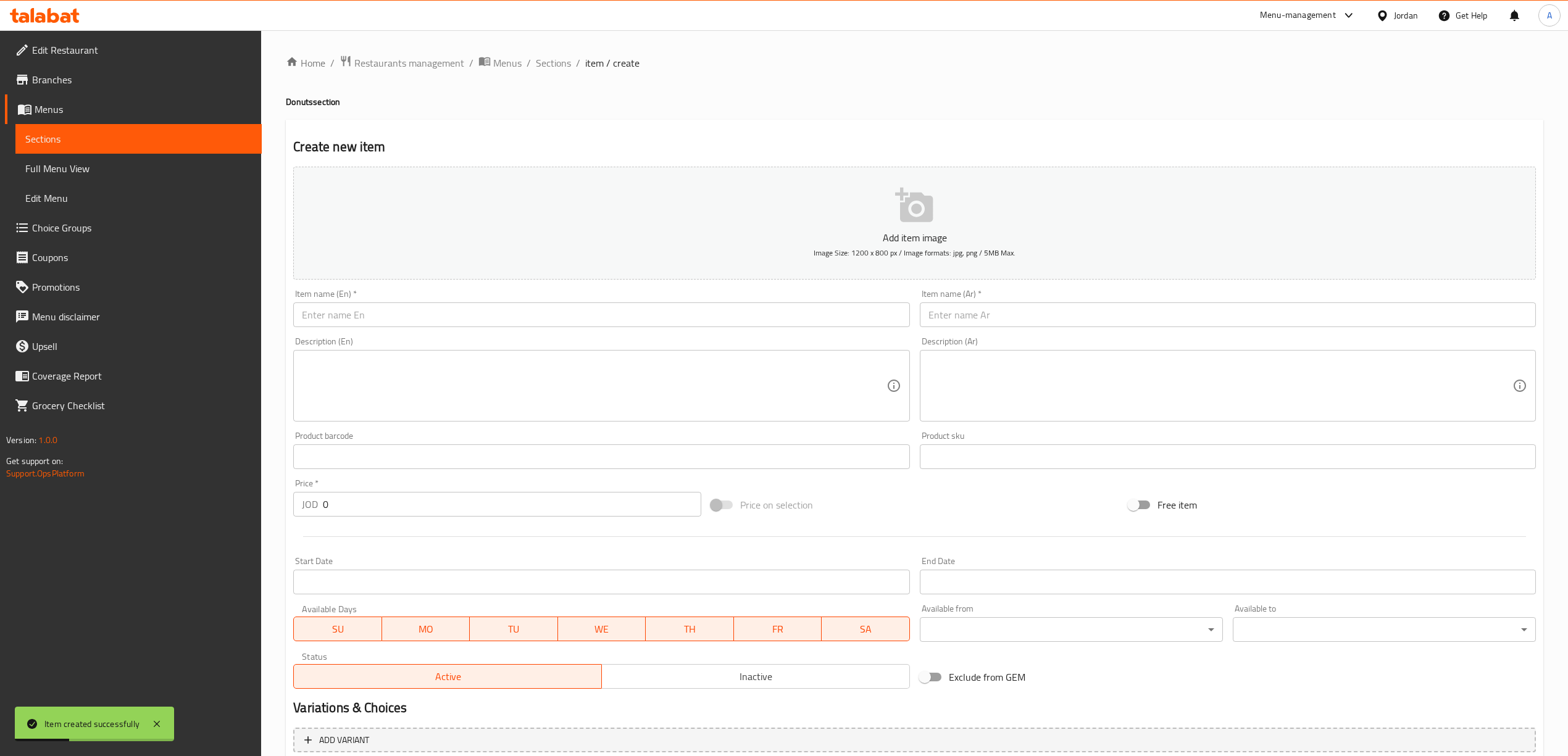
click at [968, 299] on div "Item name (Ar)   * Item name (Ar) *" at bounding box center [1227, 308] width 616 height 38
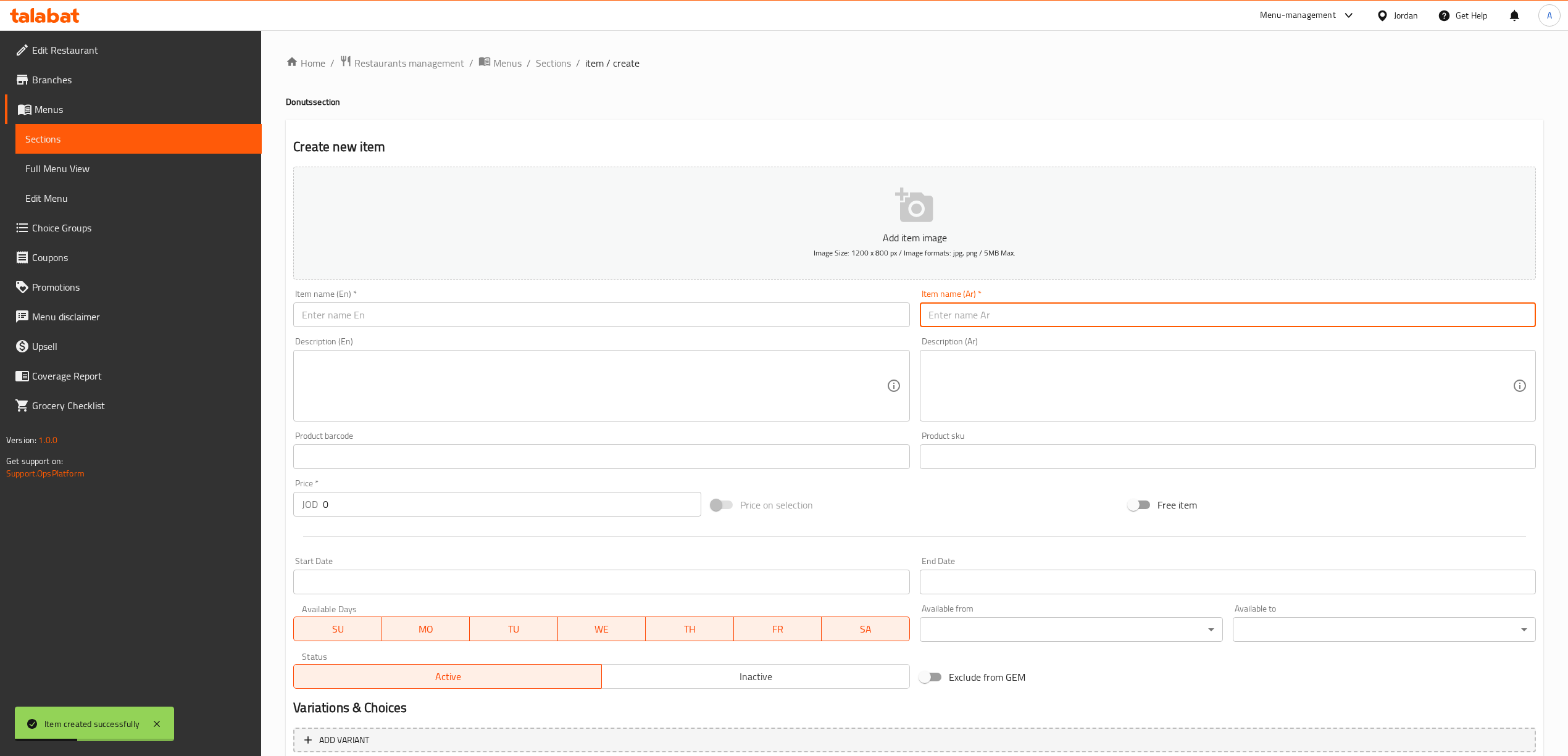
click at [973, 313] on input "text" at bounding box center [1227, 314] width 616 height 24
paste input "دونات [PERSON_NAME]"
type input "دونات [PERSON_NAME]"
click at [616, 309] on input "text" at bounding box center [601, 314] width 616 height 24
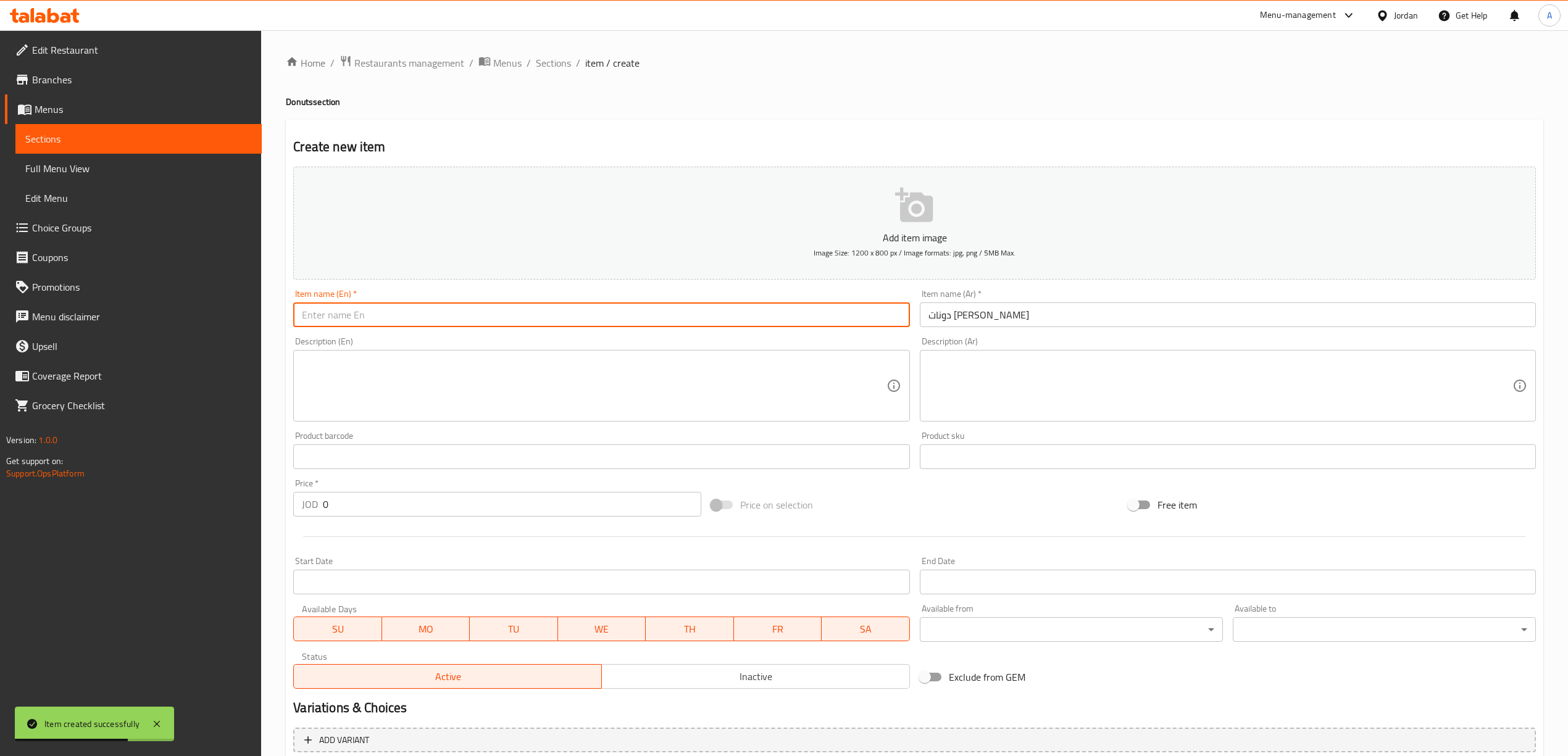
paste input "Mini Stuffed Donuts"
type input "Mini Stuffed Donuts"
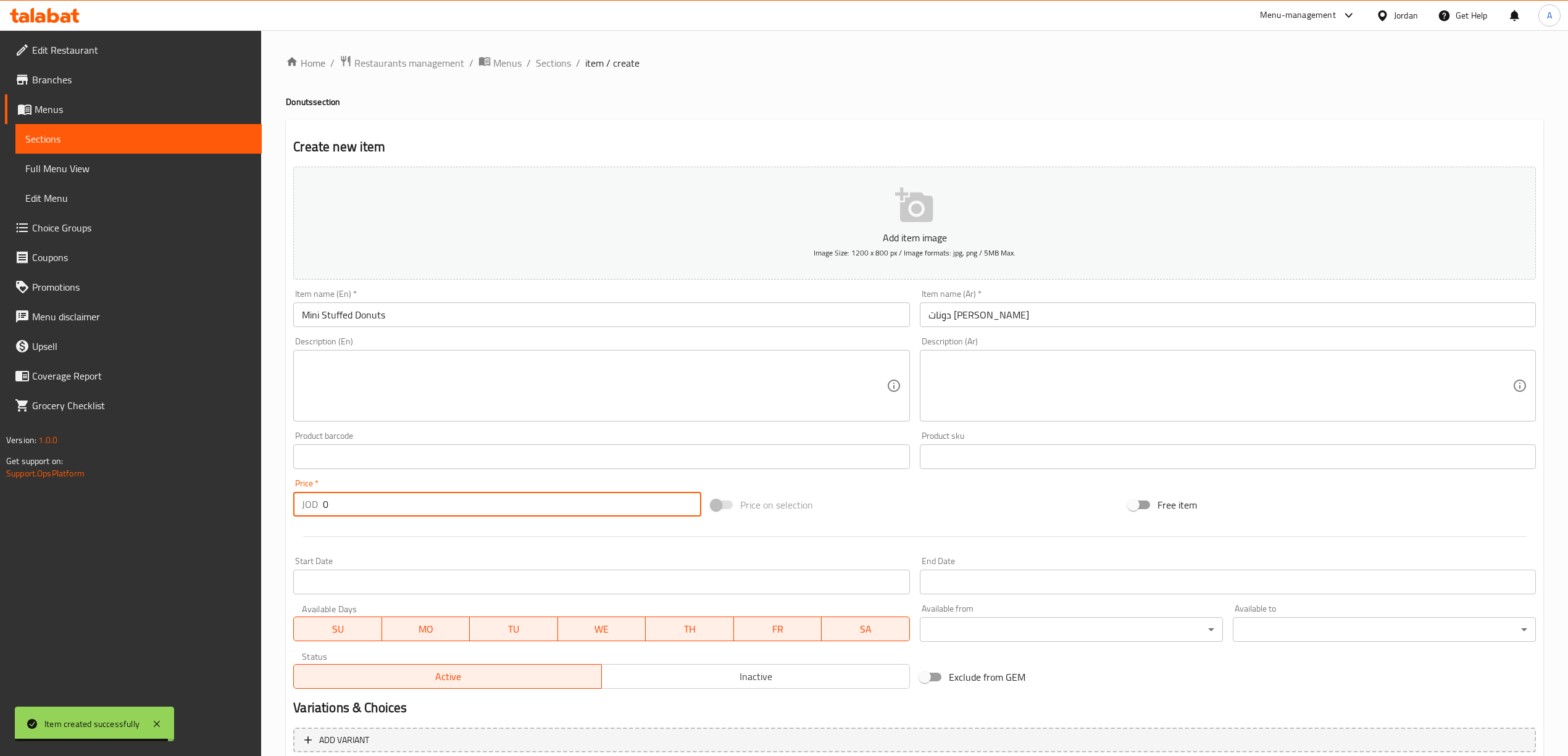
drag, startPoint x: 326, startPoint y: 503, endPoint x: 312, endPoint y: 503, distance: 14.0
click at [312, 503] on div "JOD 0 Price *" at bounding box center [496, 503] width 407 height 24
paste input ".50"
type input "0.50"
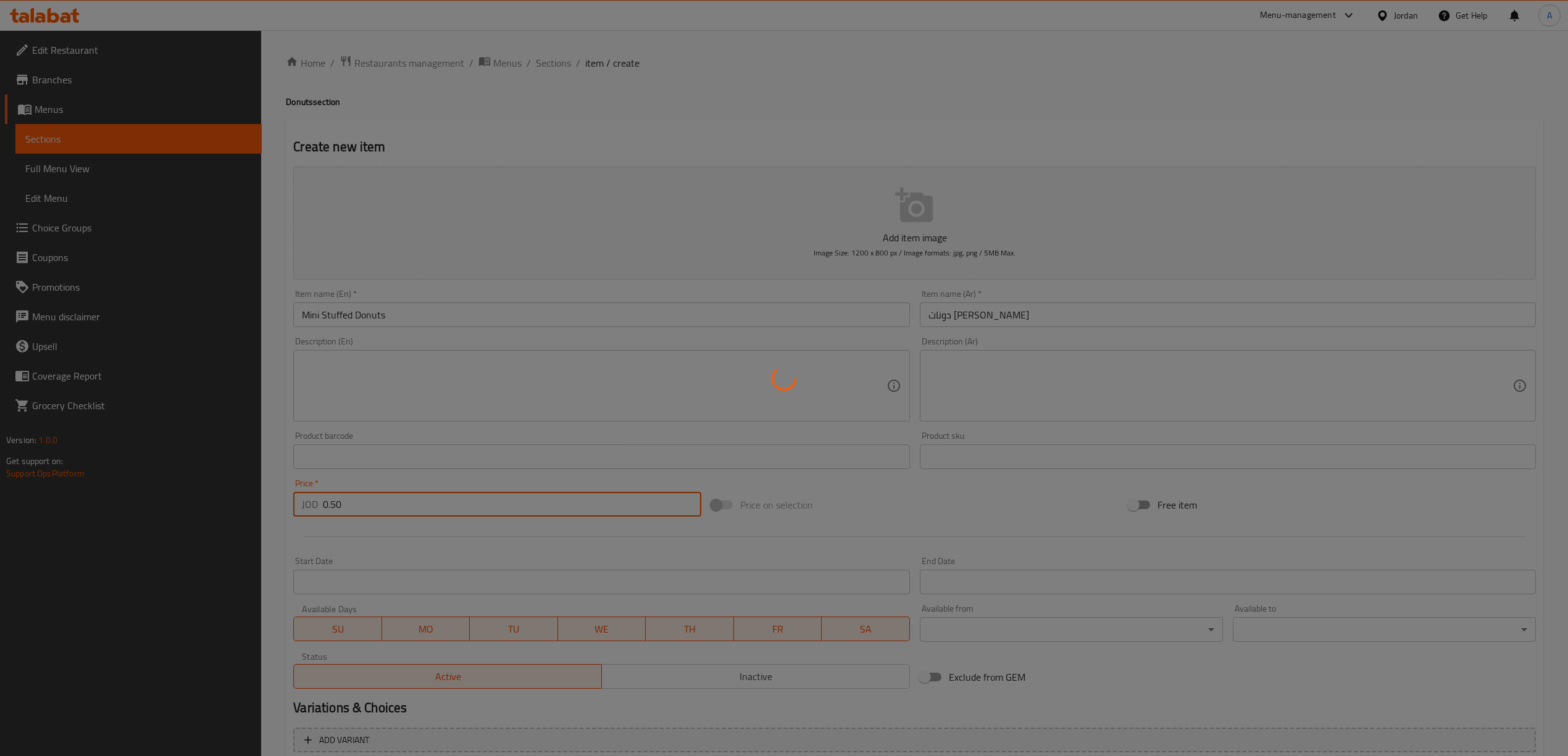
type input "0"
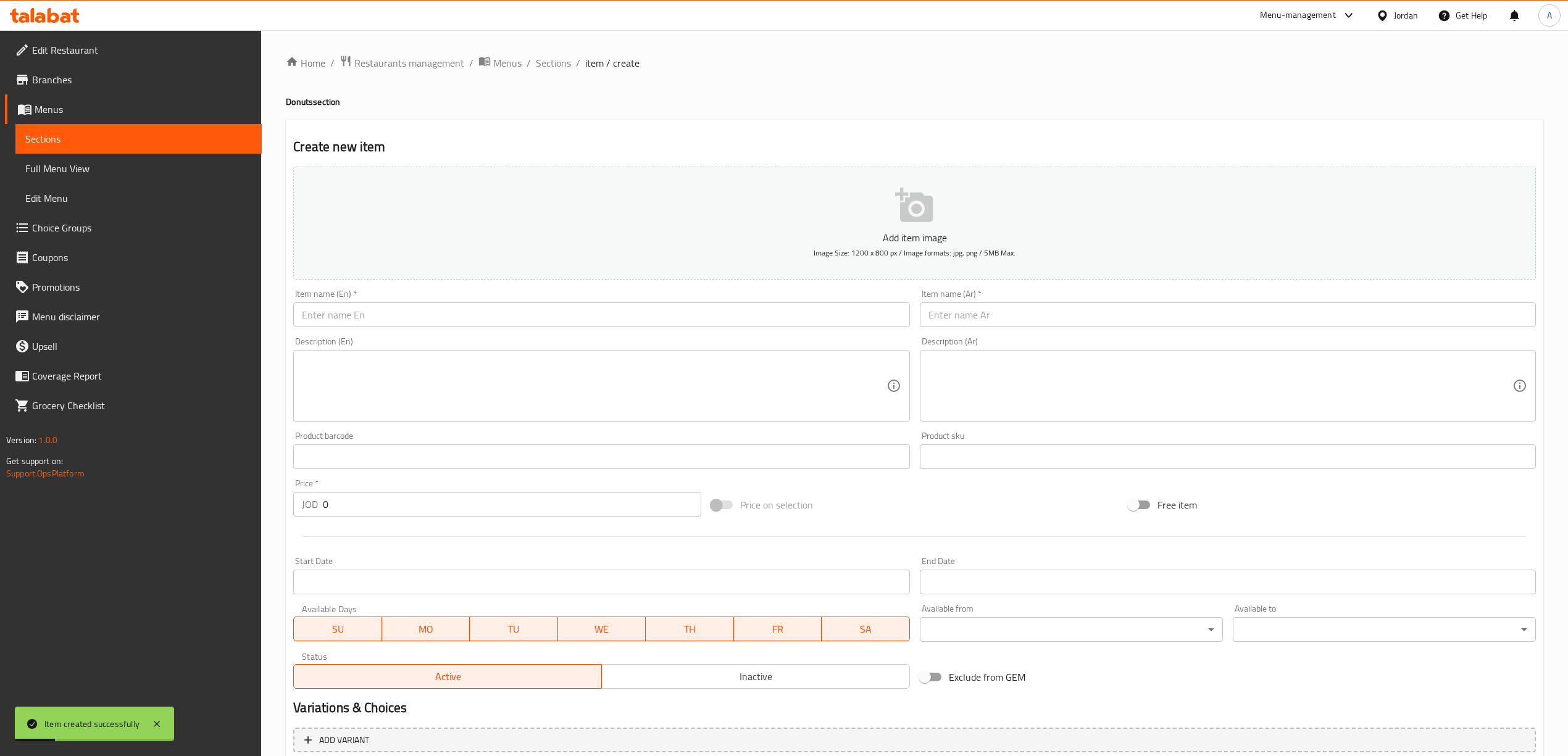
click at [539, 72] on div "Home / Restaurants management / Menus / Sections / item / create Donuts section…" at bounding box center [914, 451] width 1257 height 792
click at [556, 60] on span "Sections" at bounding box center [553, 63] width 35 height 15
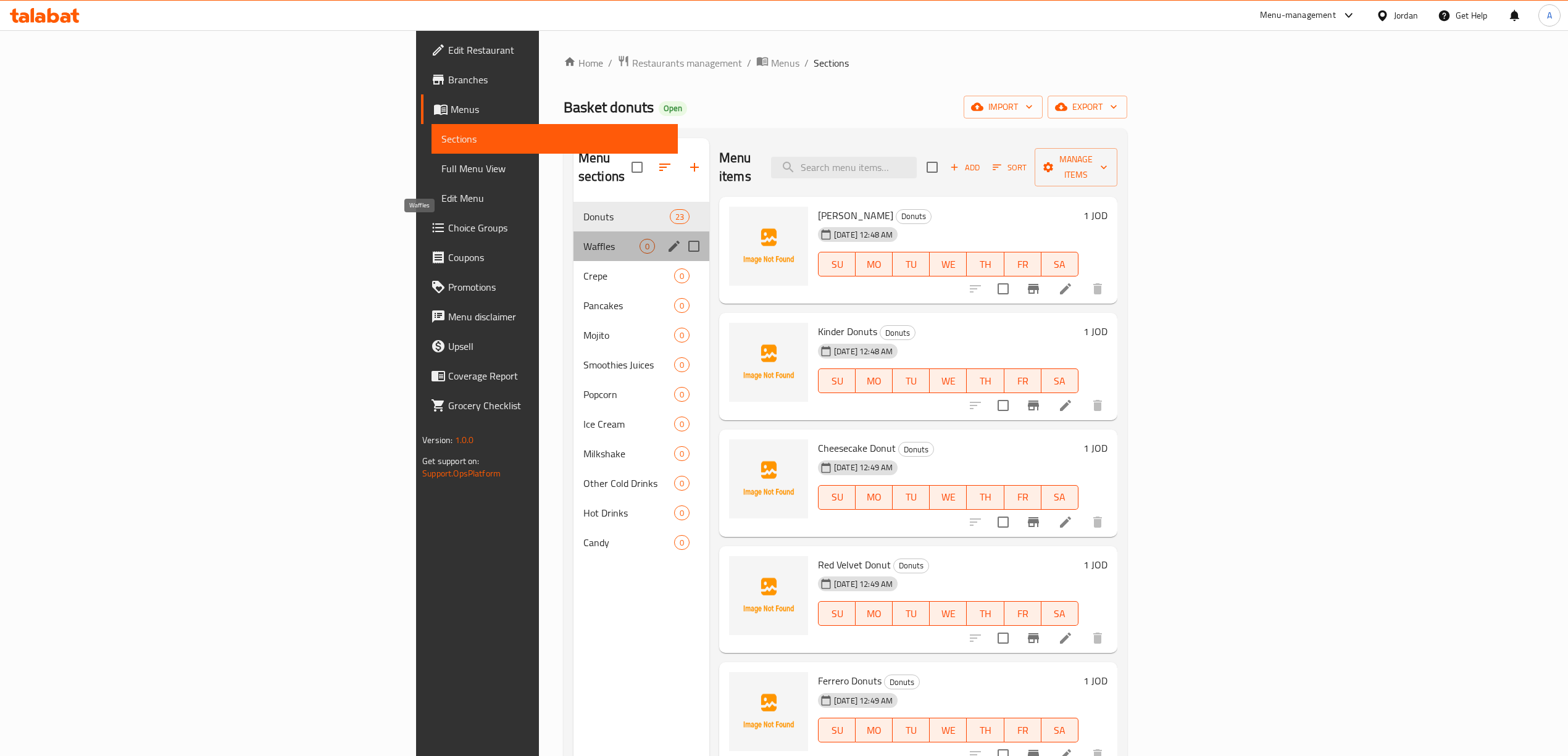
click at [583, 239] on span "Waffles" at bounding box center [611, 246] width 56 height 15
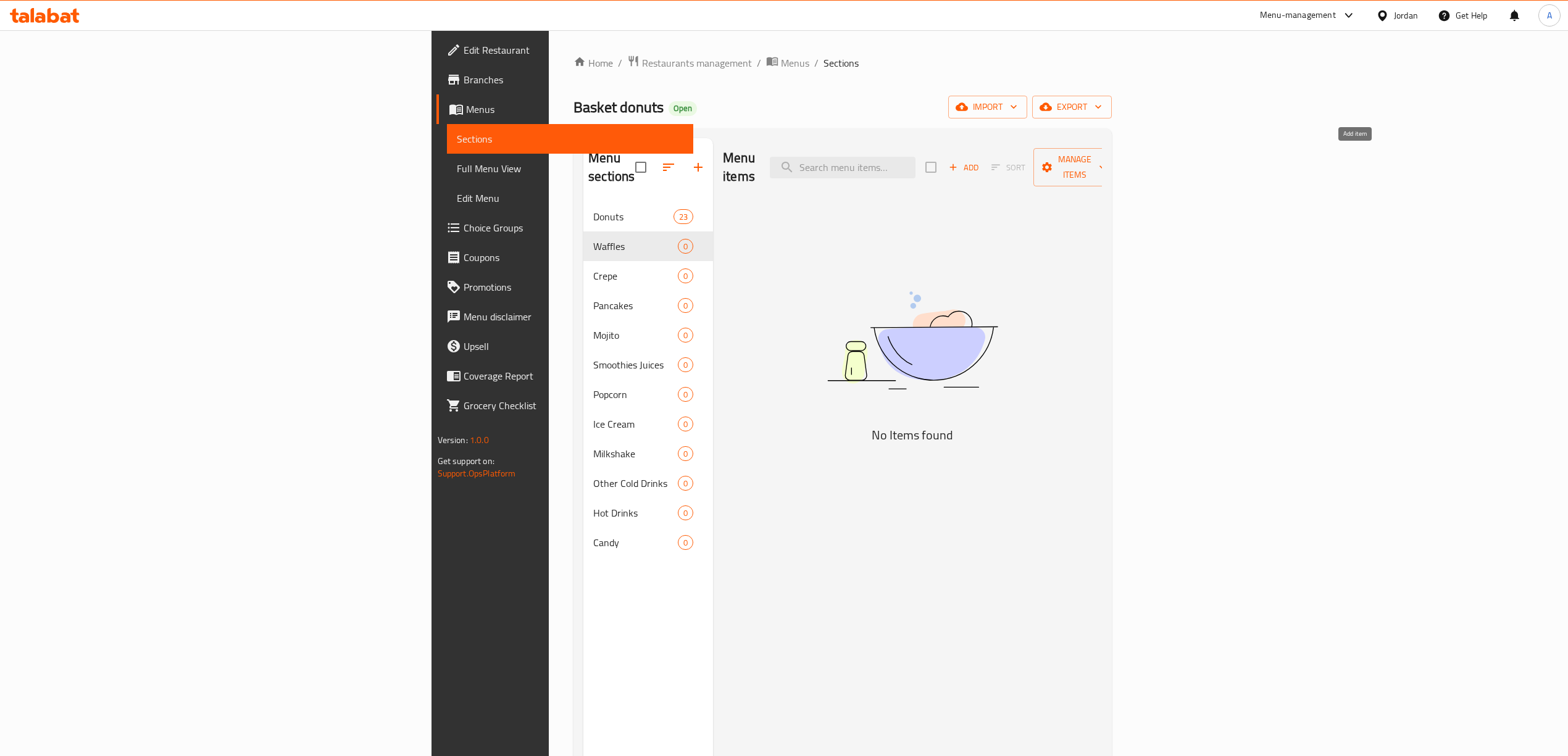
click at [980, 160] on span "Add" at bounding box center [964, 168] width 34 height 15
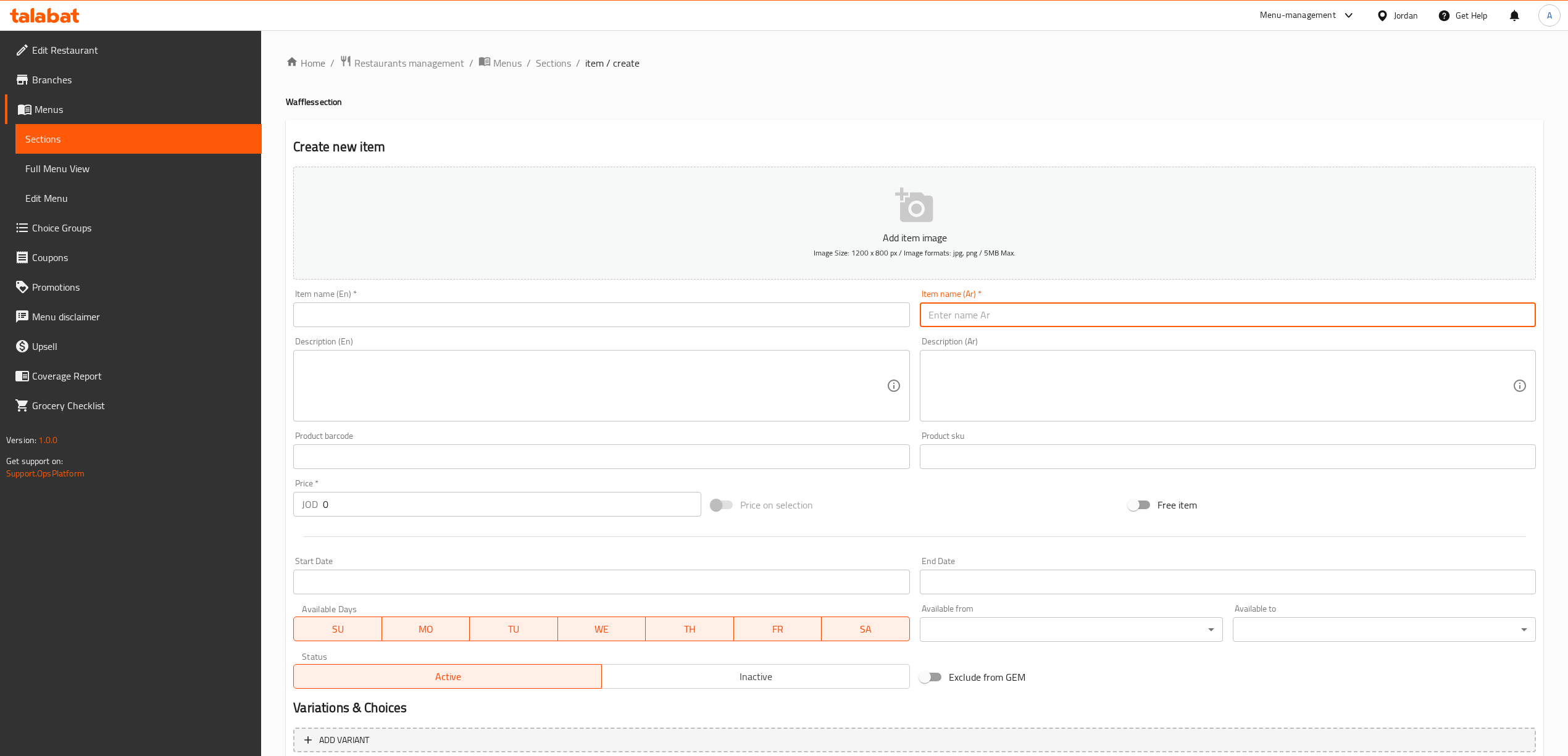
click at [946, 307] on input "text" at bounding box center [1227, 314] width 616 height 24
paste input "وافل نوتيلا"
type input "وافل نوتيلا"
click at [670, 329] on div "Item name (En)   * Item name (En) *" at bounding box center [601, 308] width 626 height 47
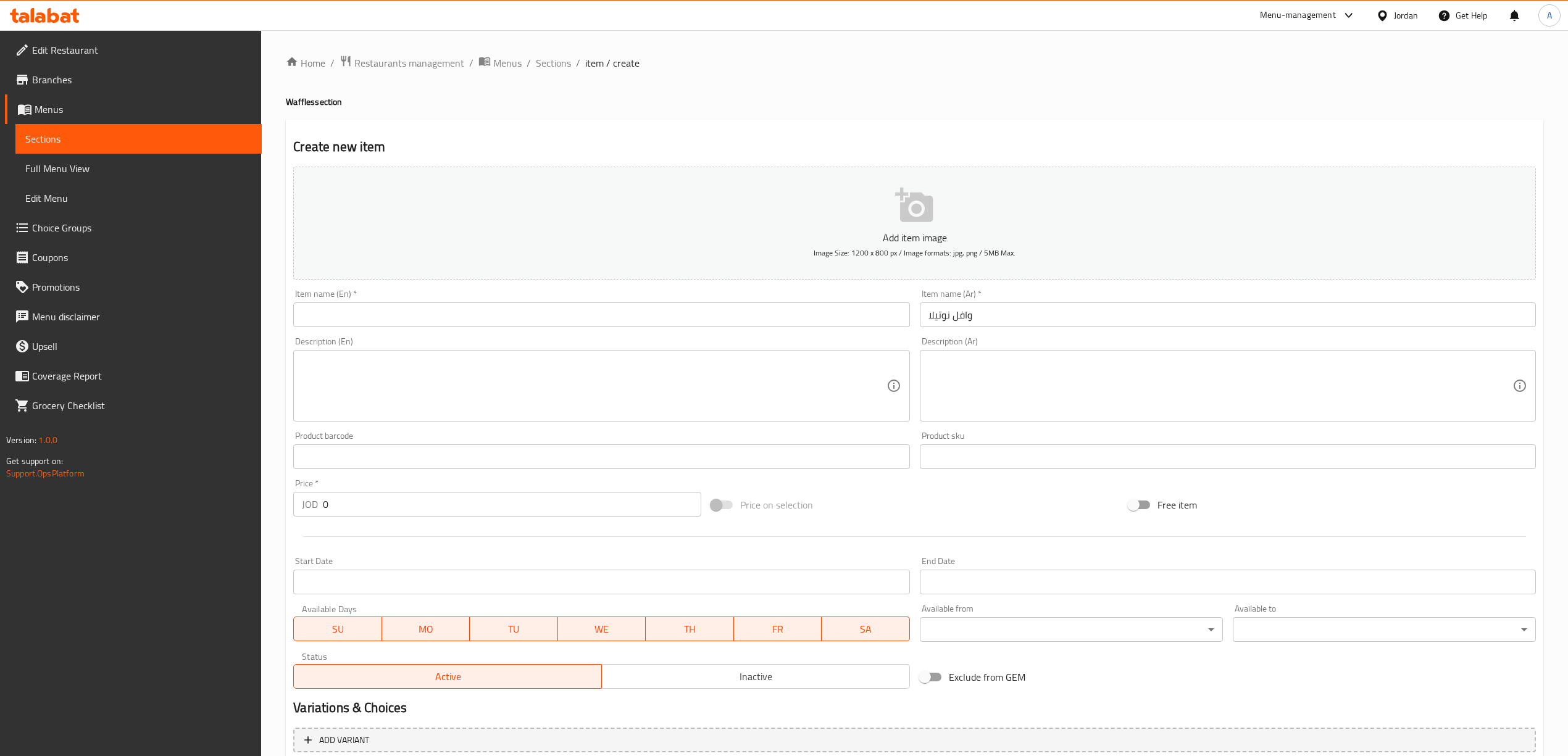
click at [670, 314] on input "text" at bounding box center [601, 314] width 616 height 24
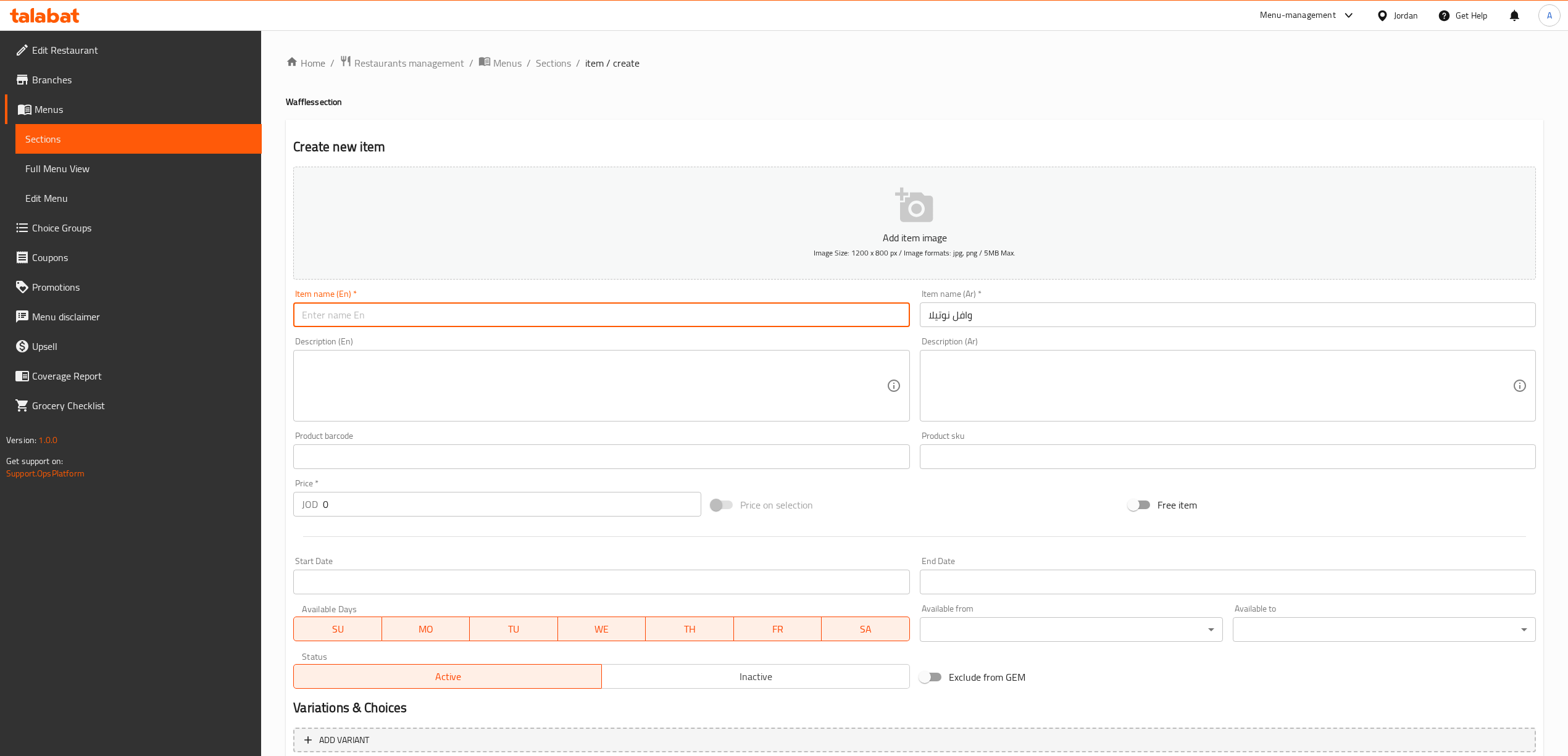
paste input "Nutella Waffle"
type input "Nutella Waffle"
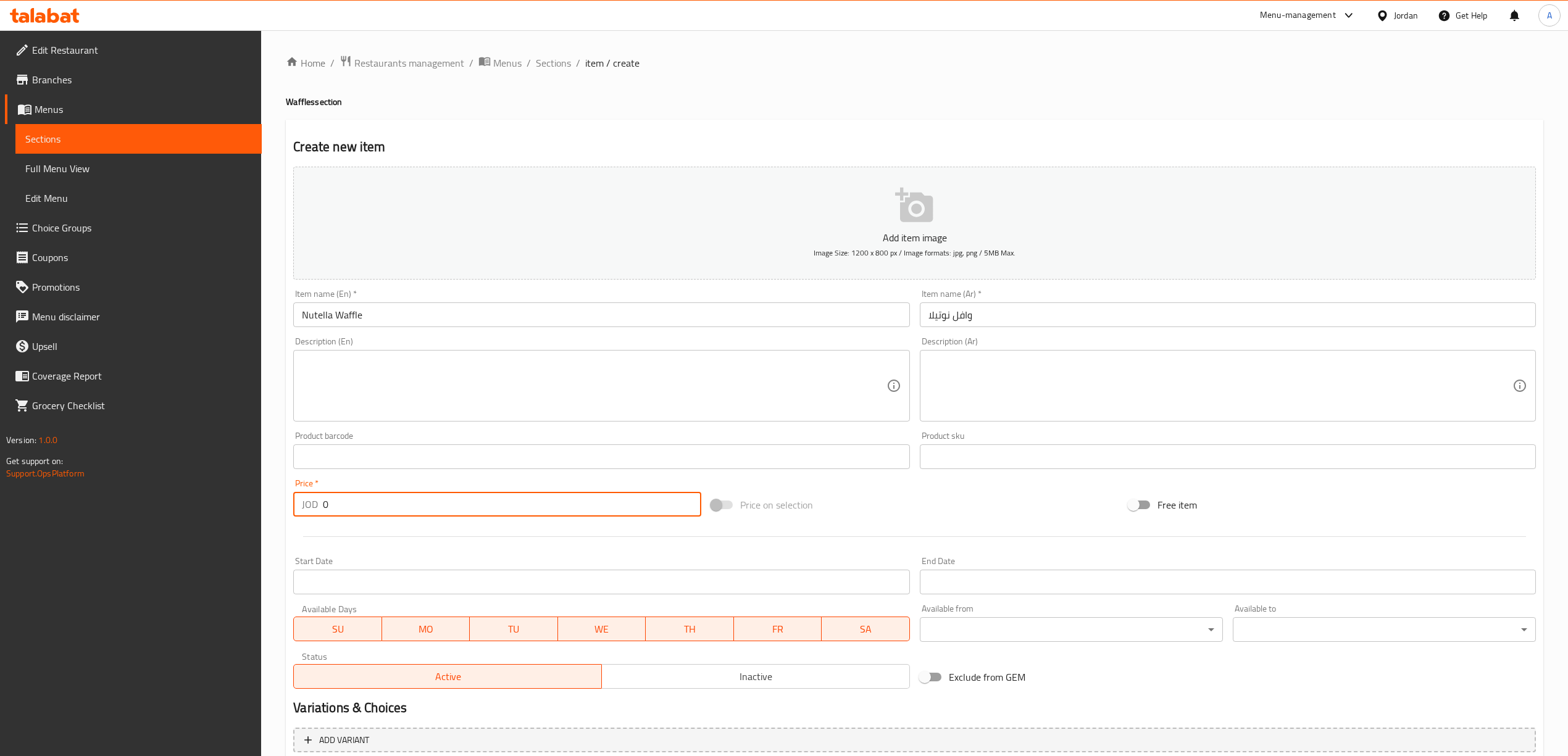
drag, startPoint x: 346, startPoint y: 505, endPoint x: 305, endPoint y: 502, distance: 41.1
click at [305, 502] on div "JOD 0 Price *" at bounding box center [496, 503] width 407 height 24
paste input "3.0"
type input "3.00"
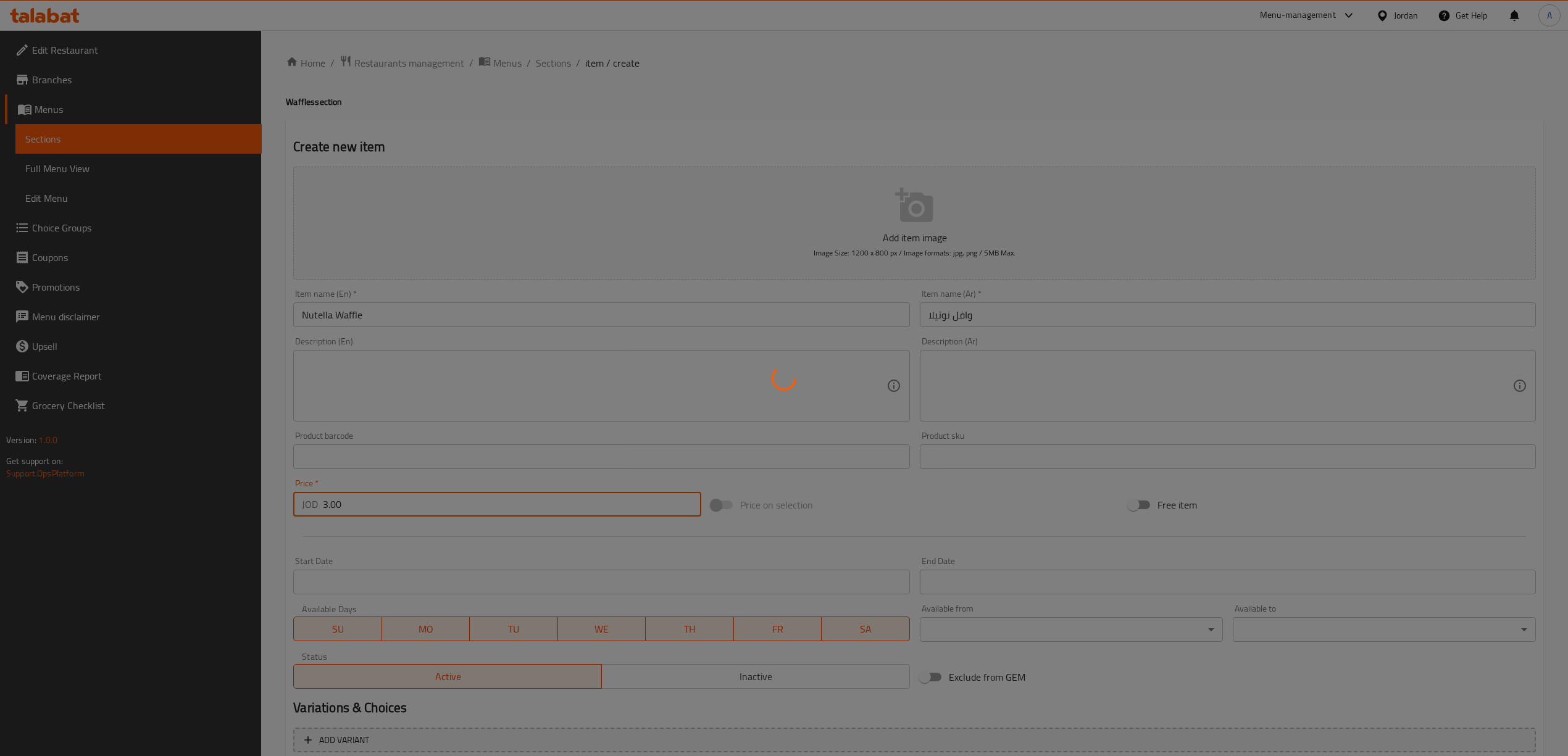
type input "0"
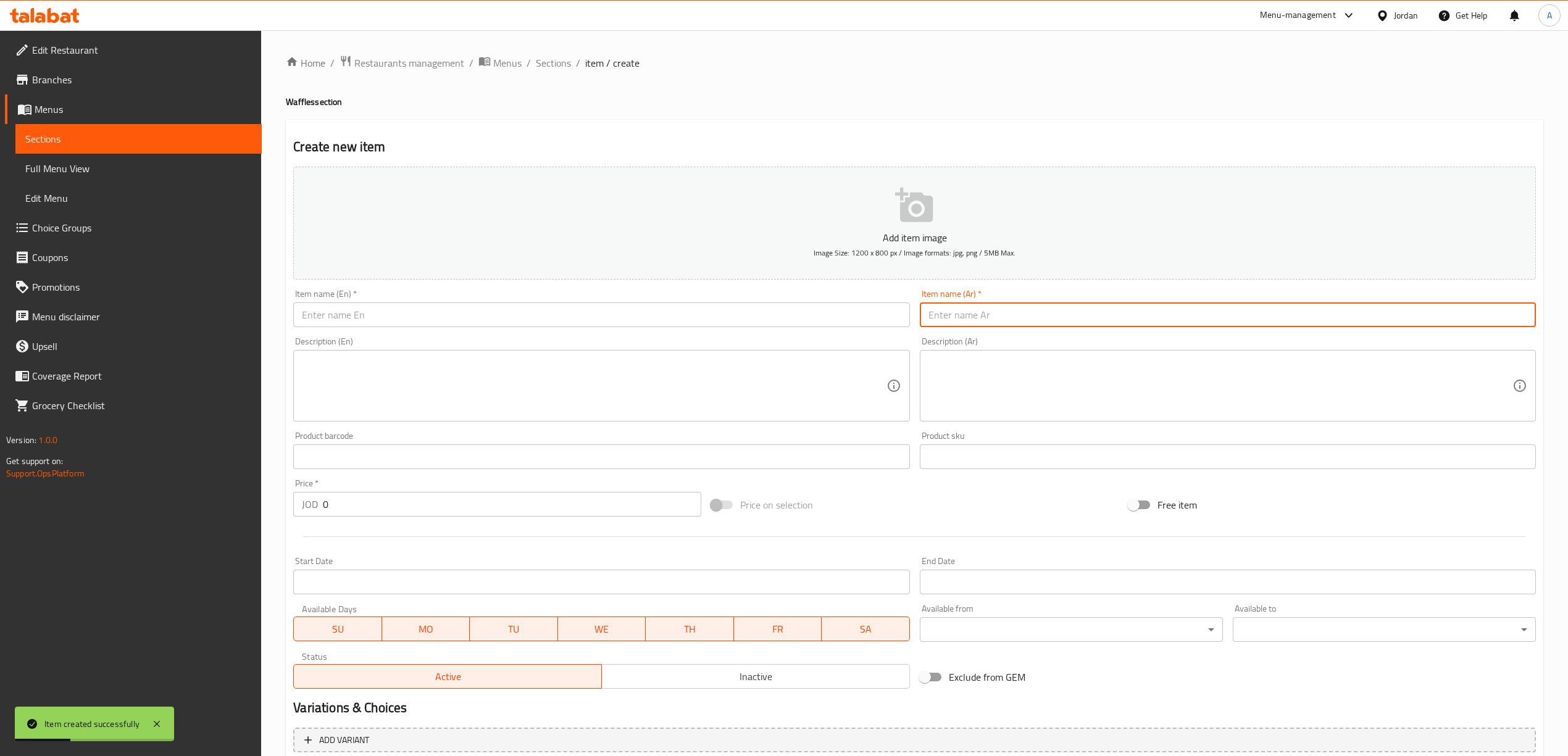
click at [943, 322] on input "text" at bounding box center [1227, 314] width 616 height 24
paste input "وافل ميكس شوكلت"
type input "وافل ميكس شوكلت"
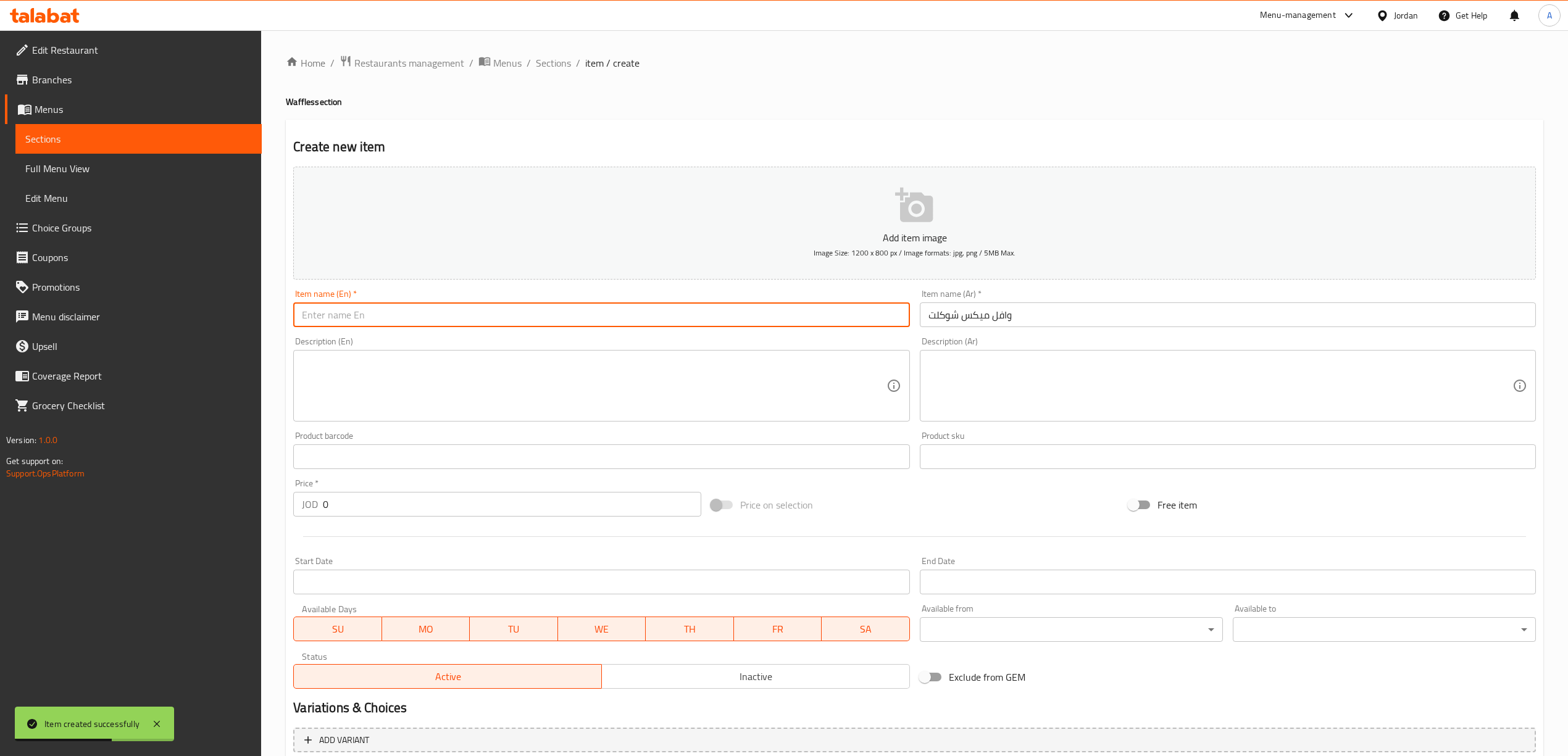
click at [554, 317] on input "text" at bounding box center [601, 314] width 616 height 24
paste input "Mix Chocolate Waffle"
type input "Mix Chocolate Waffle"
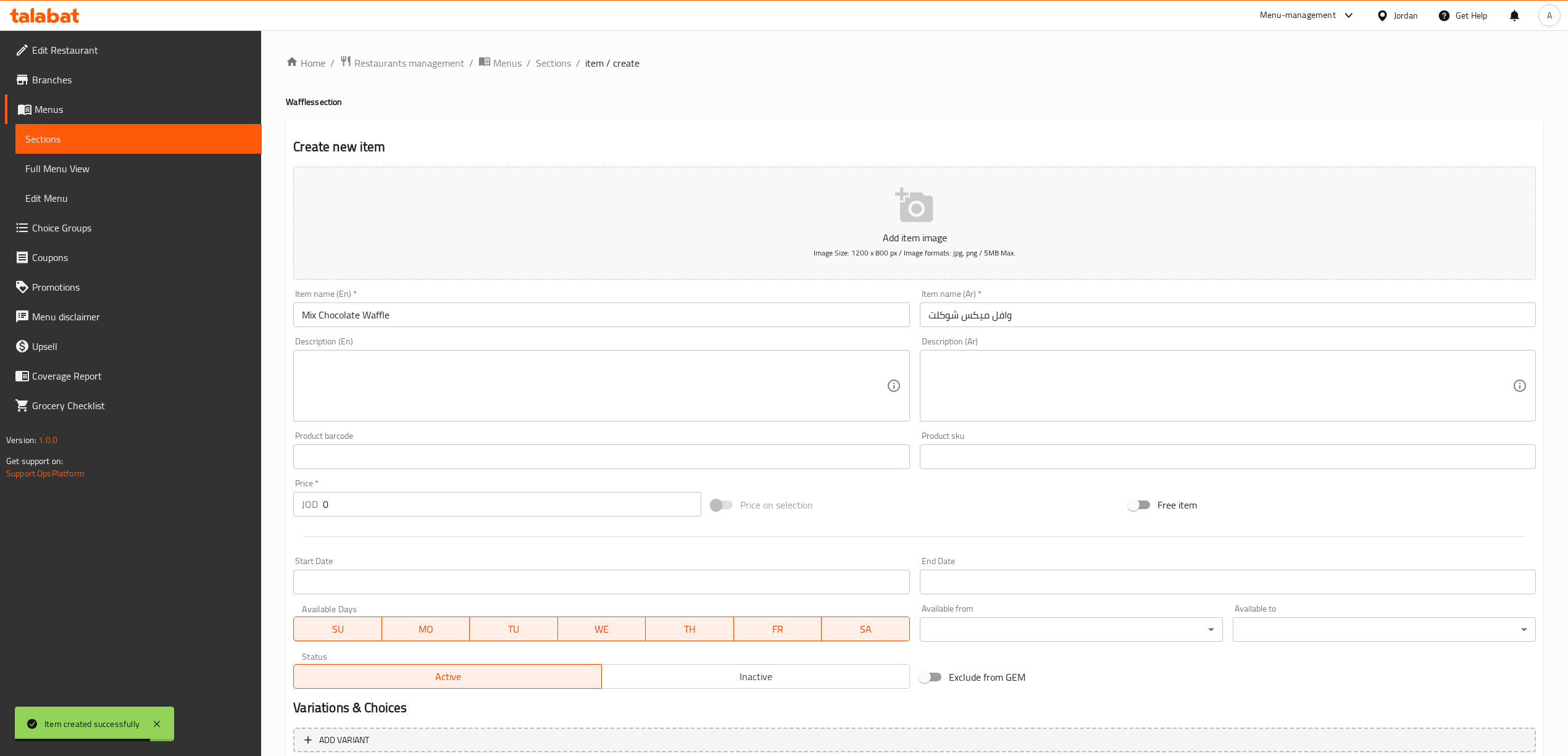
drag, startPoint x: 390, startPoint y: 491, endPoint x: 339, endPoint y: 501, distance: 52.0
click at [339, 501] on div "Price   * JOD 0 Price *" at bounding box center [496, 497] width 407 height 38
drag, startPoint x: 339, startPoint y: 501, endPoint x: 294, endPoint y: 503, distance: 45.0
click at [294, 503] on div "JOD 0 Price *" at bounding box center [496, 503] width 407 height 24
paste input "2.5"
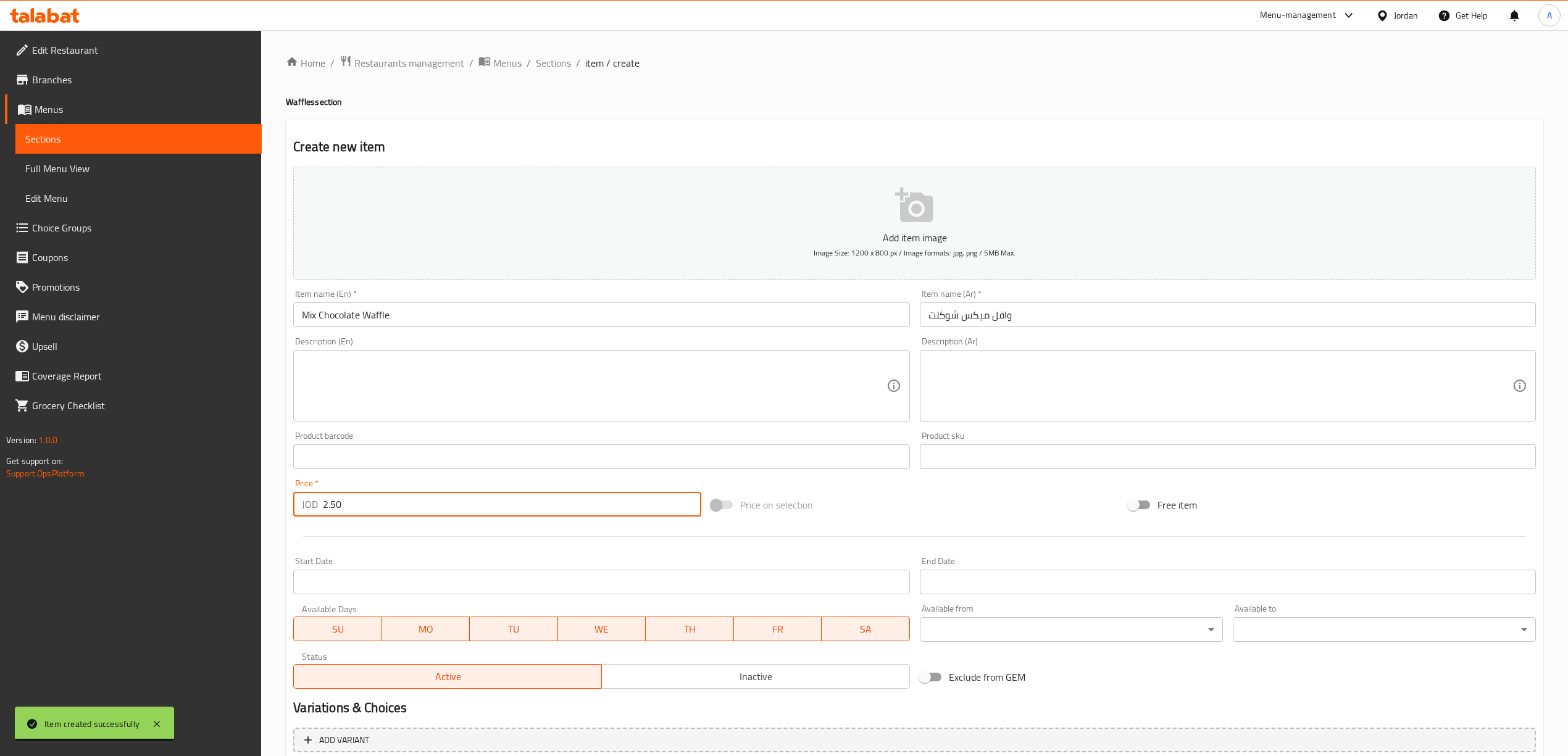
type input "2.50"
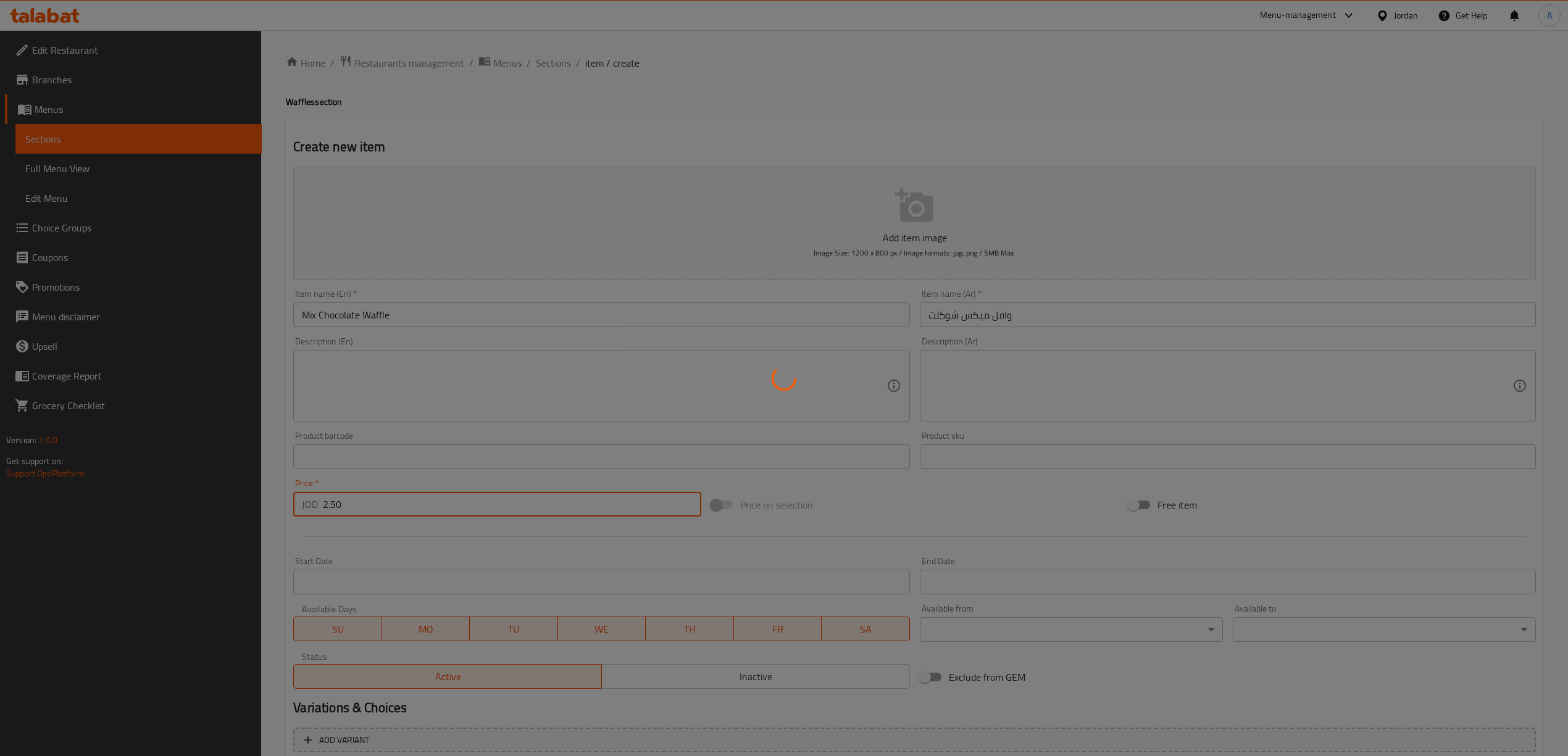
type input "0"
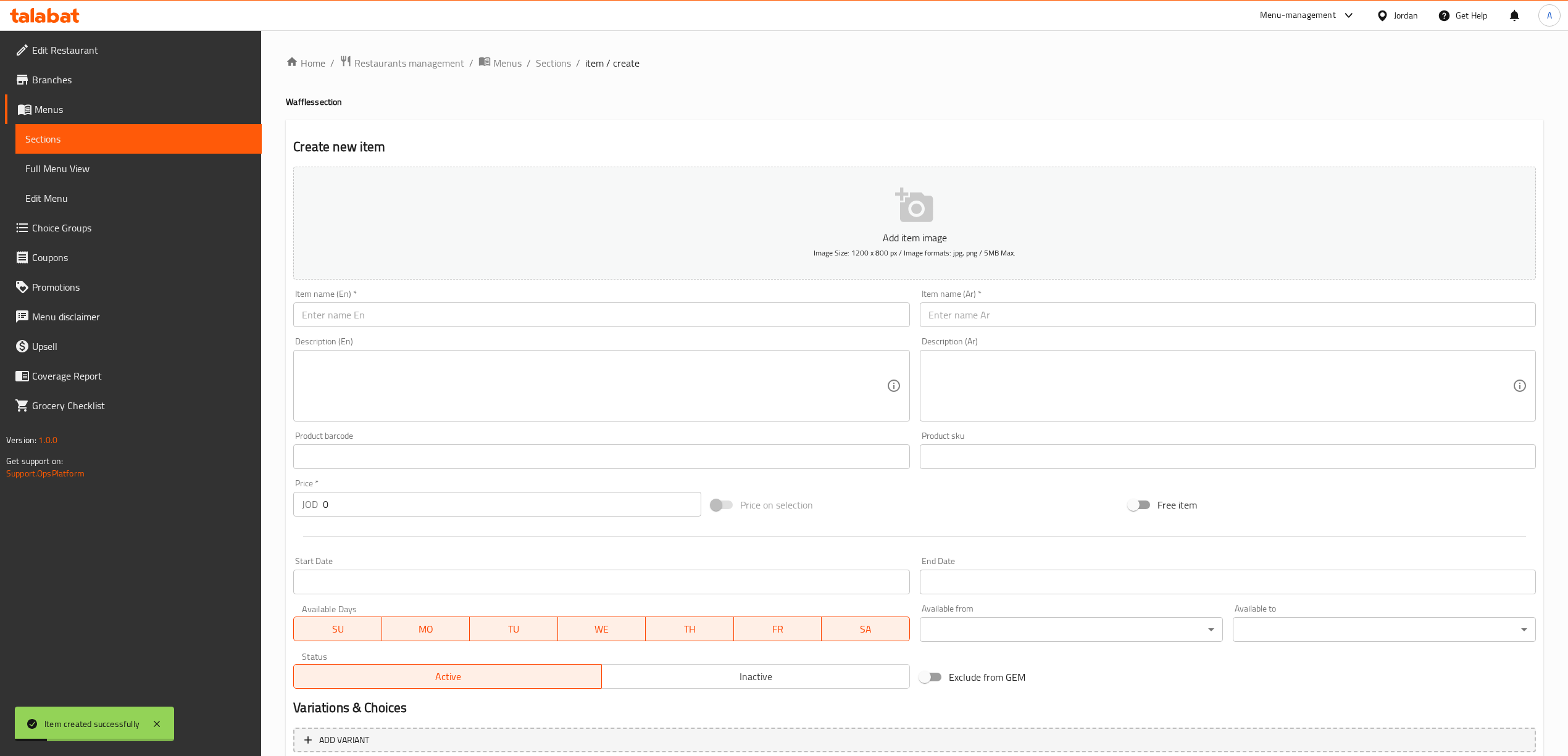
click at [997, 300] on div "Item name (Ar)   * Item name (Ar) *" at bounding box center [1227, 308] width 616 height 38
click at [1000, 319] on input "text" at bounding box center [1227, 314] width 616 height 24
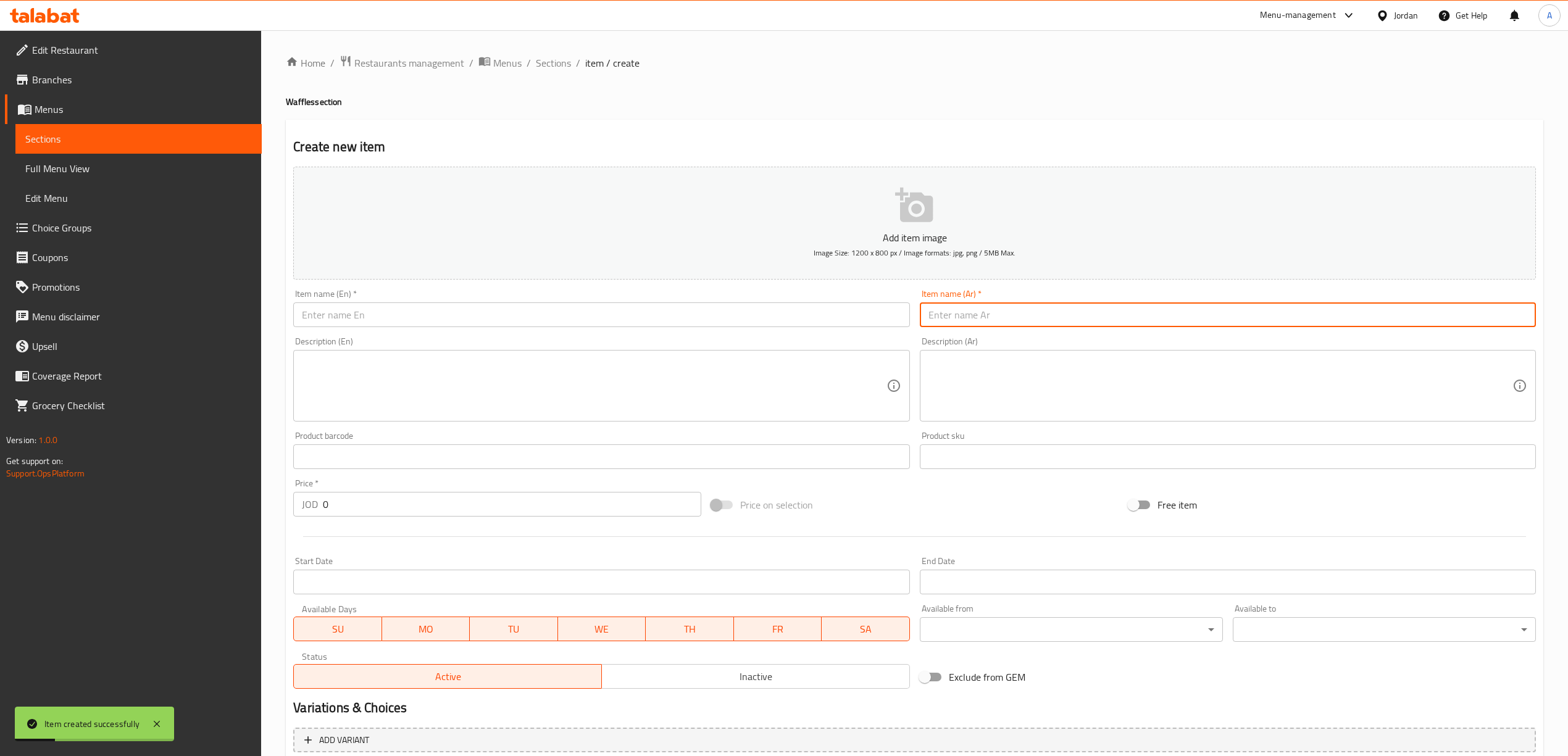
paste input "وافل فواكة"
type input "وافل فواكة"
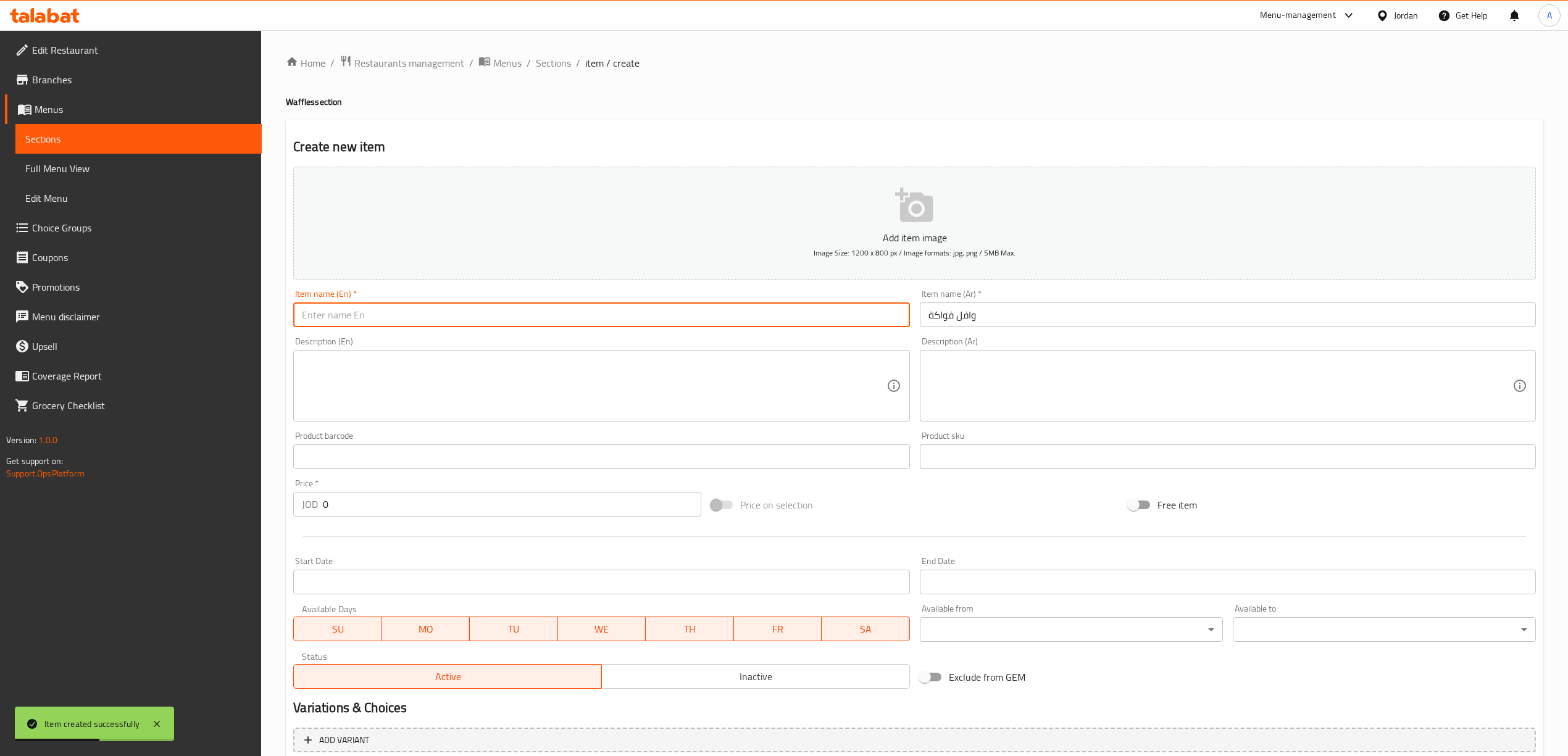
click at [588, 317] on input "text" at bounding box center [601, 314] width 616 height 24
paste input "Fruit Waffle"
type input "Fruit Waffle"
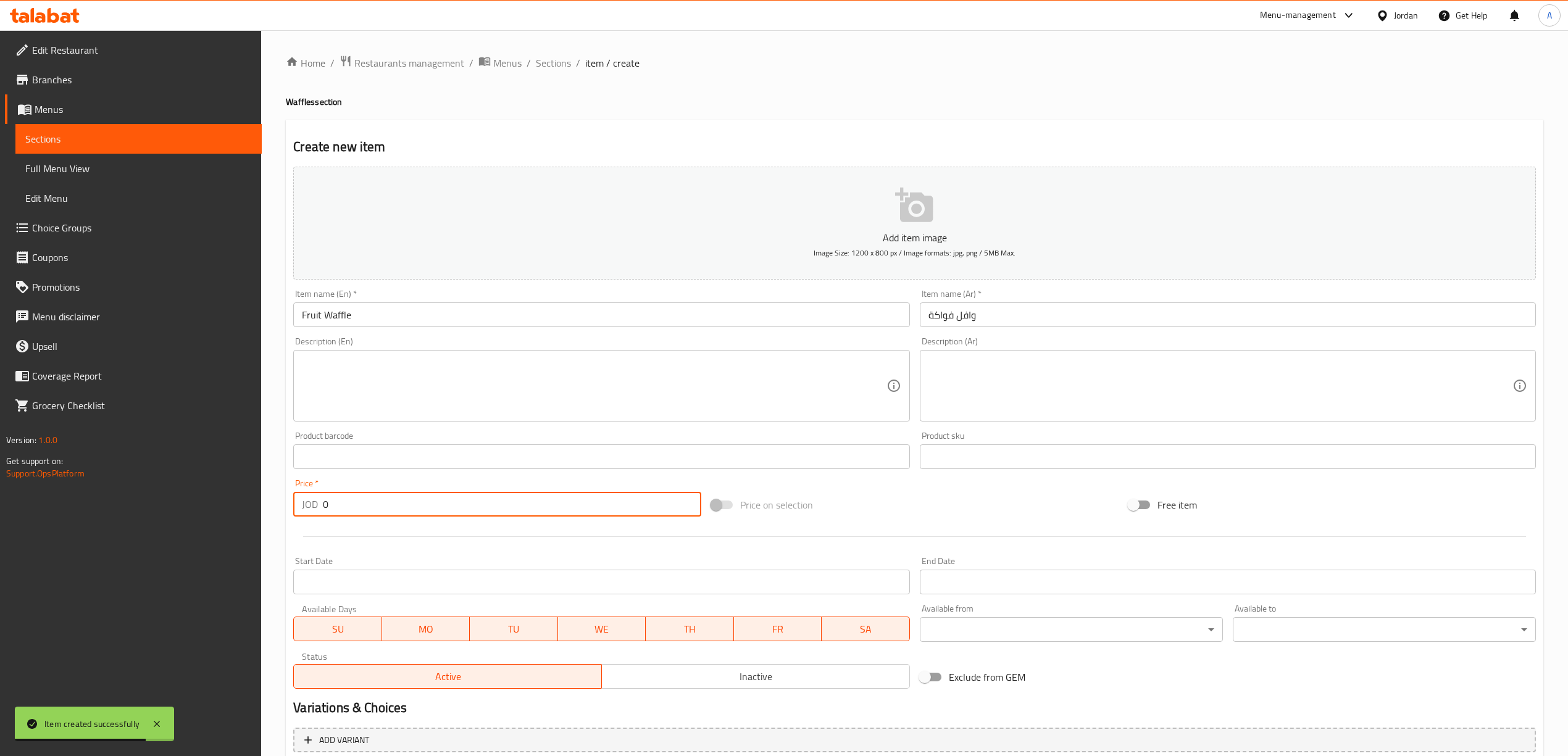
drag, startPoint x: 360, startPoint y: 511, endPoint x: 308, endPoint y: 501, distance: 53.0
click at [308, 501] on div "JOD 0 Price *" at bounding box center [496, 503] width 407 height 24
paste input "3.0"
type input "3.00"
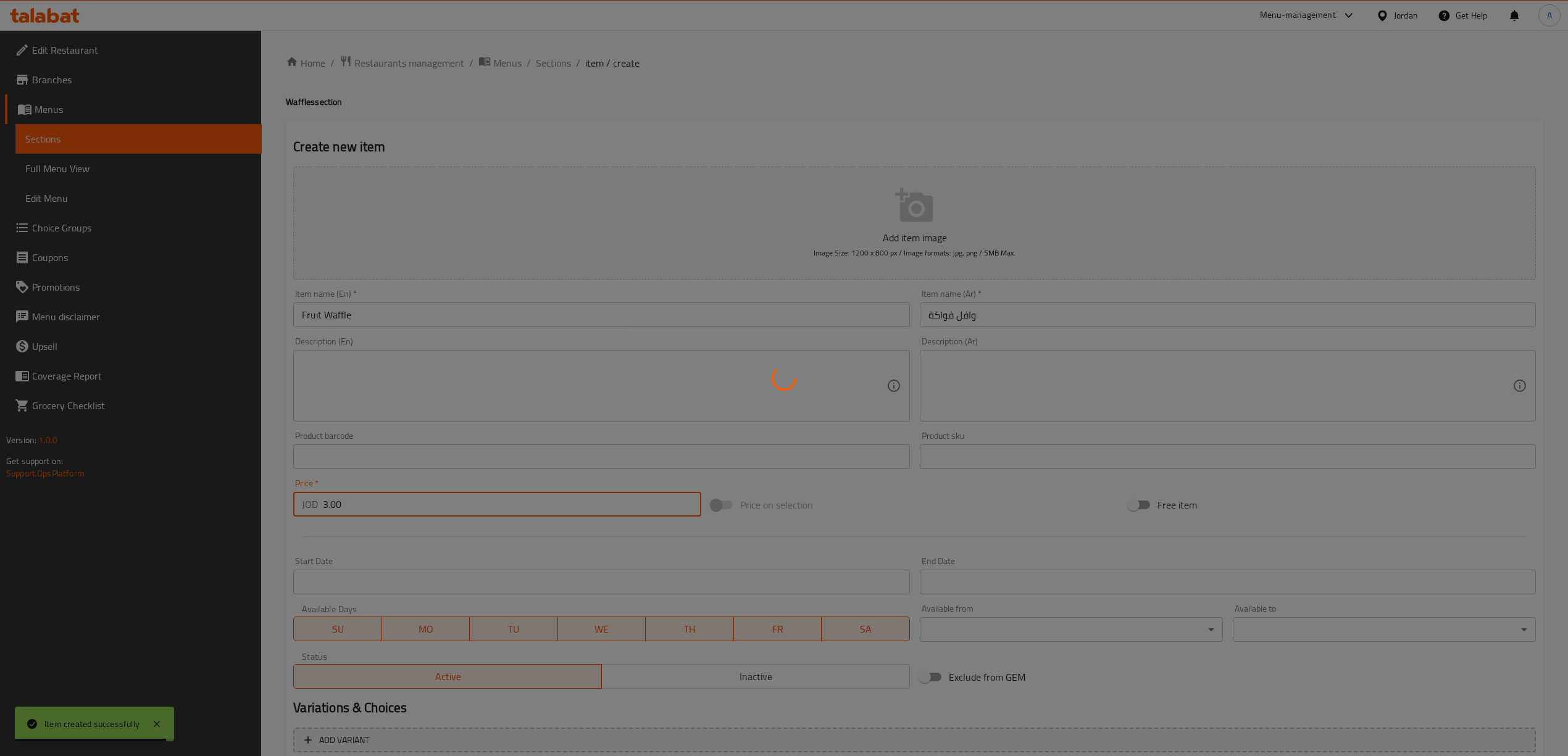
type input "0"
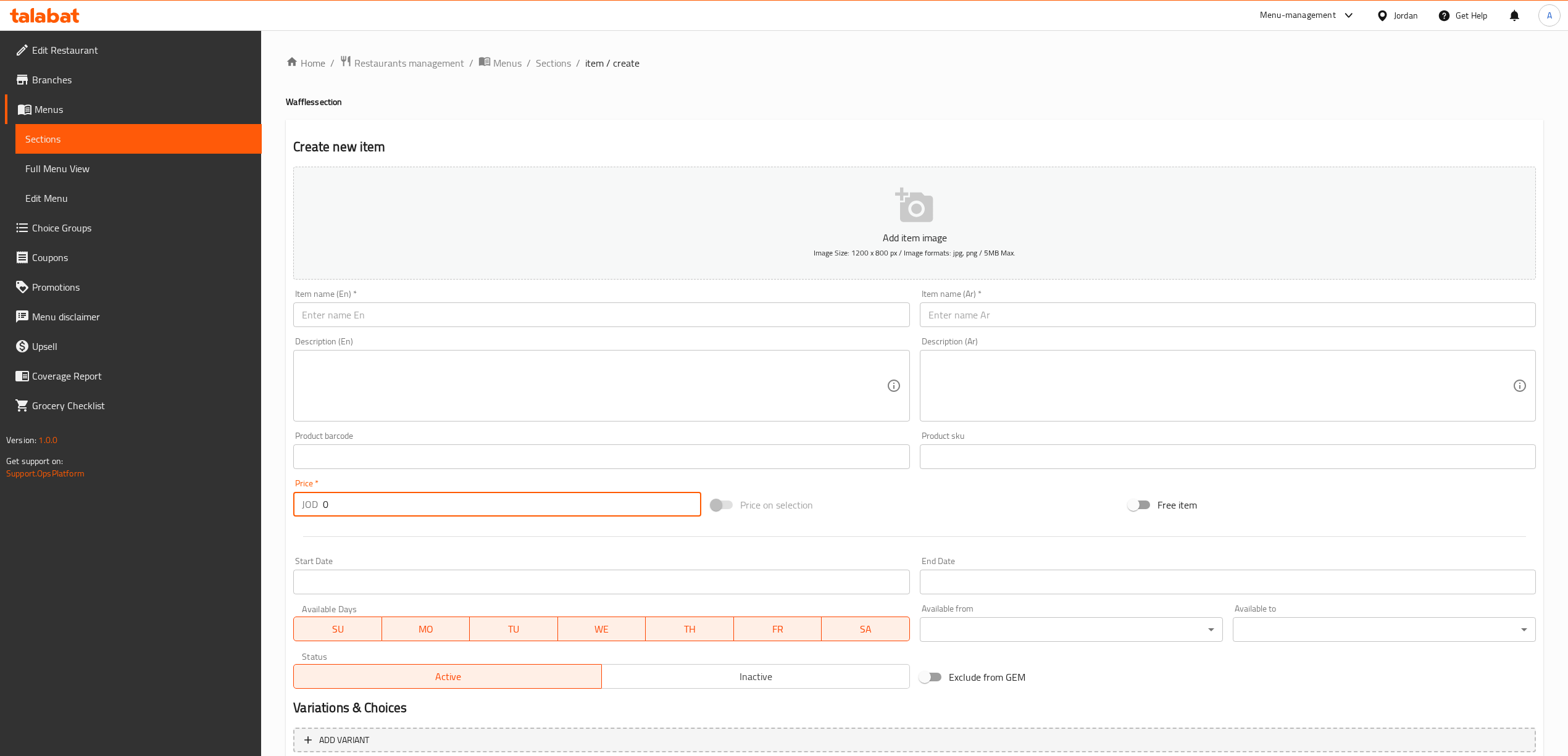
click at [1026, 306] on input "text" at bounding box center [1227, 314] width 616 height 24
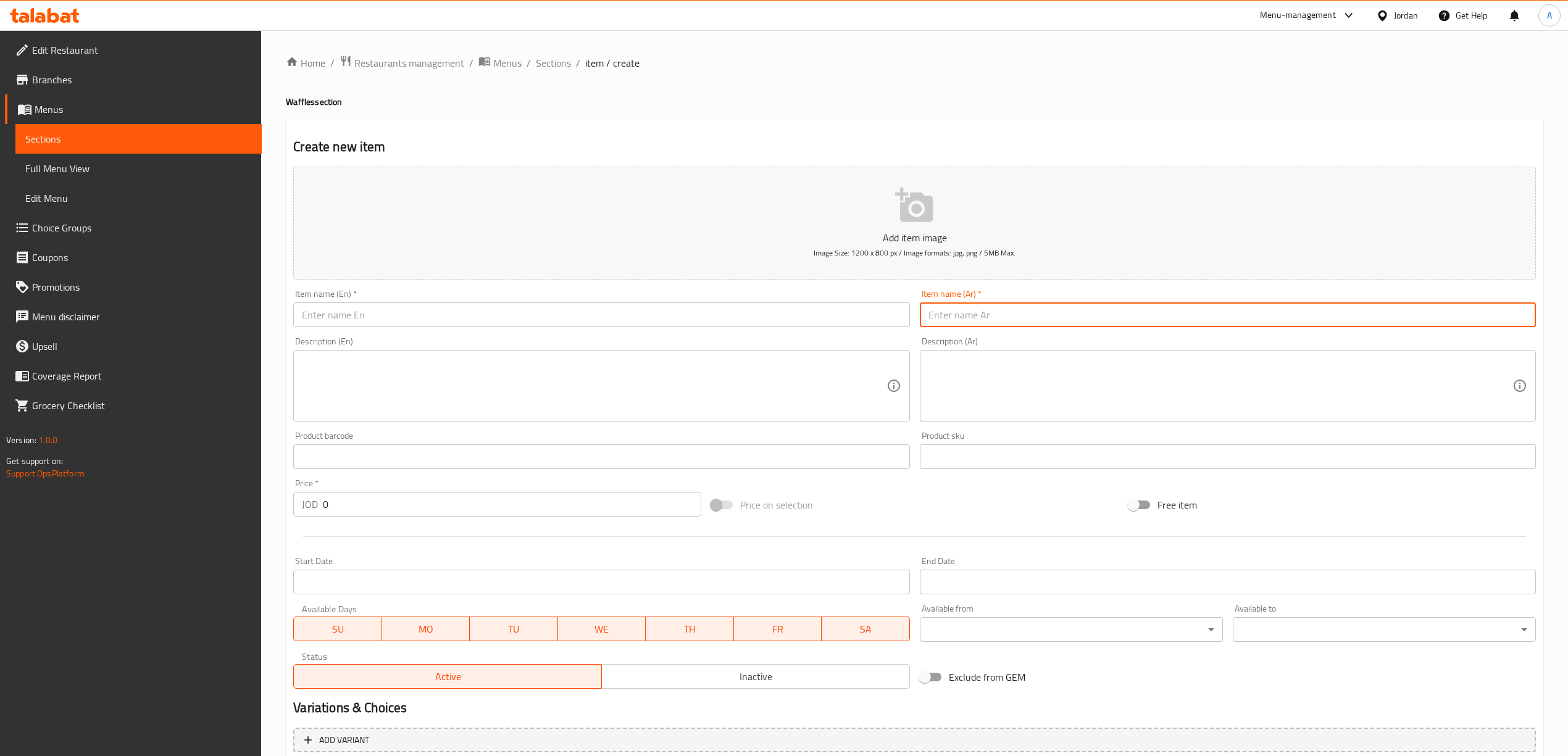
paste input "وافل لوتس"
type input "وافل لوتس"
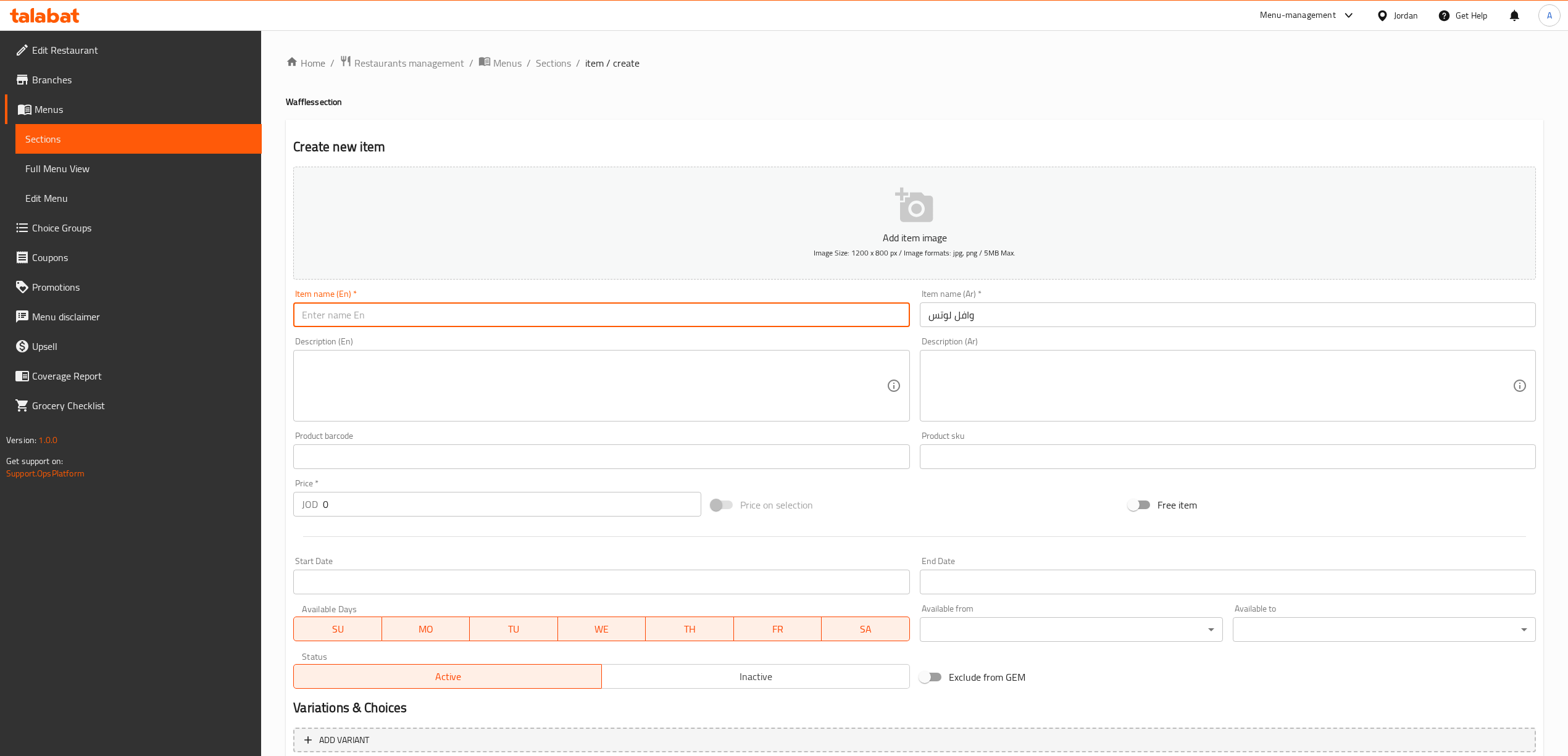
click at [613, 324] on input "text" at bounding box center [601, 314] width 616 height 24
paste input "Lotus Waffle"
click at [511, 314] on input "Lotus Waffle" at bounding box center [601, 314] width 616 height 24
type input "Lotus Waffle"
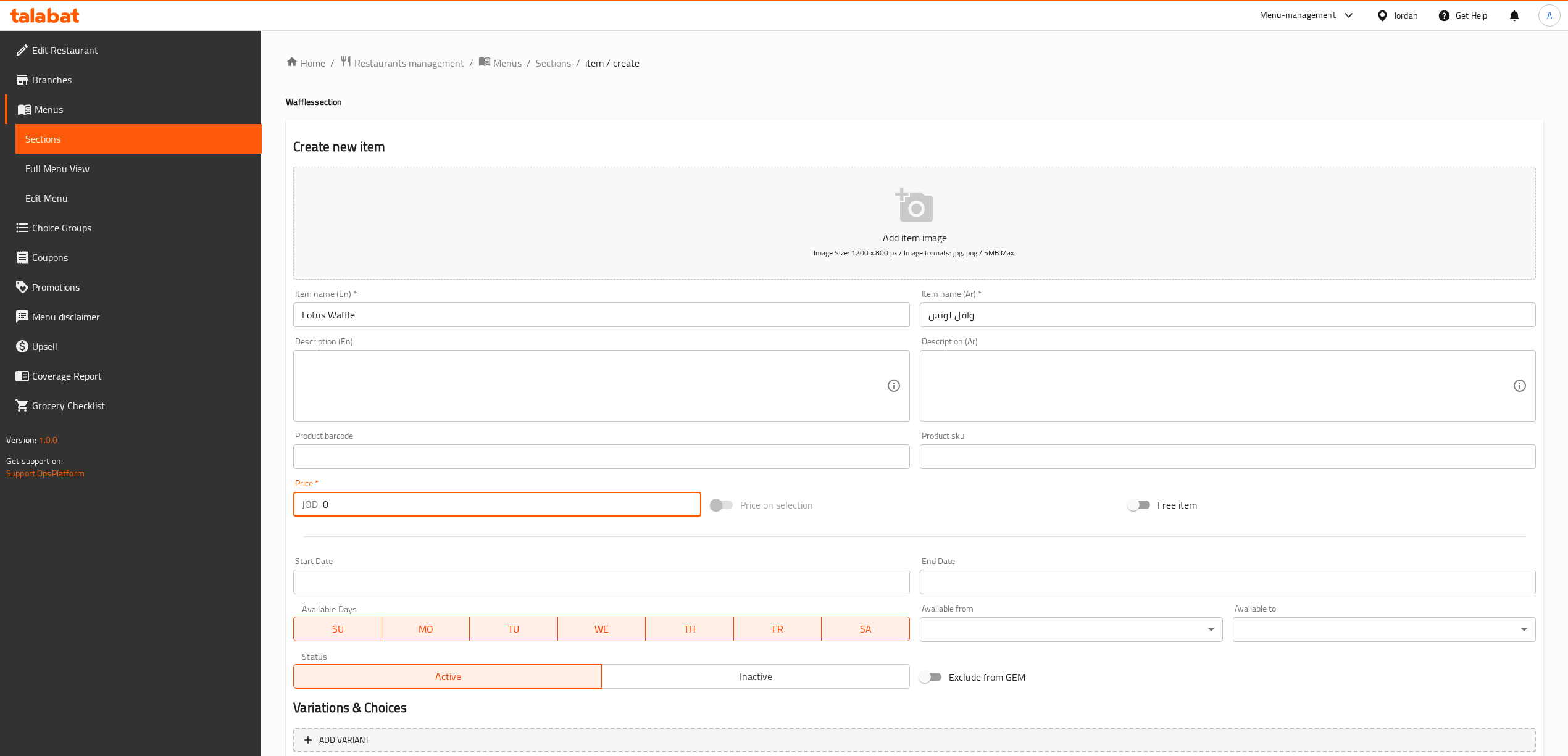
drag, startPoint x: 332, startPoint y: 502, endPoint x: 289, endPoint y: 514, distance: 44.6
click at [289, 514] on div "Price   * JOD 0 Price *" at bounding box center [497, 497] width 417 height 47
paste input "3.0"
type input "3.00"
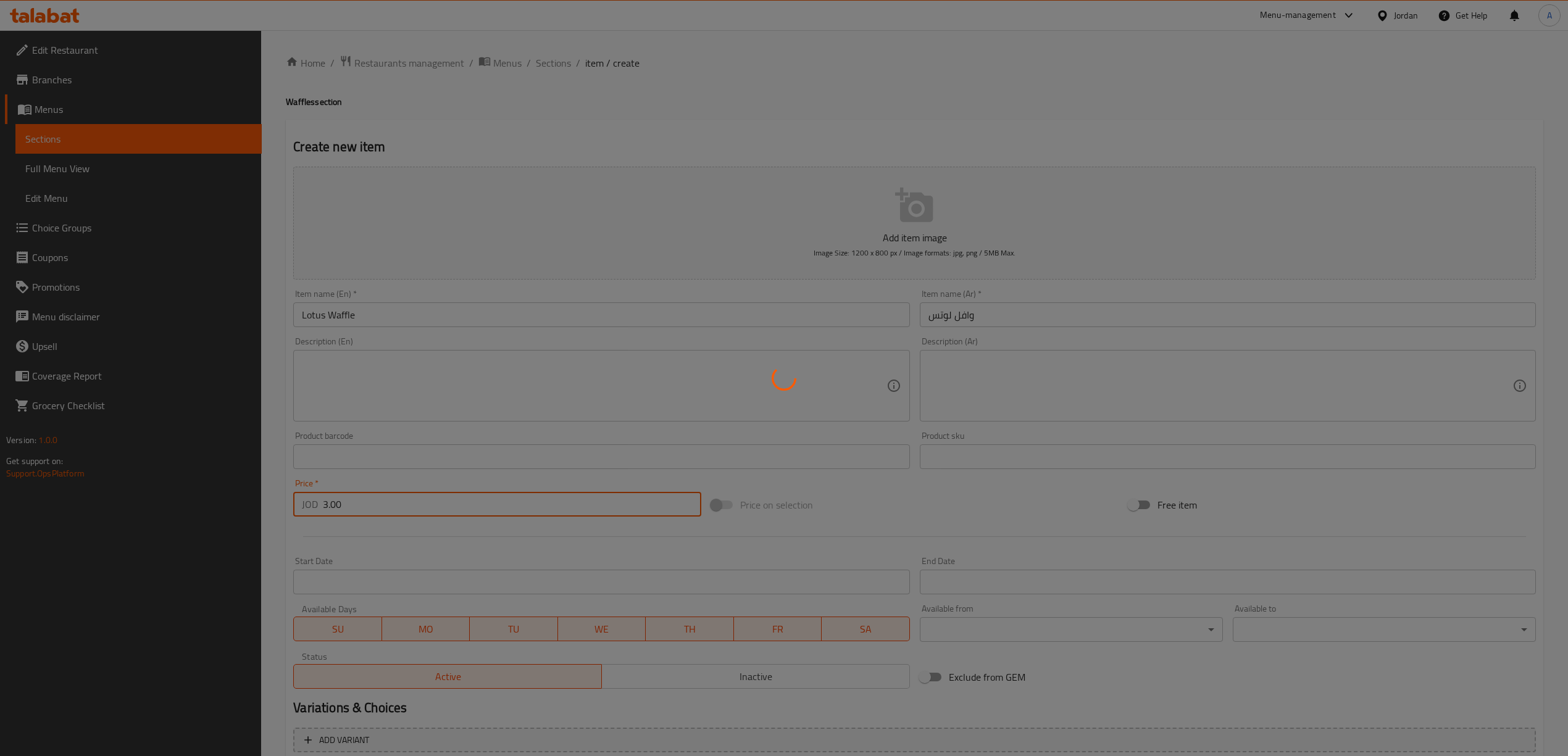
type input "0"
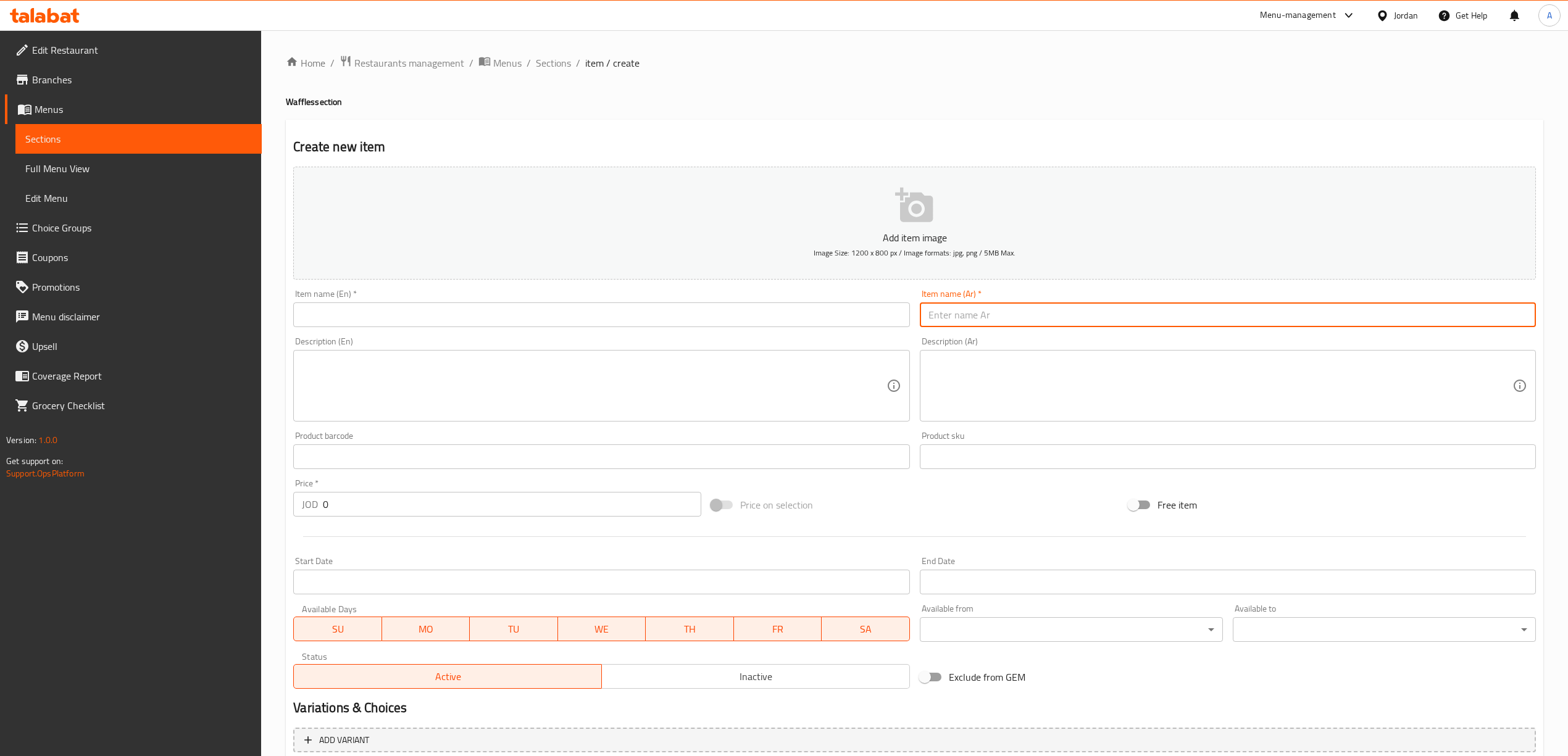
click at [958, 309] on input "text" at bounding box center [1227, 314] width 616 height 24
paste input "وافل بستاشيو"
type input "وافل بستاشيو"
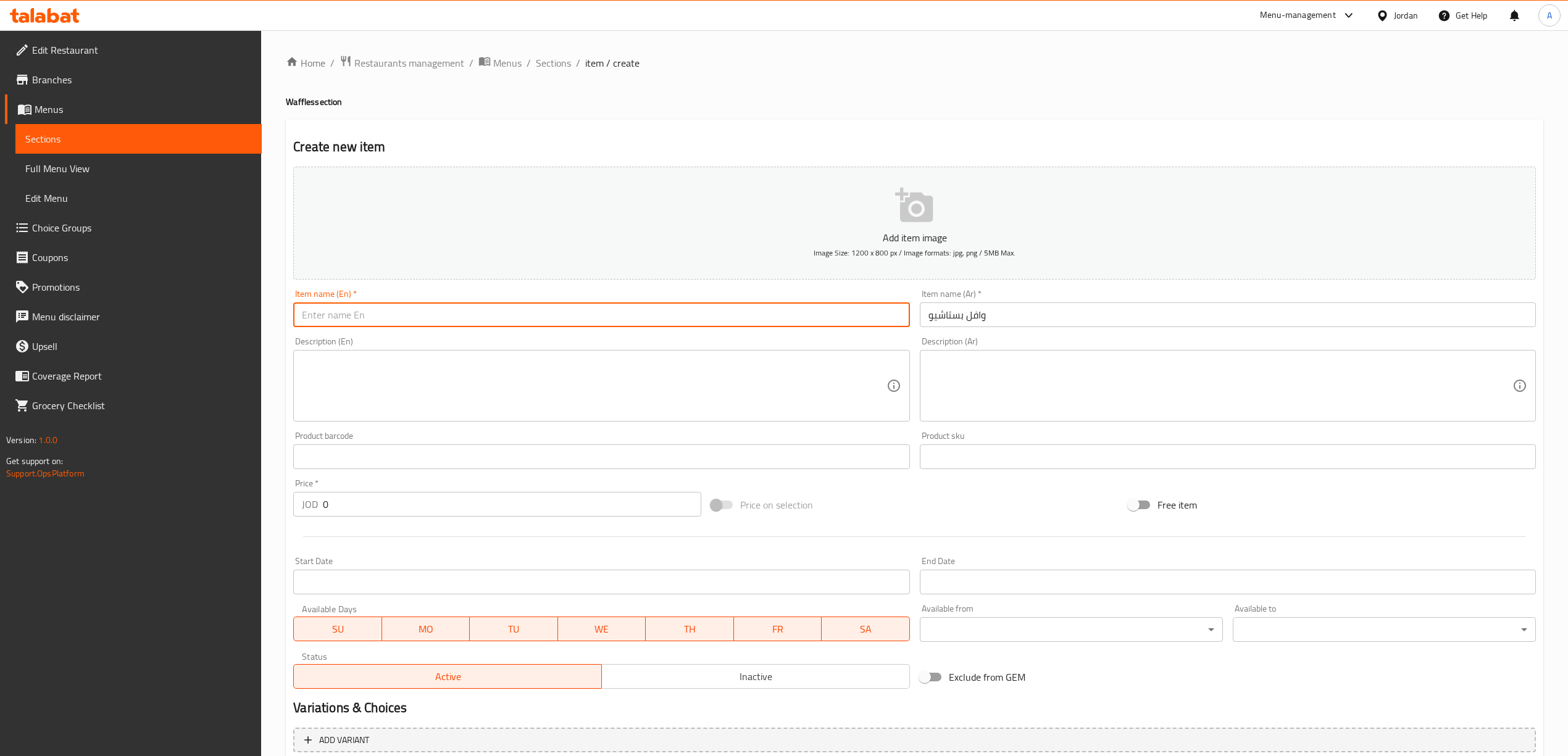
click at [549, 309] on input "text" at bounding box center [601, 314] width 616 height 24
paste input "Pistachio Waffle"
type input "Pistachio Waffle"
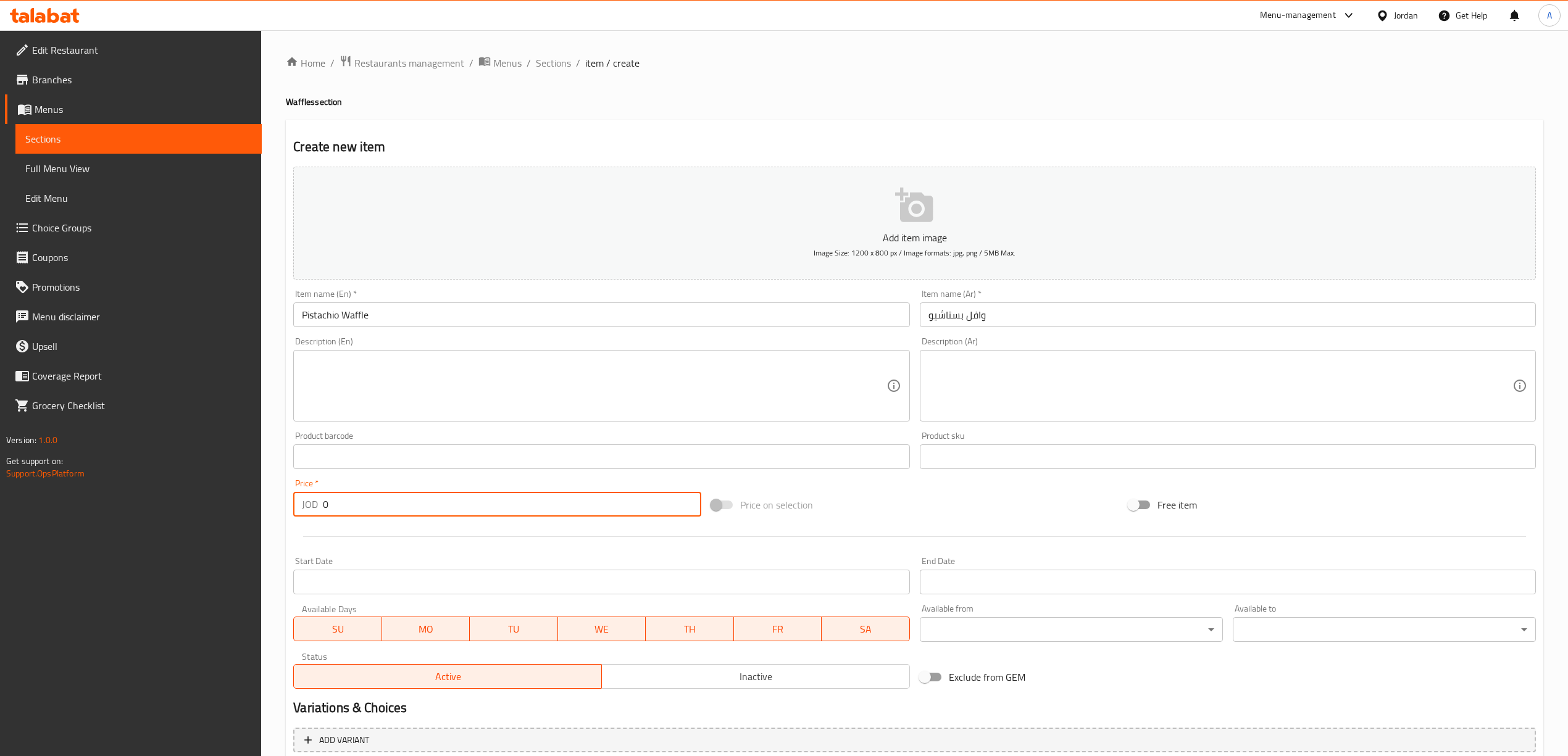
drag, startPoint x: 342, startPoint y: 507, endPoint x: 311, endPoint y: 516, distance: 32.3
click at [311, 516] on div "JOD 0 Price *" at bounding box center [496, 503] width 407 height 24
type input "3"
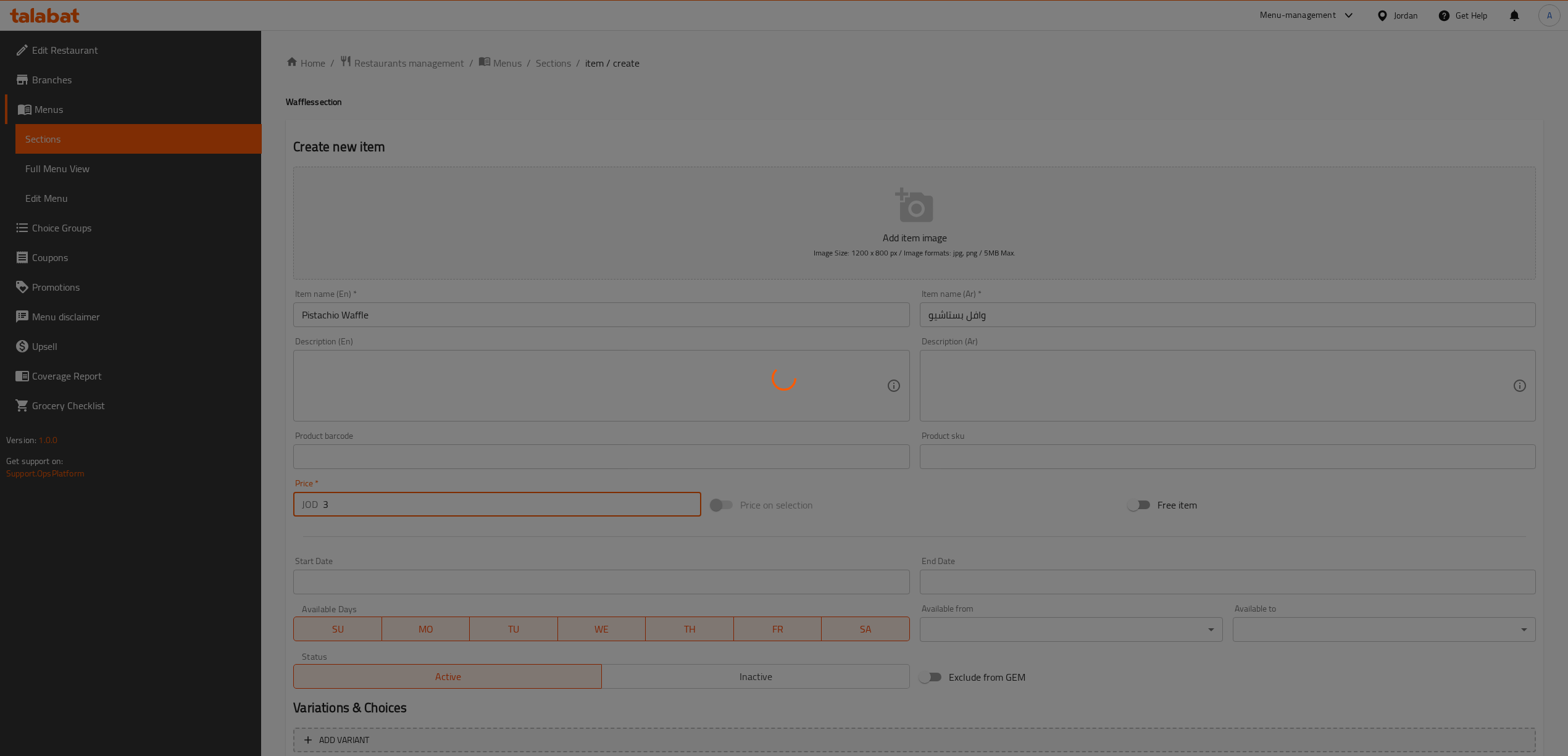
type input "0"
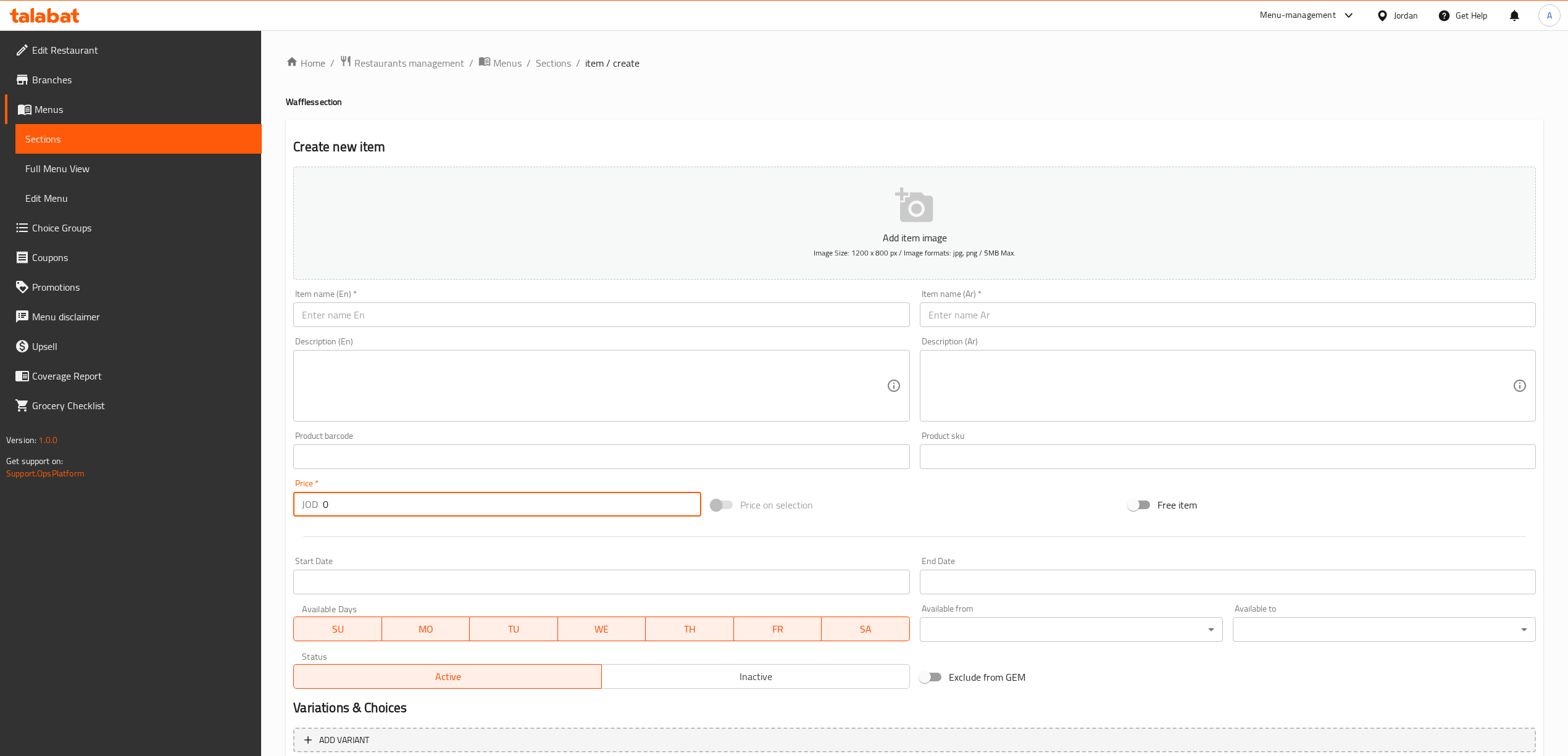
click at [1080, 334] on div "Description (Ar) Description (Ar)" at bounding box center [1227, 379] width 626 height 94
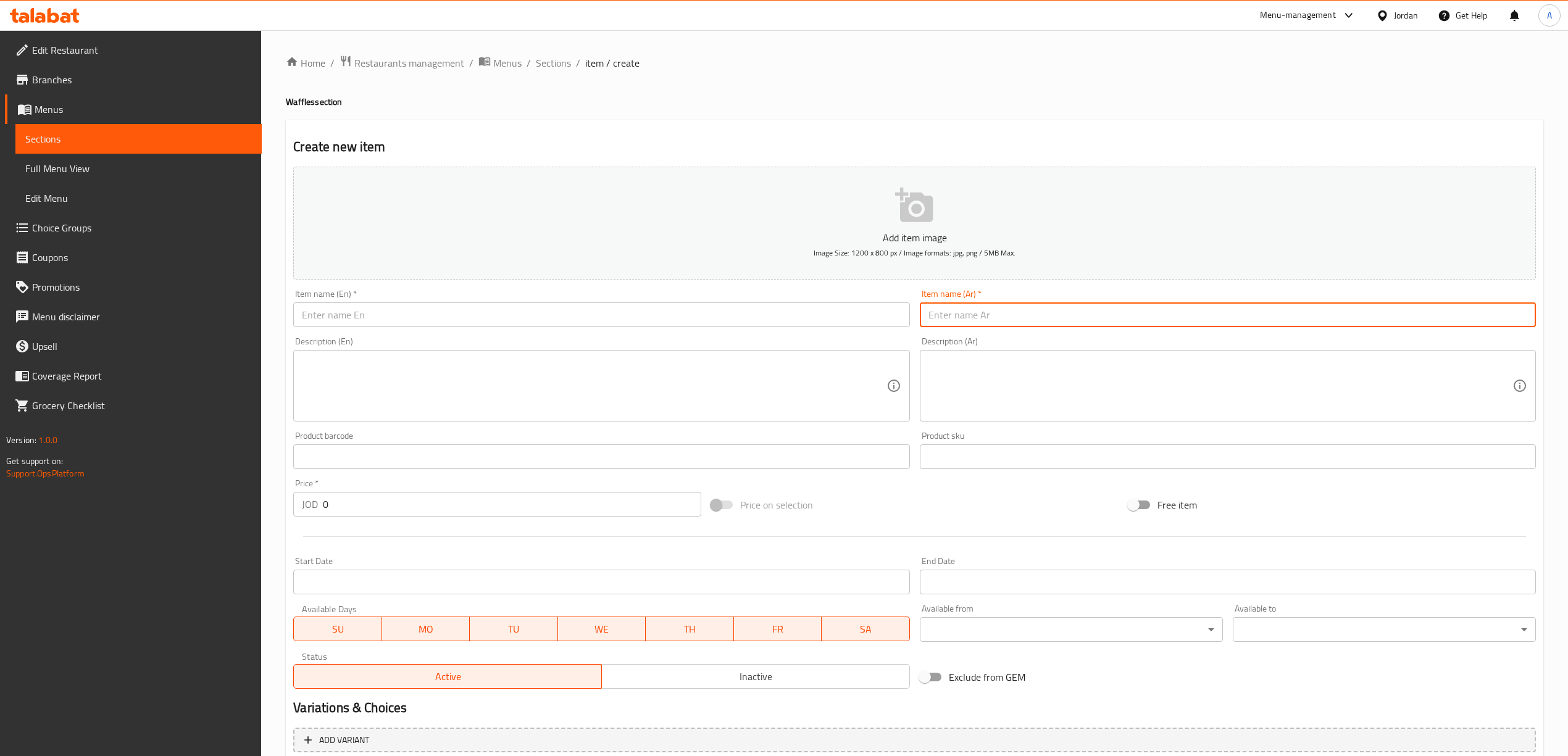
click at [1078, 323] on input "text" at bounding box center [1227, 314] width 616 height 24
paste input "وافل كيندر"
type input "وافل كيندر"
click at [635, 324] on input "text" at bounding box center [601, 314] width 616 height 24
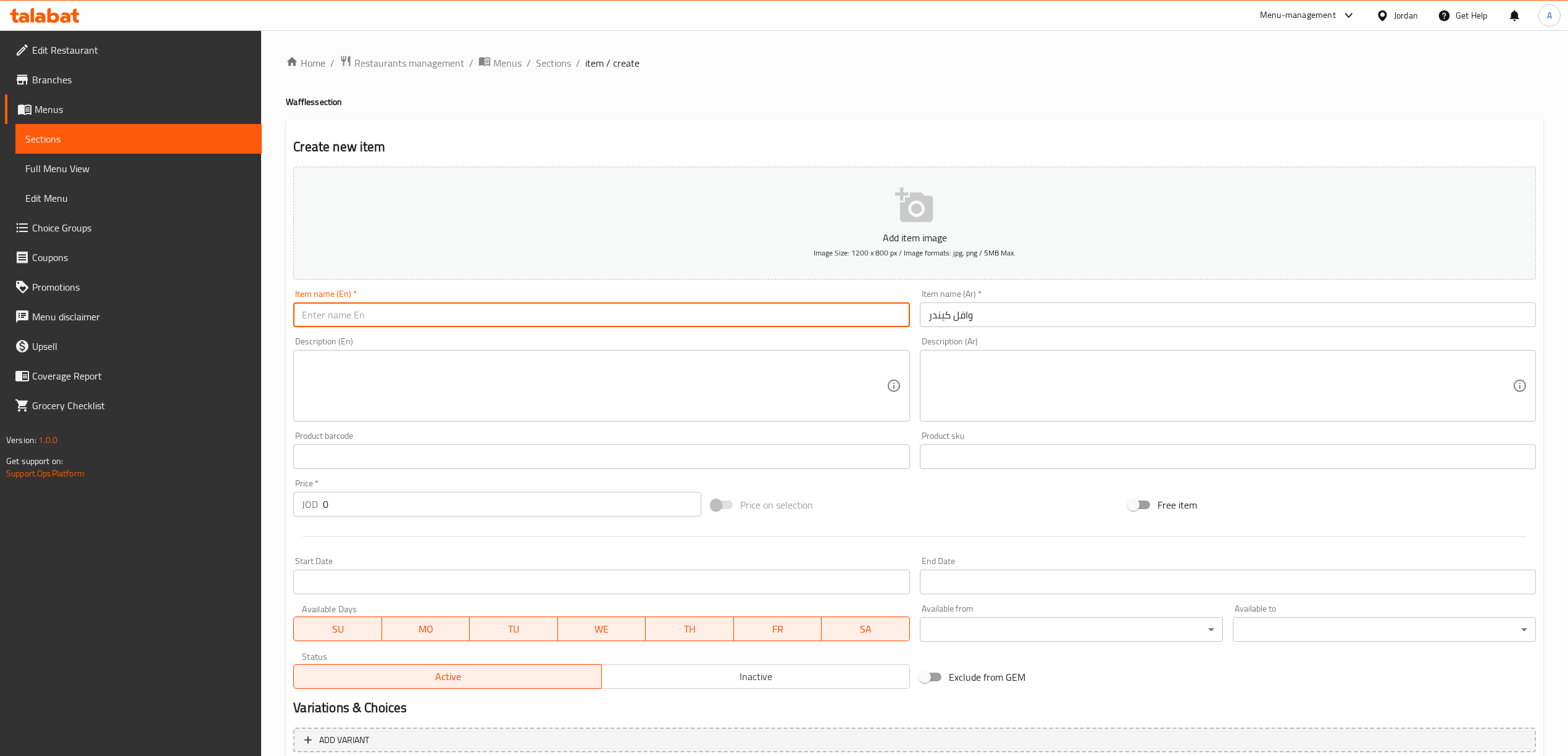
paste input "Kinder Waffle"
type input "Kinder Waffle"
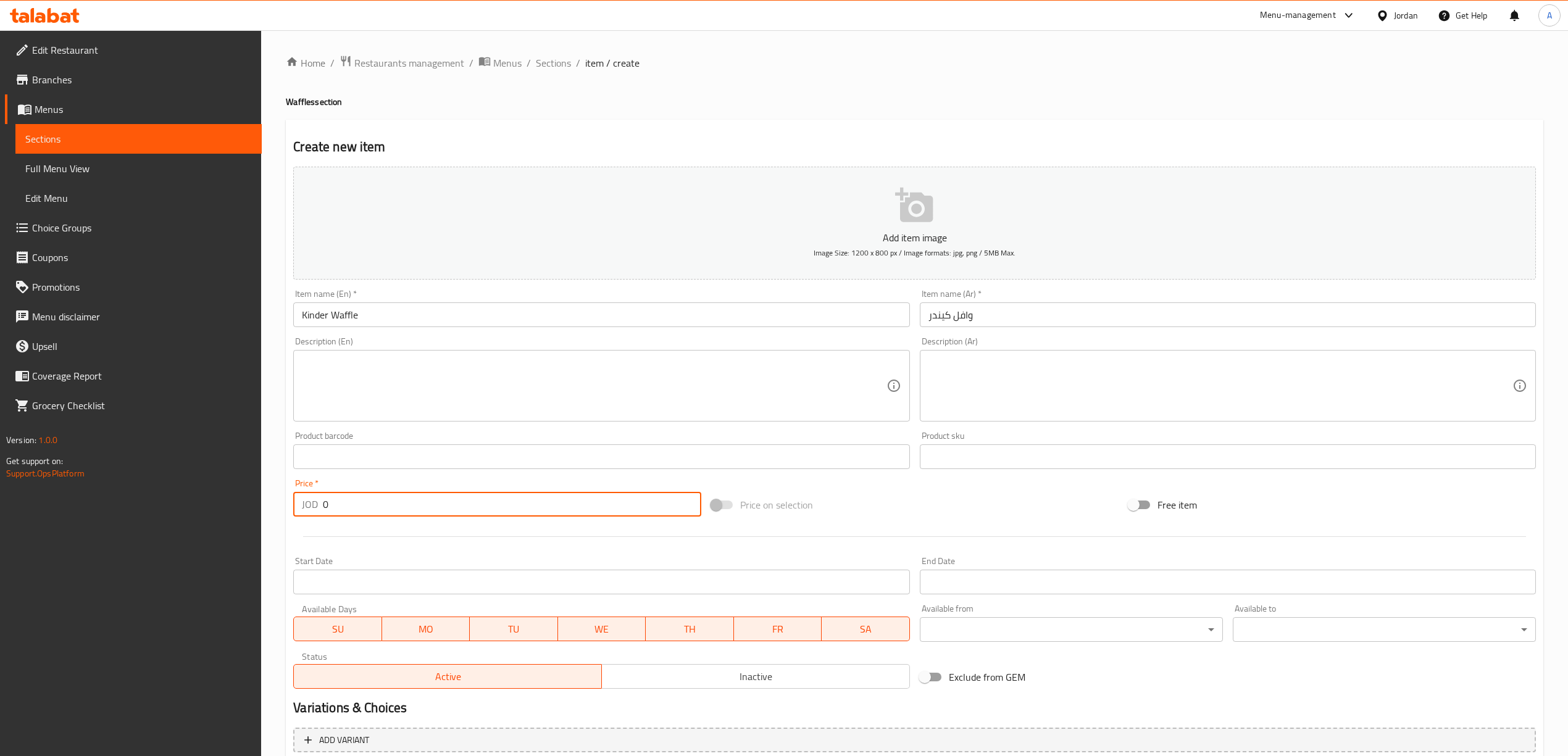
drag, startPoint x: 354, startPoint y: 506, endPoint x: 294, endPoint y: 505, distance: 60.0
click at [294, 505] on div "JOD 0 Price *" at bounding box center [496, 503] width 407 height 24
type input "3"
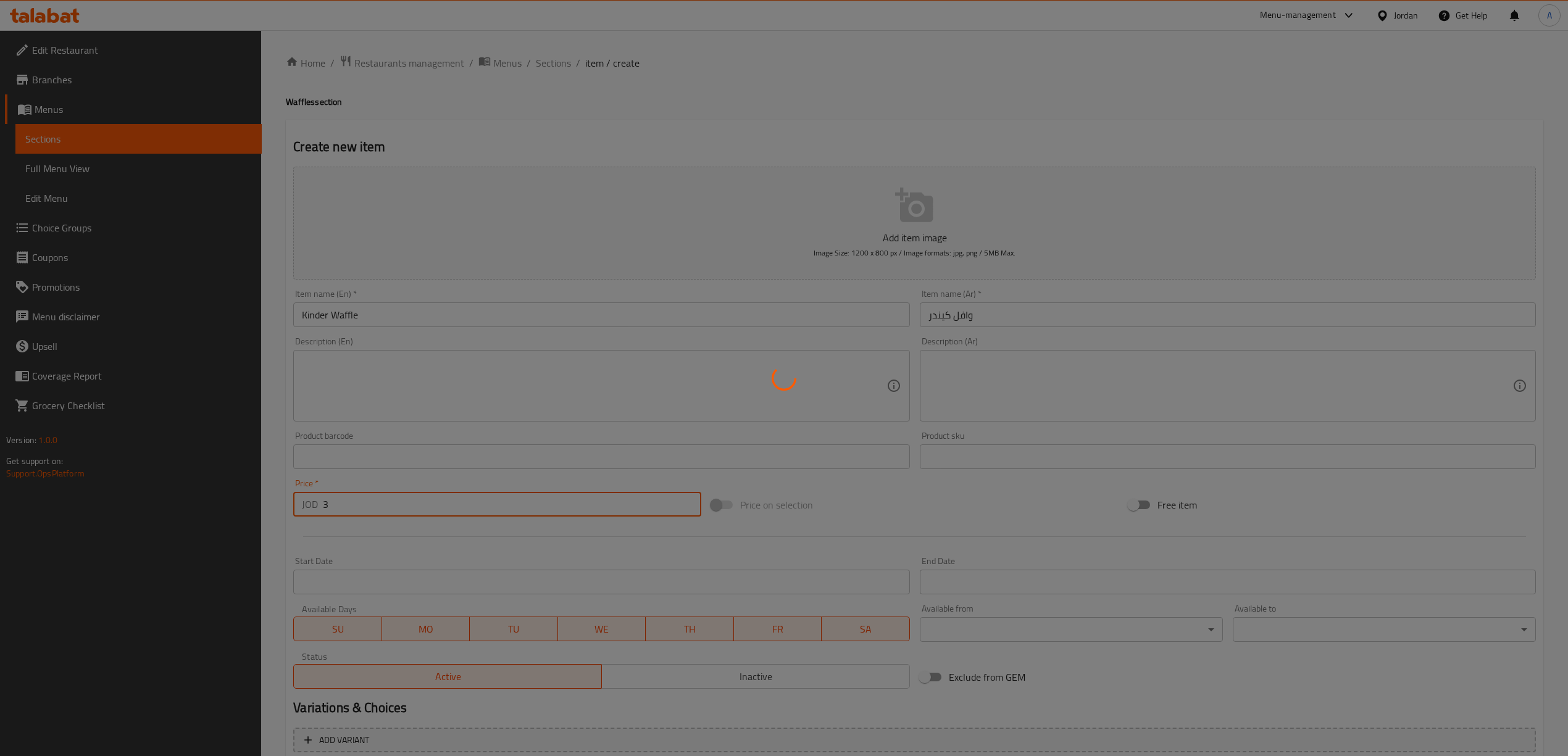
type input "0"
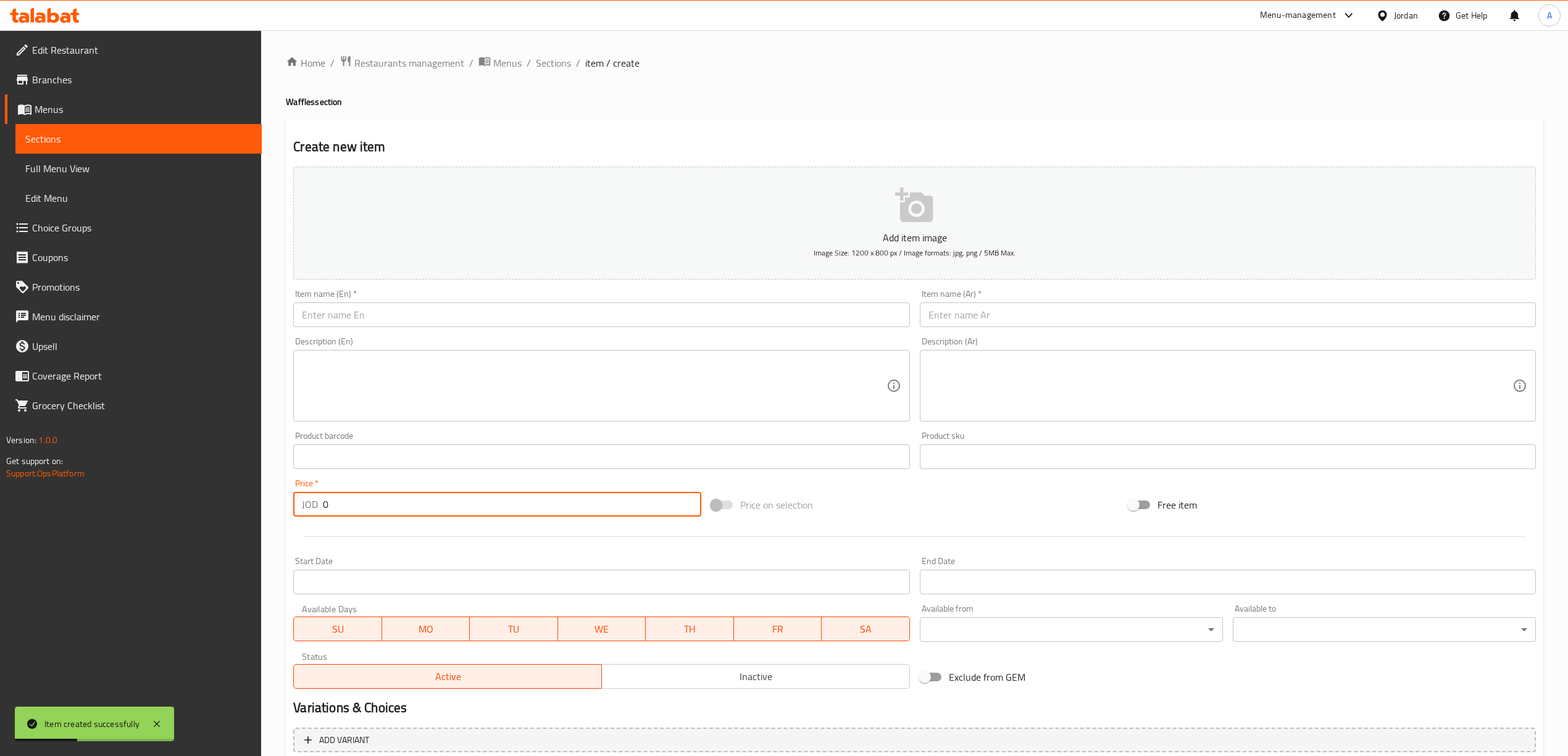
click at [943, 319] on input "text" at bounding box center [1227, 314] width 616 height 24
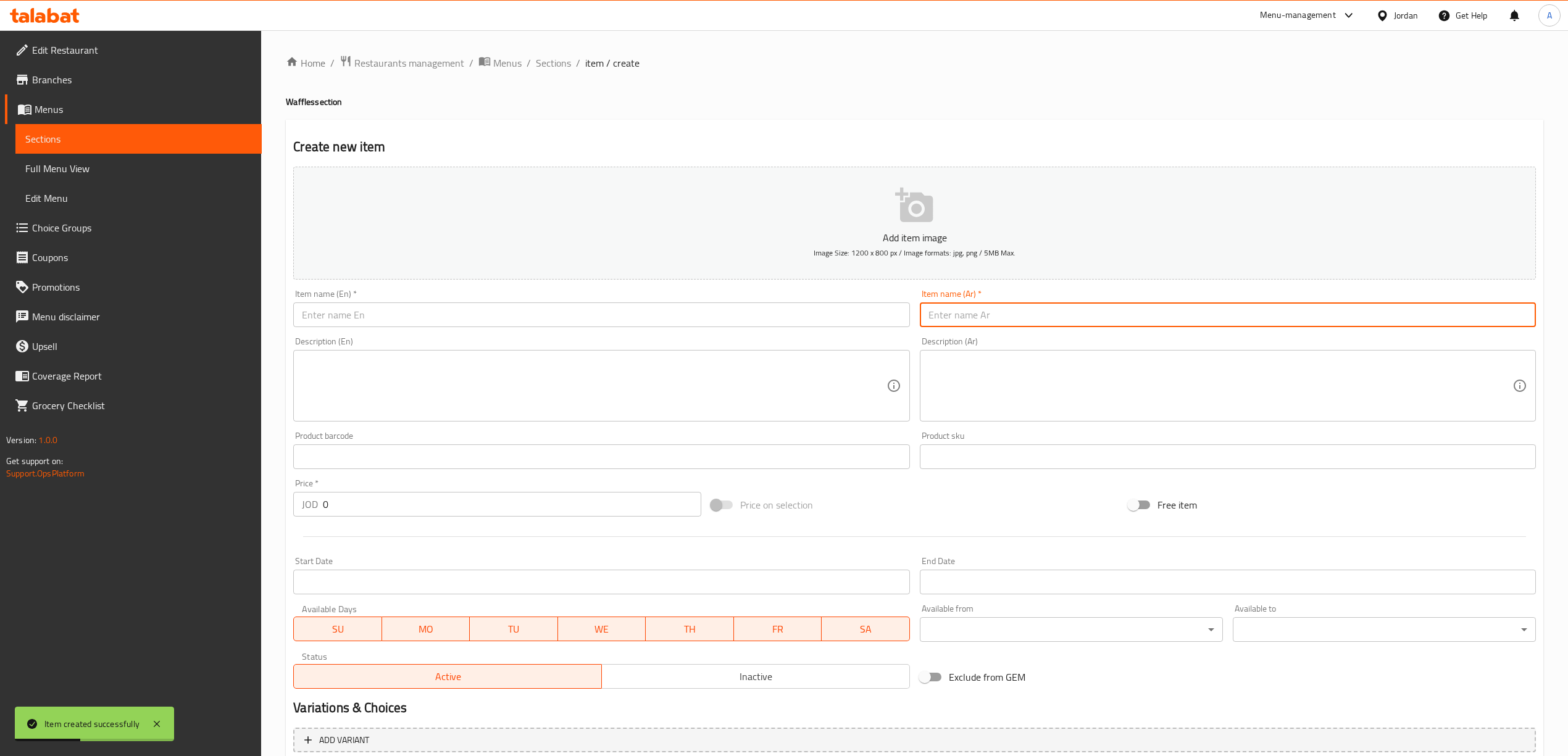
paste input "وافل اوريو"
type input "وافل اوريو"
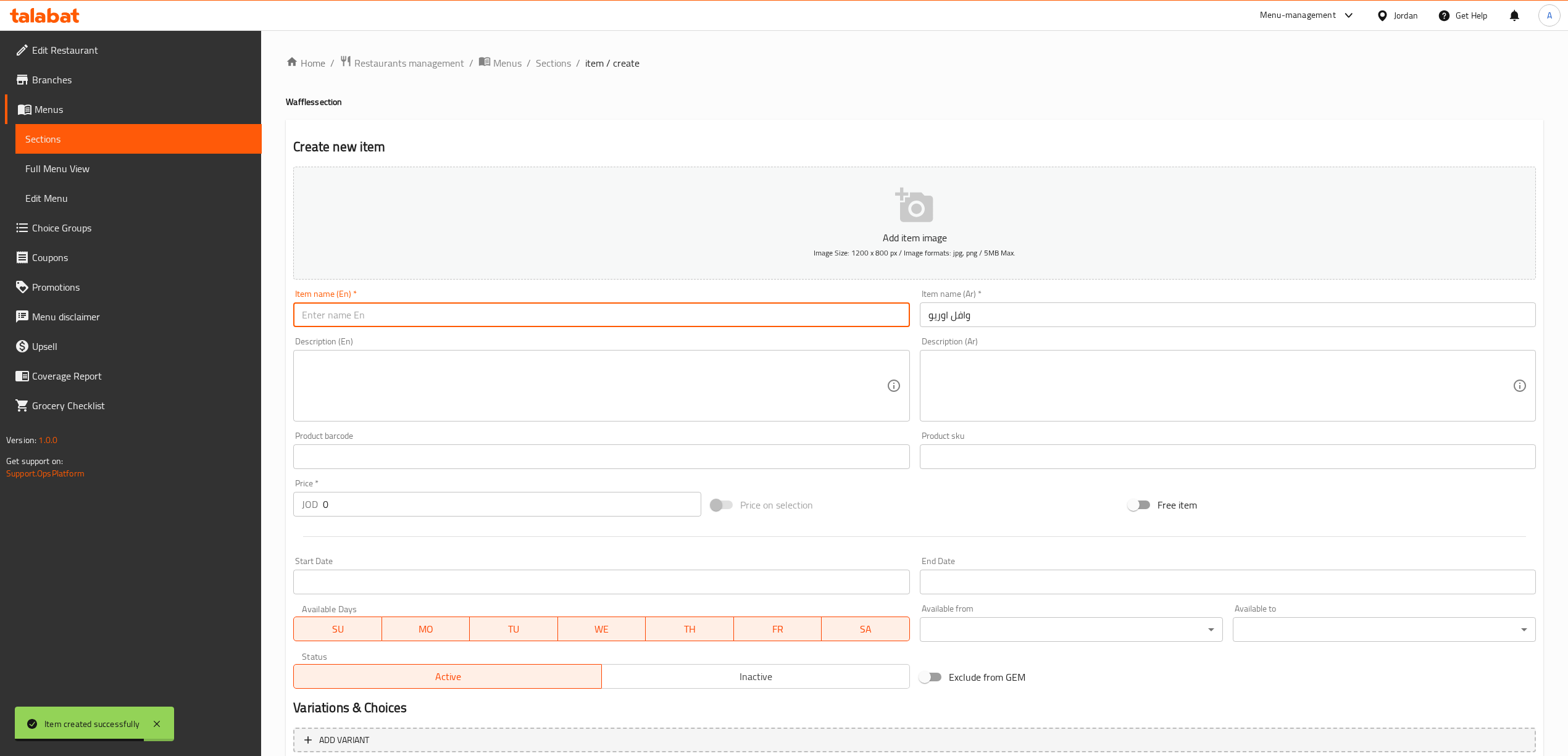
click at [356, 319] on input "text" at bounding box center [601, 314] width 616 height 24
paste input "Oreo Waffle"
type input "Oreo Waffle"
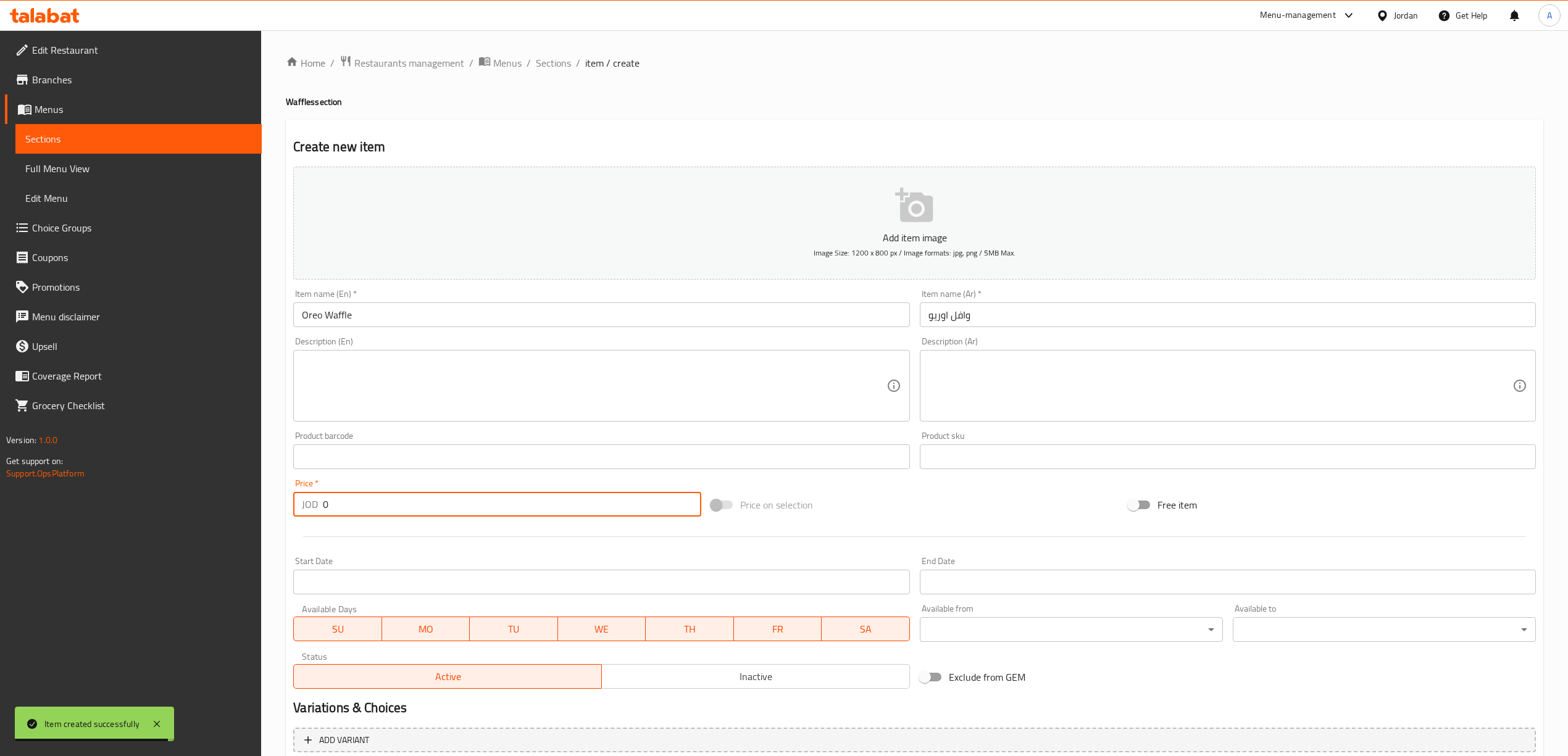
drag, startPoint x: 349, startPoint y: 512, endPoint x: 309, endPoint y: 514, distance: 40.0
click at [309, 514] on div "JOD 0 Price *" at bounding box center [496, 503] width 407 height 24
type input "3"
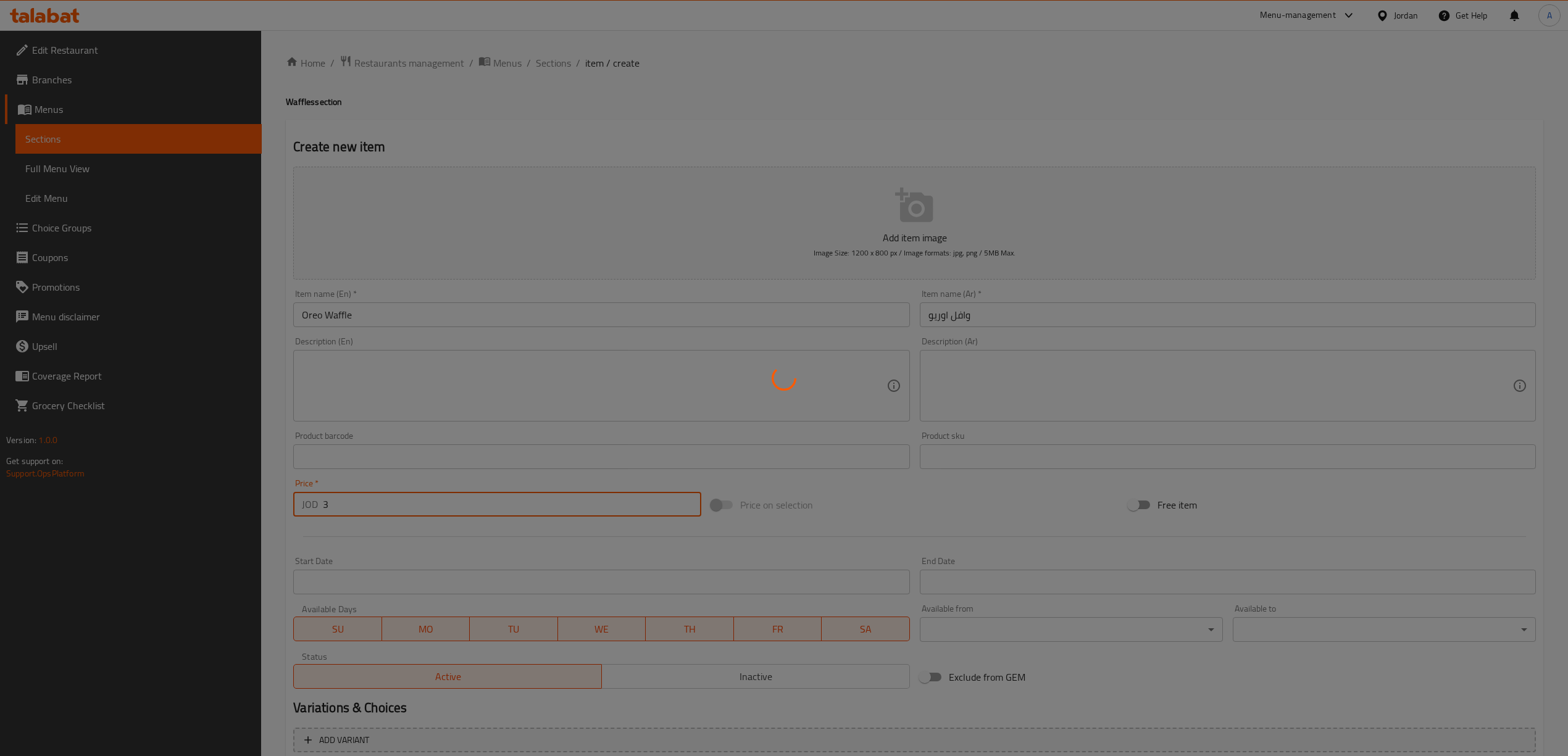
type input "0"
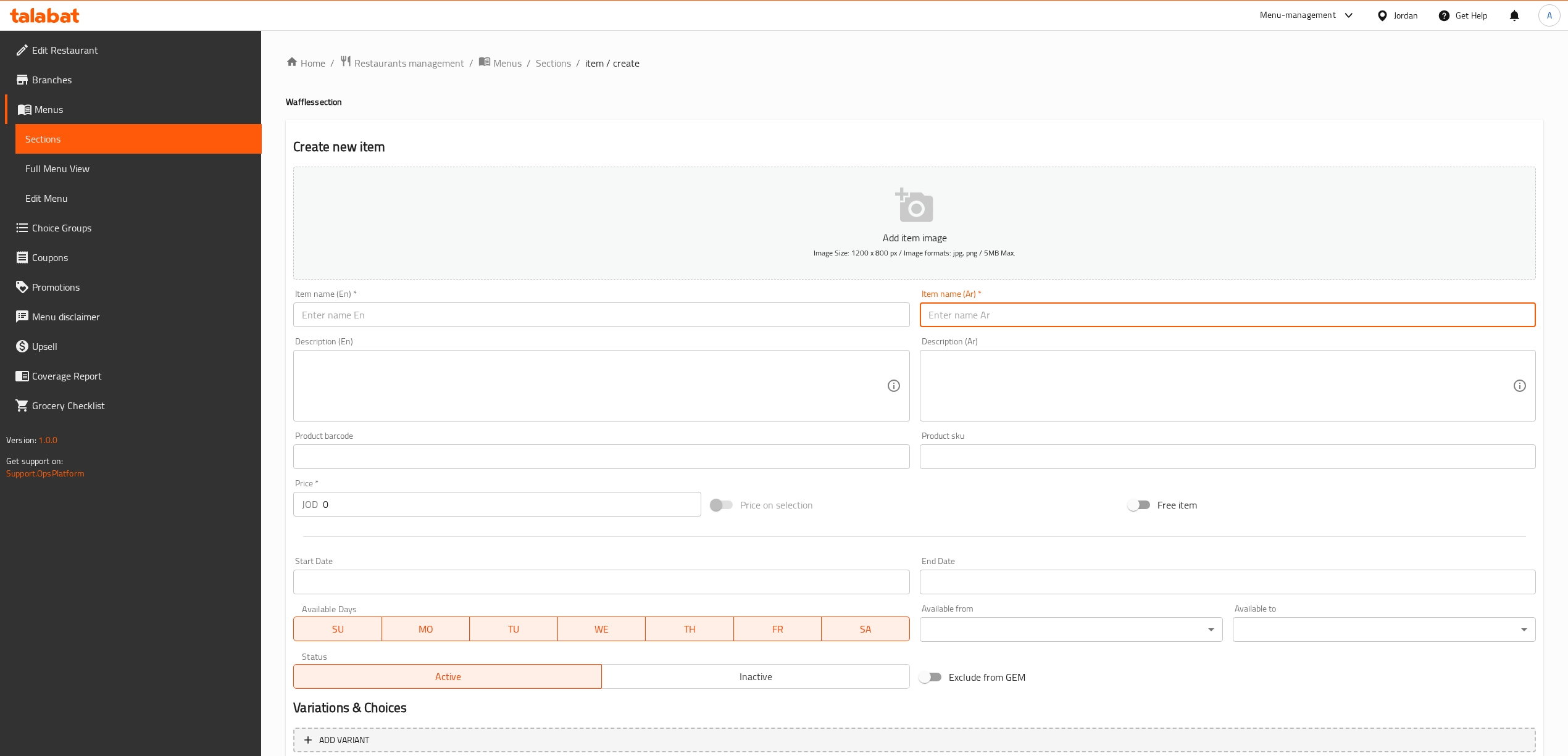
click at [1028, 313] on input "text" at bounding box center [1227, 314] width 616 height 24
paste input "وافل تويكس"
type input "وافل تويكس"
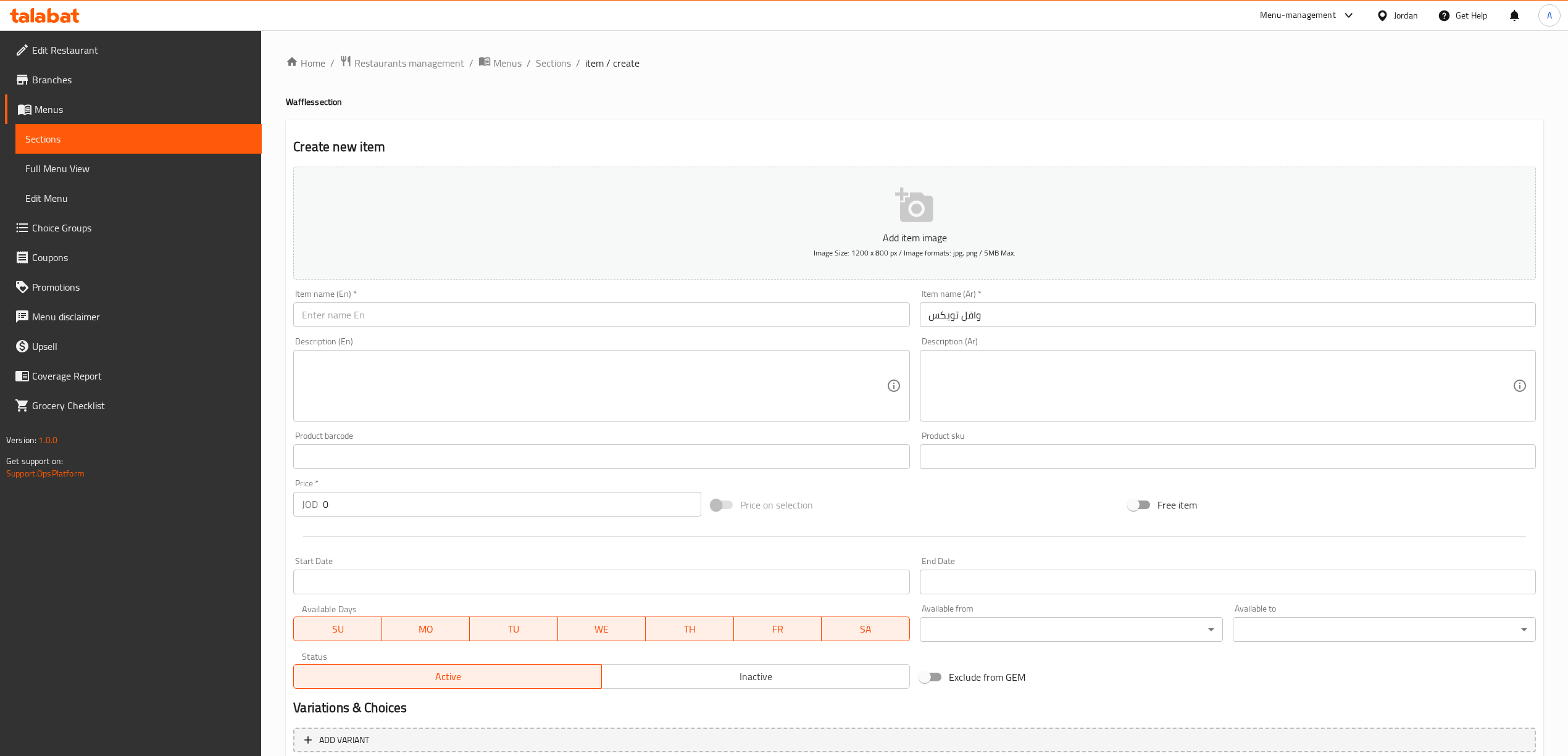
click at [630, 300] on div "Item name (En)   * Item name (En) *" at bounding box center [601, 308] width 616 height 38
click at [630, 309] on input "text" at bounding box center [601, 314] width 616 height 24
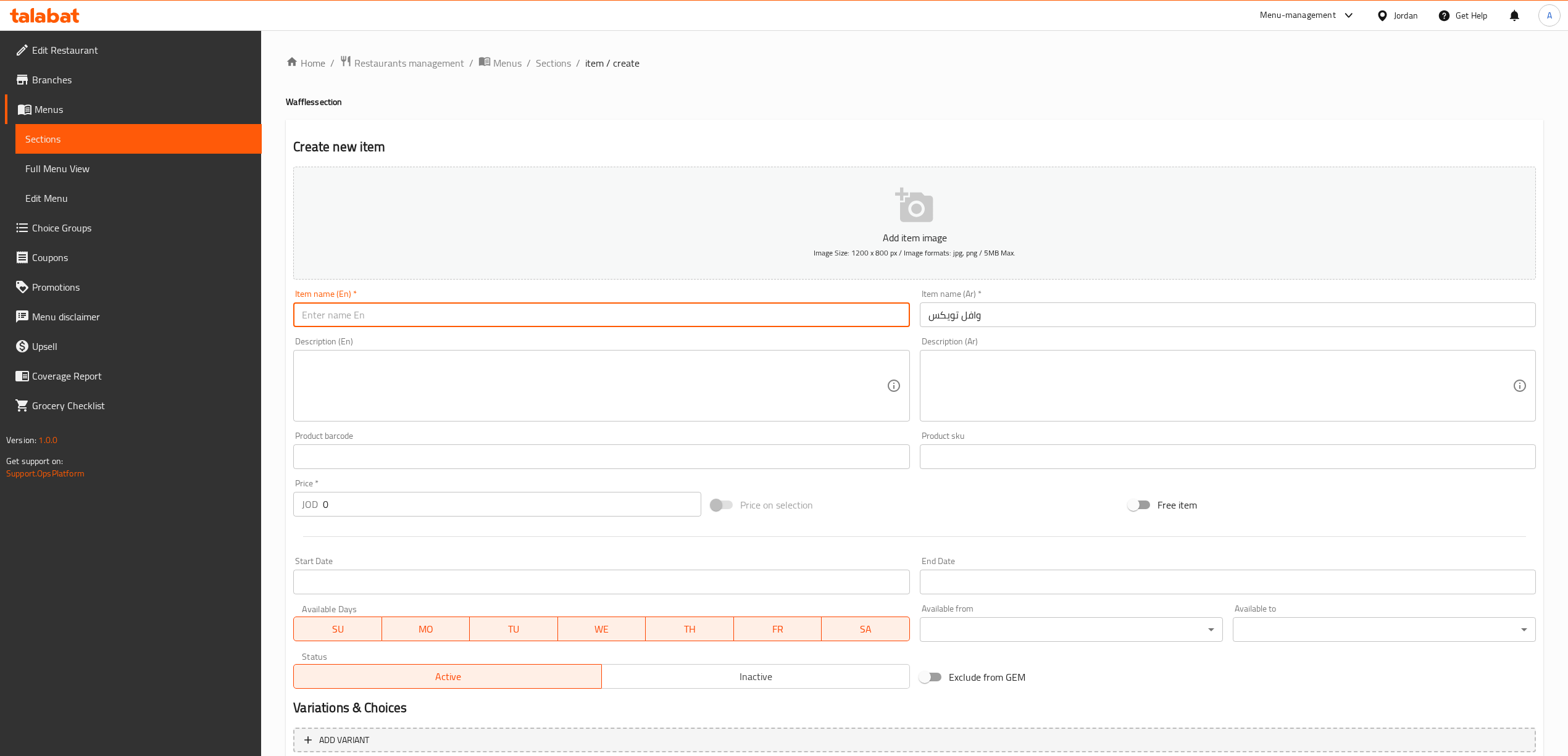
paste input "Twix Waffle"
type input "Twix Waffle"
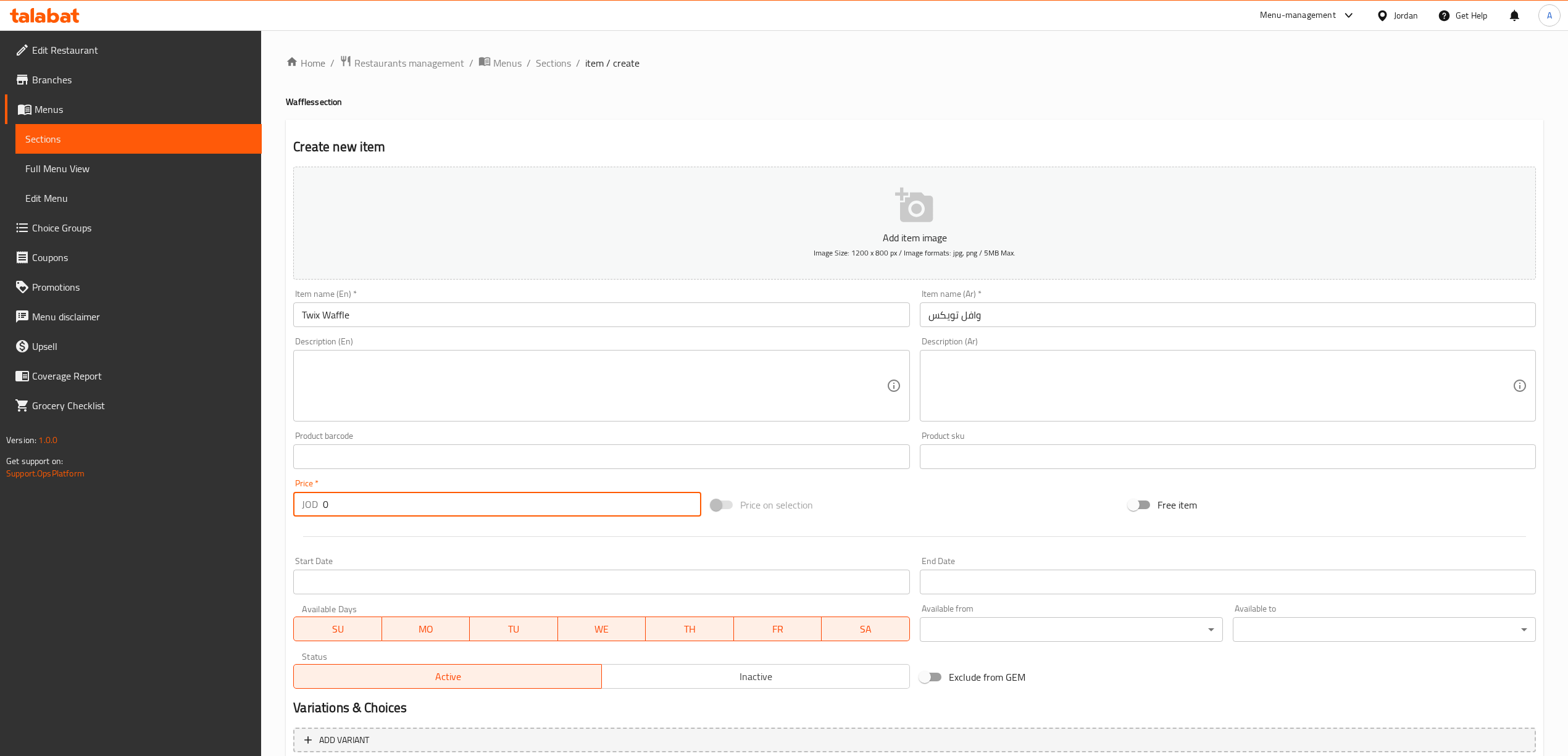
drag, startPoint x: 348, startPoint y: 510, endPoint x: 282, endPoint y: 517, distance: 66.4
click at [282, 517] on div "Home / Restaurants management / Menus / Sections / item / create Waffles sectio…" at bounding box center [915, 451] width 1307 height 842
paste input "3.0"
type input "3.00"
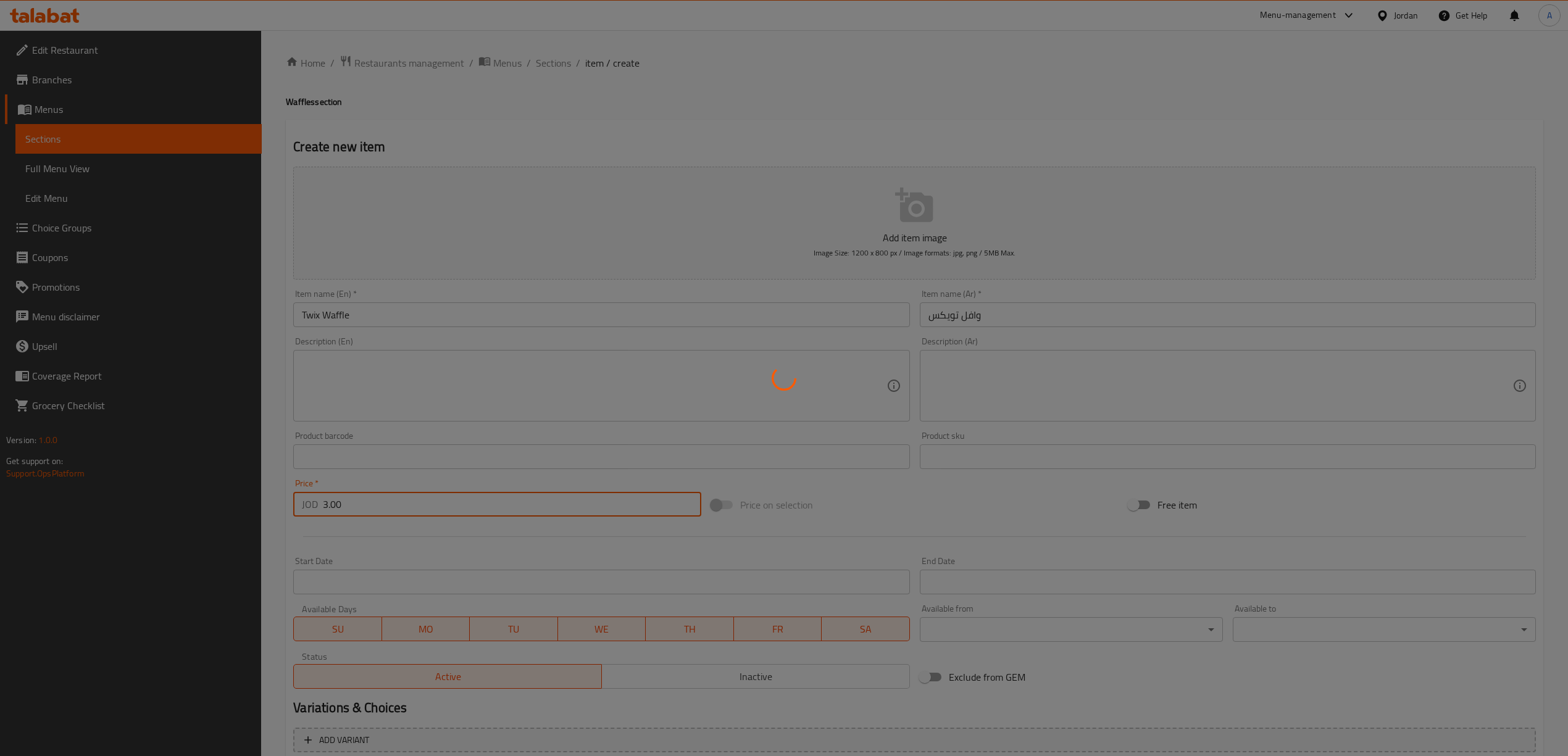
type input "0"
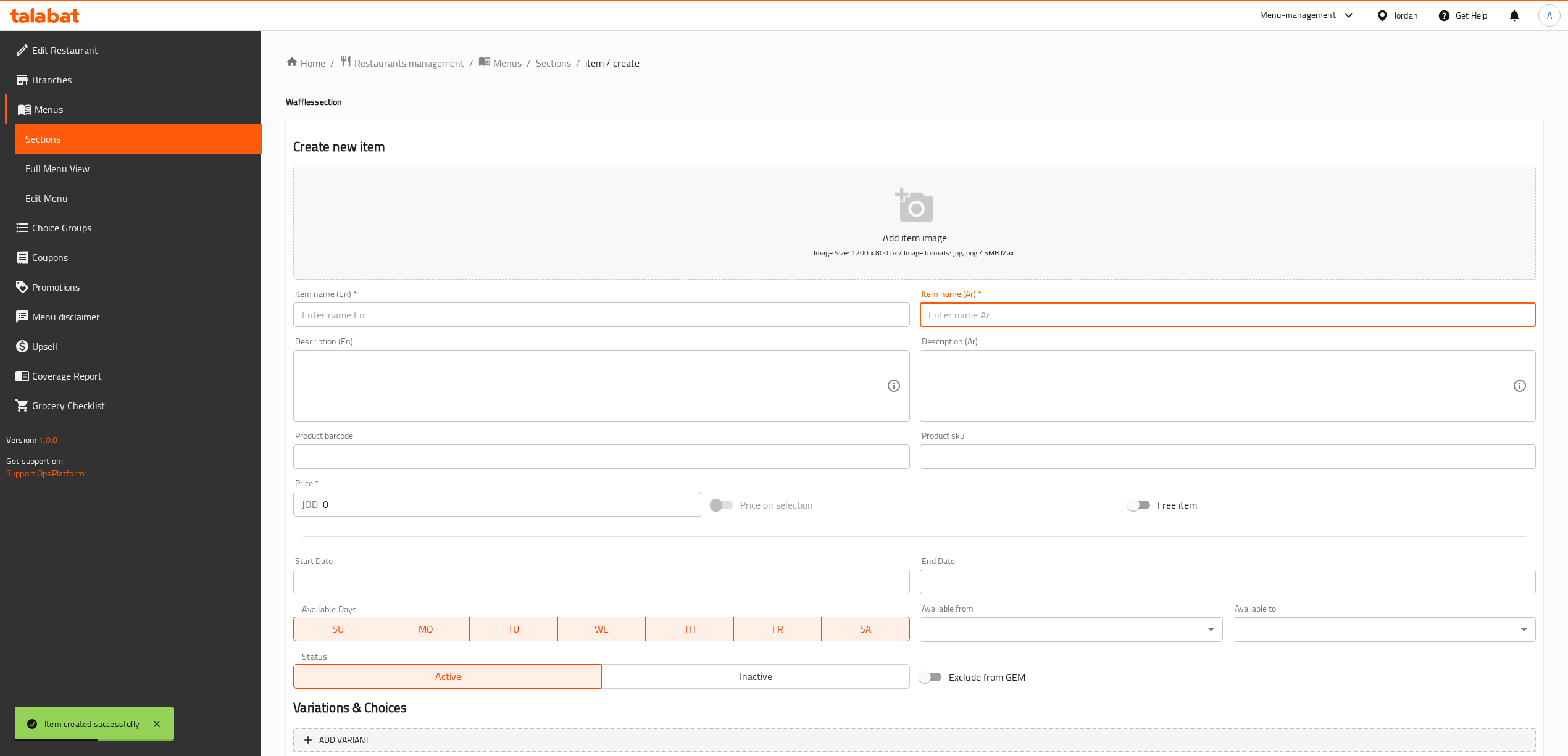
click at [971, 321] on input "text" at bounding box center [1227, 314] width 616 height 24
paste input "وافل ايس كريم"
type input "وافل ايس كريم"
click at [531, 314] on input "text" at bounding box center [601, 314] width 616 height 24
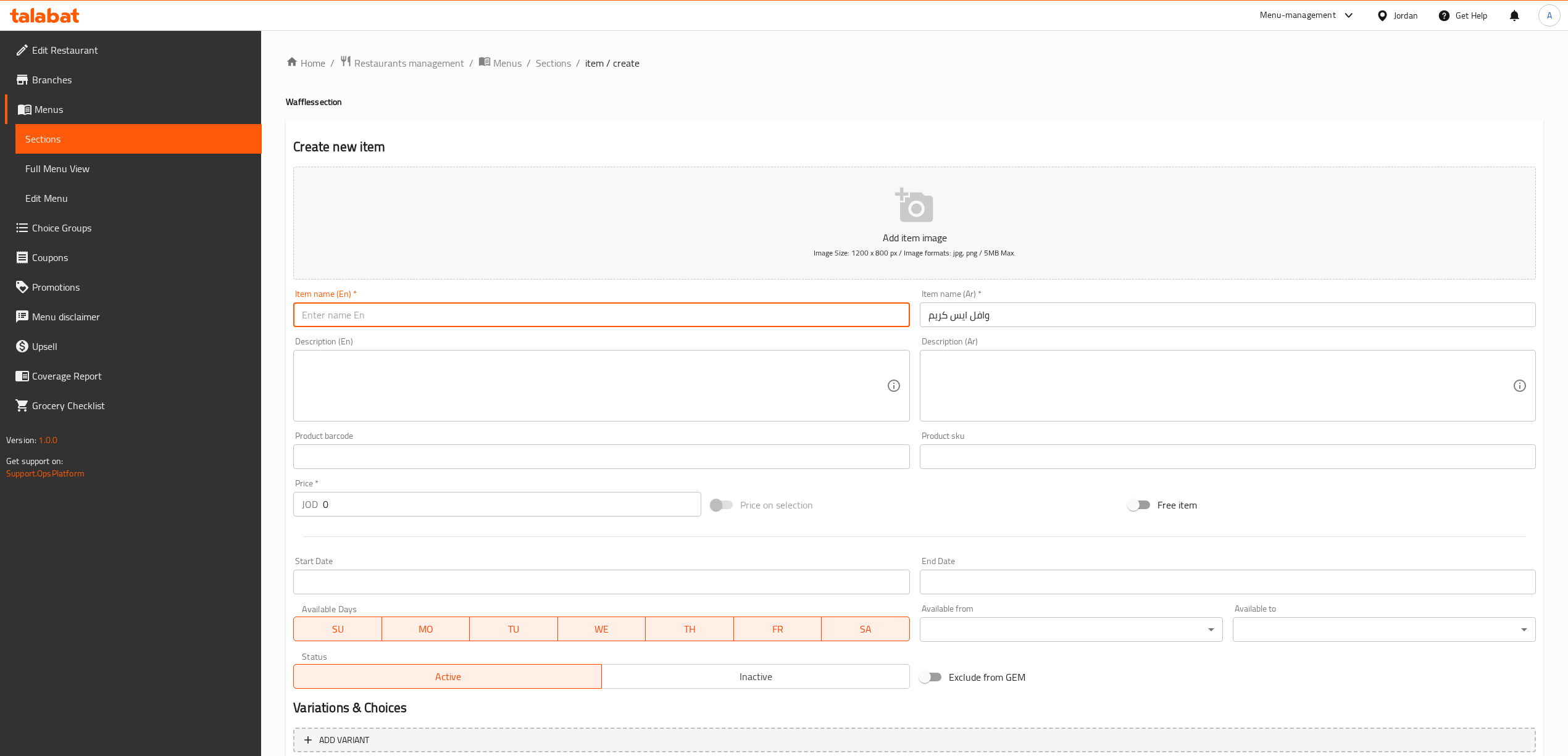
paste input "Waffle Ice Cream"
type input "Waffle Ice Cream"
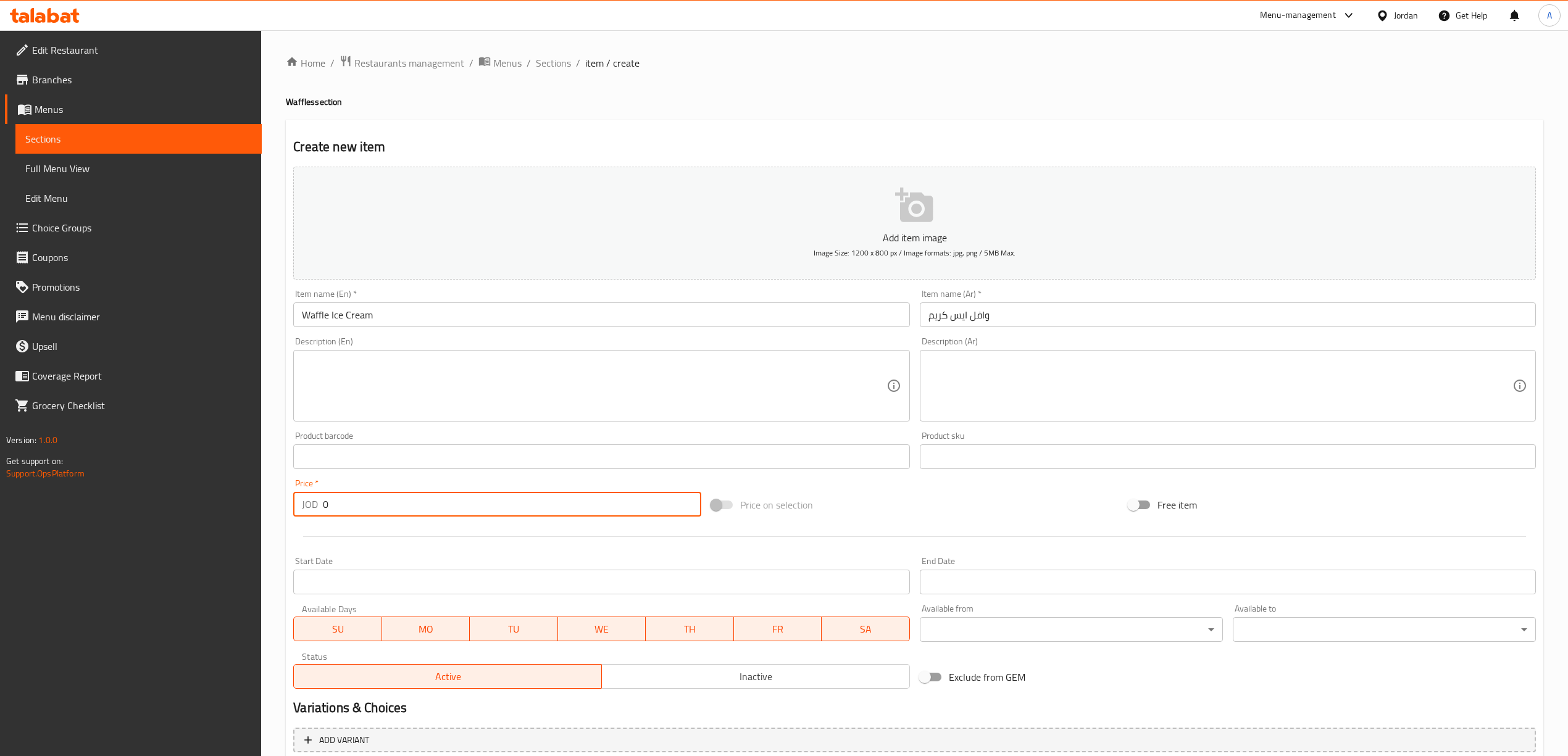
drag, startPoint x: 336, startPoint y: 504, endPoint x: 292, endPoint y: 511, distance: 44.6
click at [292, 511] on div "Price   * JOD 0 Price *" at bounding box center [497, 497] width 417 height 47
paste input "3.0"
type input "3.00"
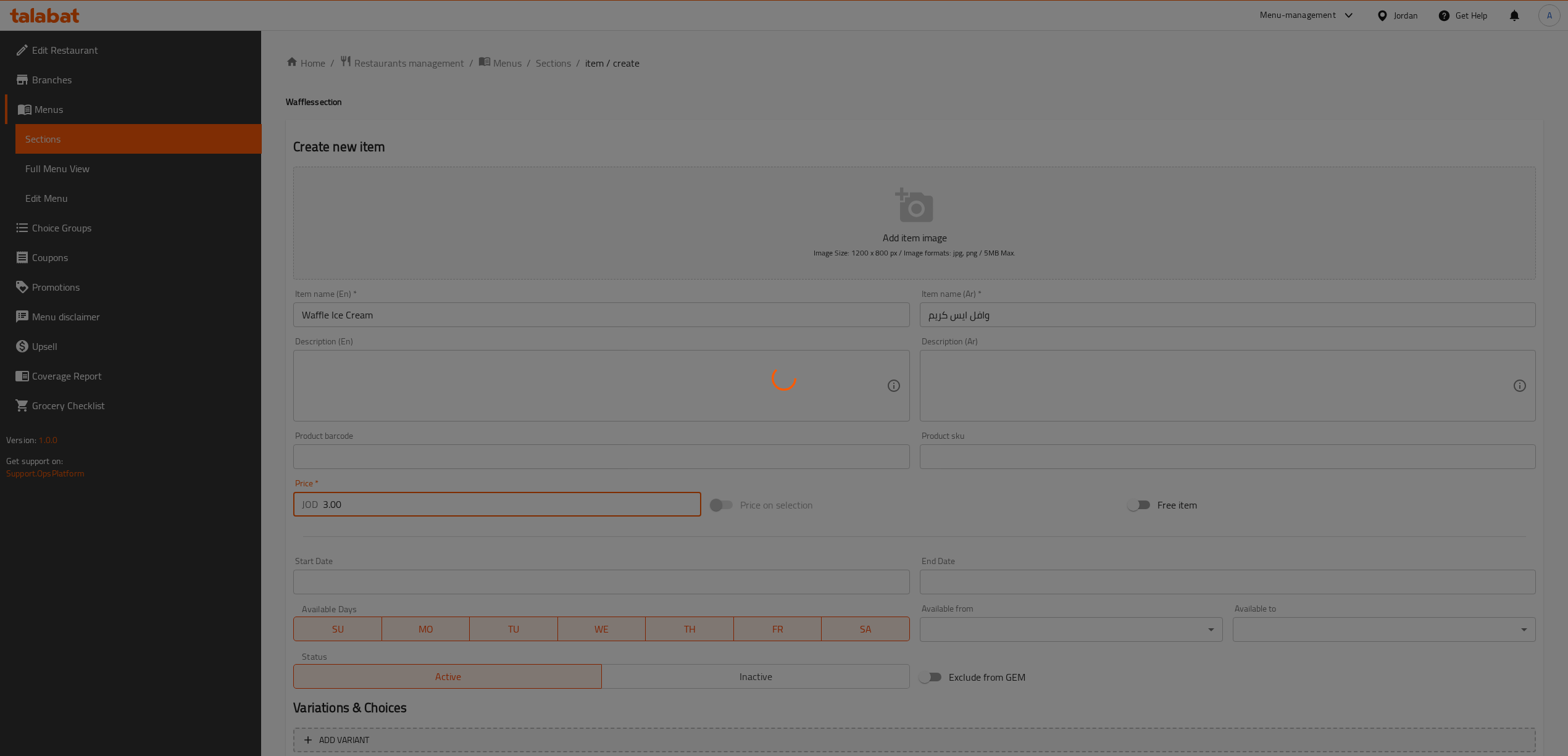
type input "0"
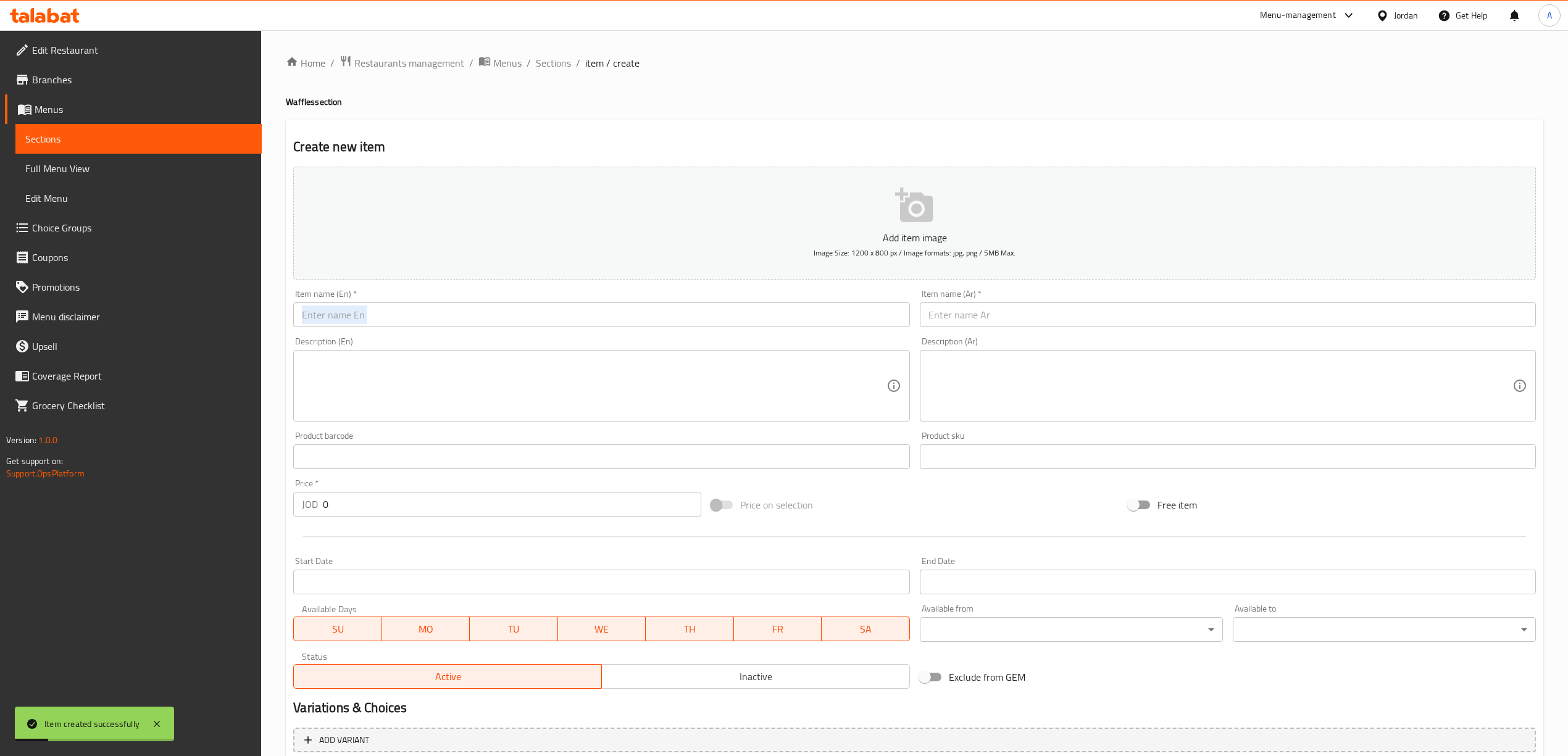
drag, startPoint x: 917, startPoint y: 302, endPoint x: 936, endPoint y: 310, distance: 20.6
click at [919, 303] on div "Add item image Image Size: 1200 x 800 px / Image formats: jpg, png / 5MB Max. I…" at bounding box center [915, 427] width 1253 height 532
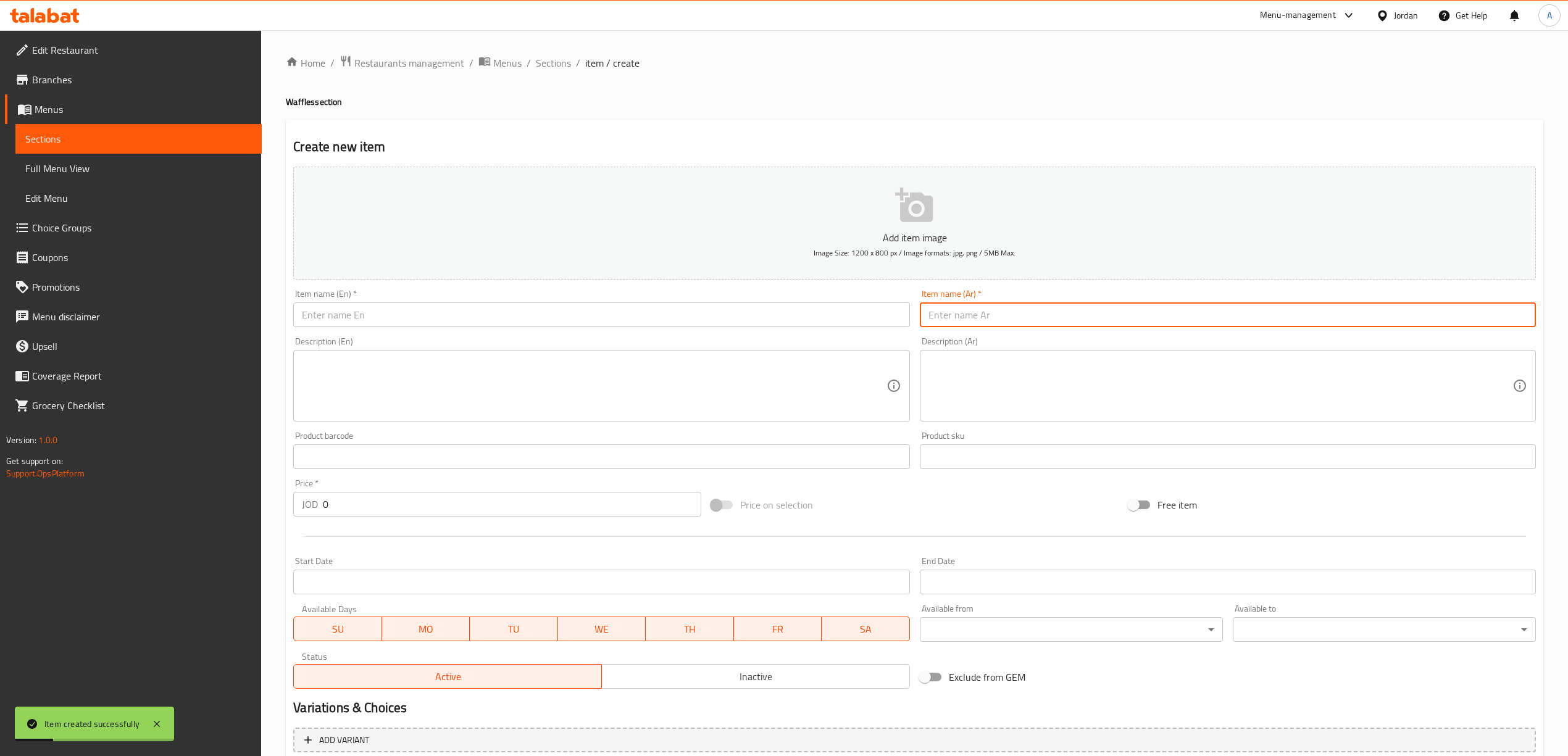
click at [940, 314] on input "text" at bounding box center [1227, 314] width 616 height 24
paste input "وافل مارشملو"
type input "وافل مارشملو"
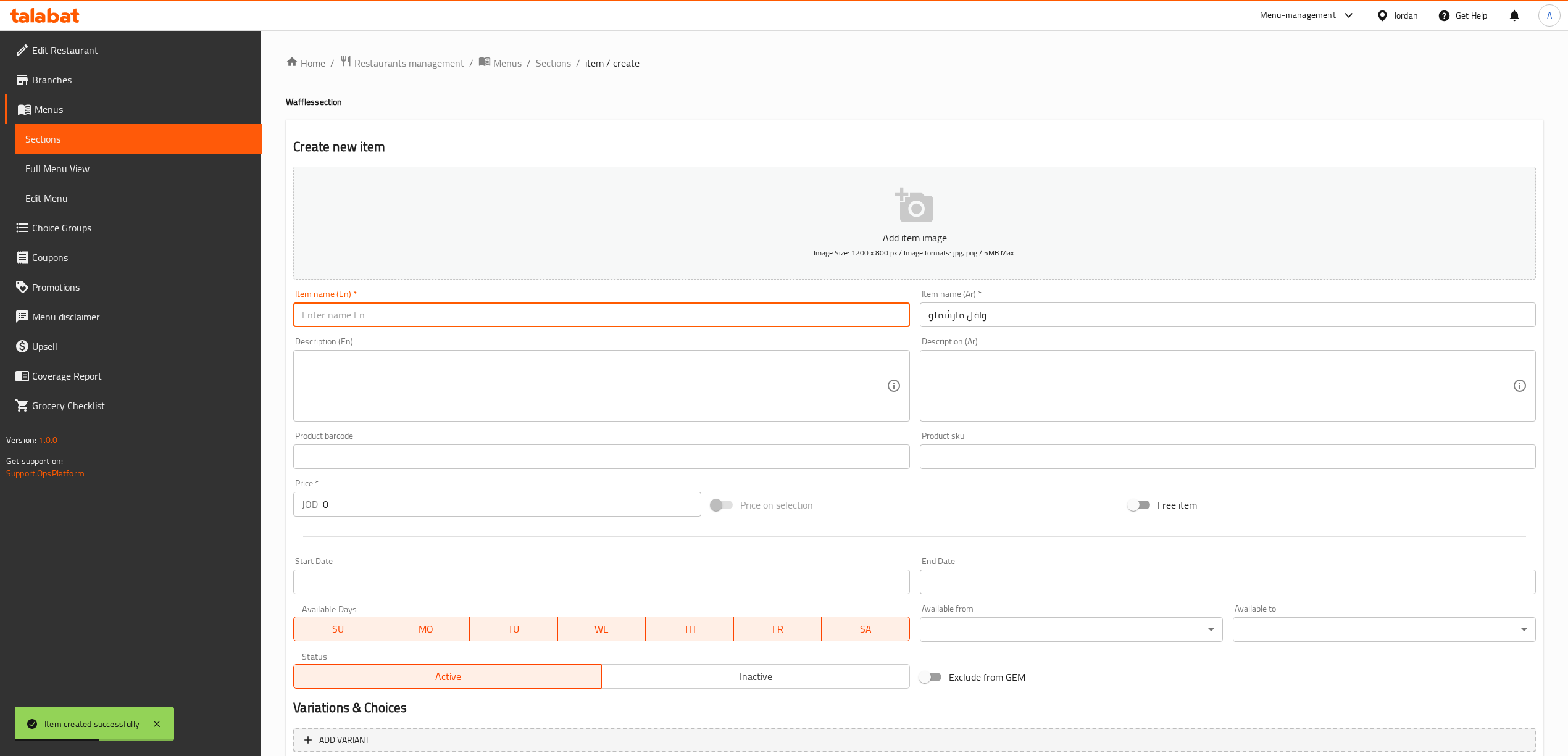
click at [544, 324] on input "text" at bounding box center [601, 314] width 616 height 24
paste input "Marshmallow Waffle"
type input "Marshmallow Waffle"
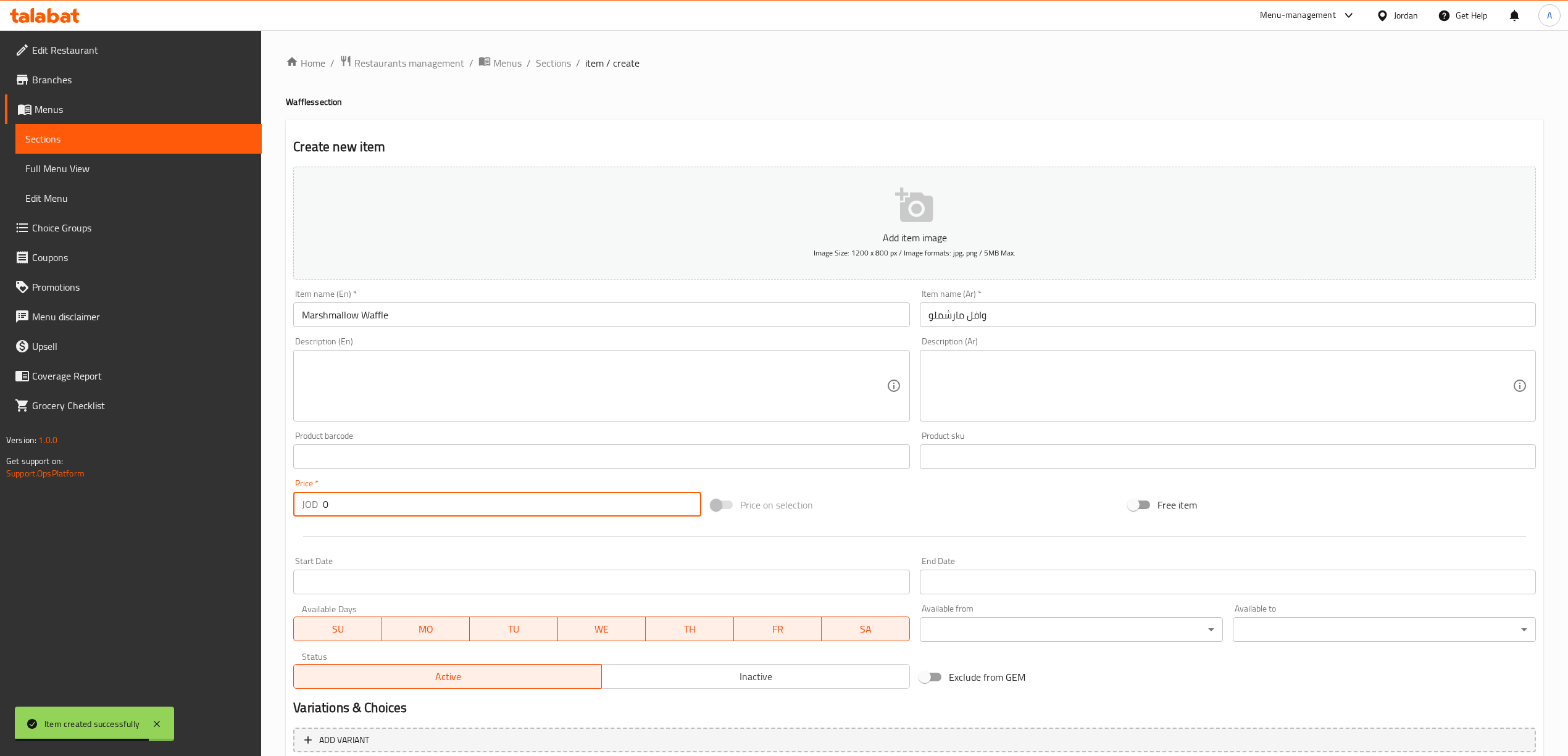
drag, startPoint x: 378, startPoint y: 507, endPoint x: 314, endPoint y: 501, distance: 64.3
click at [314, 501] on div "JOD 0 Price *" at bounding box center [496, 503] width 407 height 24
paste input "3.0"
type input "3.00"
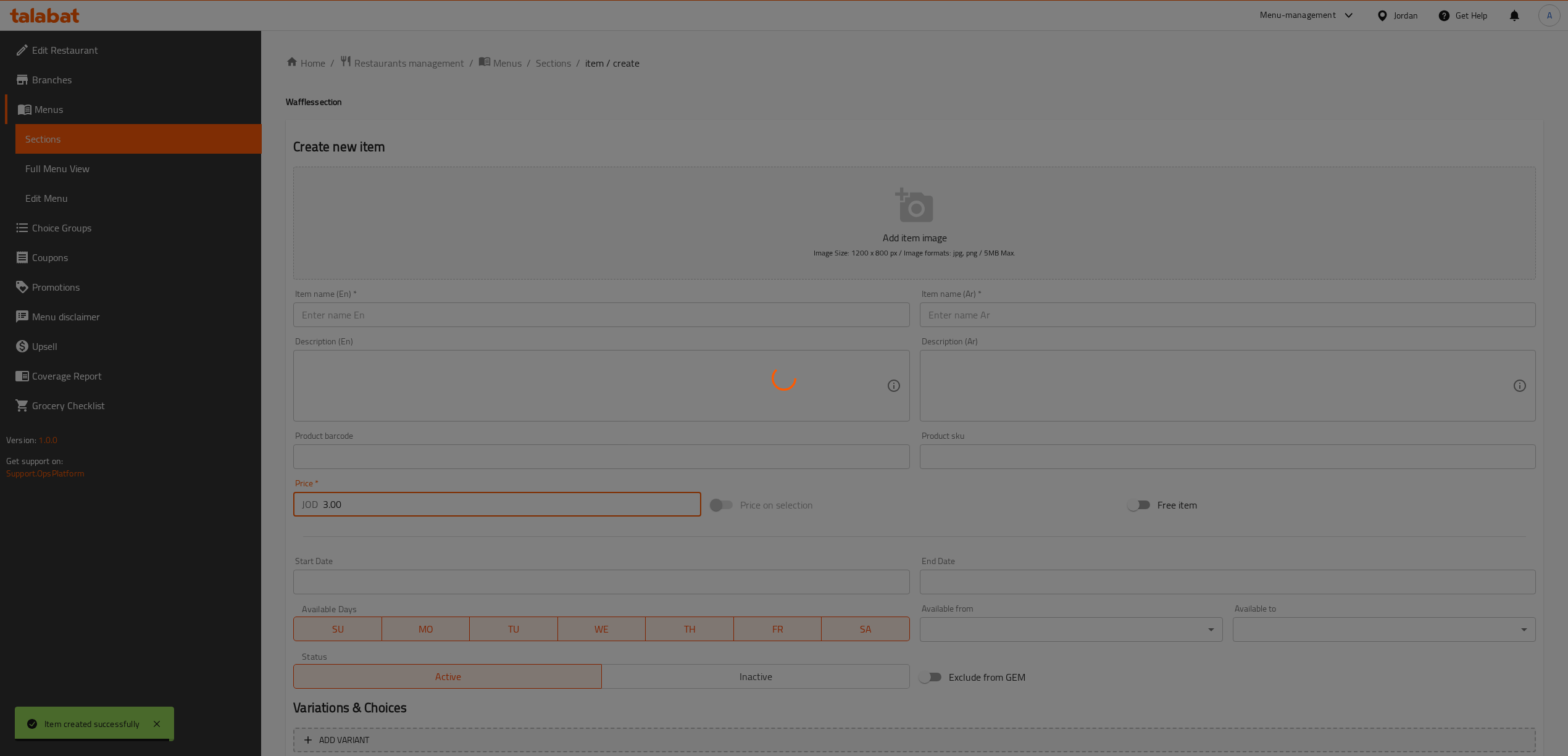
type input "0"
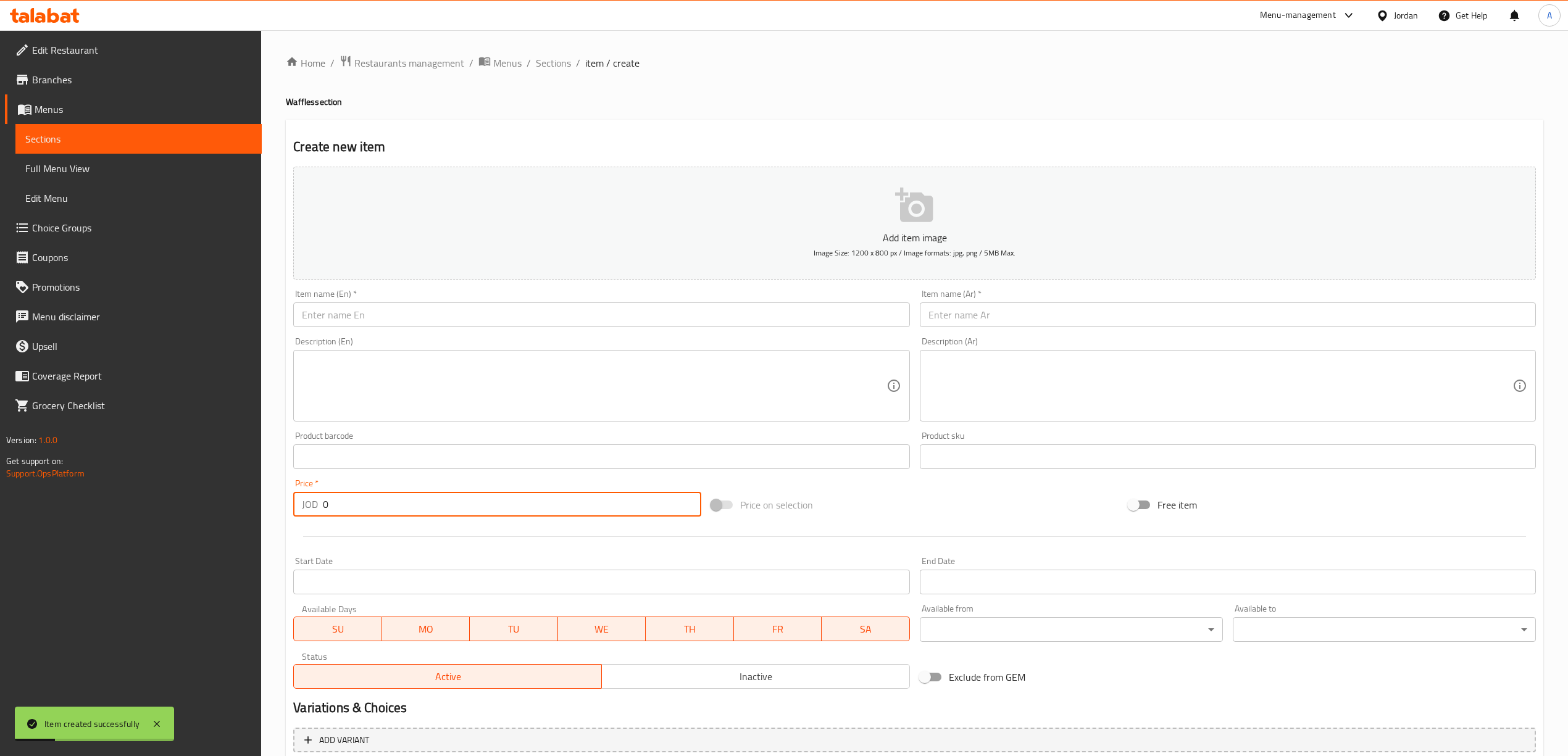
click at [1045, 326] on input "text" at bounding box center [1227, 314] width 616 height 24
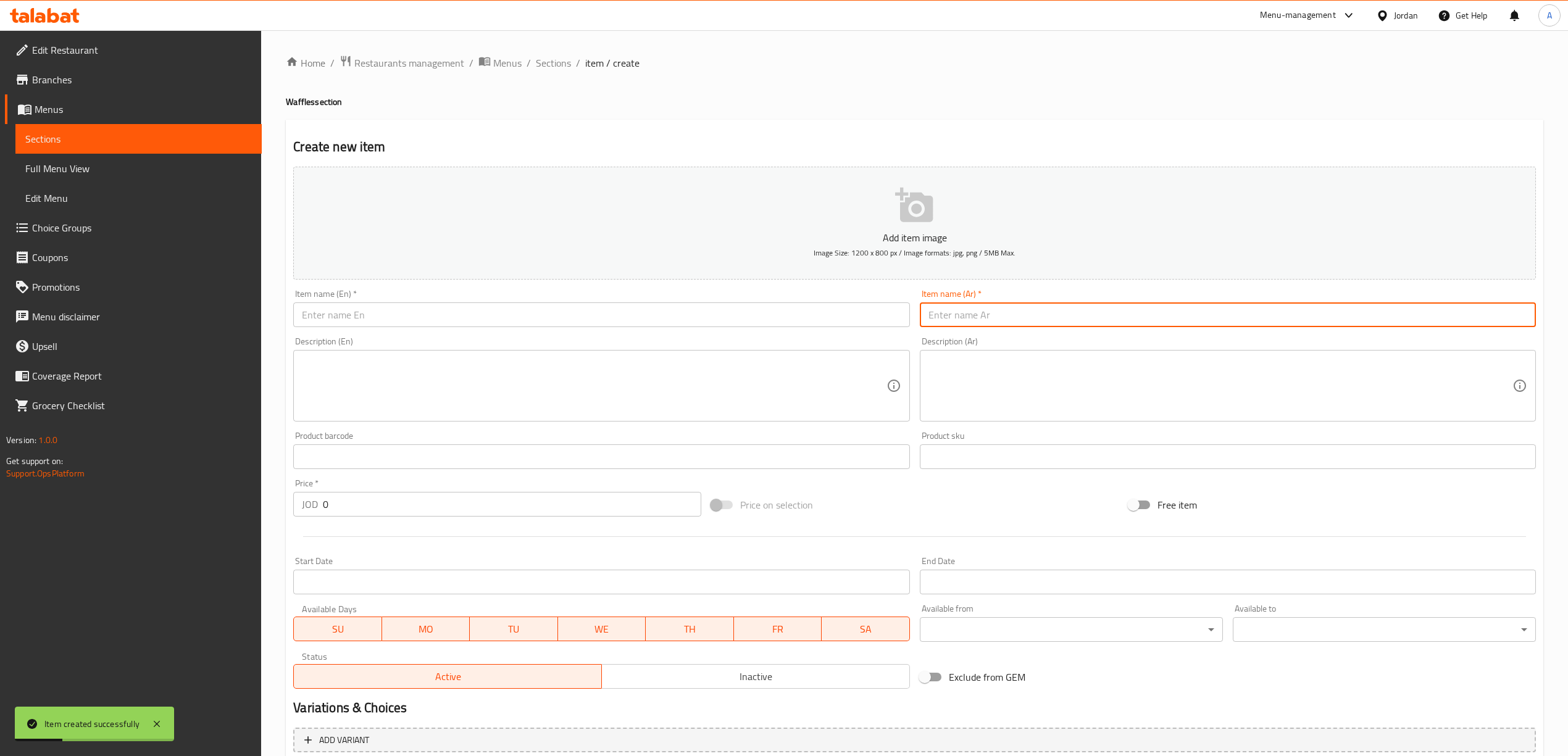
paste input "شوكلت كب"
type input "شوكلت كب"
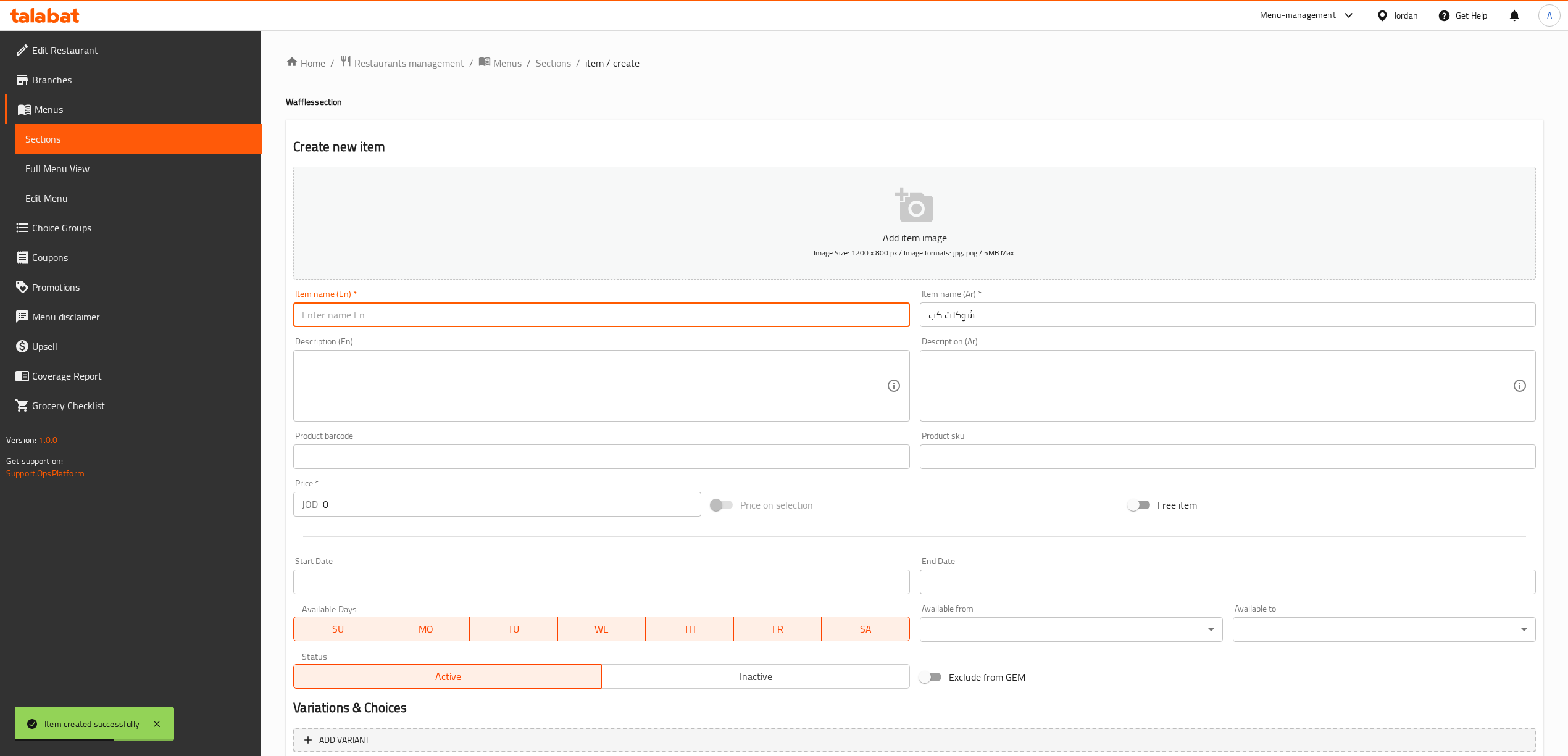
click at [684, 312] on input "text" at bounding box center [601, 314] width 616 height 24
paste input "Chocolate Cup"
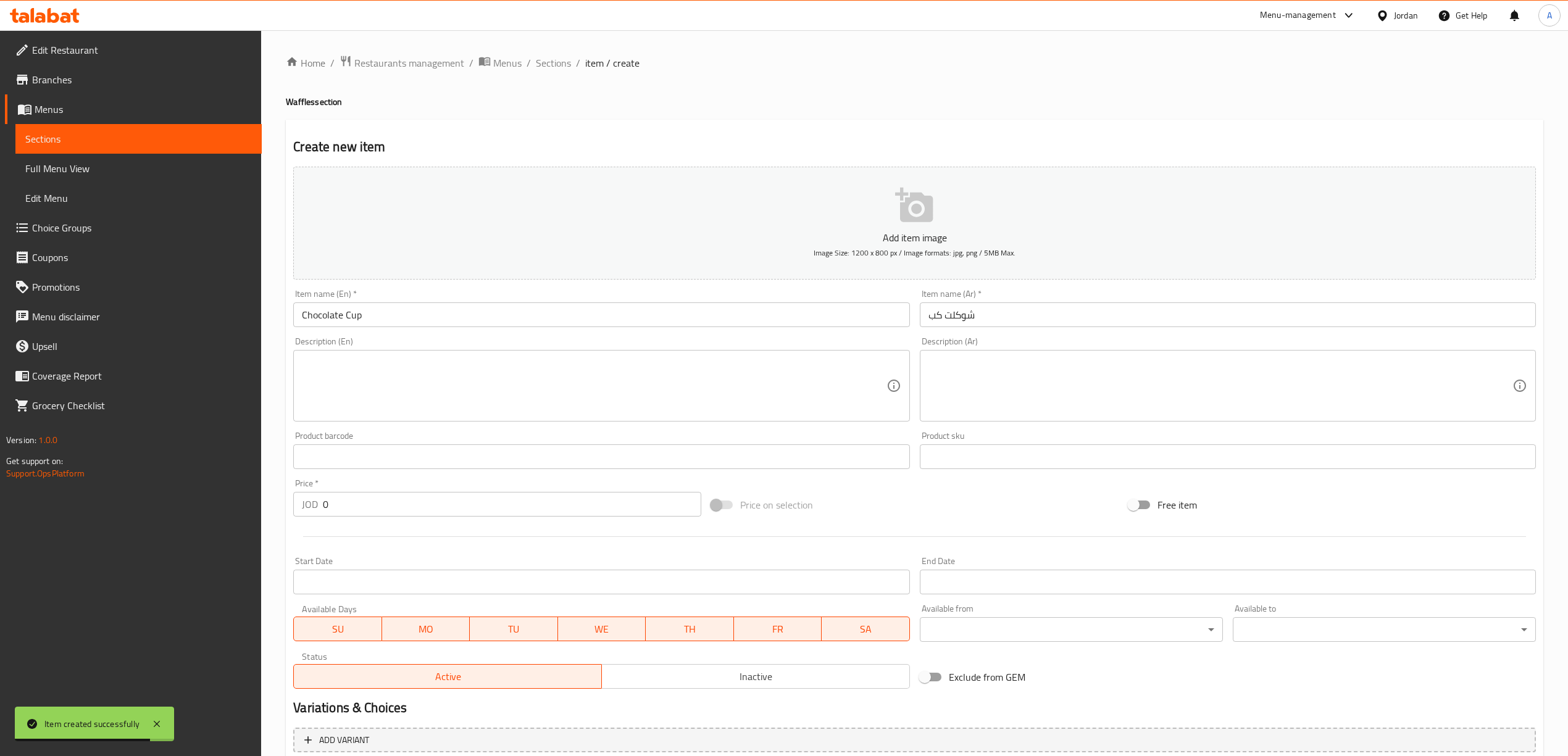
click at [966, 358] on div "Description (Ar)" at bounding box center [1227, 385] width 616 height 71
paste textarea "كاس شوكلت مع فراولة ومارشملو"
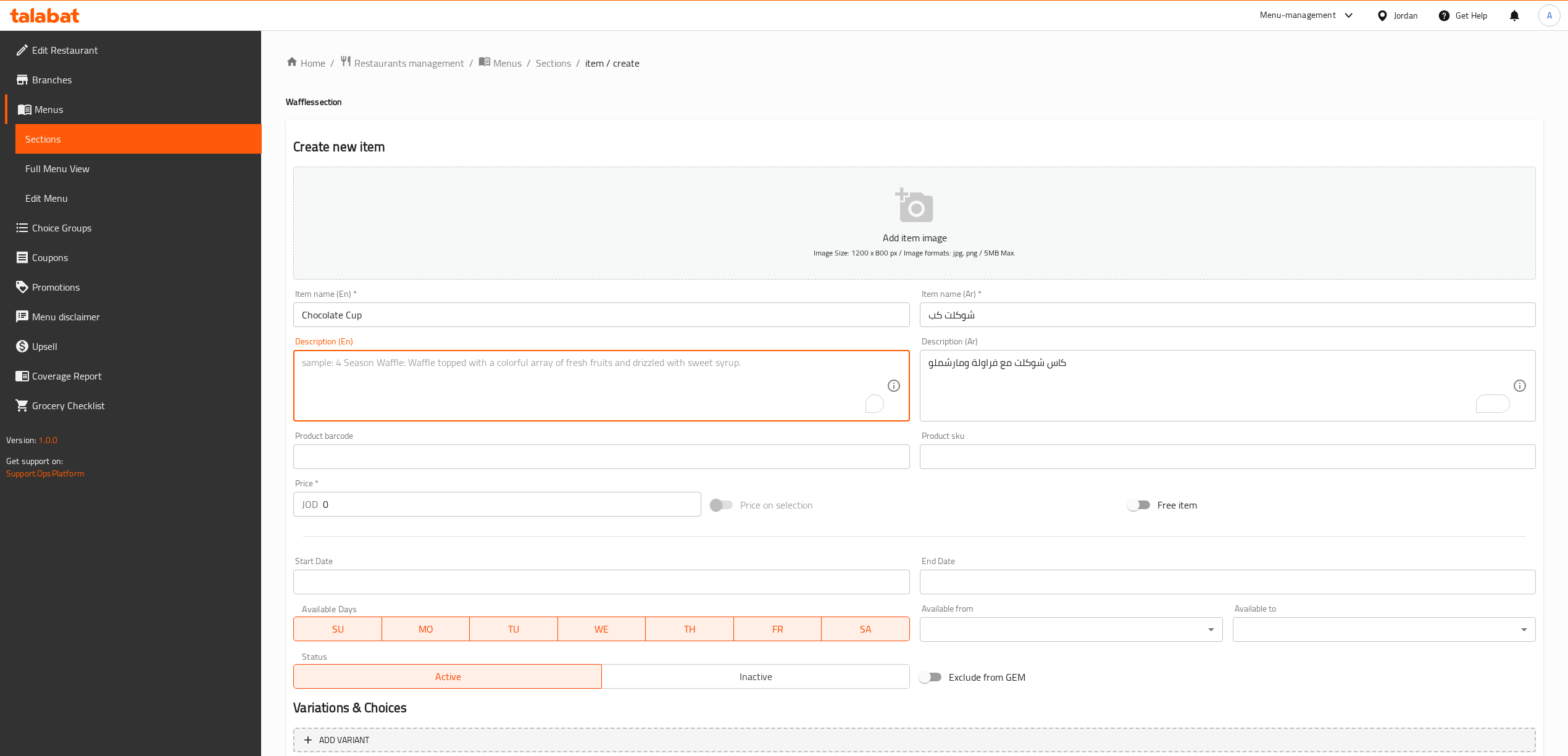
click at [587, 383] on textarea "To enrich screen reader interactions, please activate Accessibility in Grammarl…" at bounding box center [593, 386] width 584 height 59
paste textarea "Chocolate cup with strawberries and marshmallows"
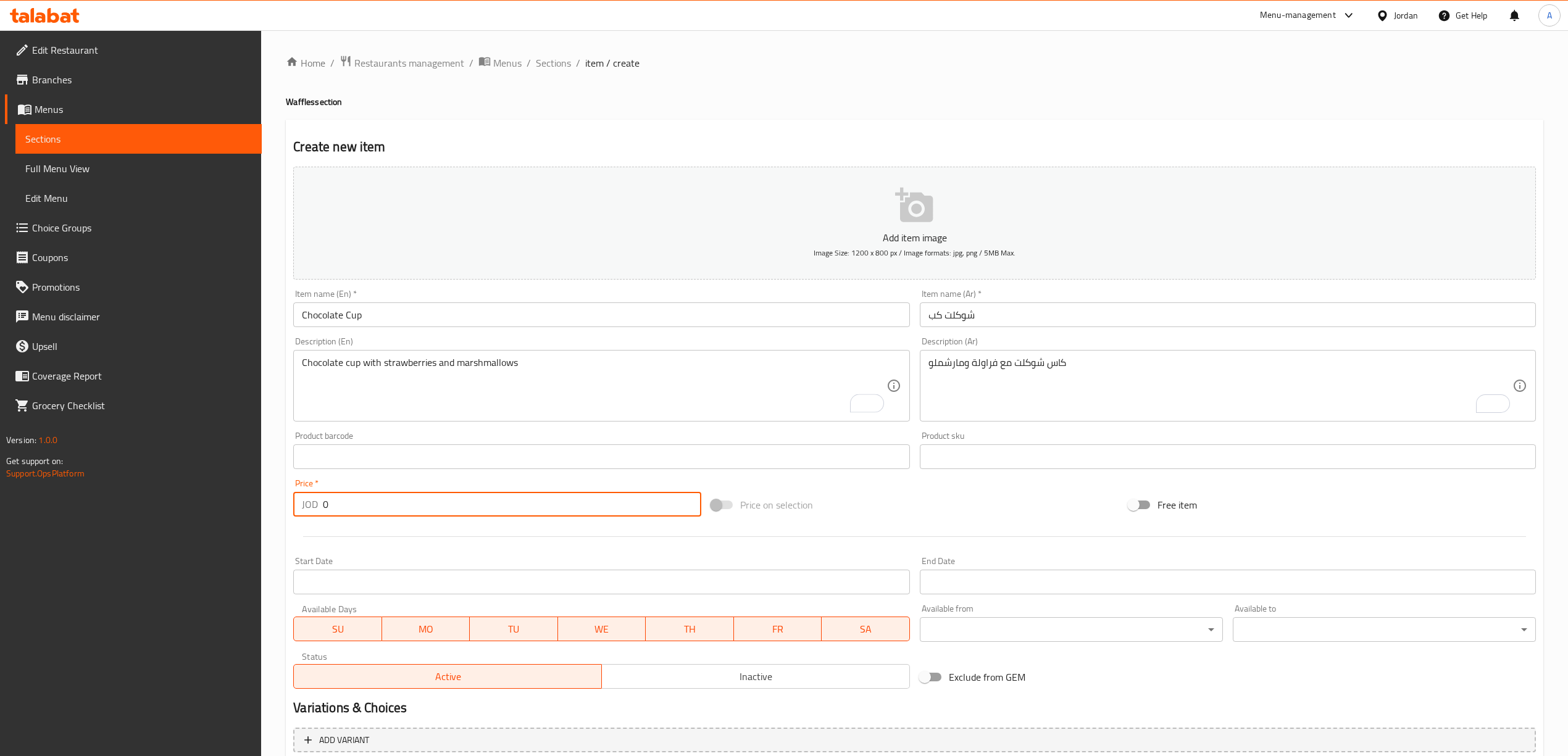
drag, startPoint x: 336, startPoint y: 506, endPoint x: 300, endPoint y: 504, distance: 36.1
click at [300, 504] on div "JOD 0 Price *" at bounding box center [496, 503] width 407 height 24
paste input "2.5"
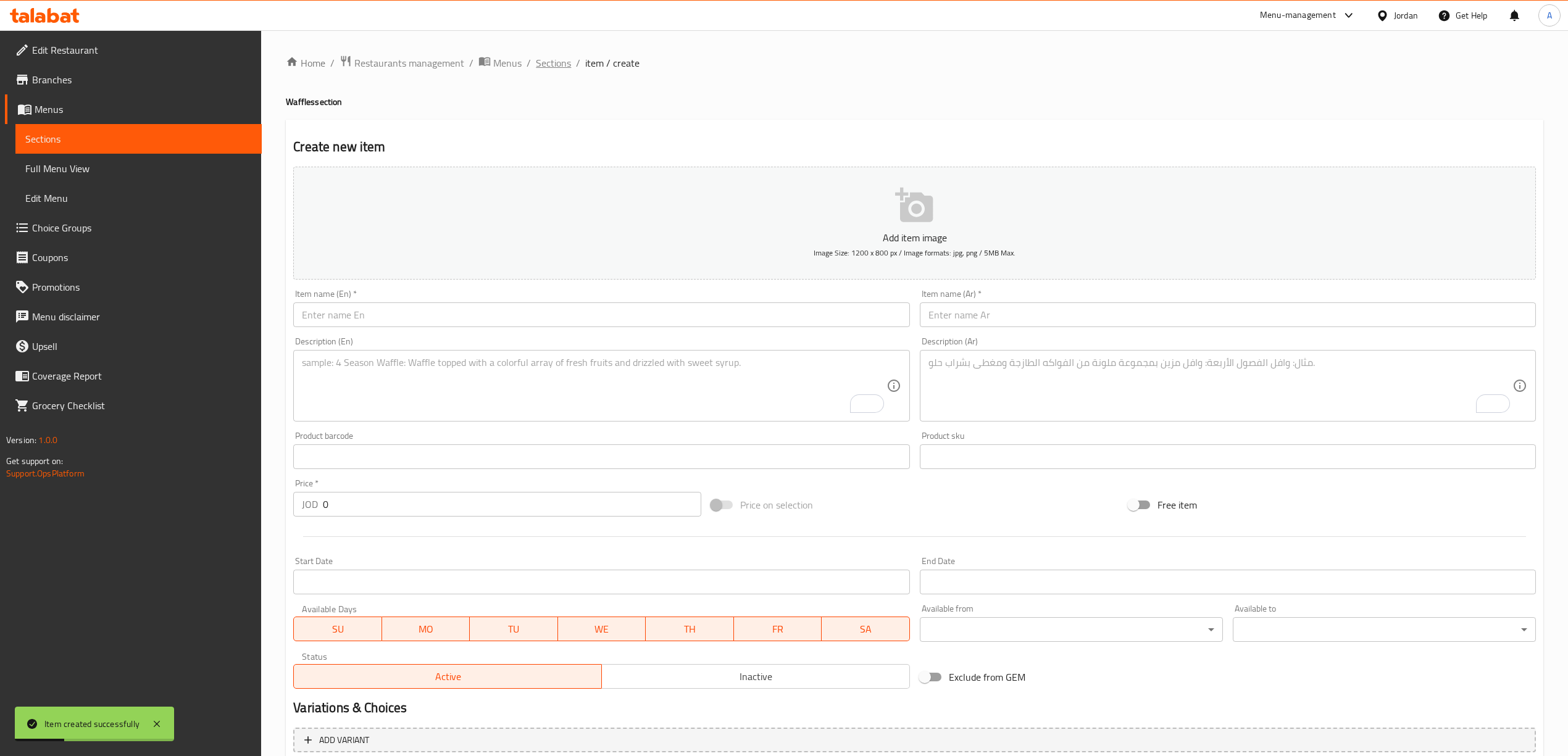
click at [554, 55] on span "Sections" at bounding box center [553, 63] width 35 height 15
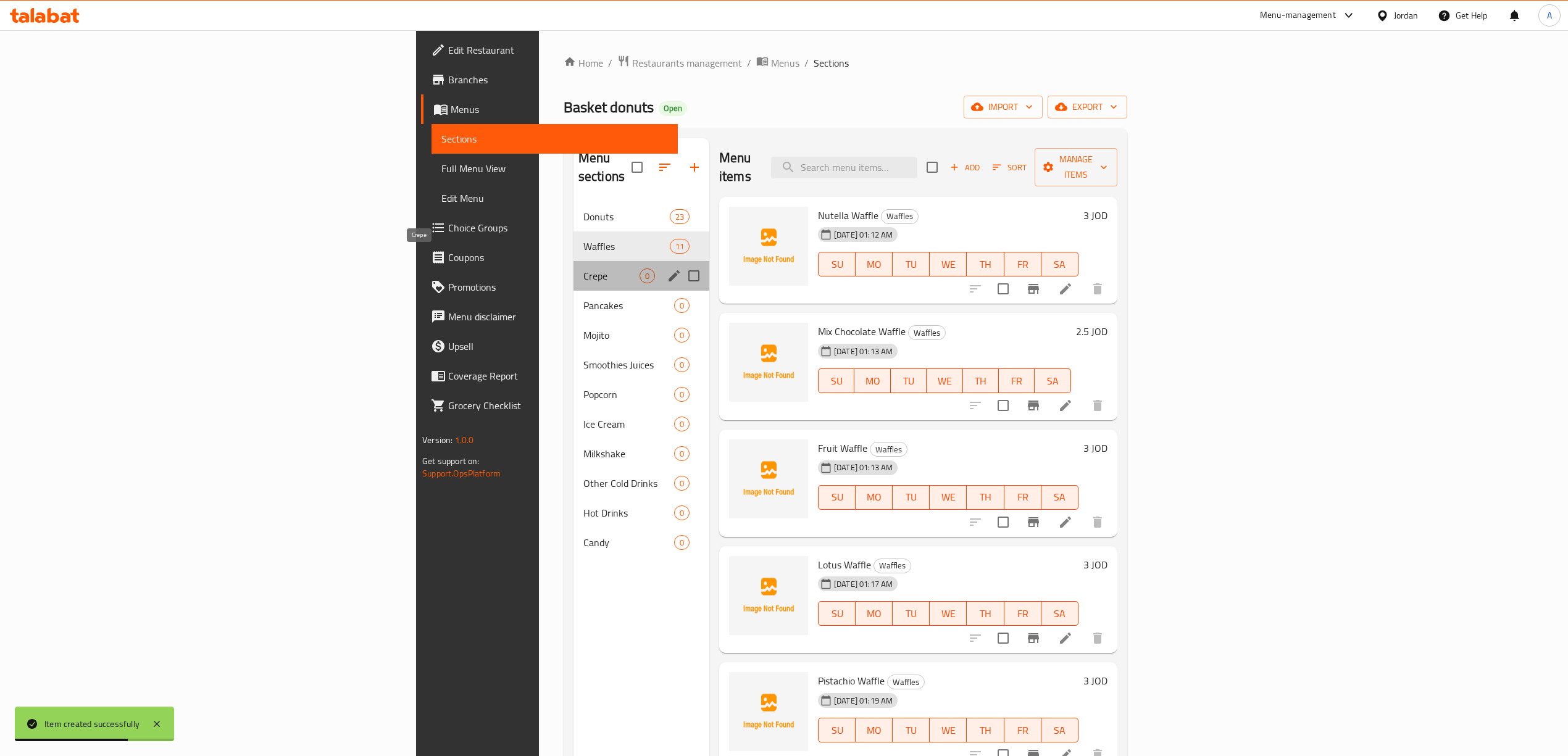
click at [583, 268] on span "Crepe" at bounding box center [611, 276] width 56 height 15
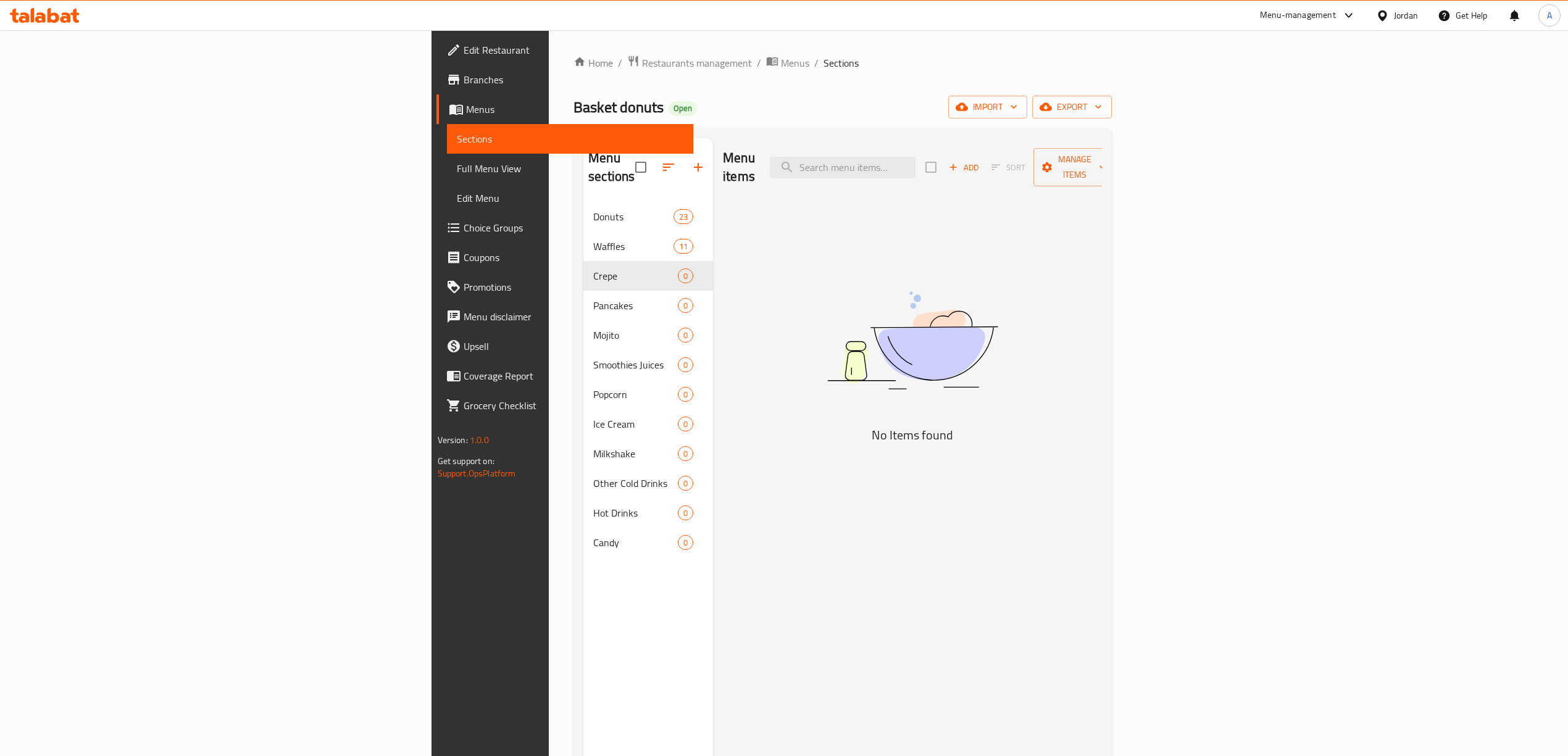
click at [1102, 475] on div "Menu items Add Sort Manage items No Items found" at bounding box center [907, 517] width 389 height 756
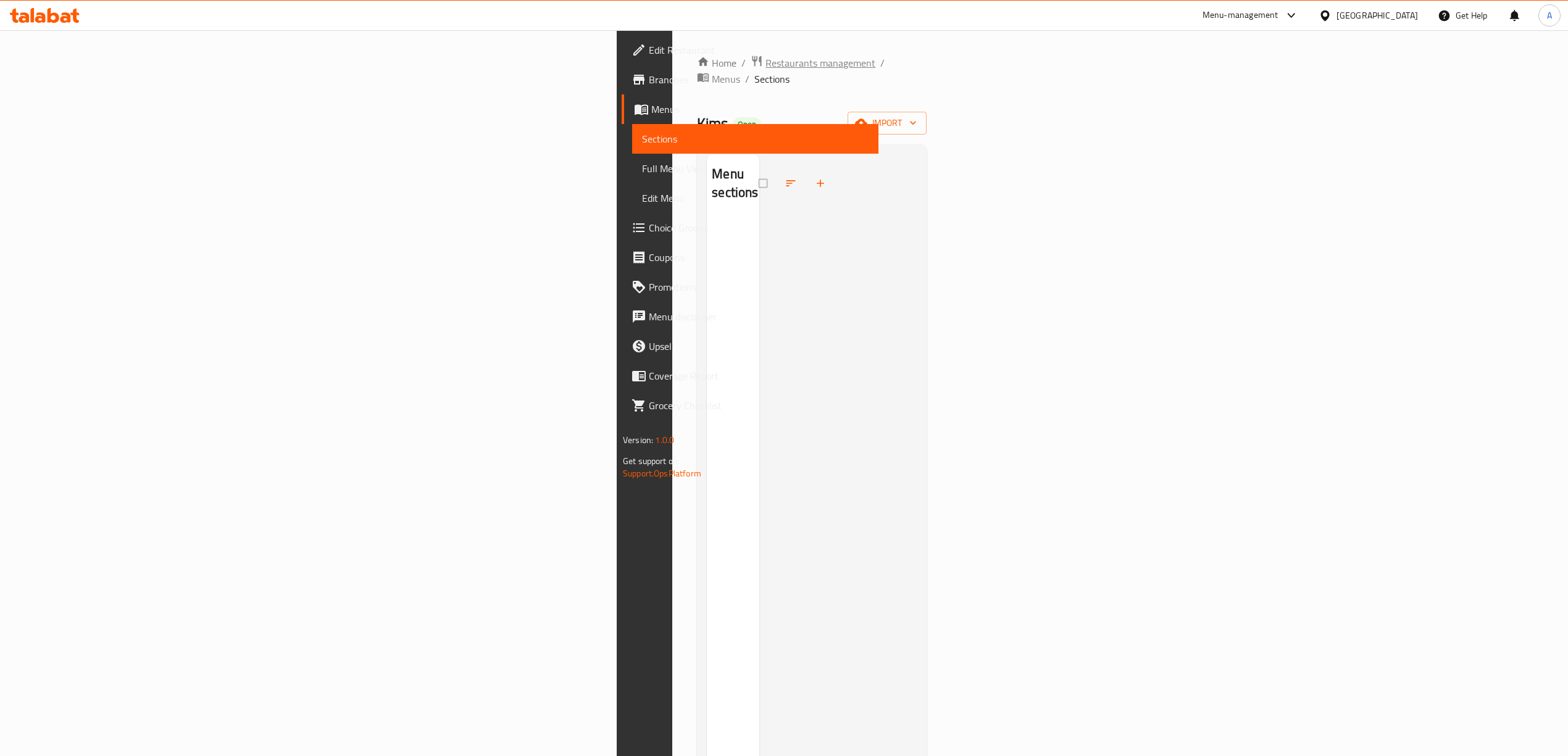
click at [766, 64] on span "Restaurants management" at bounding box center [820, 63] width 110 height 15
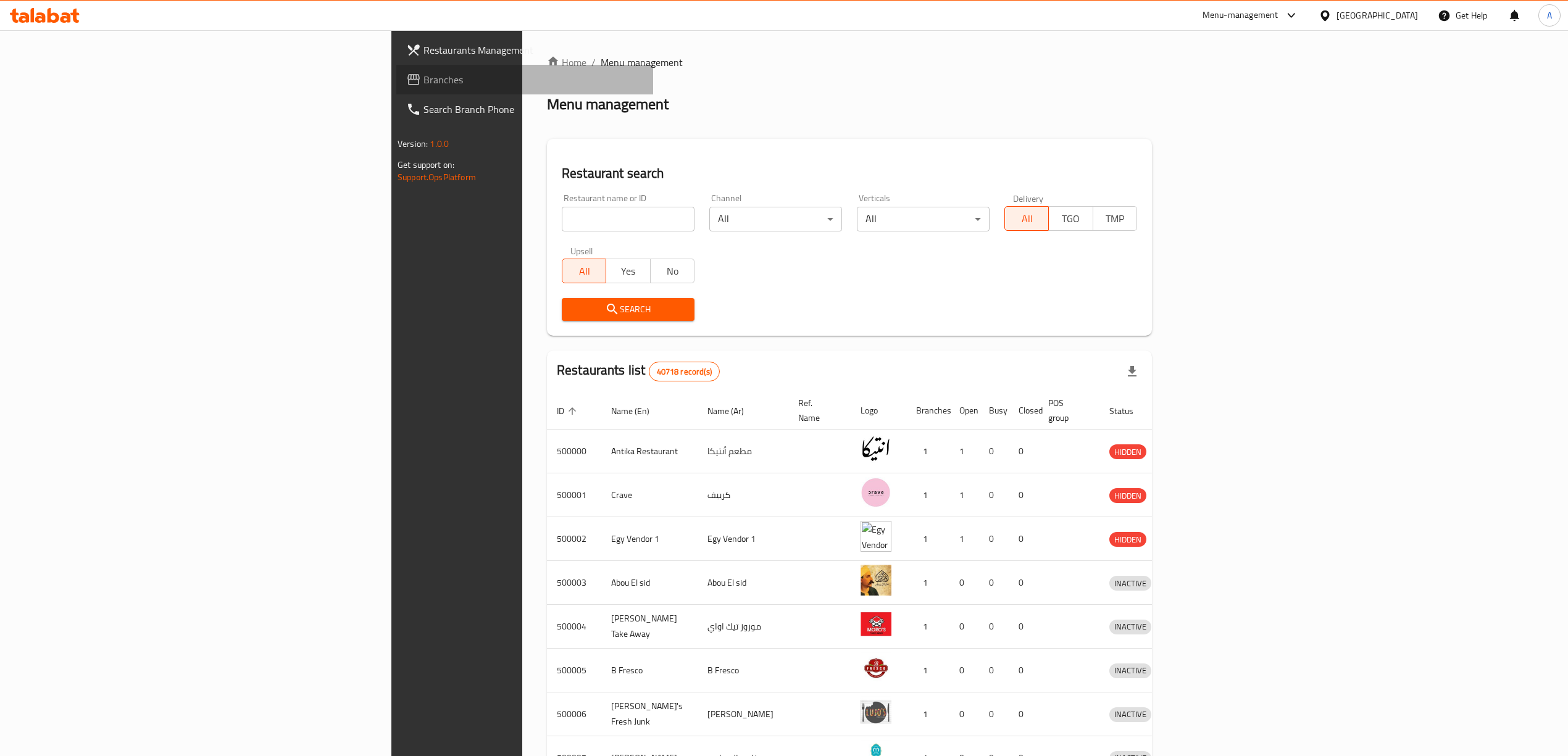
click at [424, 78] on span "Branches" at bounding box center [533, 79] width 220 height 15
